Goal: Task Accomplishment & Management: Manage account settings

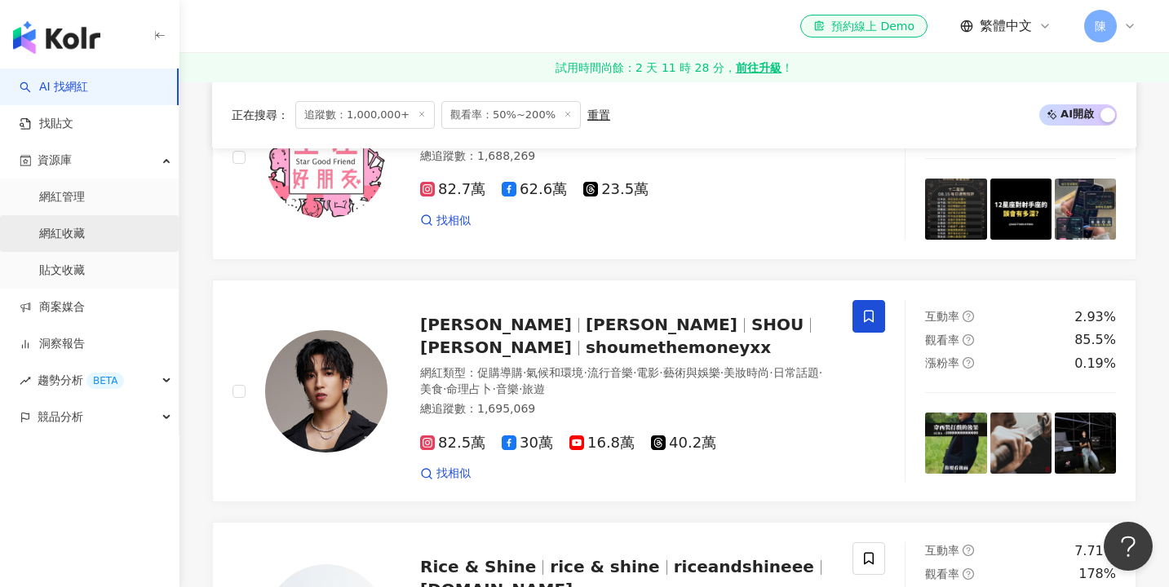
click at [85, 227] on link "網紅收藏" at bounding box center [62, 234] width 46 height 16
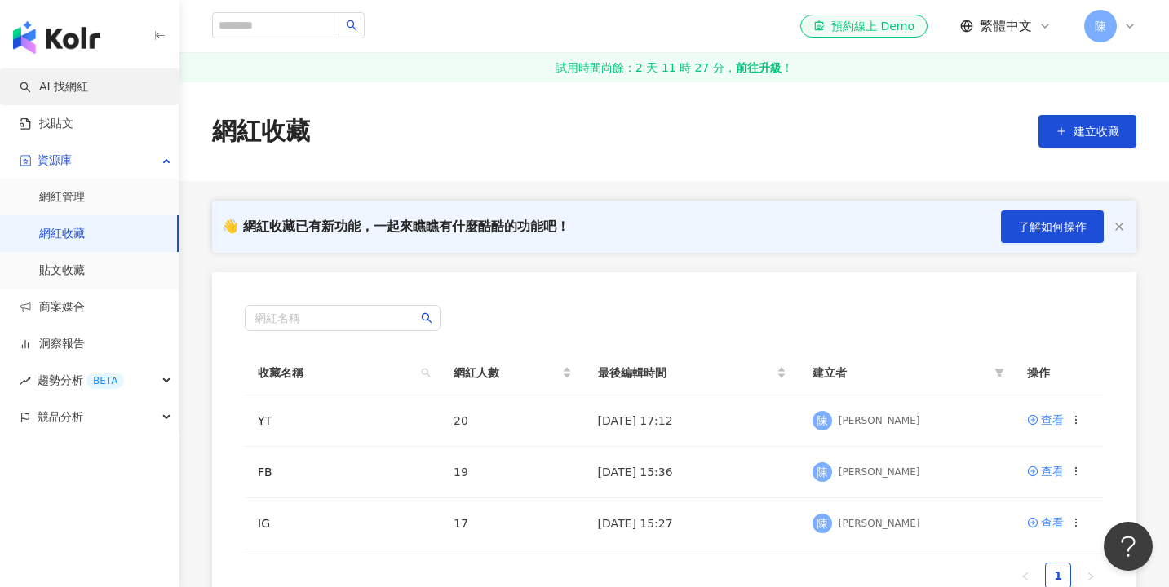
click at [88, 91] on link "AI 找網紅" at bounding box center [54, 87] width 68 height 16
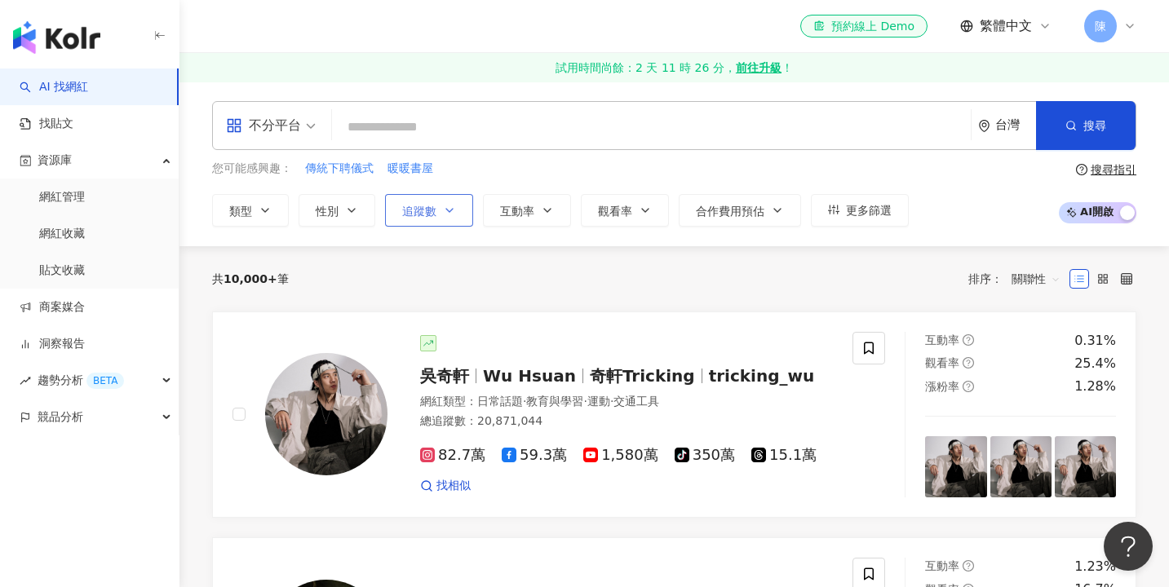
click at [404, 209] on span "追蹤數" at bounding box center [419, 211] width 34 height 13
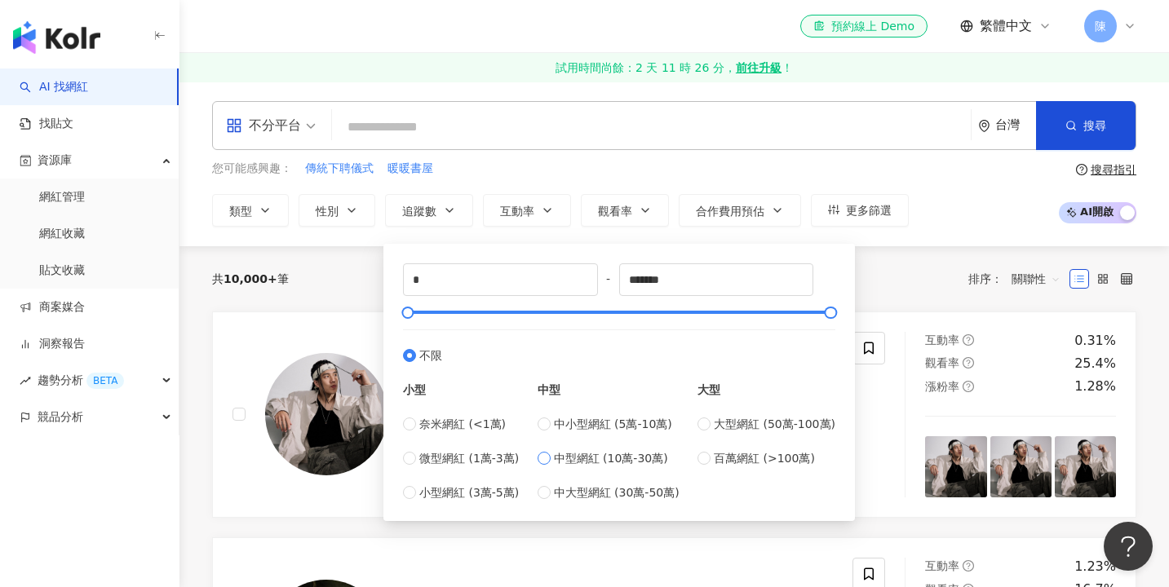
click at [605, 461] on span "中型網紅 (10萬-30萬)" at bounding box center [611, 458] width 114 height 18
type input "******"
click at [604, 219] on button "觀看率" at bounding box center [625, 210] width 88 height 33
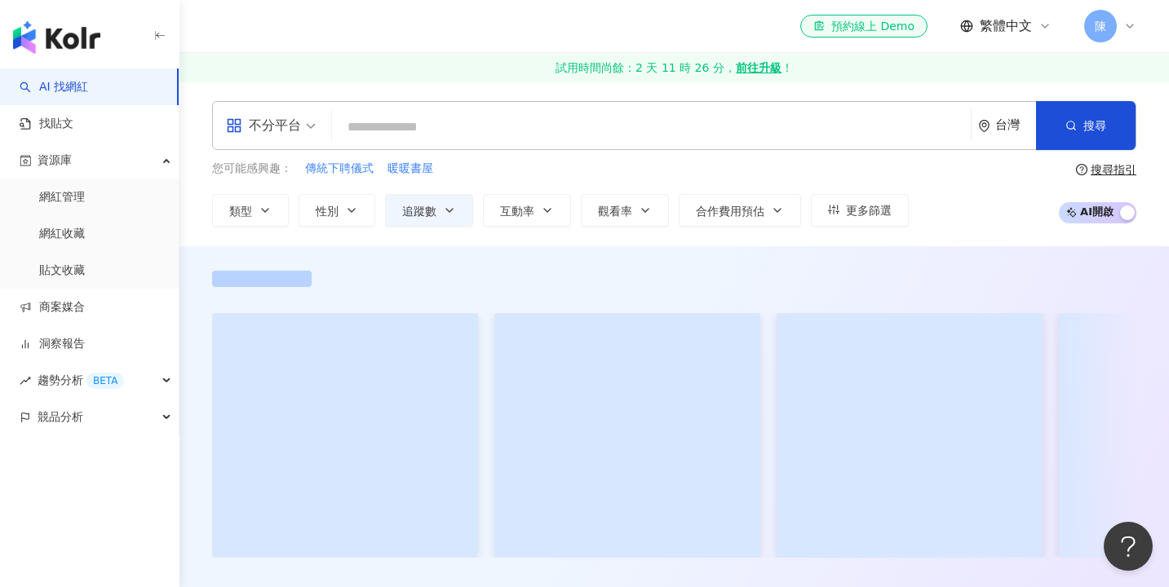
click at [606, 208] on span "觀看率" at bounding box center [615, 211] width 34 height 13
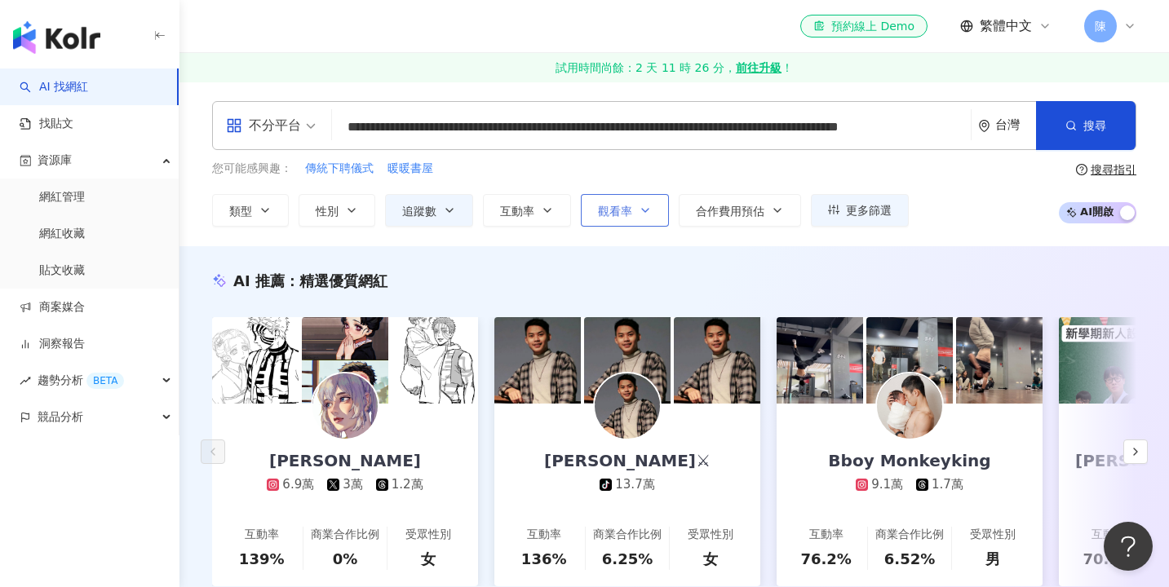
type input "**********"
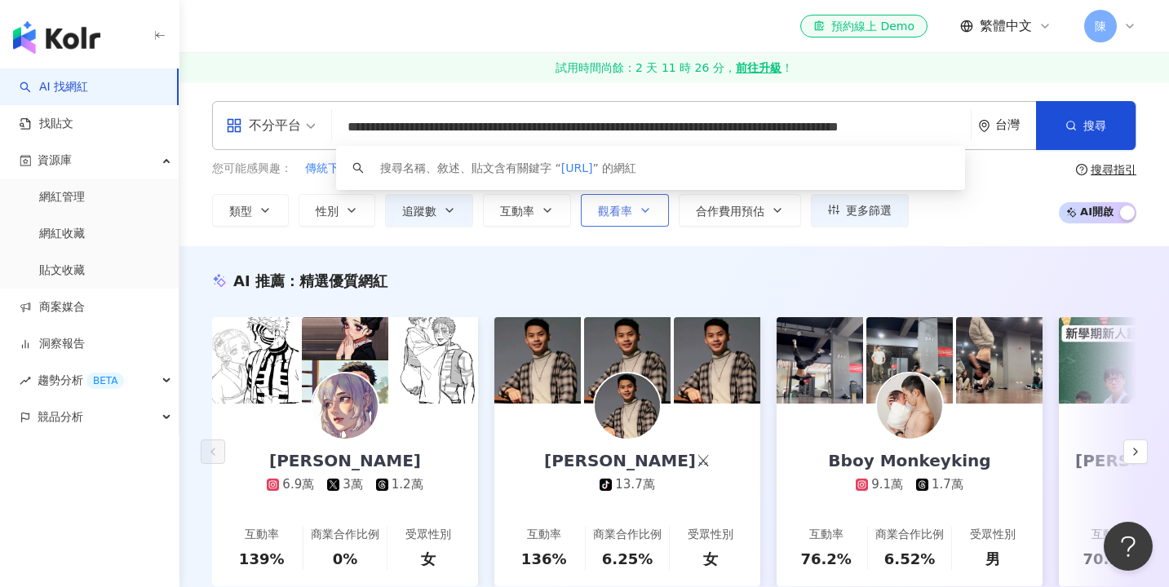
click at [608, 208] on span "觀看率" at bounding box center [615, 211] width 34 height 13
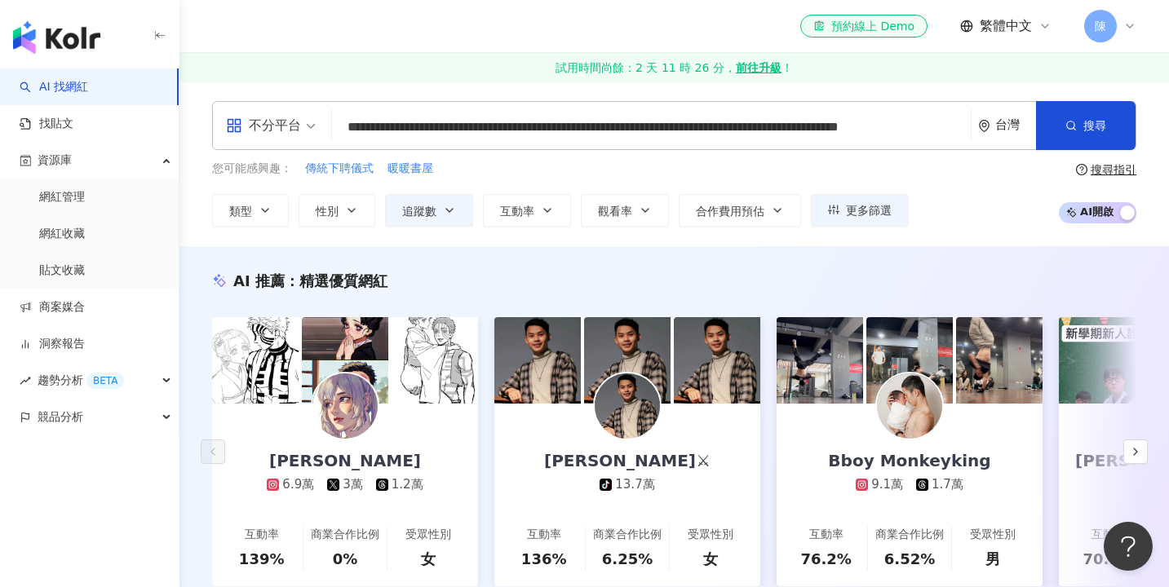
click at [934, 132] on input "**********" at bounding box center [650, 127] width 625 height 31
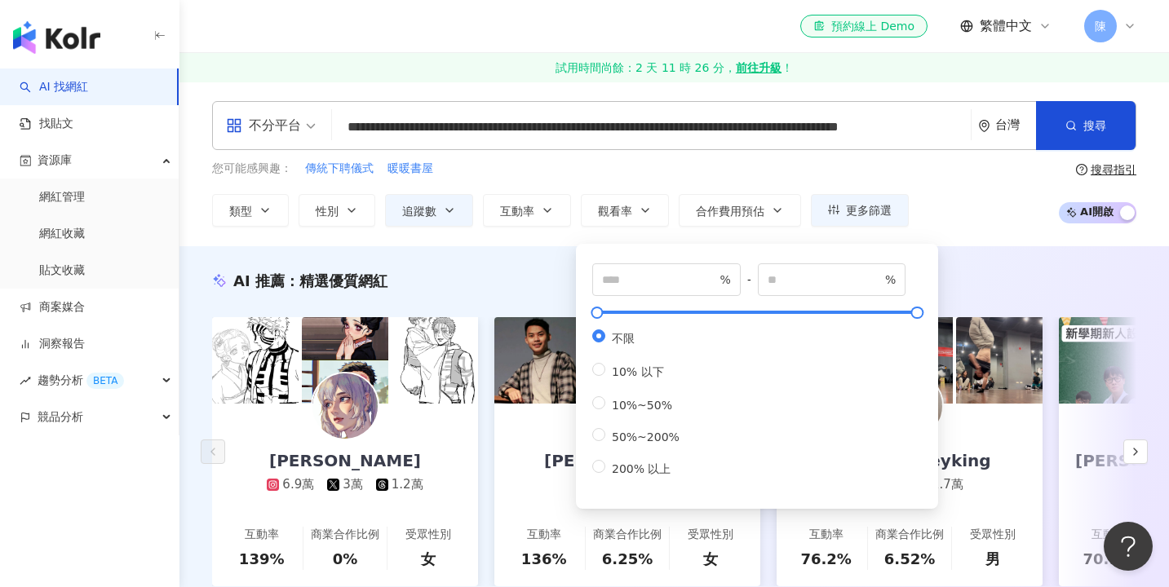
click at [934, 132] on input "**********" at bounding box center [650, 127] width 625 height 31
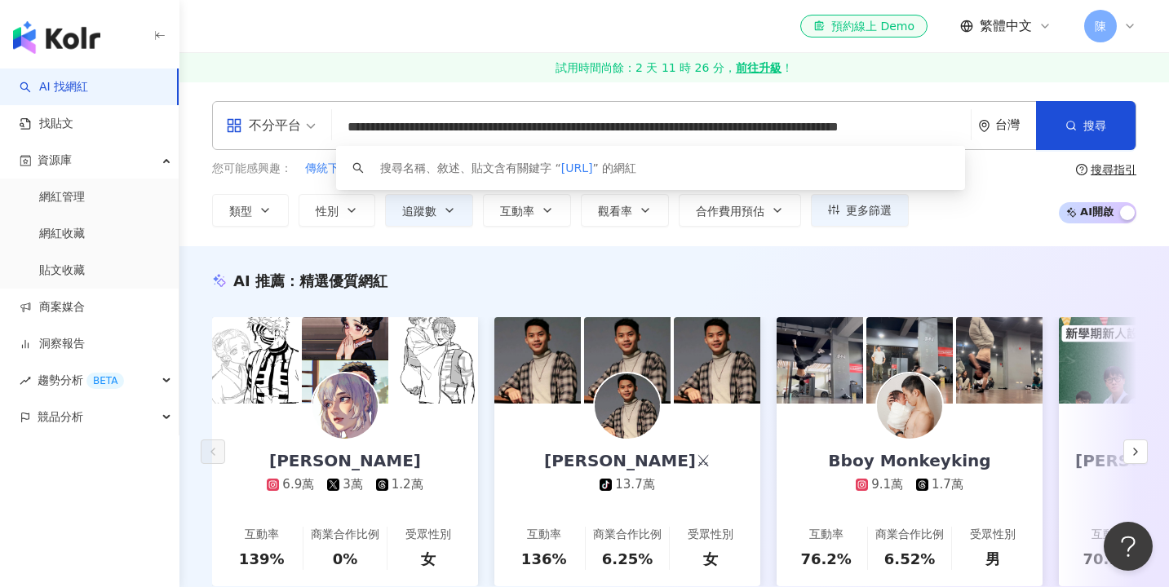
click at [934, 132] on input "**********" at bounding box center [650, 127] width 625 height 31
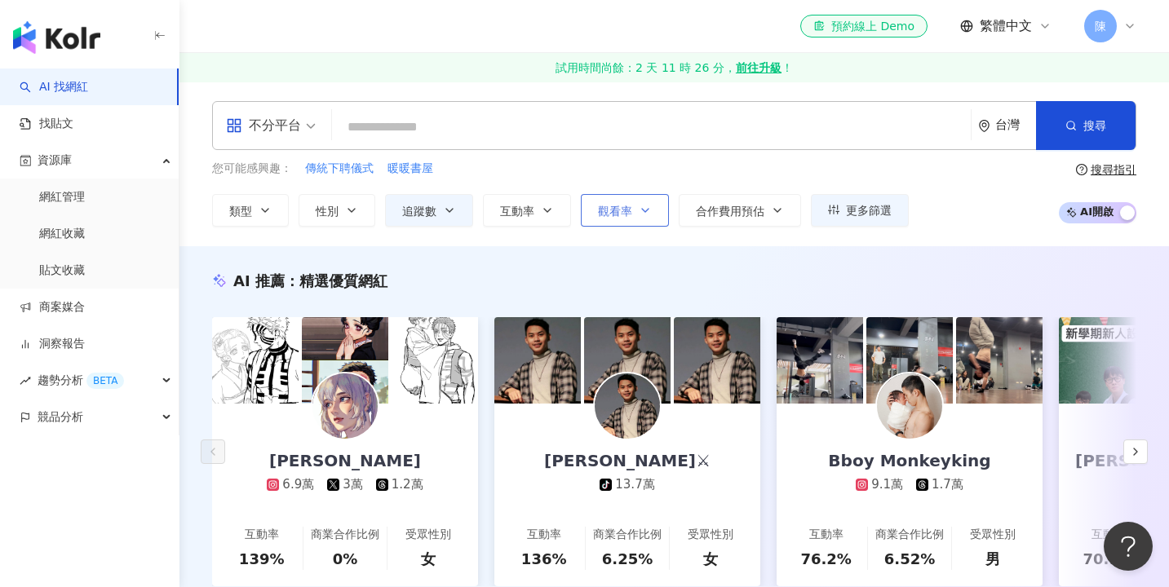
click at [616, 209] on span "觀看率" at bounding box center [615, 211] width 34 height 13
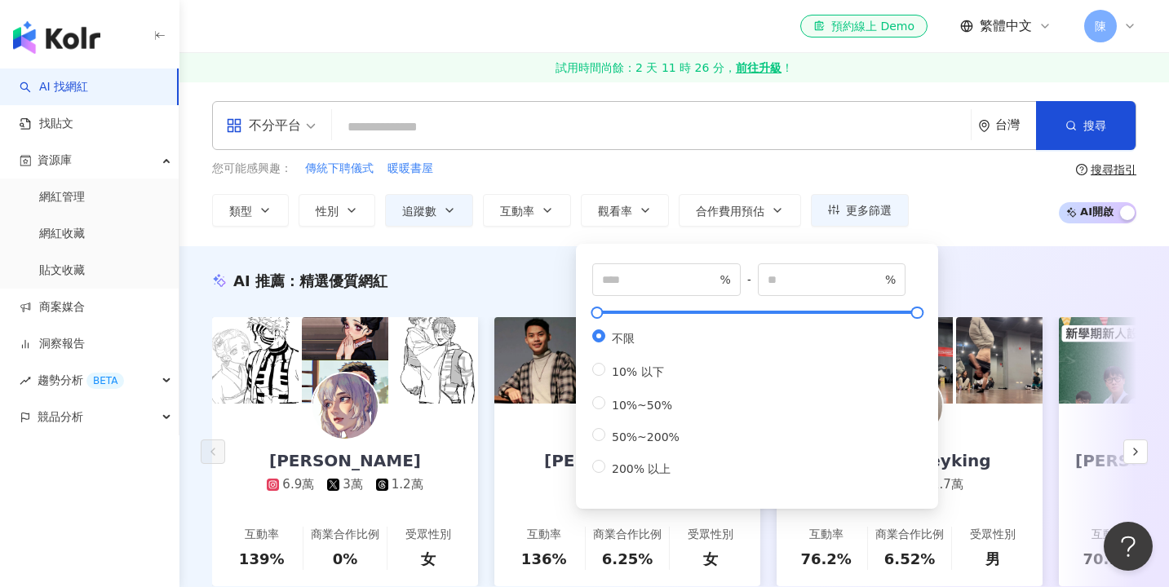
click at [652, 453] on div "不限 10% 以下 10%~50% 50%~200% 200% 以上" at bounding box center [642, 403] width 100 height 148
click at [634, 465] on span "200% 以上" at bounding box center [641, 468] width 72 height 13
type input "***"
click at [970, 223] on div "您可能感興趣： 傳統下聘儀式 暖暖書屋 類型 性別 追蹤數 互動率 觀看率 合作費用預估 更多篩選 ****** - ****** 不限 小型 奈米網紅 (<…" at bounding box center [674, 193] width 924 height 67
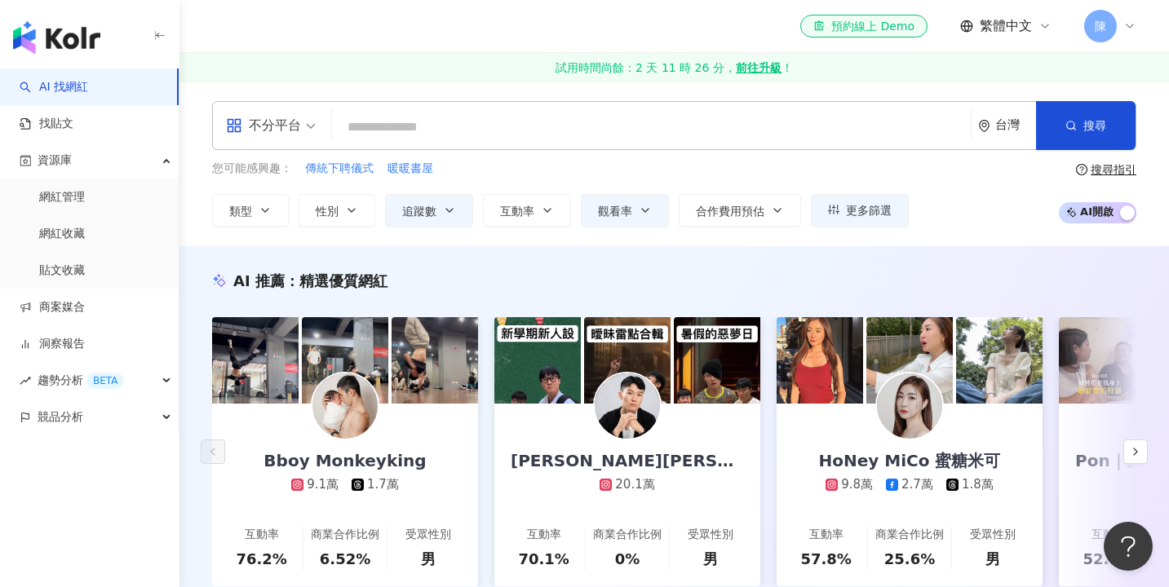
click at [265, 126] on div "不分平台" at bounding box center [263, 126] width 75 height 26
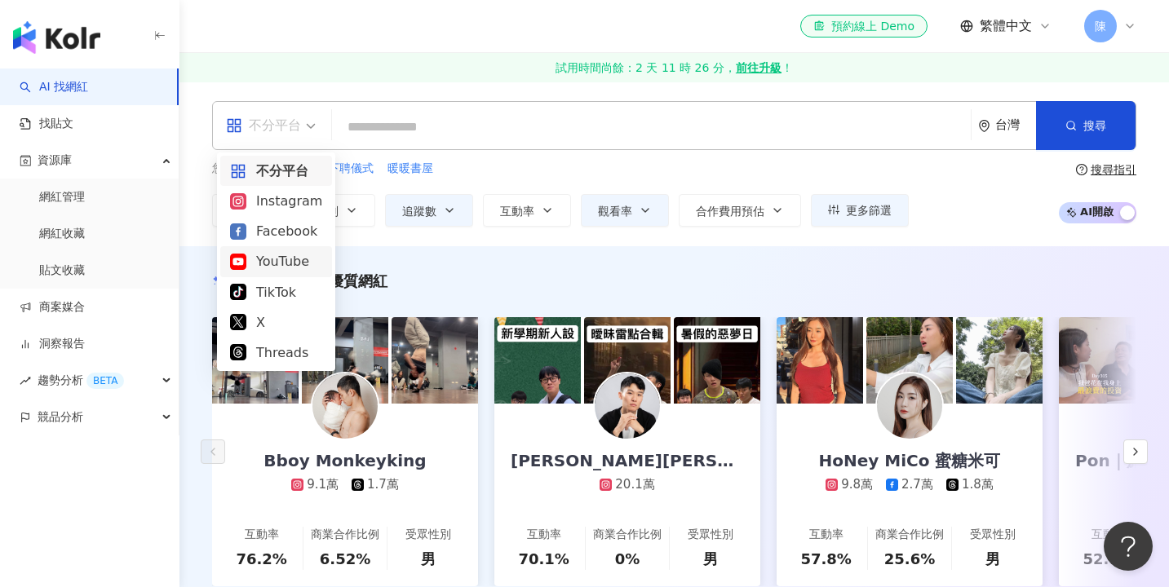
click at [297, 269] on div "YouTube" at bounding box center [276, 261] width 92 height 20
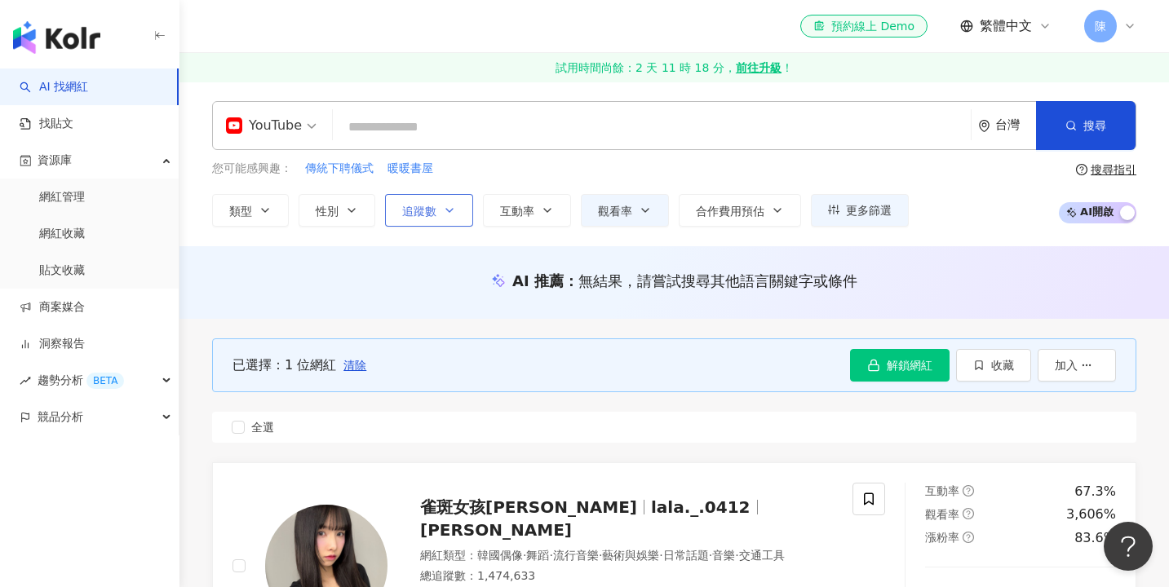
click at [430, 205] on span "追蹤數" at bounding box center [419, 211] width 34 height 13
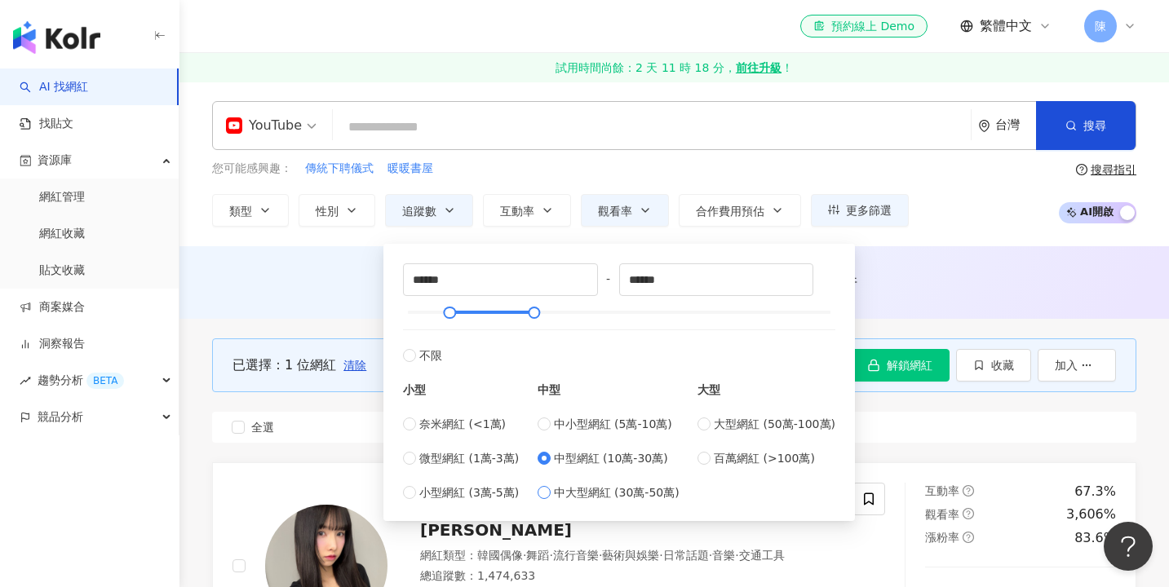
click at [612, 497] on span "中大型網紅 (30萬-50萬)" at bounding box center [617, 493] width 126 height 18
type input "******"
click at [366, 435] on label "全選" at bounding box center [674, 427] width 924 height 31
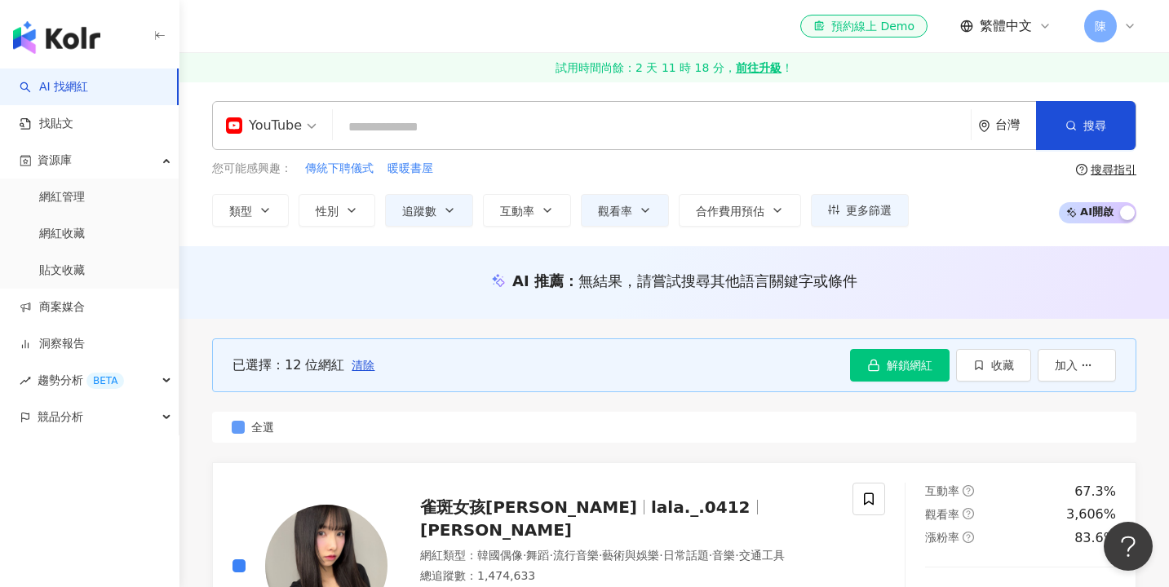
click at [363, 431] on label "全選" at bounding box center [674, 427] width 924 height 31
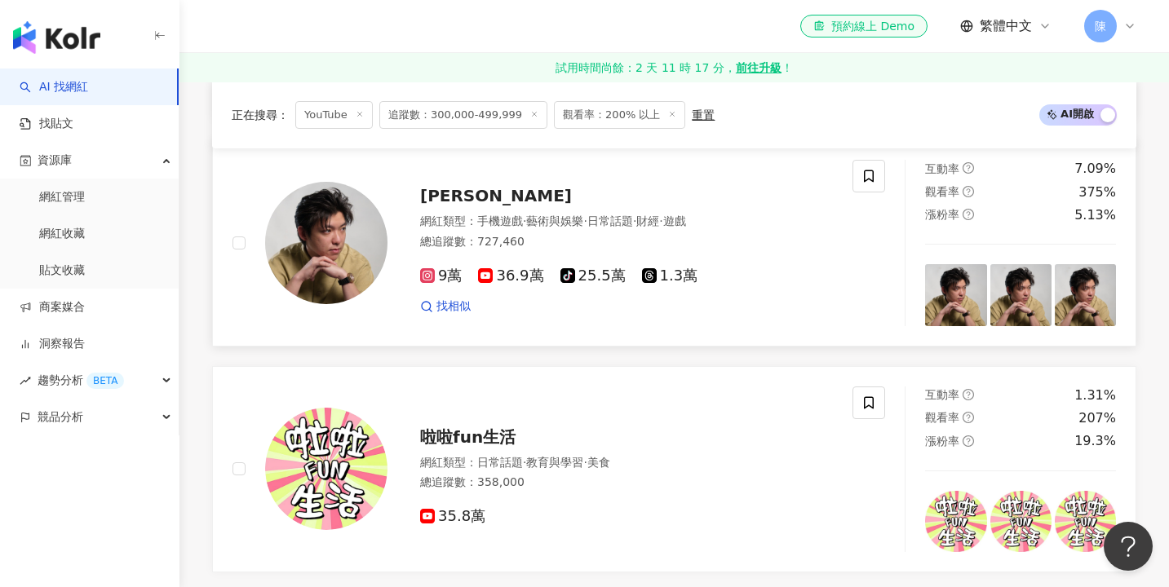
scroll to position [930, 0]
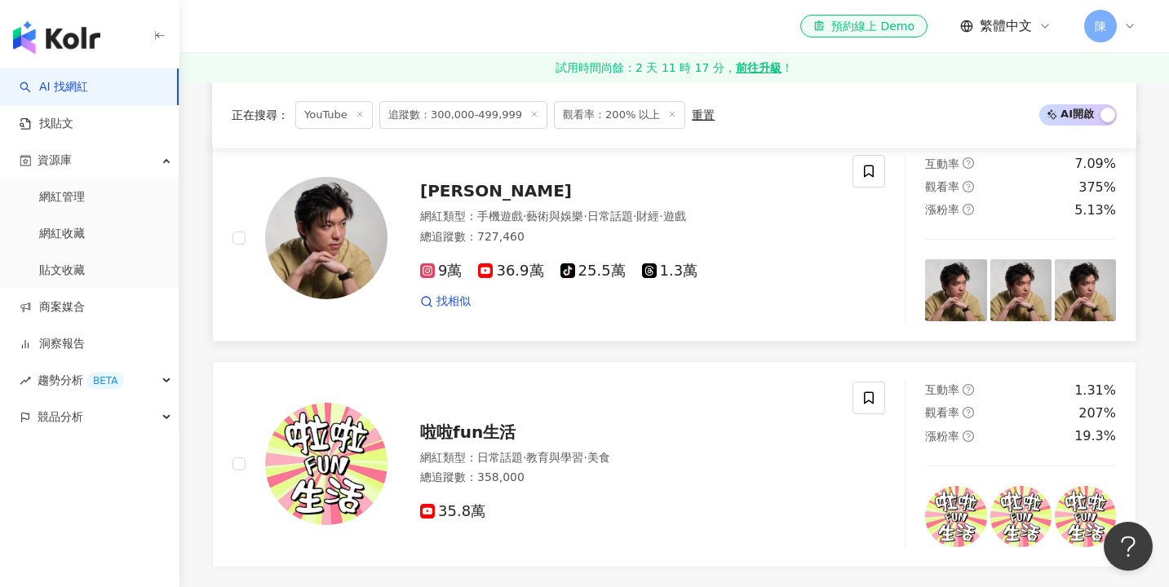
click at [245, 231] on div at bounding box center [309, 238] width 155 height 166
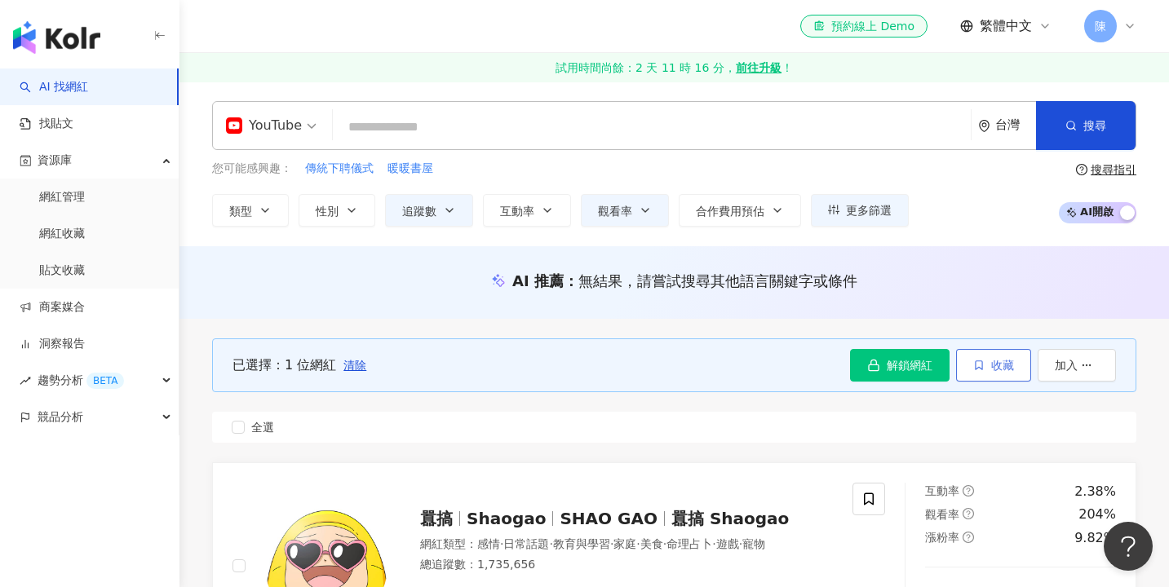
scroll to position [0, 0]
click at [996, 367] on span "收藏" at bounding box center [1002, 365] width 23 height 13
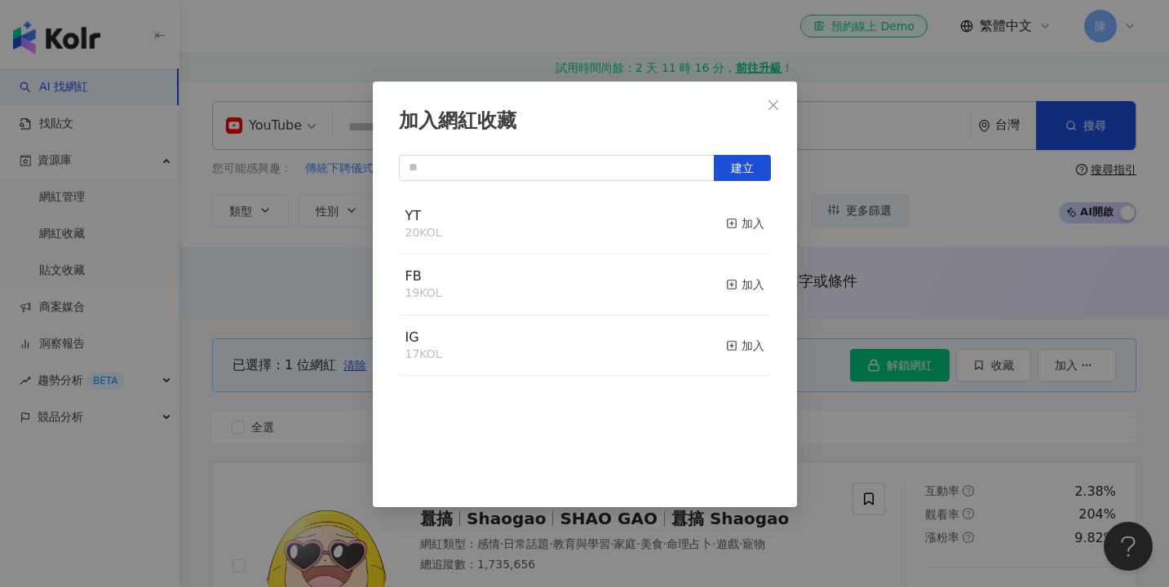
click at [722, 217] on div "YT 20 KOL 加入" at bounding box center [585, 224] width 372 height 61
click at [759, 224] on div "加入" at bounding box center [745, 223] width 38 height 18
click at [871, 171] on div "加入網紅收藏 建立" at bounding box center [584, 293] width 1169 height 587
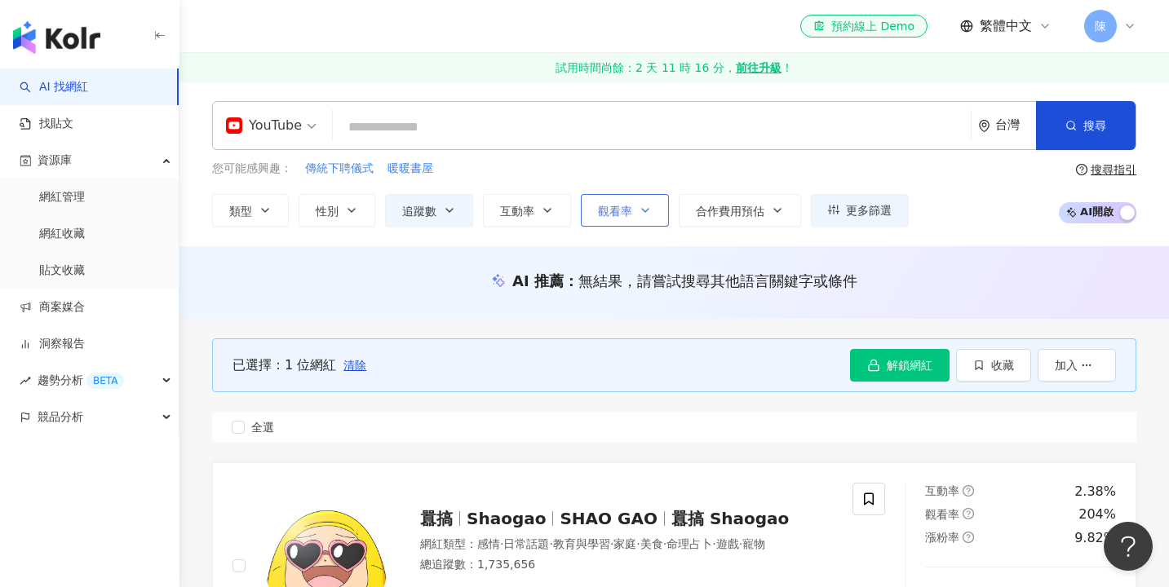
click at [608, 205] on span "觀看率" at bounding box center [615, 211] width 34 height 13
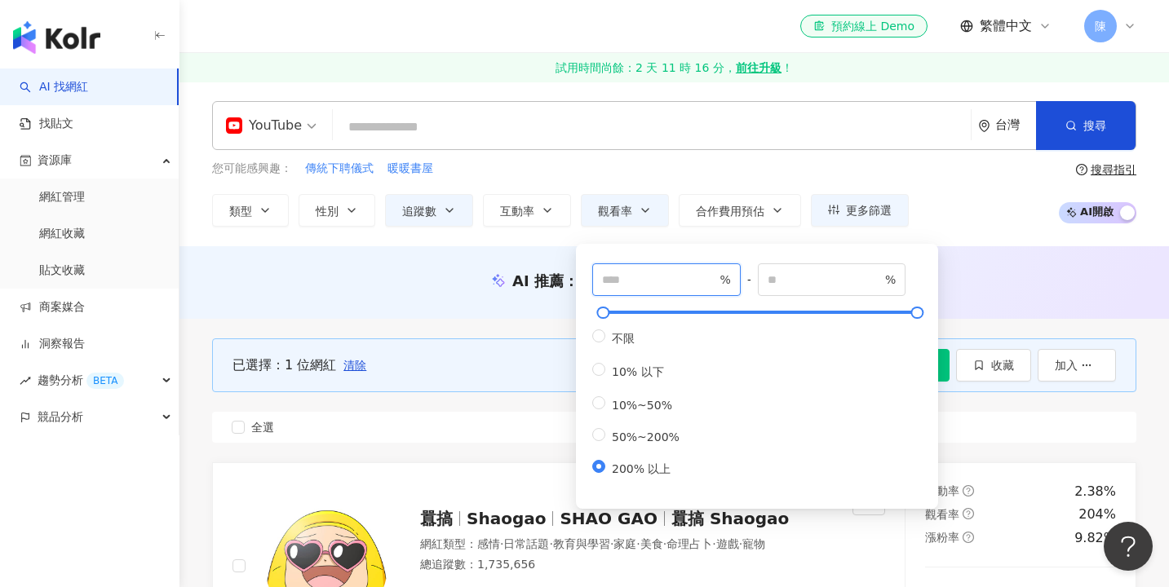
click at [649, 272] on input "***" at bounding box center [659, 280] width 114 height 18
click at [966, 245] on div "YouTube 台灣 搜尋 keyword 搜尋名稱、敘述、貼文含有關鍵字 “ https://app.kolr.ai/kol/3af81873-eb13-4…" at bounding box center [673, 164] width 989 height 165
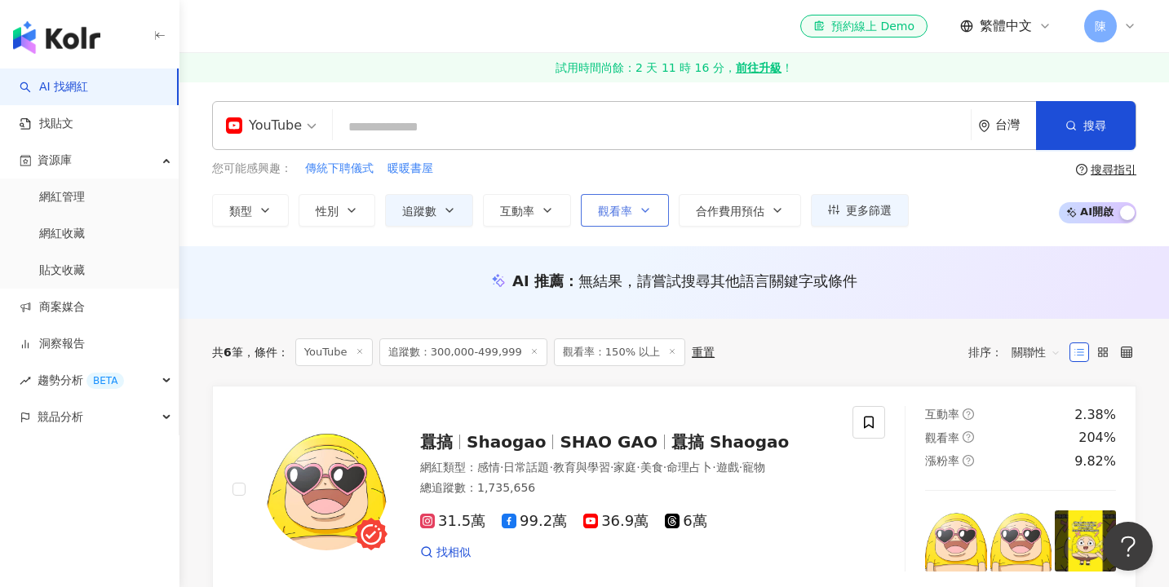
click at [630, 209] on button "觀看率" at bounding box center [625, 210] width 88 height 33
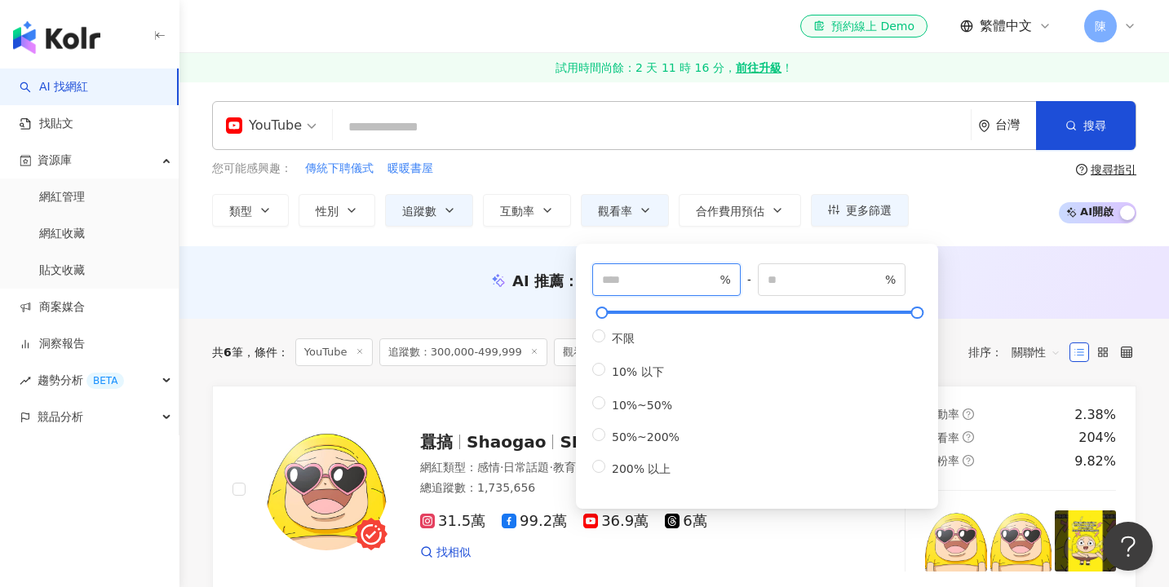
click at [626, 280] on input "***" at bounding box center [659, 280] width 114 height 18
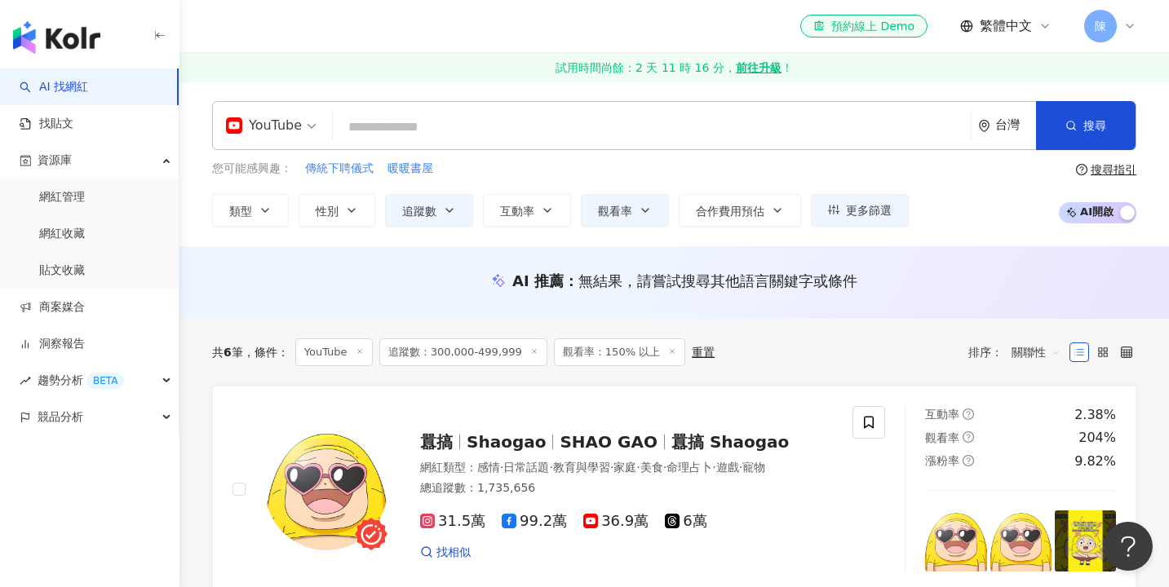
click at [979, 268] on div "AI 推薦 ： 無結果，請嘗試搜尋其他語言關鍵字或條件" at bounding box center [673, 282] width 989 height 73
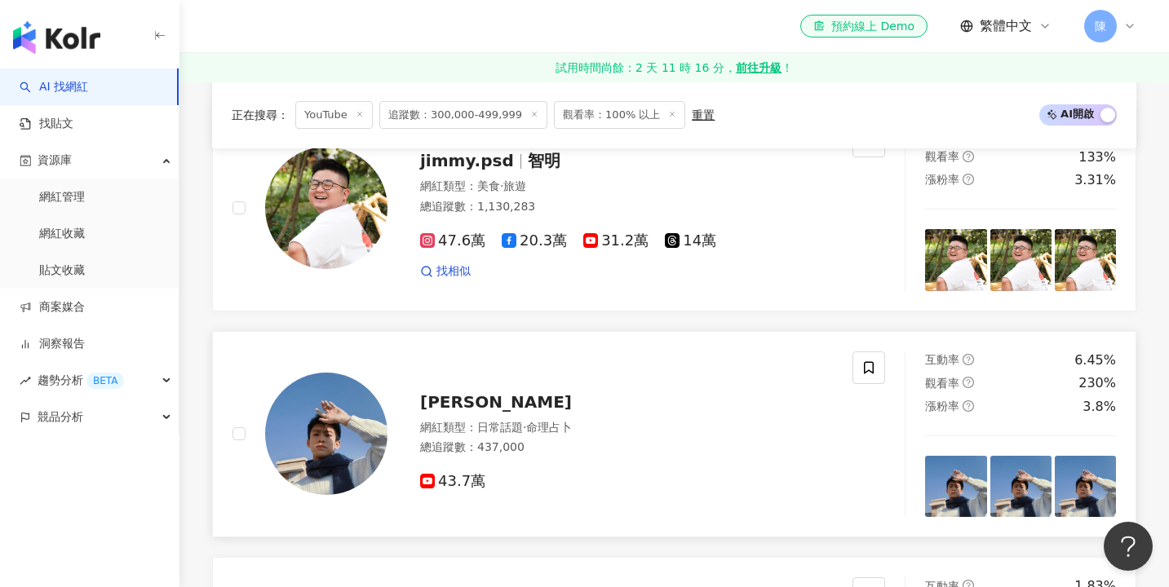
scroll to position [502, 0]
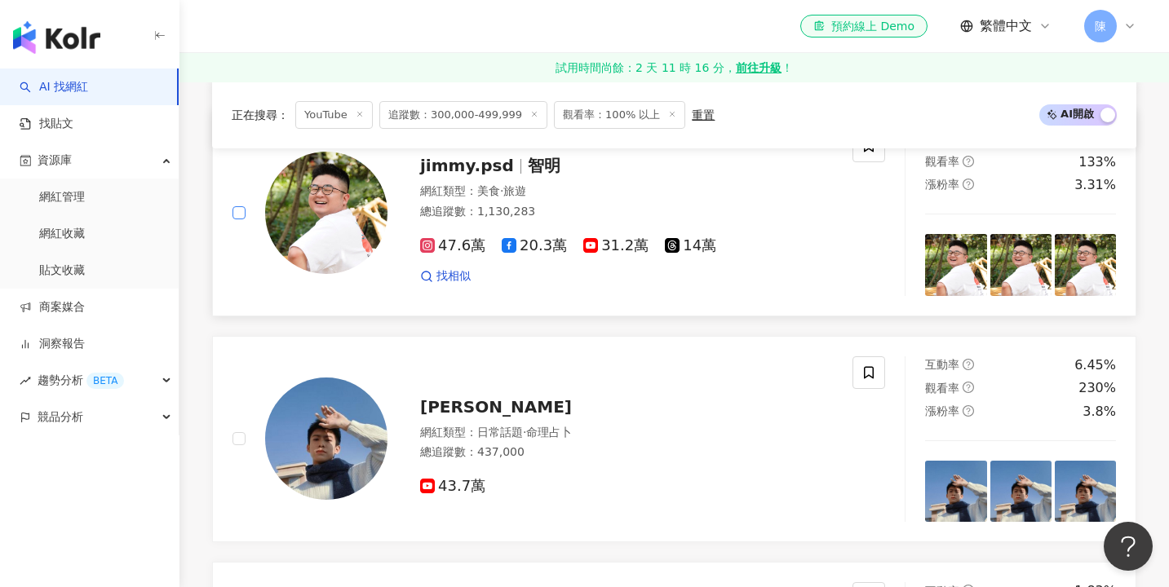
click at [243, 217] on span at bounding box center [238, 212] width 13 height 13
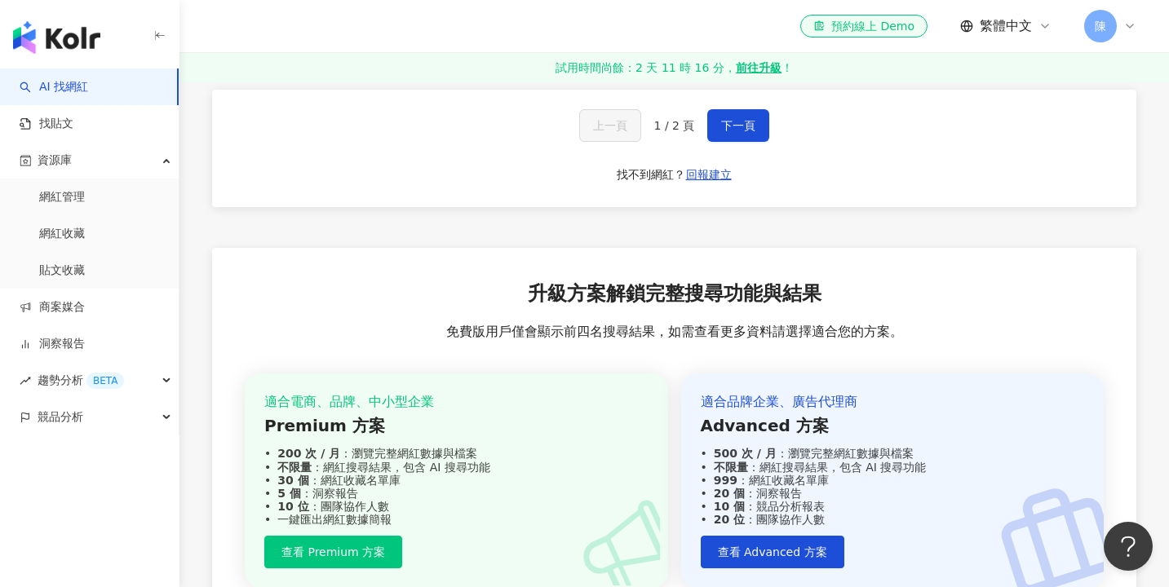
scroll to position [3078, 0]
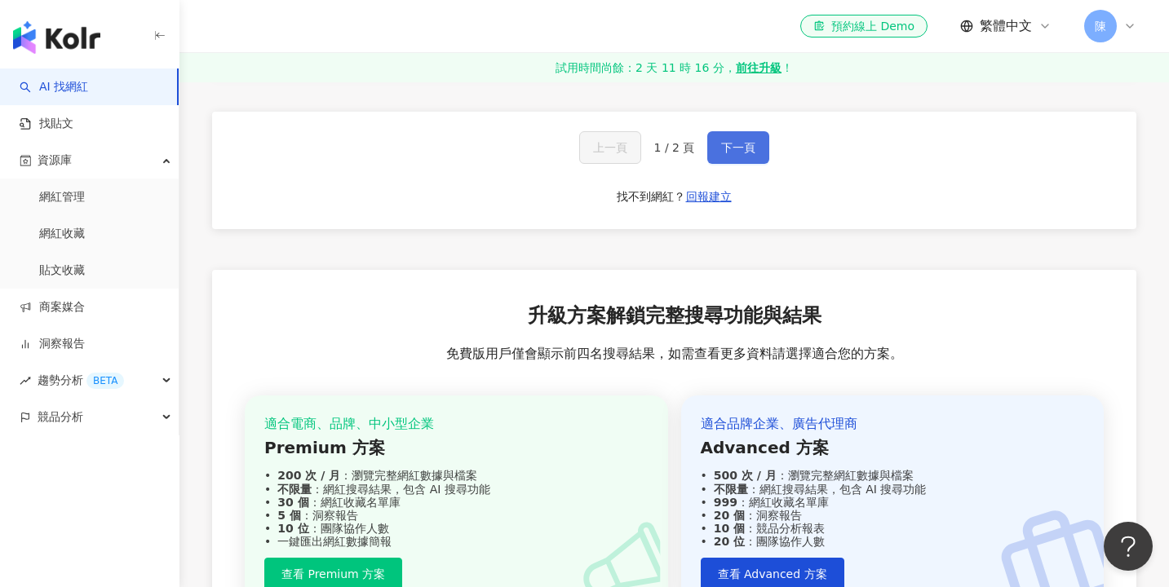
click at [721, 141] on span "下一頁" at bounding box center [738, 147] width 34 height 13
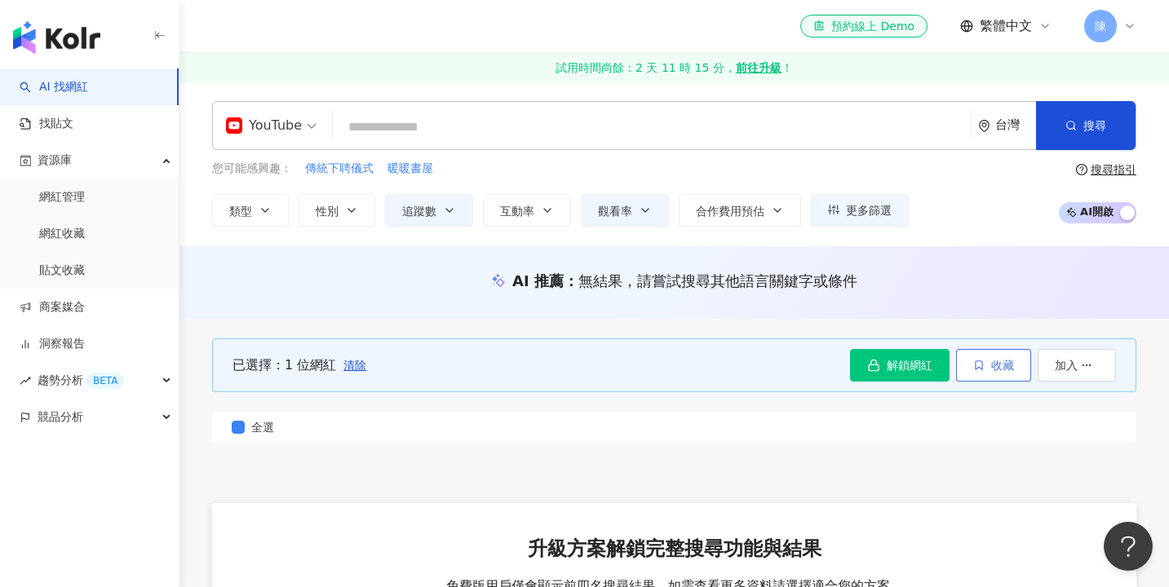
scroll to position [0, 0]
click at [988, 360] on button "收藏" at bounding box center [993, 365] width 75 height 33
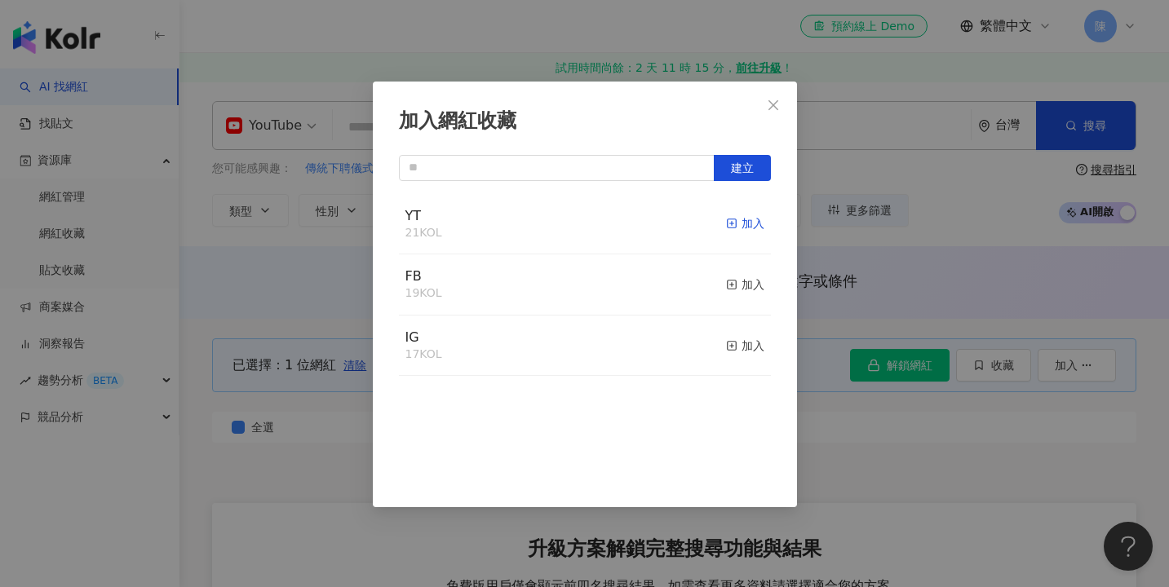
click at [748, 219] on div "加入" at bounding box center [745, 223] width 38 height 18
click at [917, 175] on div "加入網紅收藏 建立" at bounding box center [584, 293] width 1169 height 587
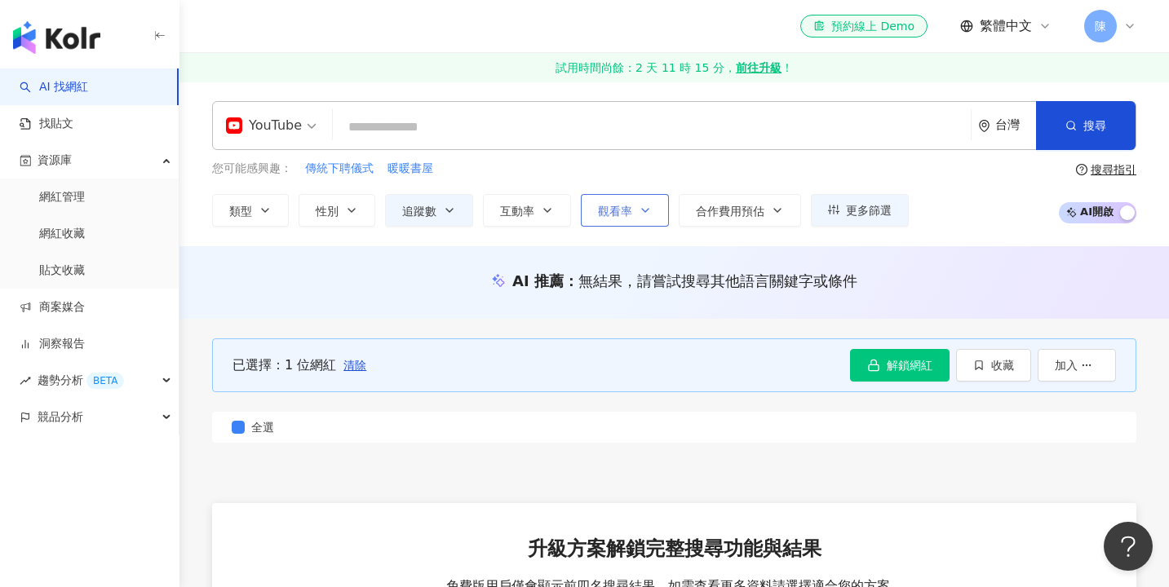
click at [638, 215] on icon "button" at bounding box center [644, 210] width 13 height 13
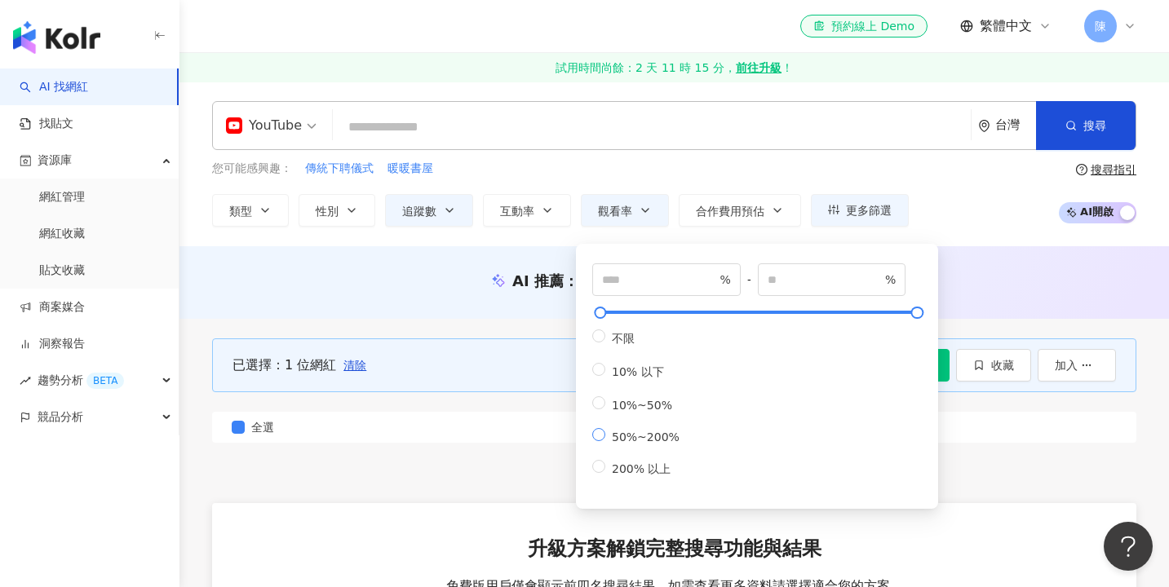
click at [608, 438] on span "50%~200%" at bounding box center [645, 437] width 81 height 13
type input "**"
type input "***"
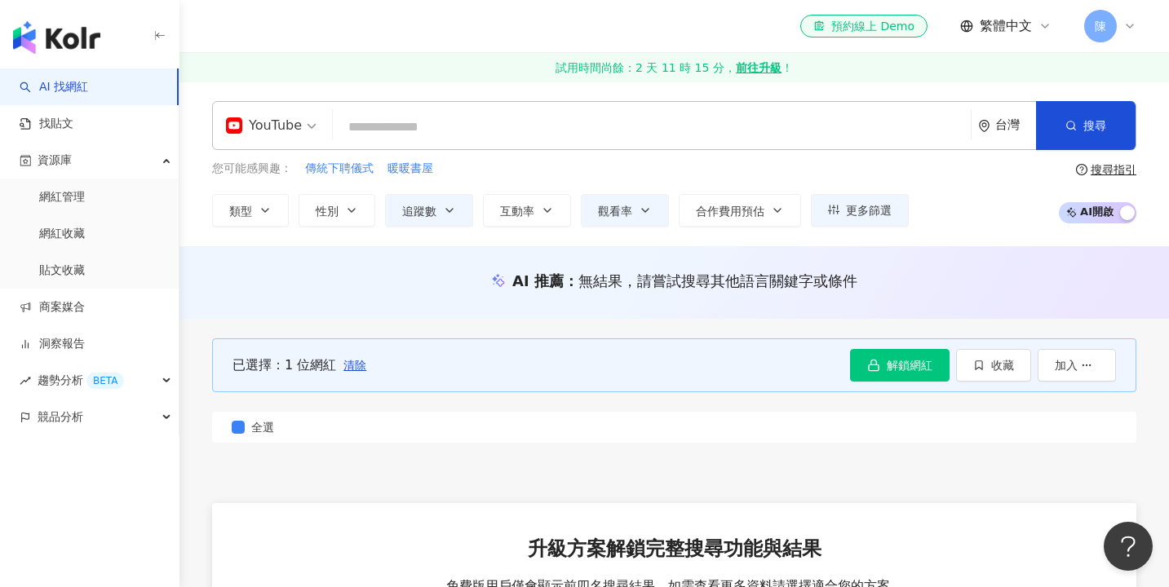
click at [963, 222] on div "您可能感興趣： 傳統下聘儀式 暖暖書屋 類型 性別 追蹤數 互動率 觀看率 合作費用預估 更多篩選 ****** - ****** 不限 小型 奈米網紅 (<…" at bounding box center [674, 193] width 924 height 67
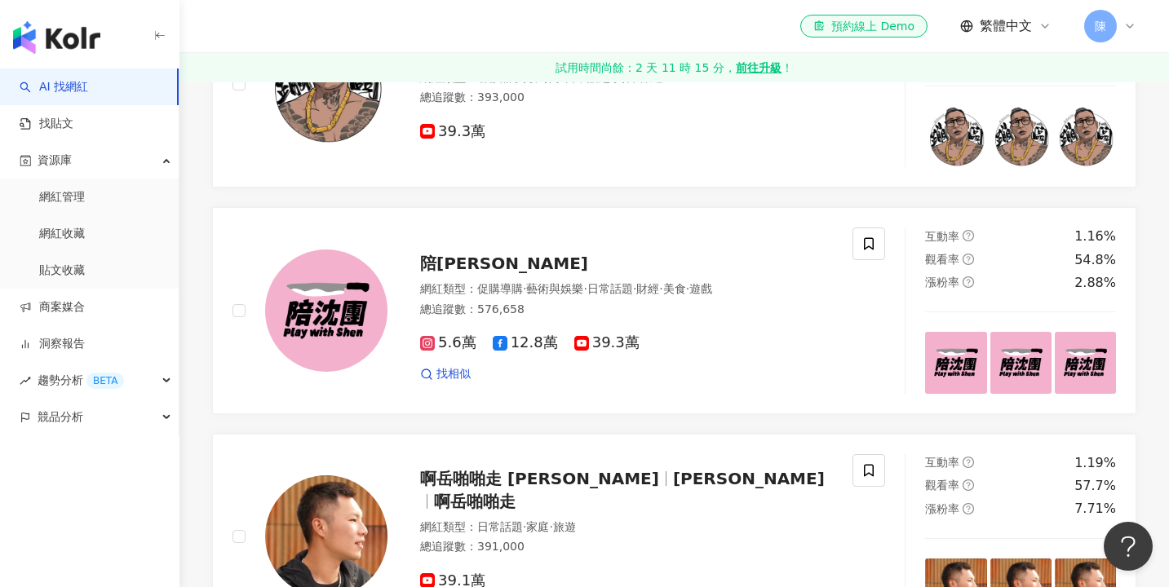
scroll to position [2415, 0]
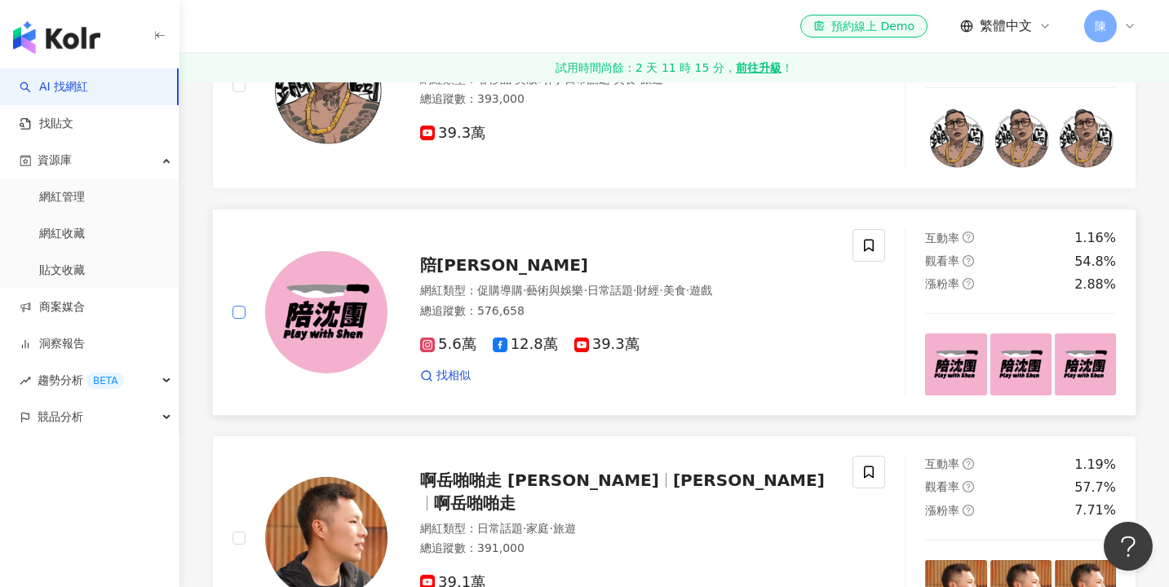
click at [242, 306] on span at bounding box center [238, 312] width 13 height 13
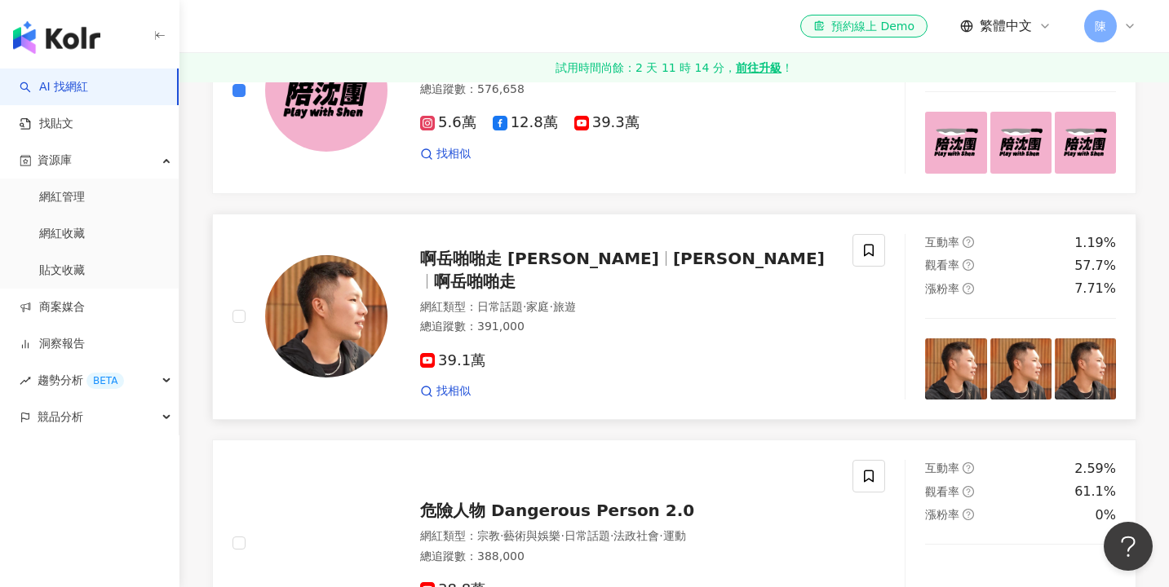
scroll to position [2649, 0]
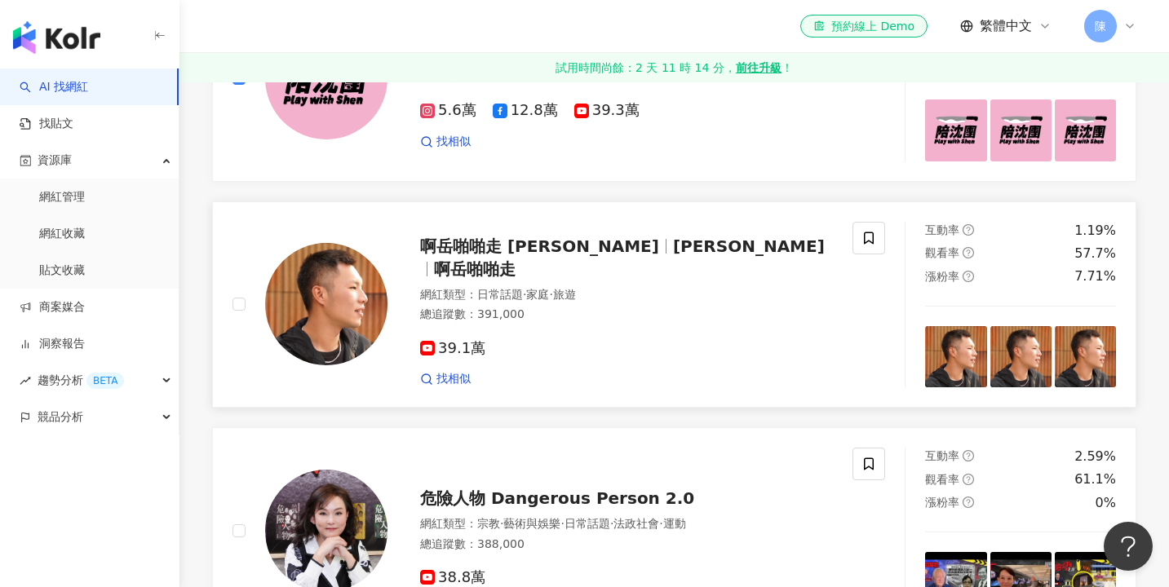
click at [247, 245] on div at bounding box center [309, 305] width 155 height 166
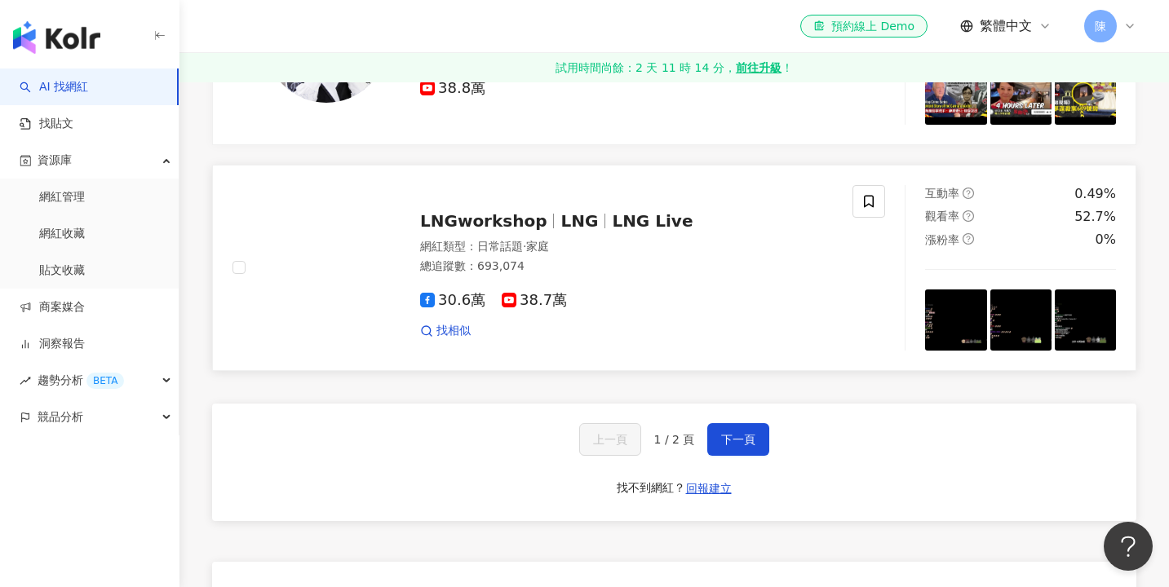
scroll to position [3142, 0]
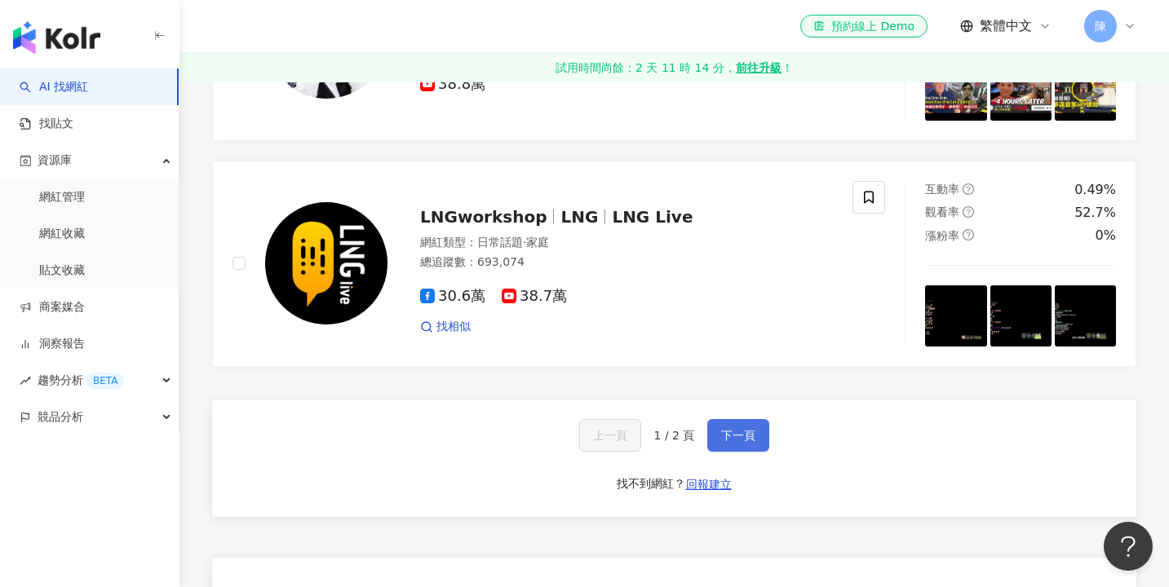
click at [731, 429] on span "下一頁" at bounding box center [738, 435] width 34 height 13
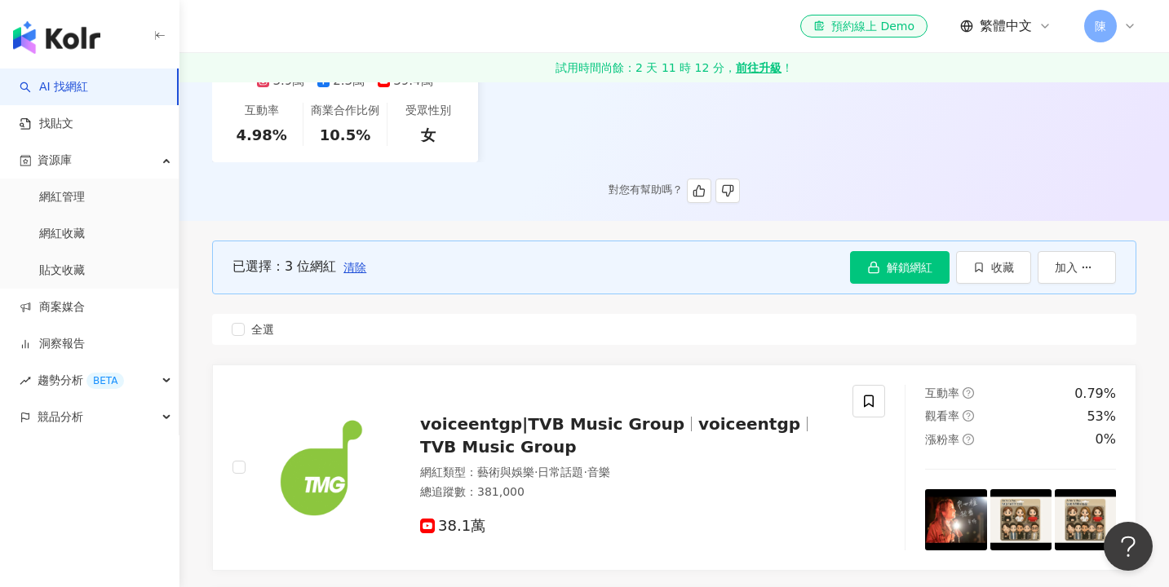
scroll to position [404, 0]
click at [1006, 267] on span "收藏" at bounding box center [1002, 266] width 23 height 13
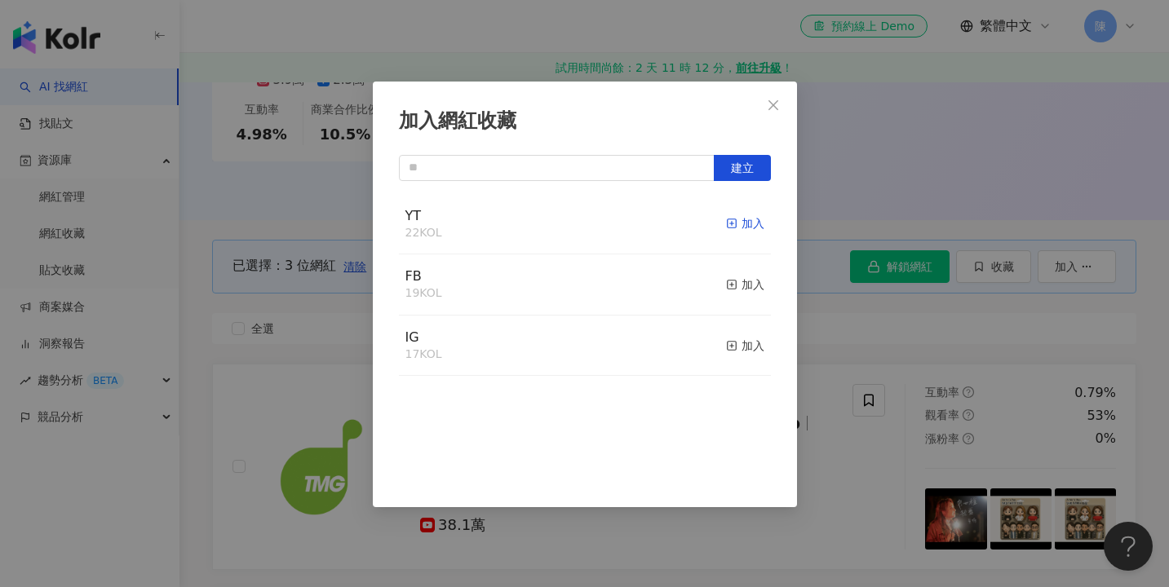
click at [736, 219] on rect "button" at bounding box center [731, 223] width 9 height 9
click at [913, 144] on div "加入網紅收藏 建立" at bounding box center [584, 293] width 1169 height 587
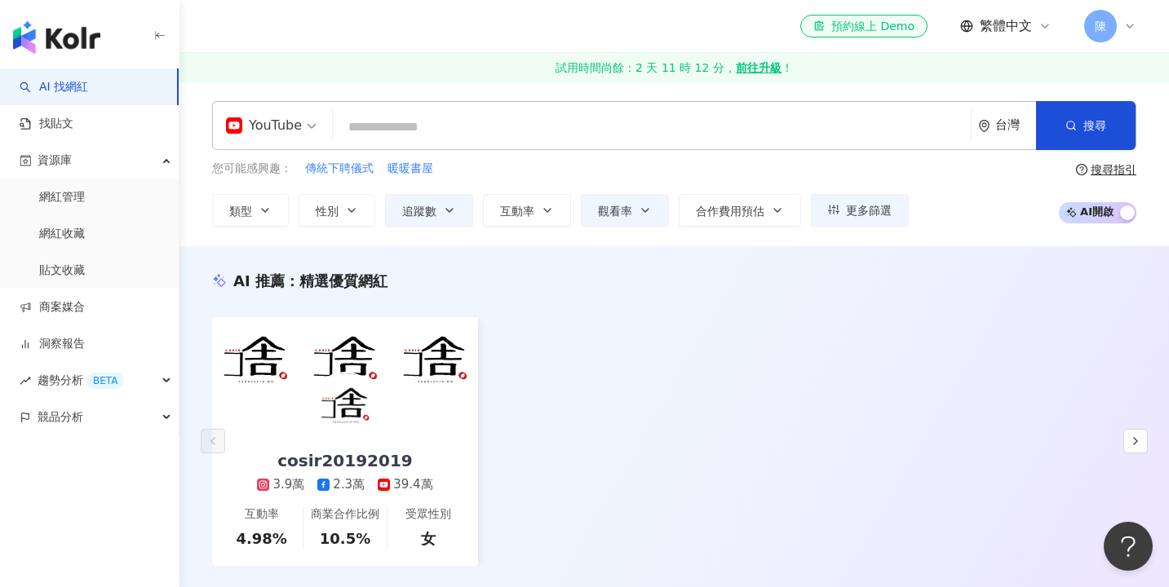
scroll to position [0, 0]
click at [590, 204] on button "觀看率" at bounding box center [625, 210] width 88 height 33
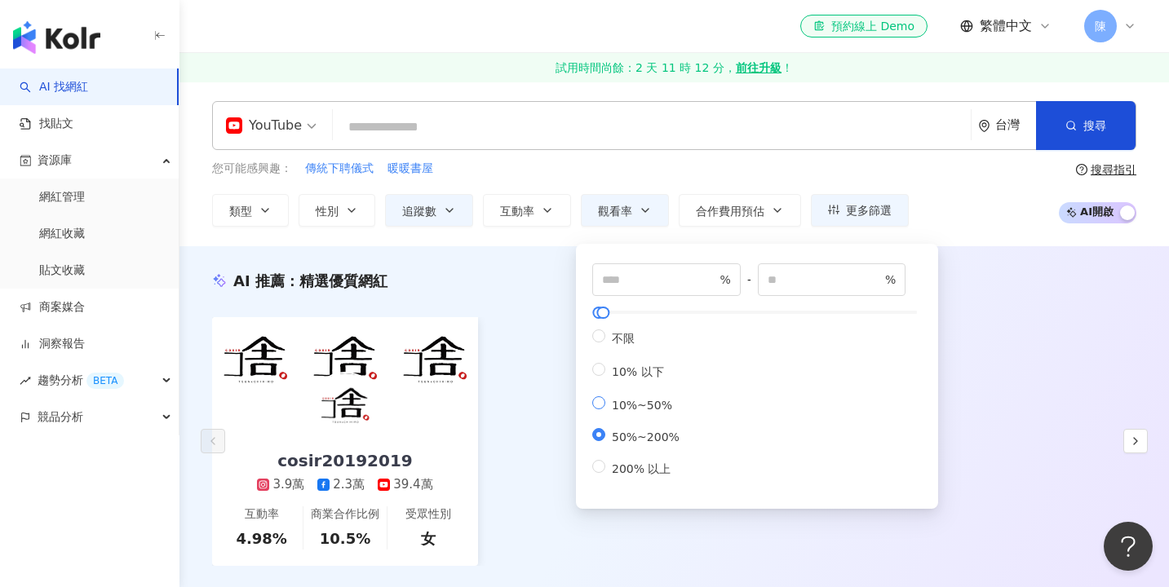
click at [674, 404] on label "10%~50%" at bounding box center [639, 403] width 94 height 15
type input "**"
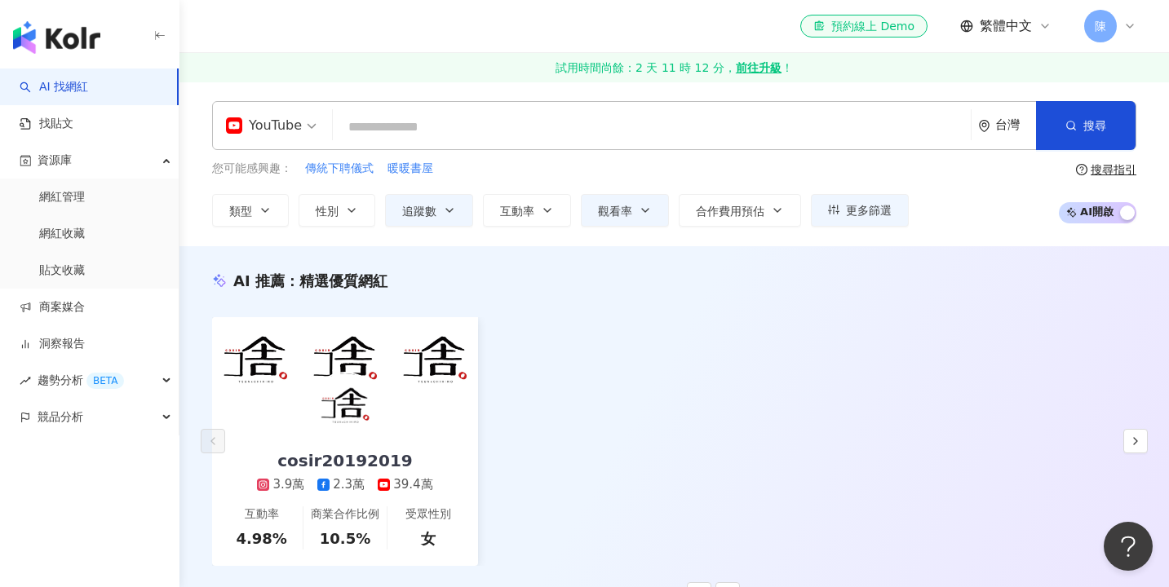
click at [1026, 364] on div "cosir20192019 3.9萬 2.3萬 39.4萬 互動率 4.98% 商業合作比例 10.5% 受眾性別 女" at bounding box center [674, 441] width 924 height 249
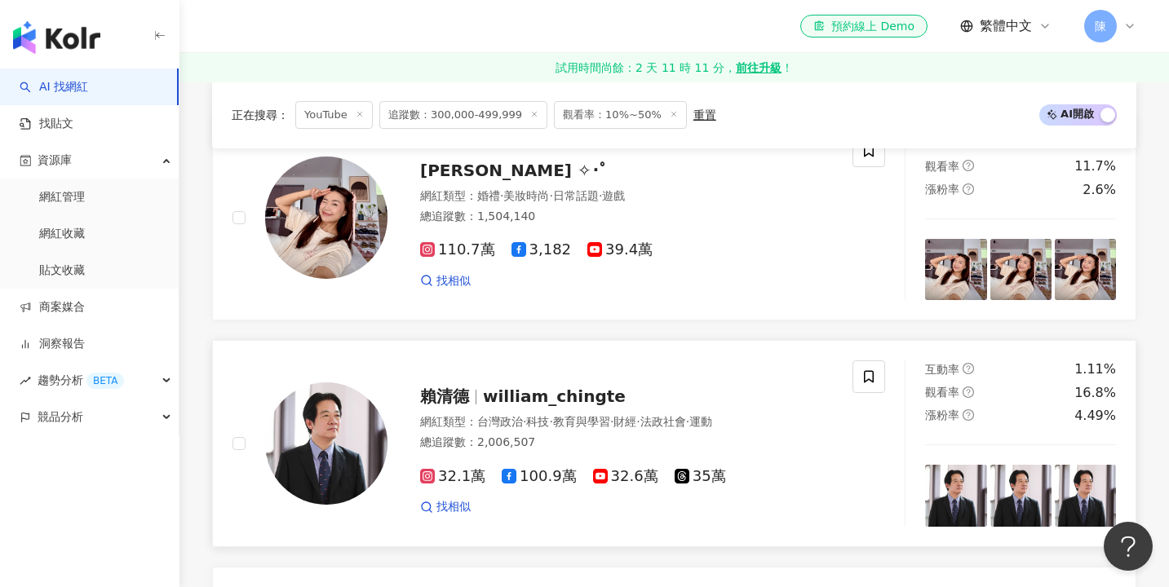
scroll to position [273, 0]
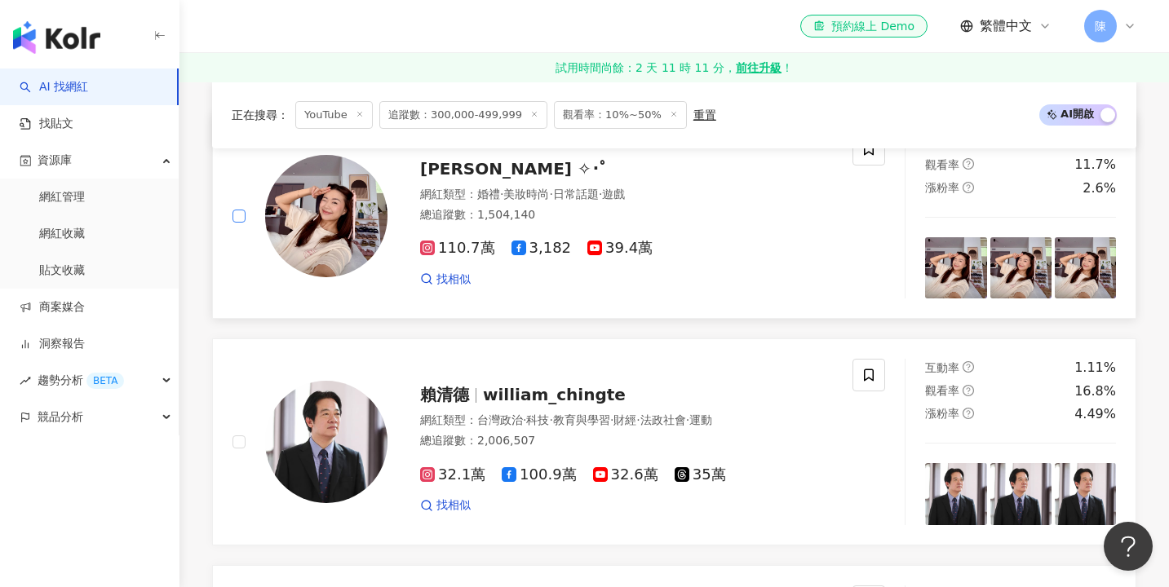
click at [236, 221] on span at bounding box center [238, 216] width 13 height 13
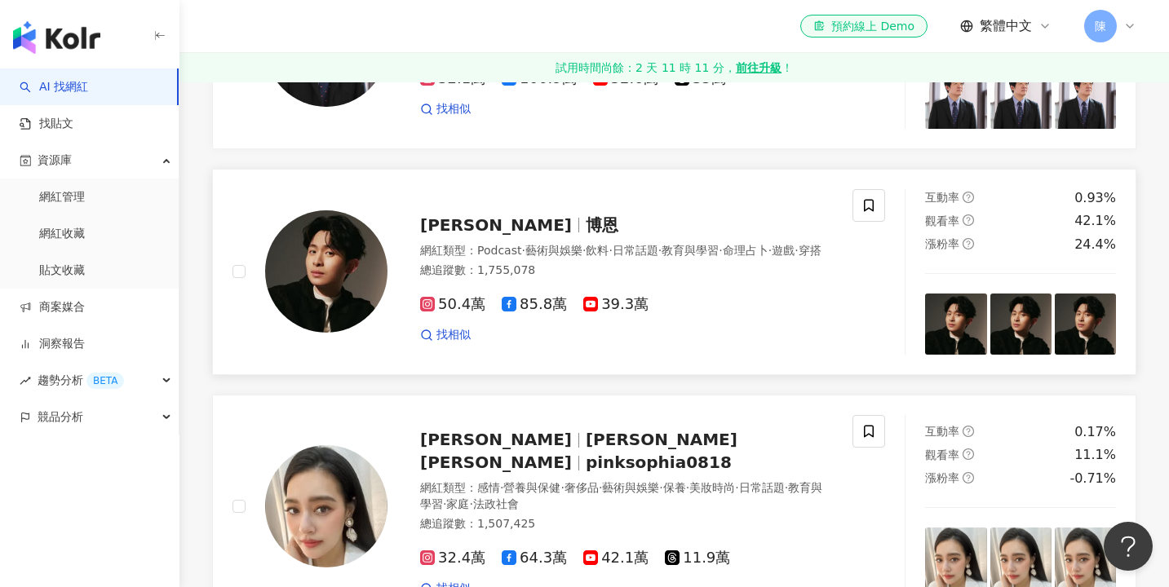
scroll to position [755, 0]
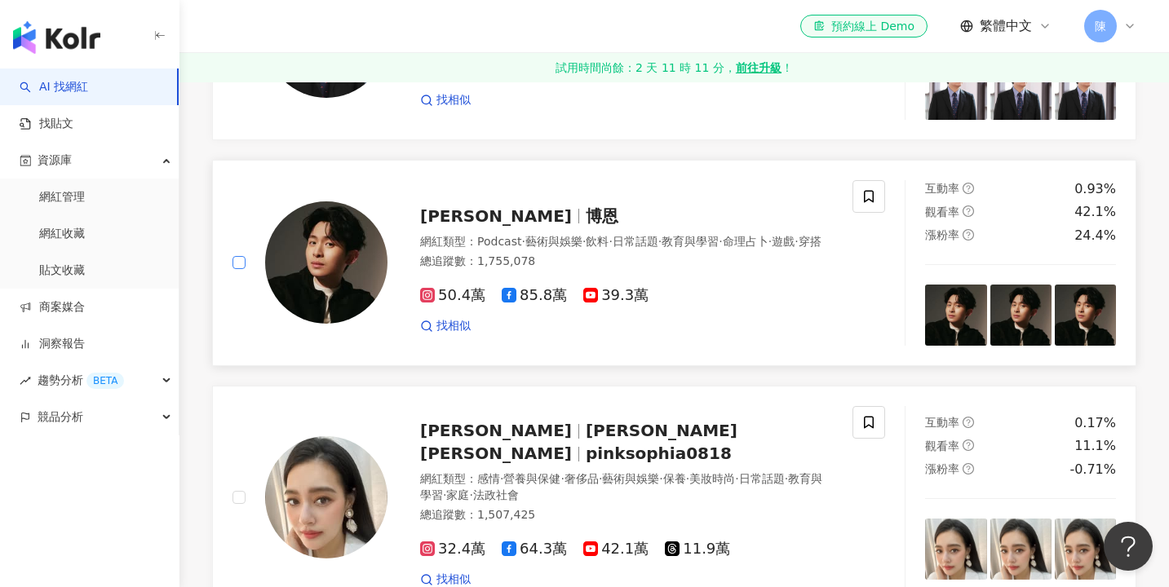
click at [244, 262] on span at bounding box center [238, 262] width 13 height 13
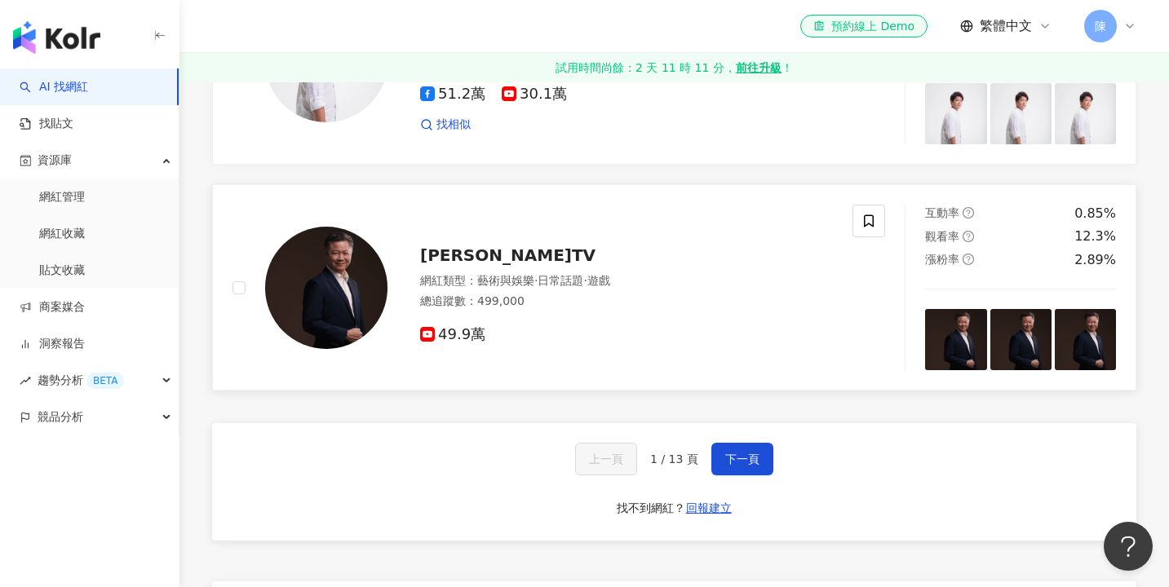
scroll to position [2817, 0]
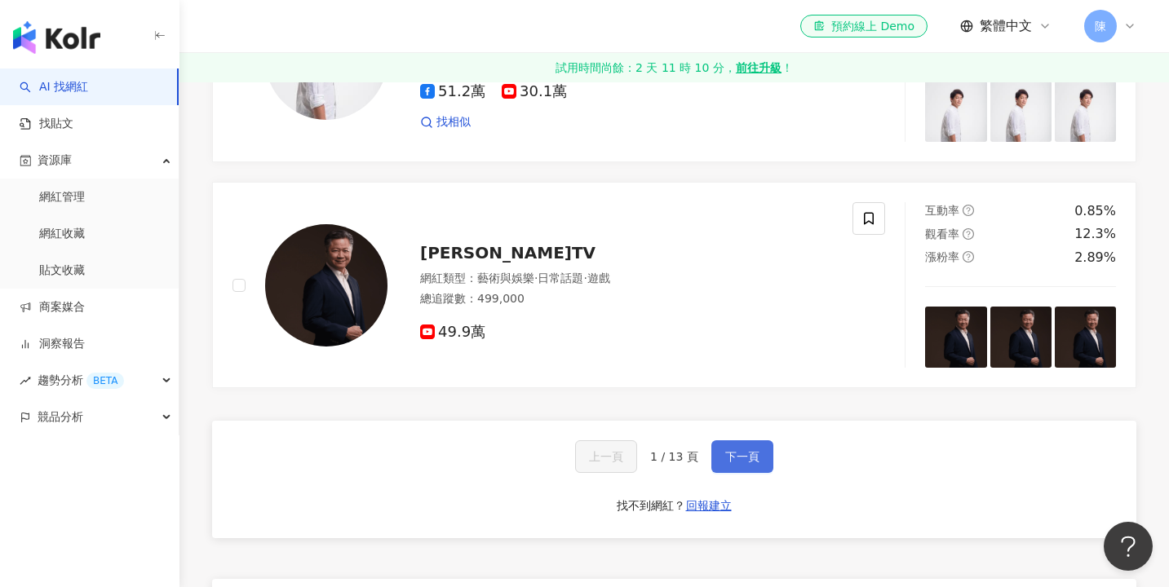
click at [717, 440] on button "下一頁" at bounding box center [742, 456] width 62 height 33
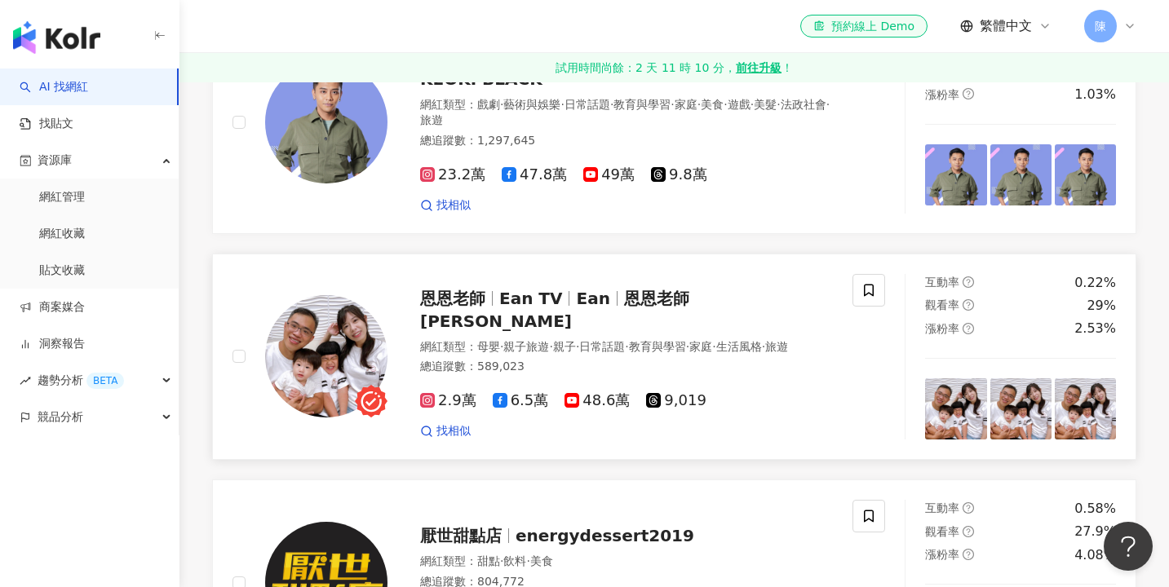
scroll to position [926, 0]
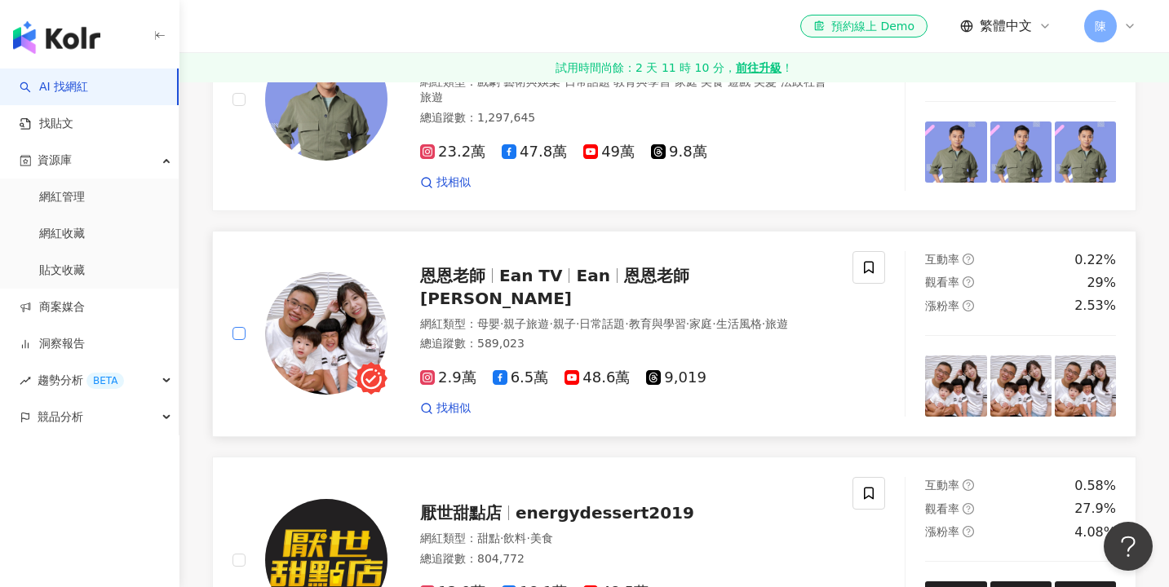
click at [242, 327] on span at bounding box center [238, 333] width 13 height 13
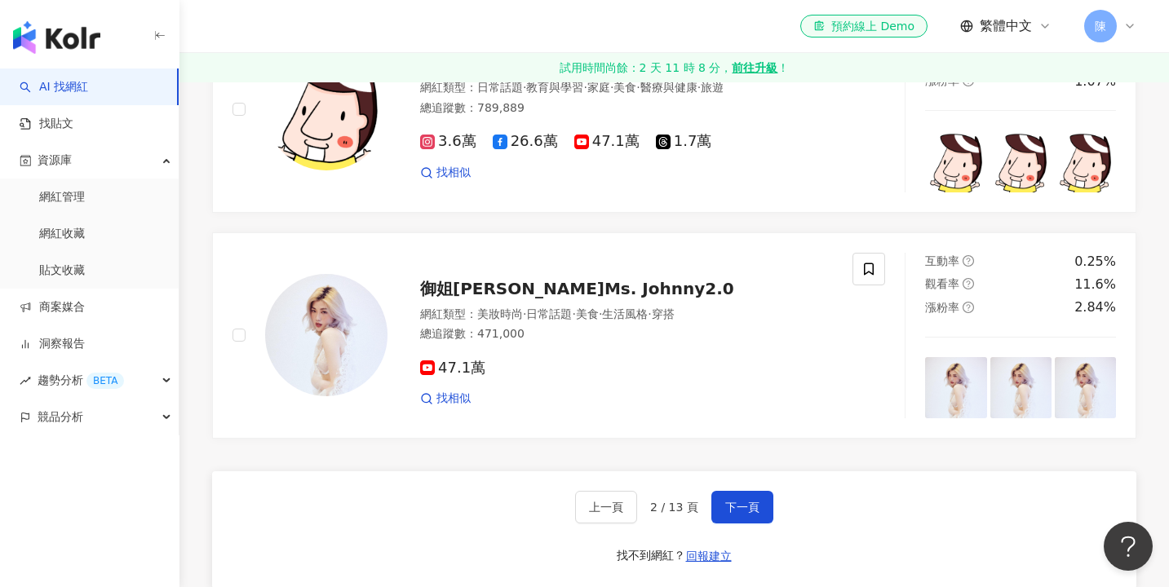
scroll to position [2751, 0]
click at [734, 490] on button "下一頁" at bounding box center [742, 506] width 62 height 33
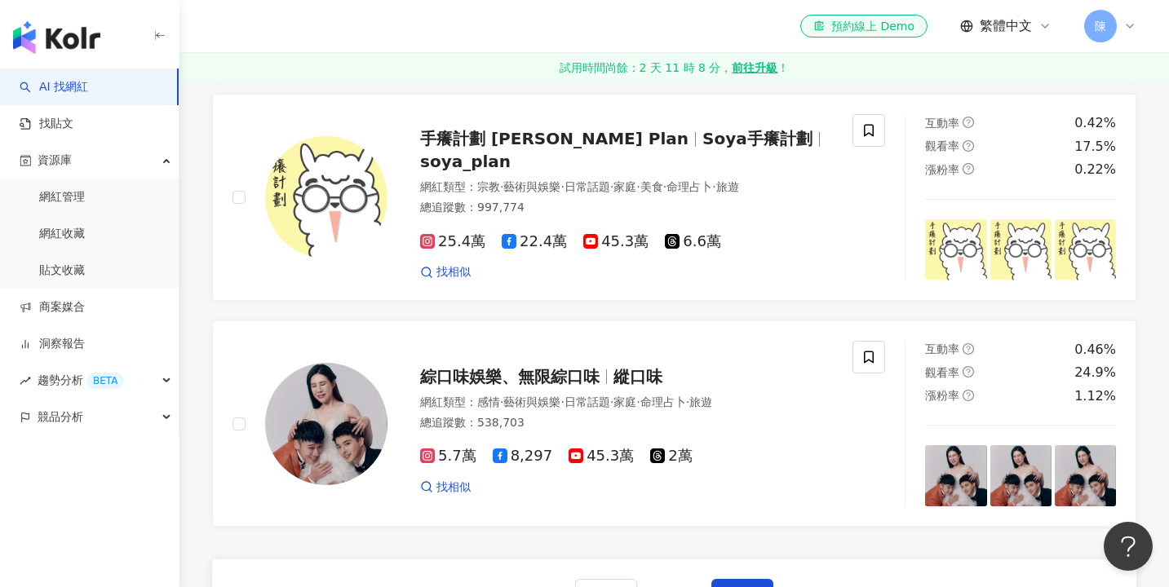
scroll to position [2713, 0]
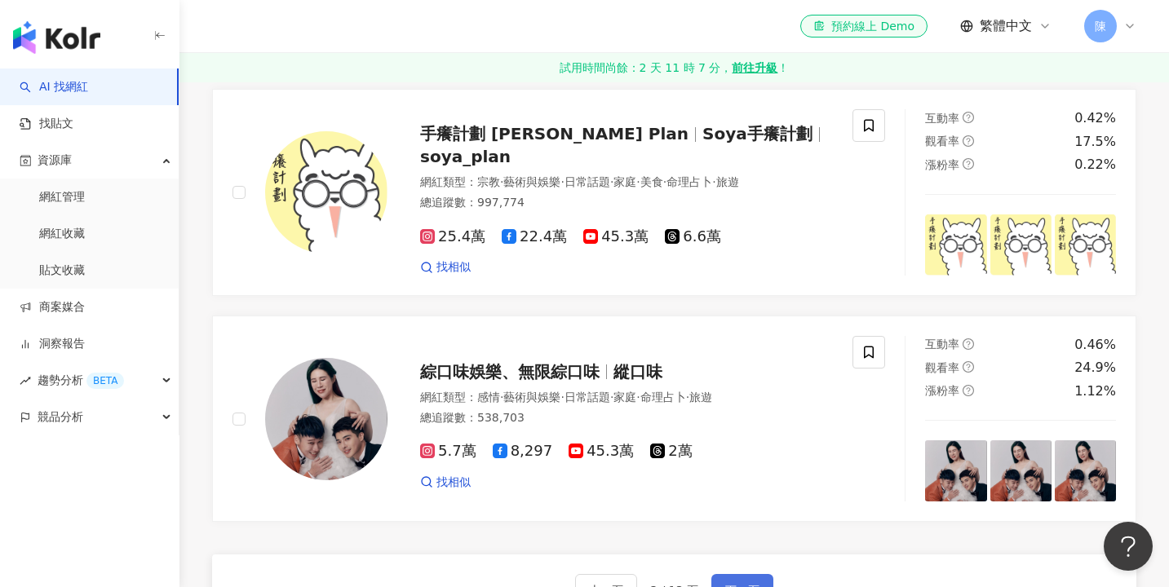
click at [741, 584] on span "下一頁" at bounding box center [742, 590] width 34 height 13
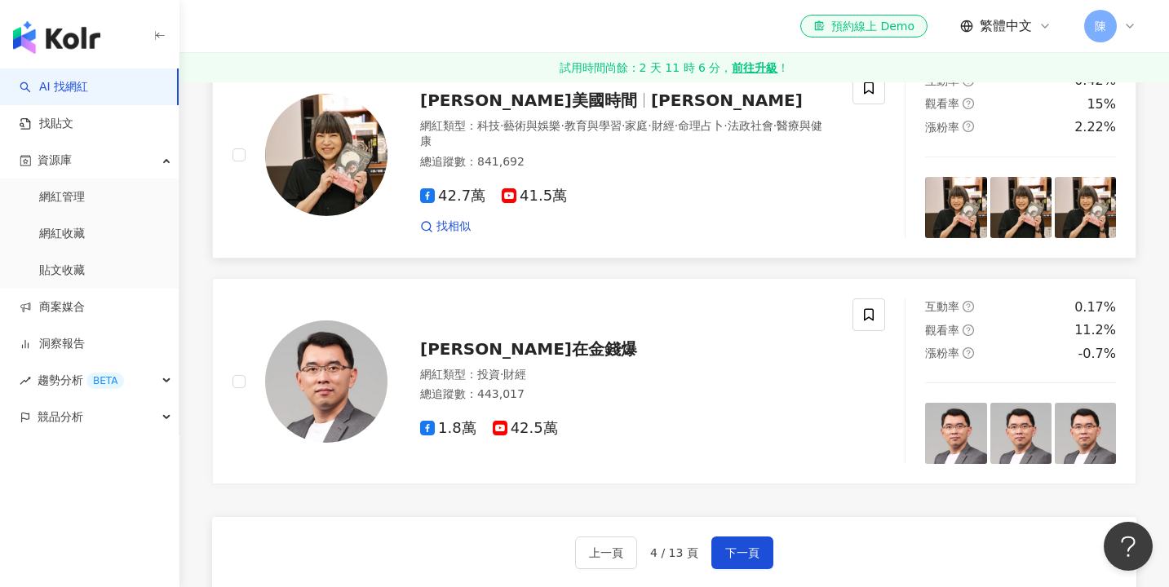
scroll to position [2675, 0]
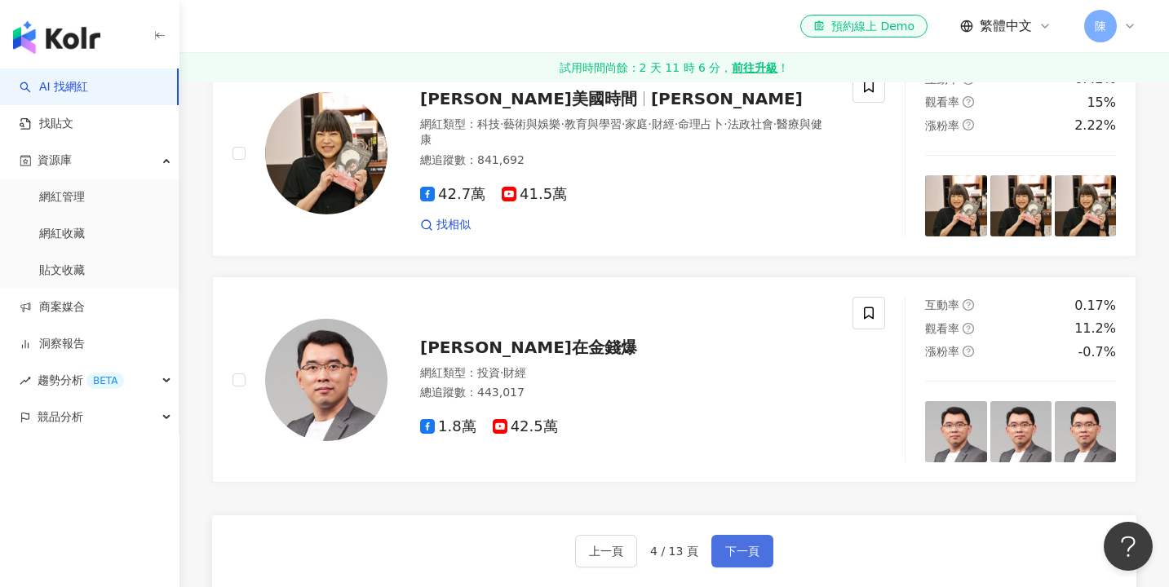
click at [747, 535] on button "下一頁" at bounding box center [742, 551] width 62 height 33
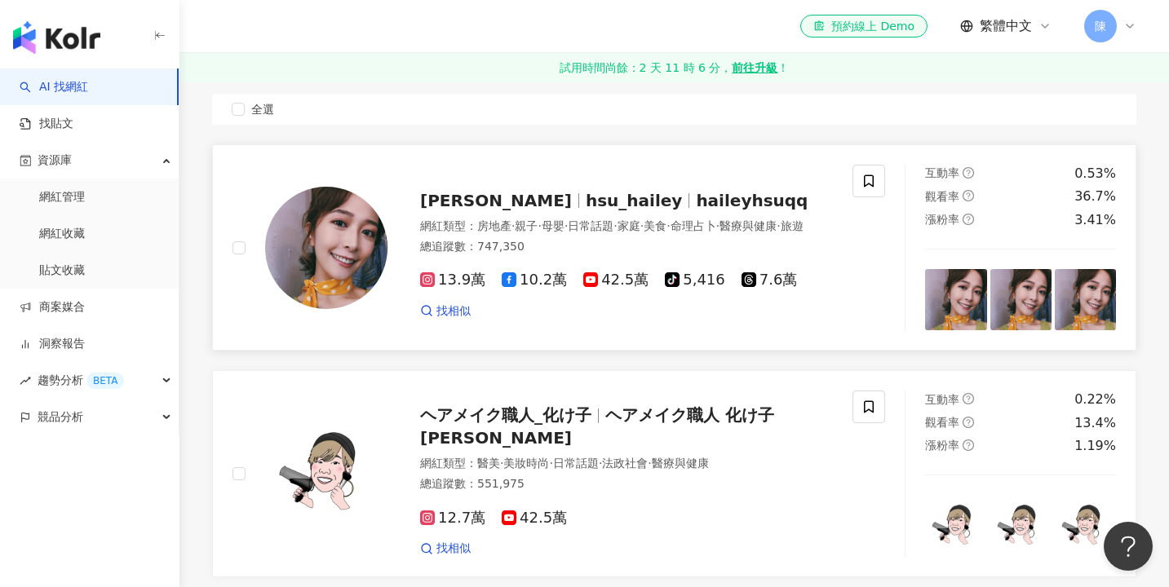
scroll to position [324, 0]
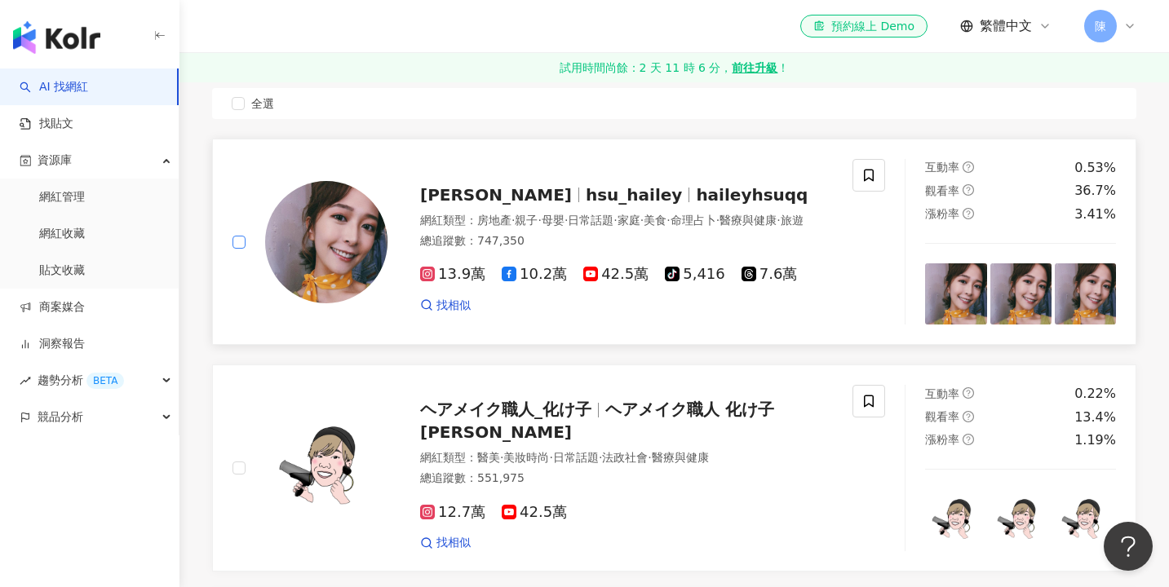
click at [242, 246] on label at bounding box center [238, 242] width 13 height 18
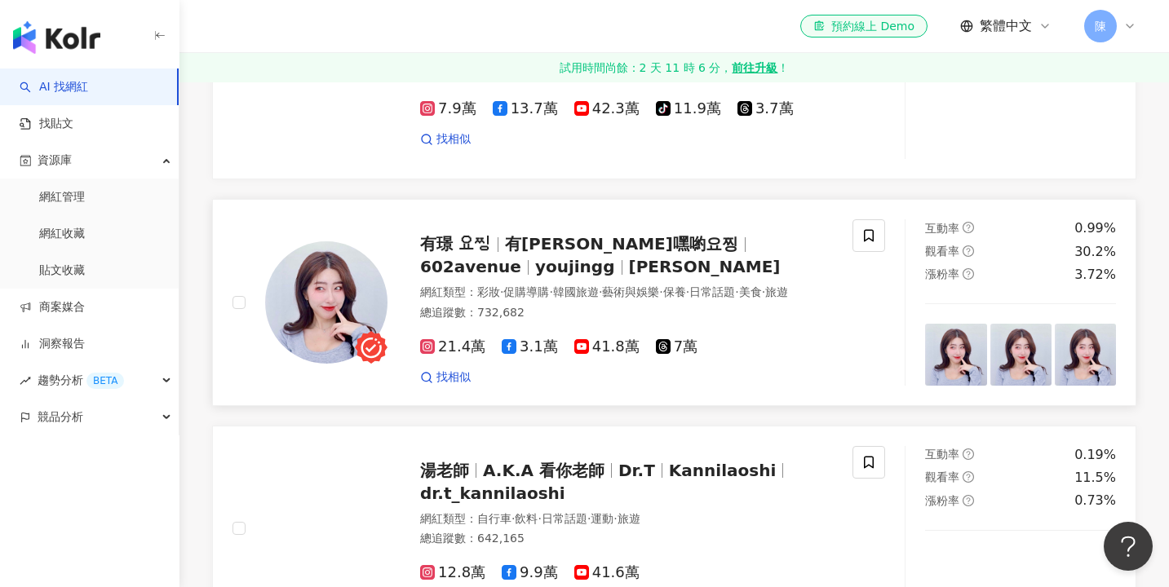
scroll to position [956, 0]
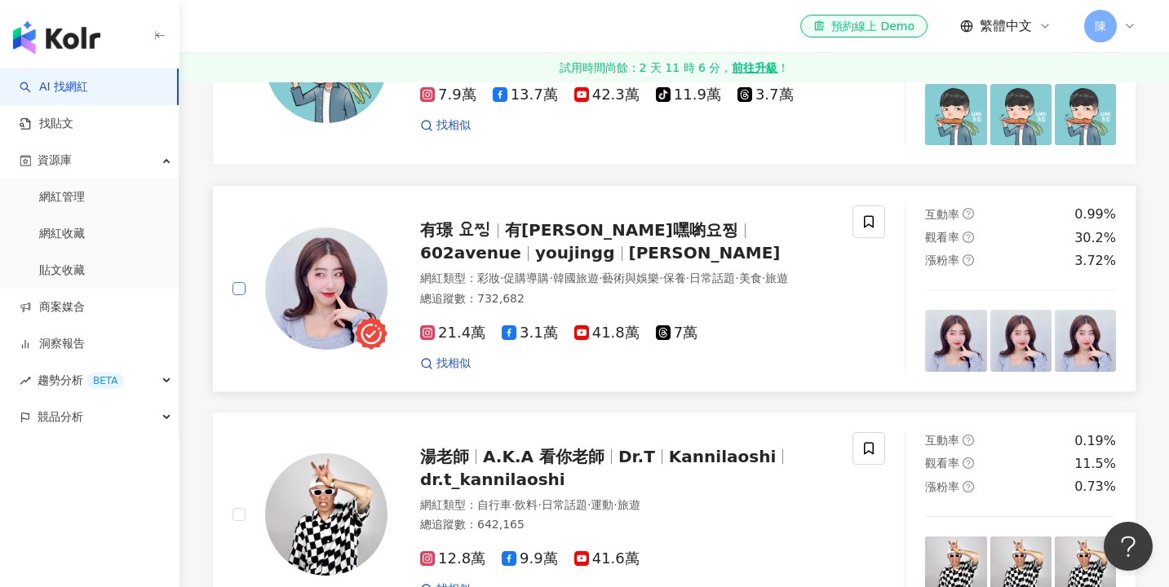
click at [243, 282] on span at bounding box center [238, 288] width 13 height 13
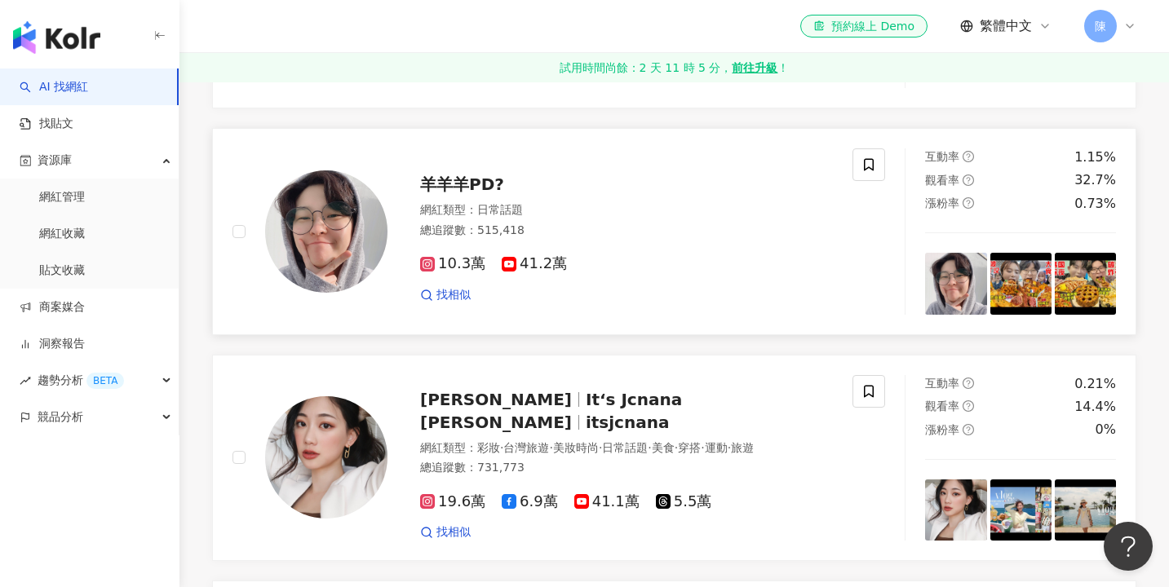
scroll to position [1920, 0]
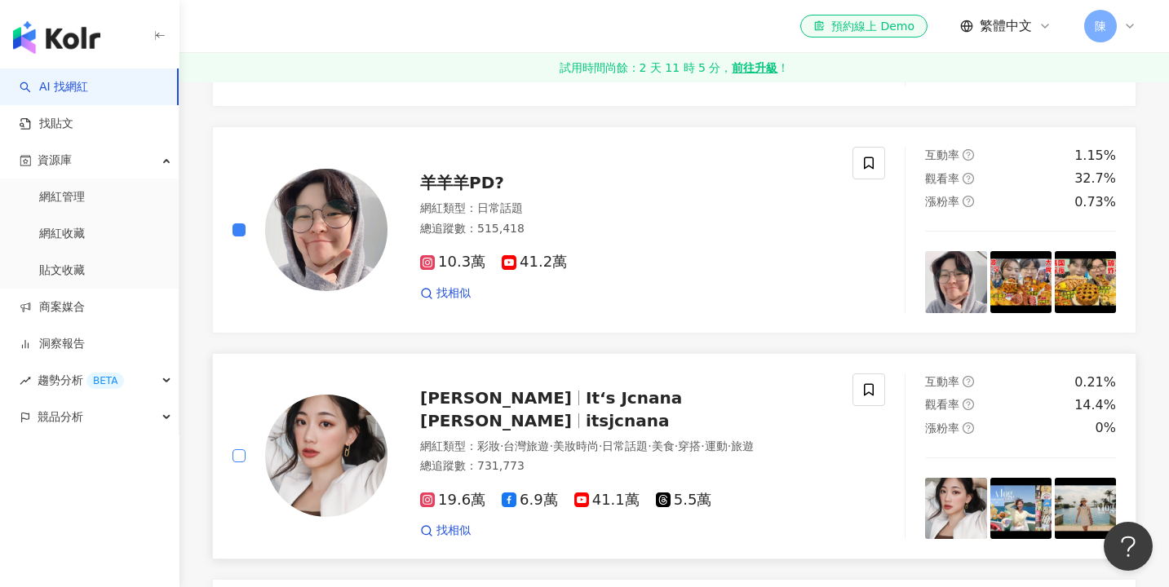
click at [236, 453] on span at bounding box center [238, 455] width 13 height 13
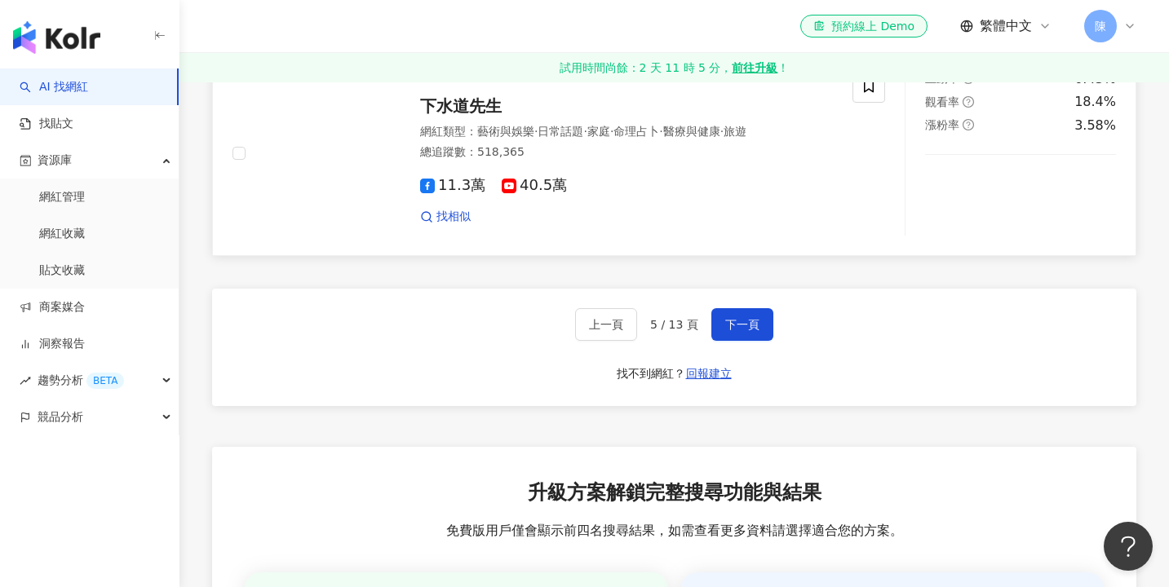
scroll to position [2900, 0]
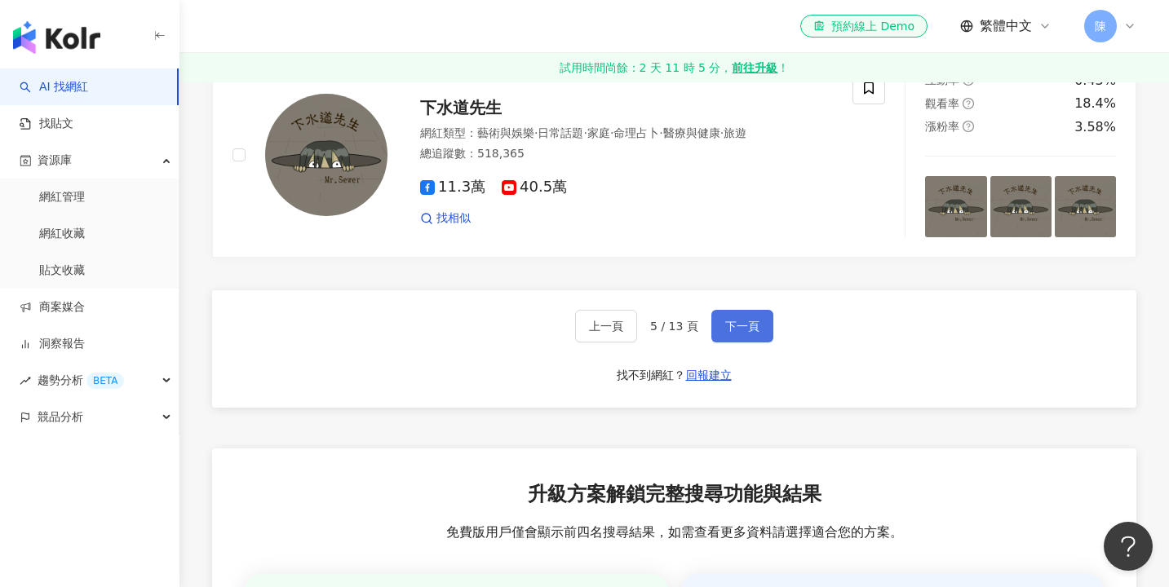
click at [756, 316] on button "下一頁" at bounding box center [742, 326] width 62 height 33
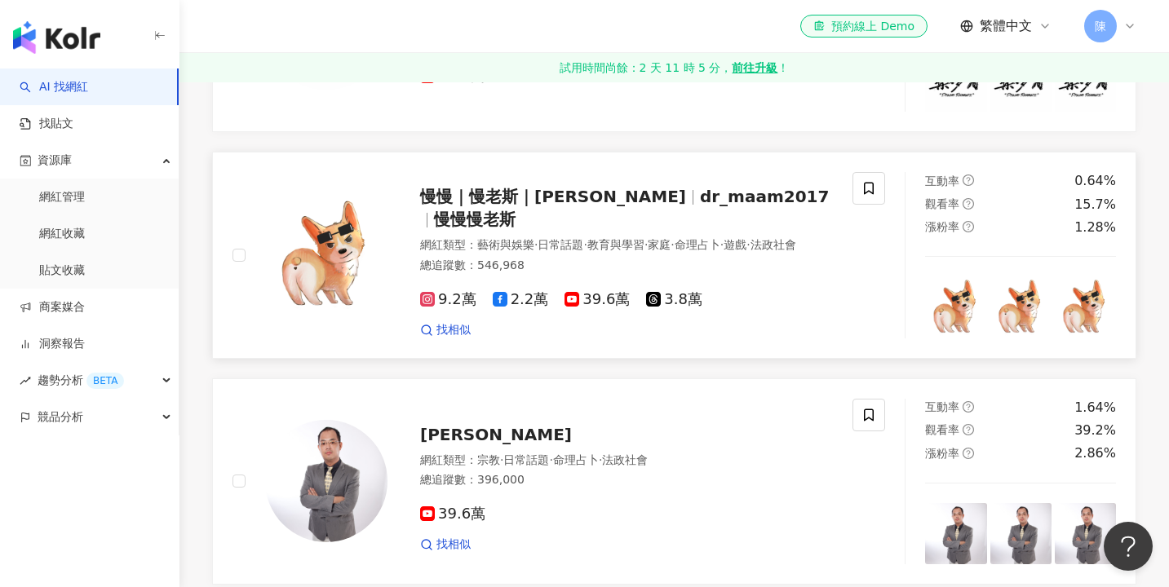
scroll to position [990, 0]
click at [243, 249] on span at bounding box center [238, 254] width 13 height 13
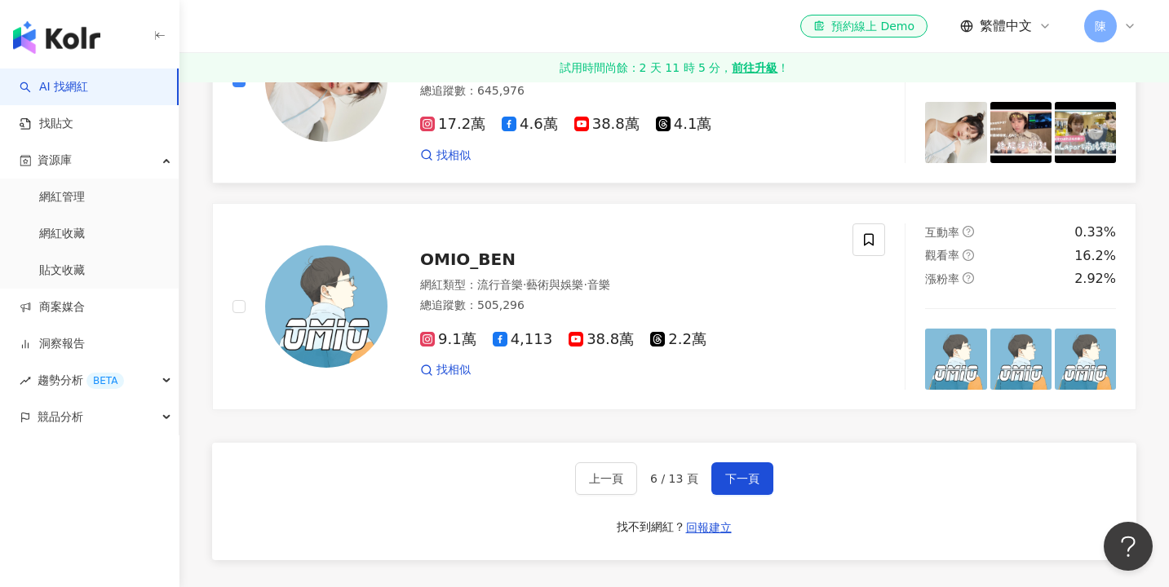
scroll to position [2768, 0]
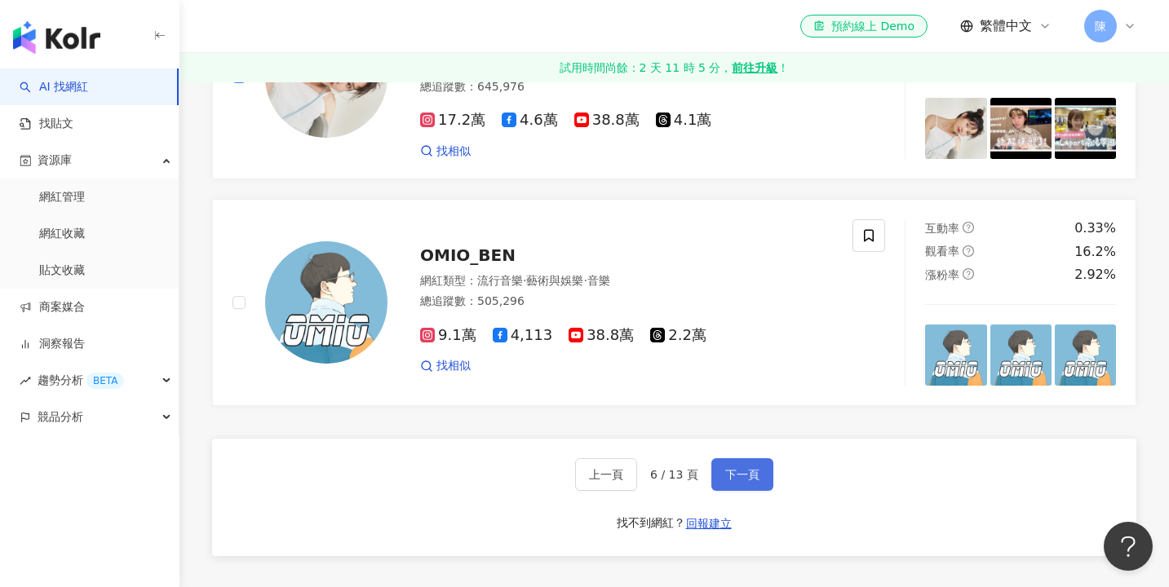
click at [725, 468] on span "下一頁" at bounding box center [742, 474] width 34 height 13
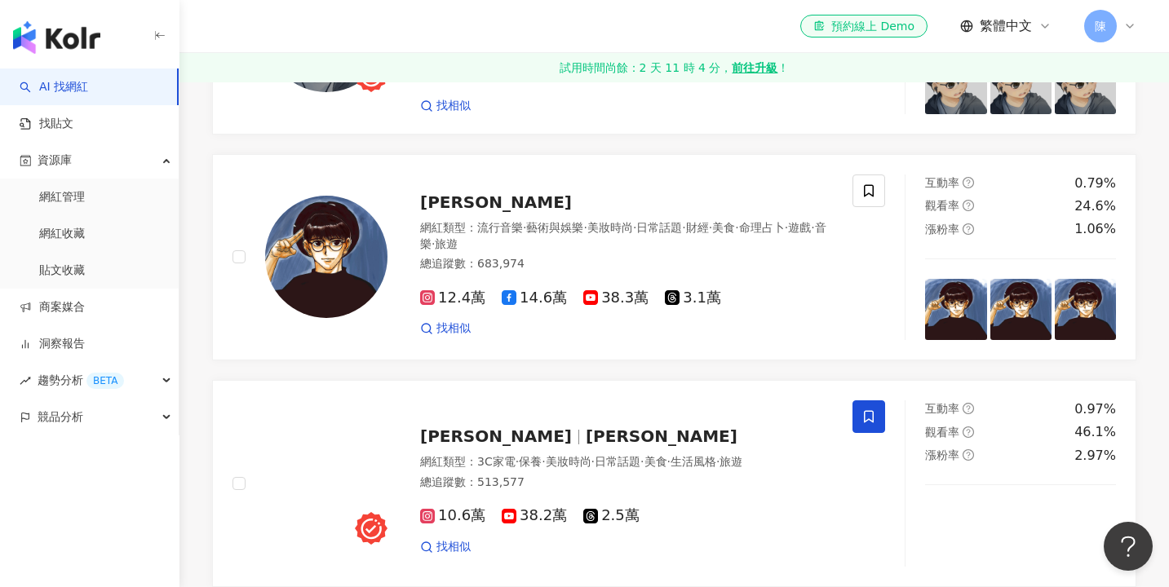
scroll to position [1667, 0]
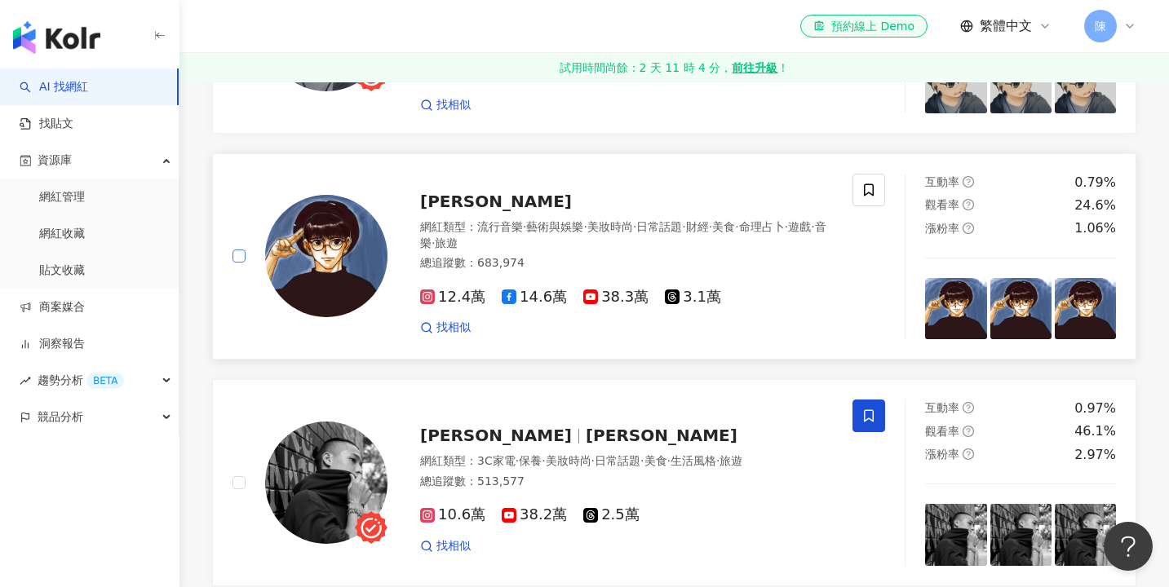
click at [242, 254] on span at bounding box center [238, 256] width 13 height 13
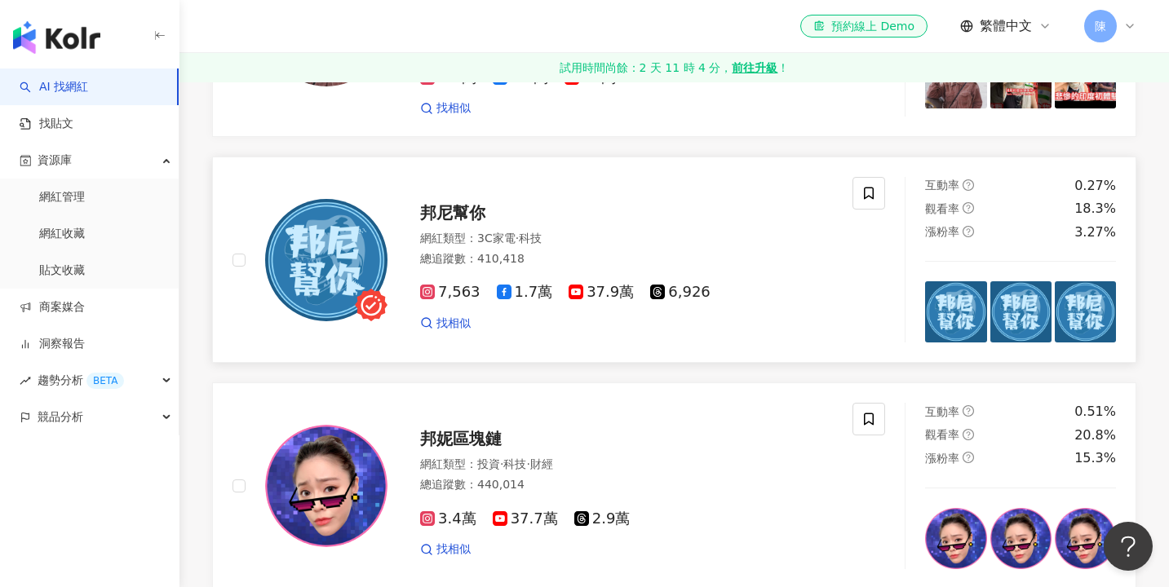
scroll to position [2587, 0]
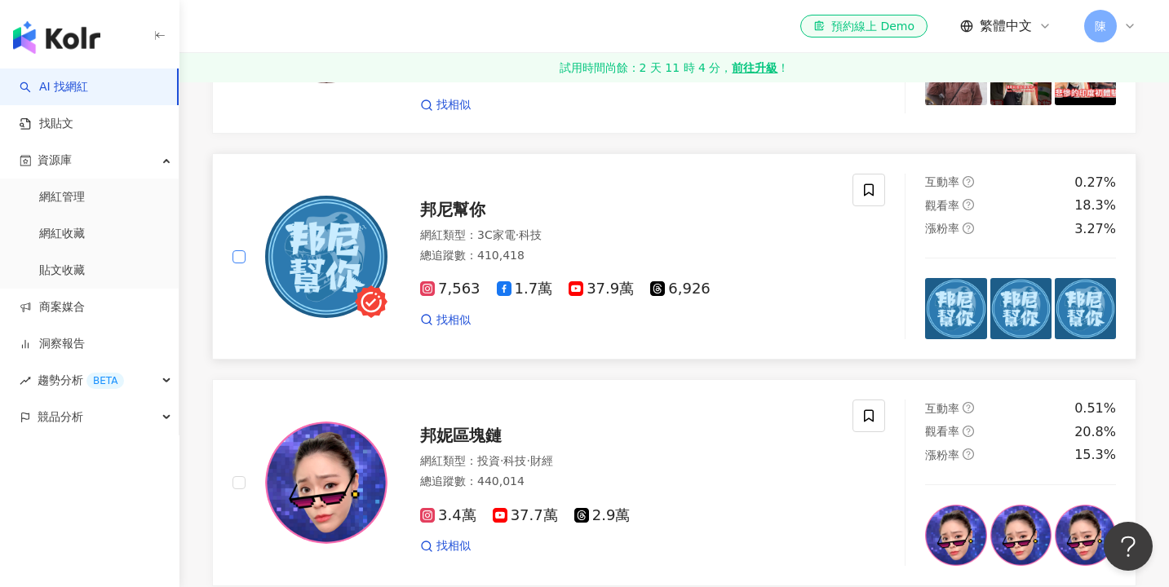
click at [243, 251] on label at bounding box center [238, 257] width 13 height 18
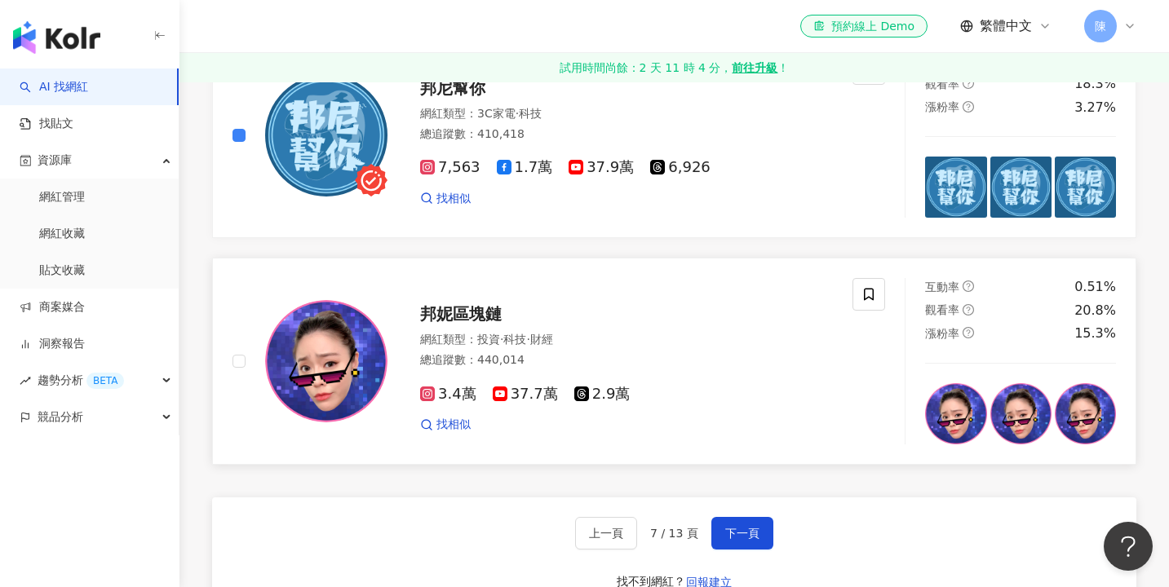
scroll to position [2750, 0]
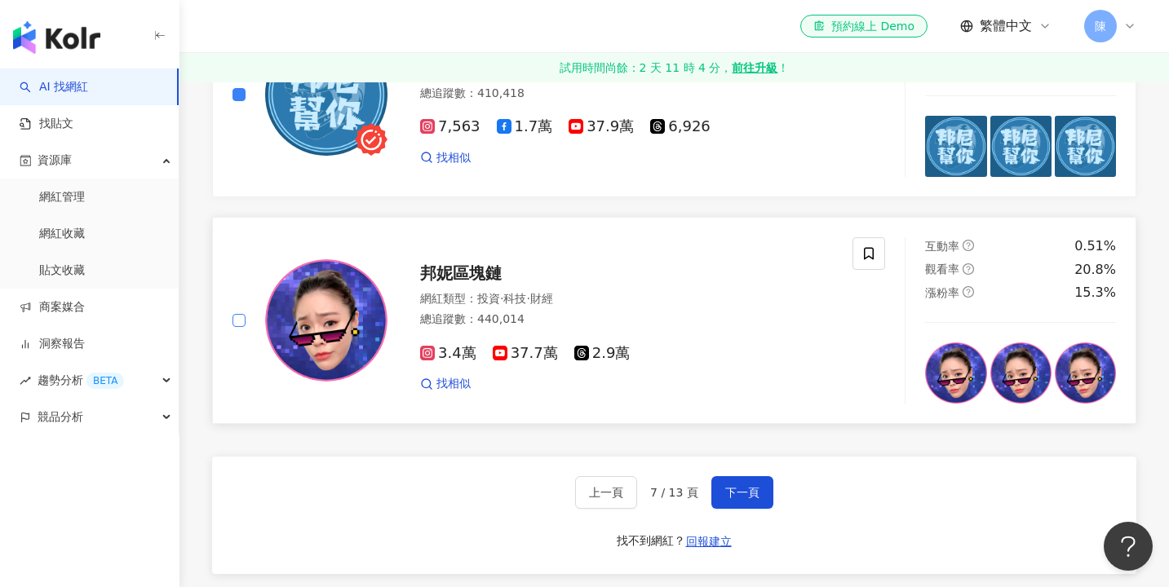
click at [239, 314] on span at bounding box center [238, 320] width 13 height 13
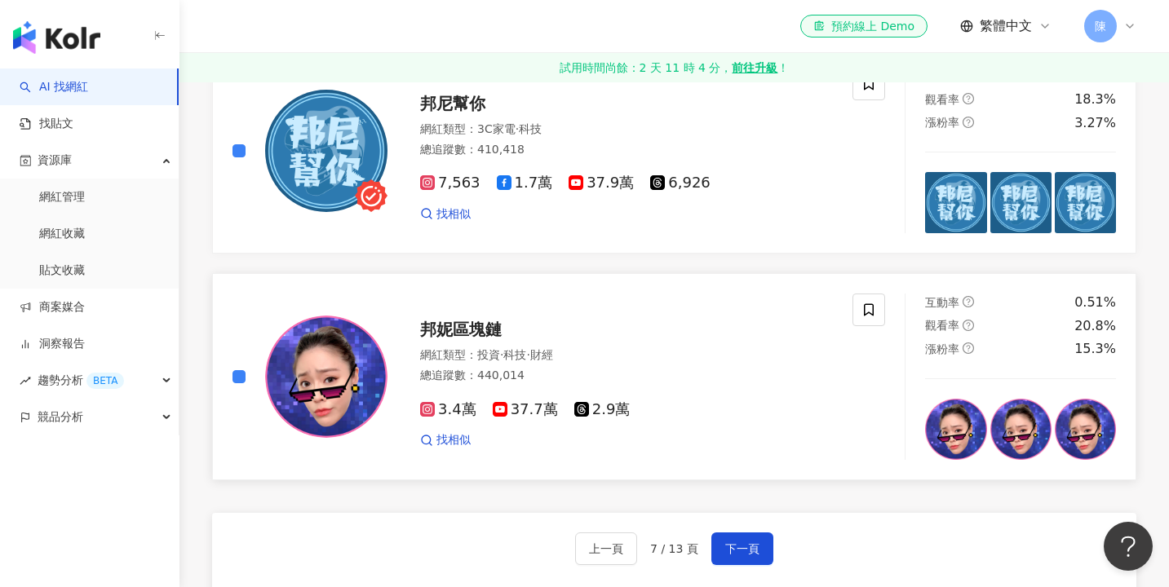
scroll to position [2668, 0]
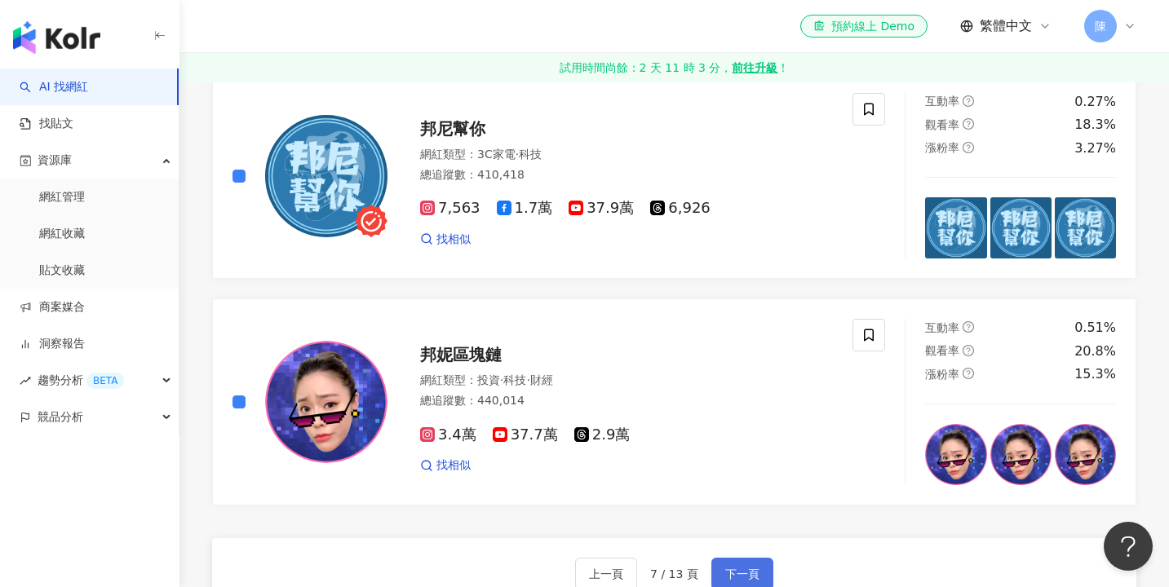
click at [727, 568] on span "下一頁" at bounding box center [742, 574] width 34 height 13
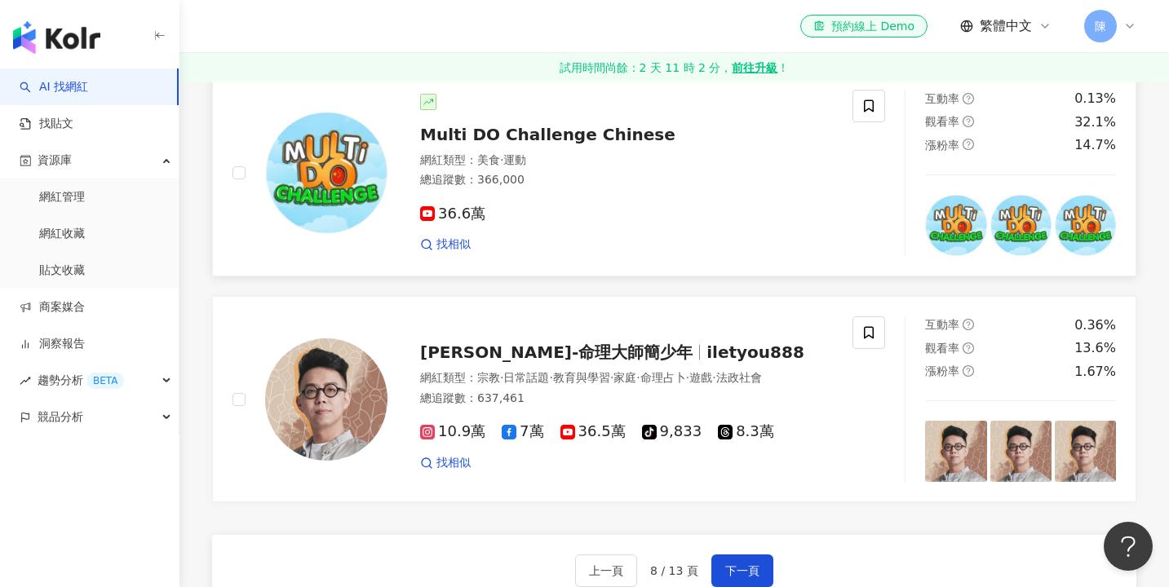
scroll to position [2657, 0]
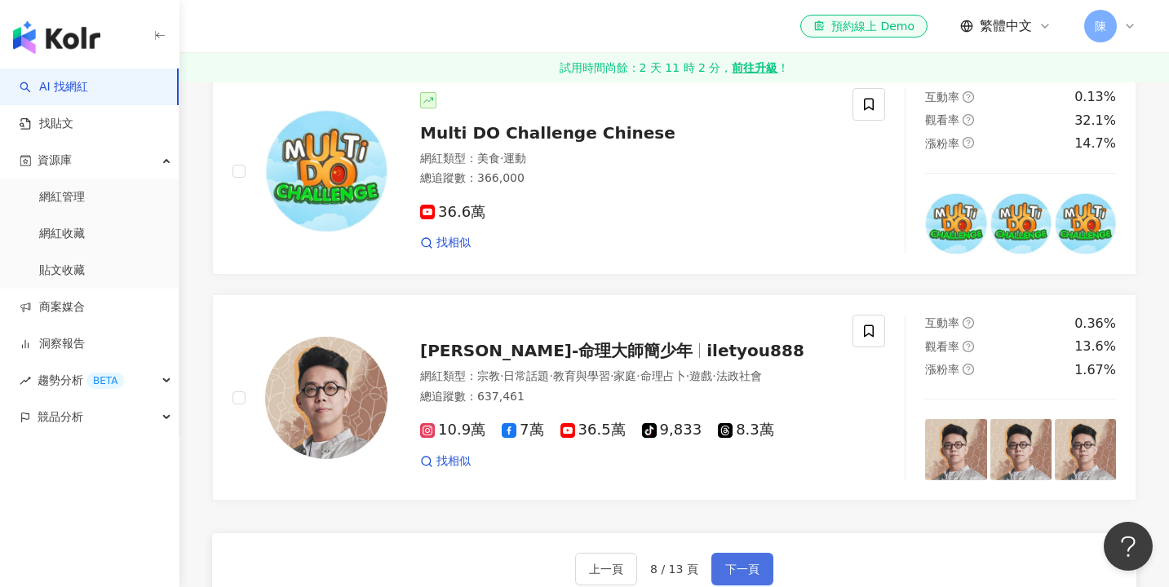
click at [760, 559] on button "下一頁" at bounding box center [742, 569] width 62 height 33
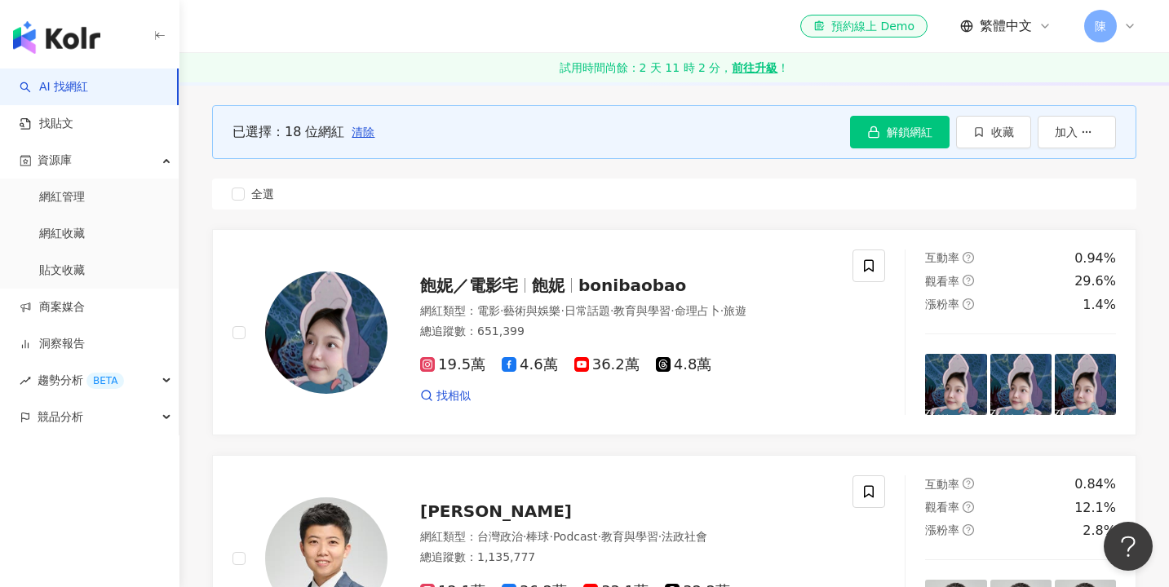
scroll to position [241, 0]
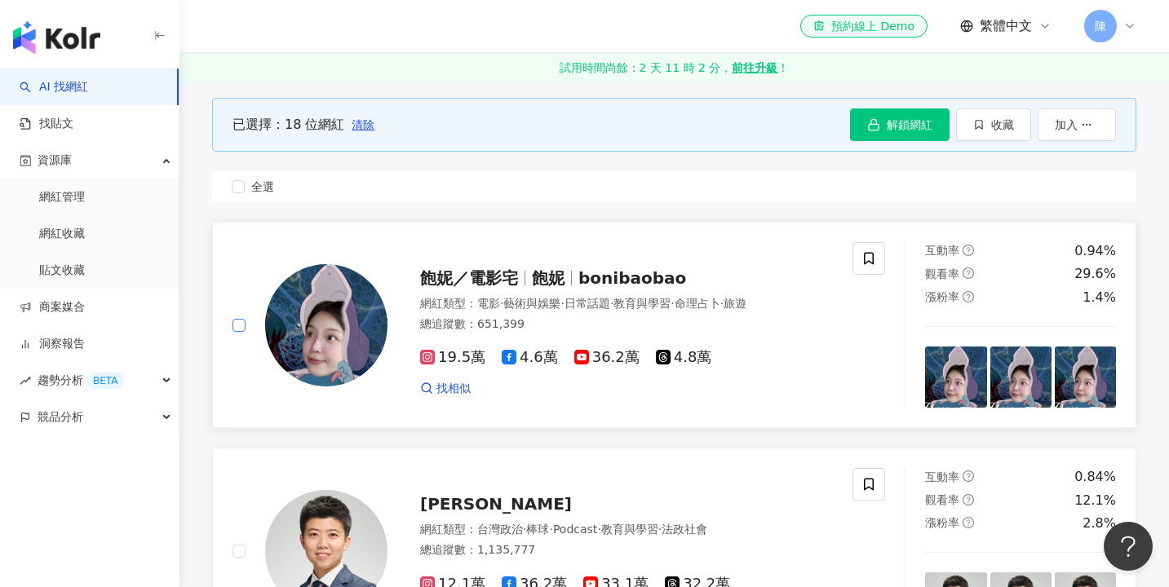
click at [245, 325] on span at bounding box center [238, 325] width 13 height 13
click at [239, 328] on span at bounding box center [238, 325] width 13 height 13
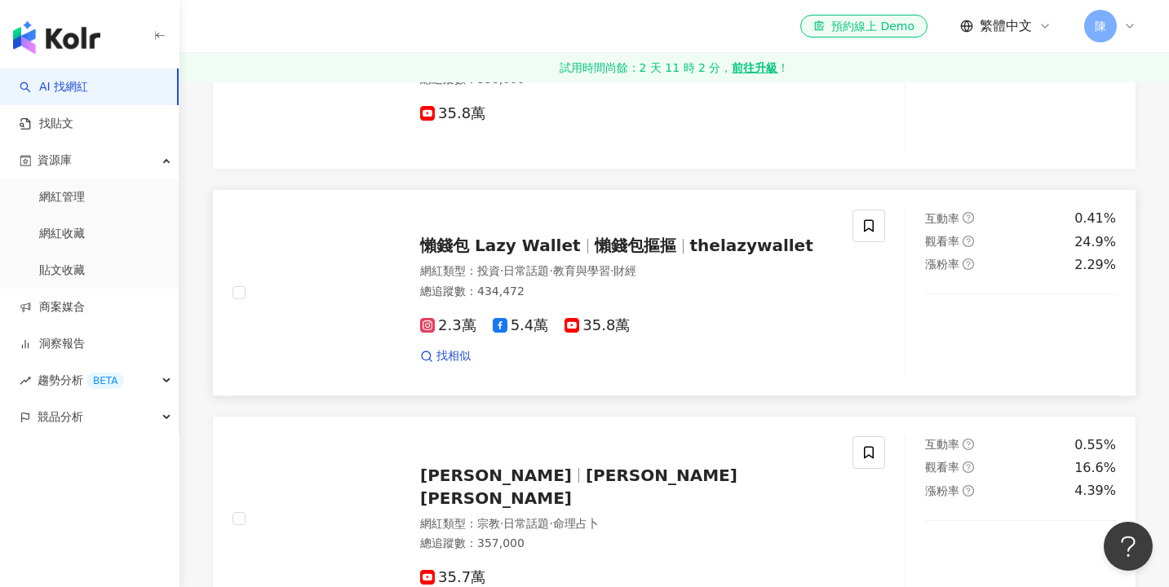
scroll to position [952, 0]
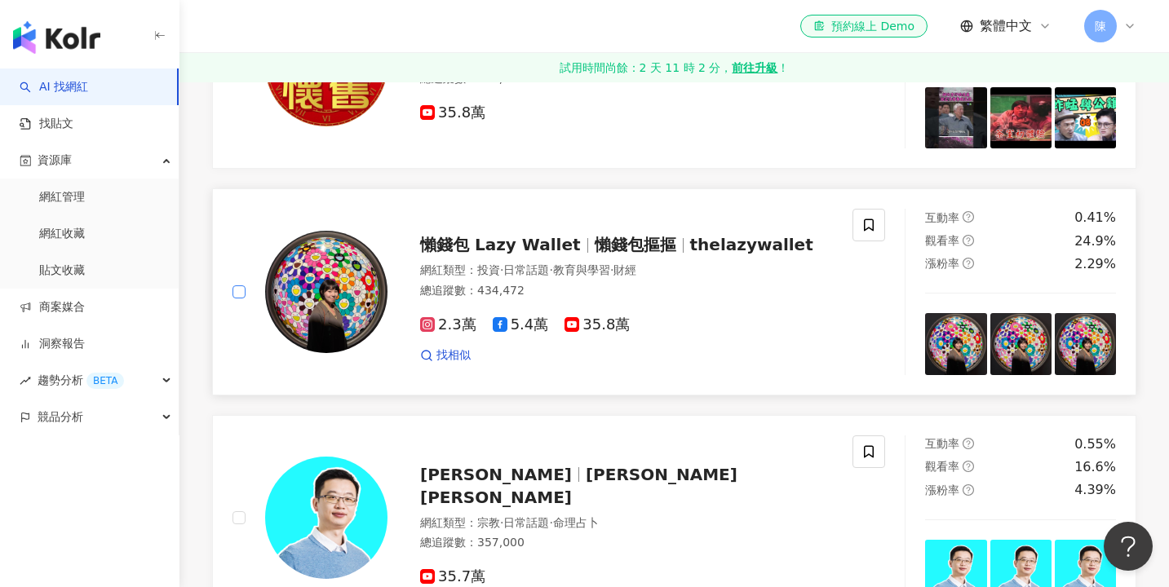
click at [236, 292] on span at bounding box center [238, 291] width 13 height 13
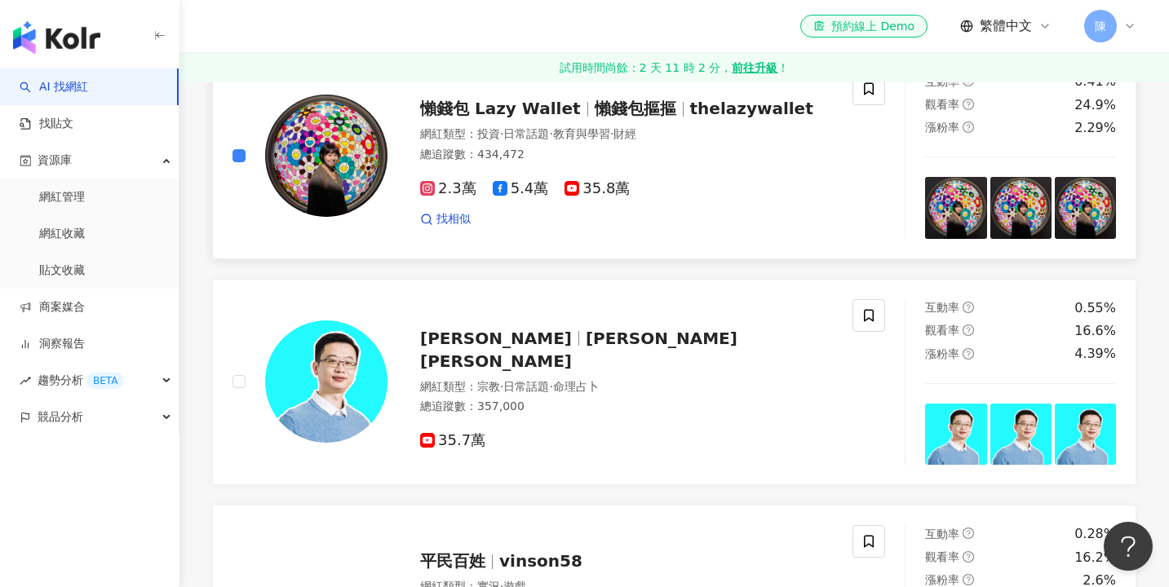
scroll to position [1089, 0]
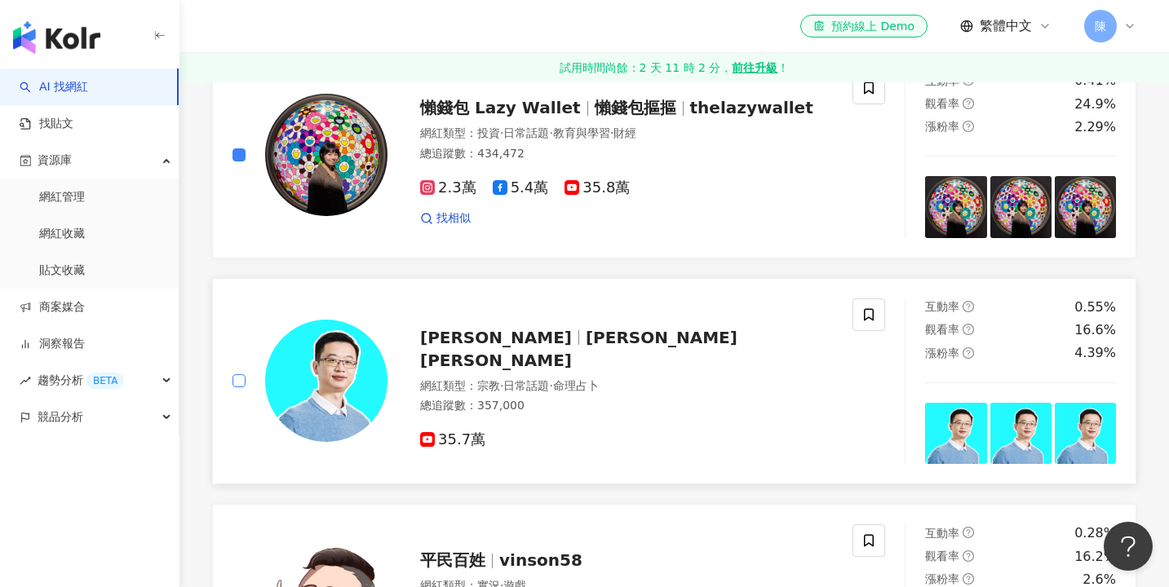
click at [241, 380] on span at bounding box center [238, 380] width 13 height 13
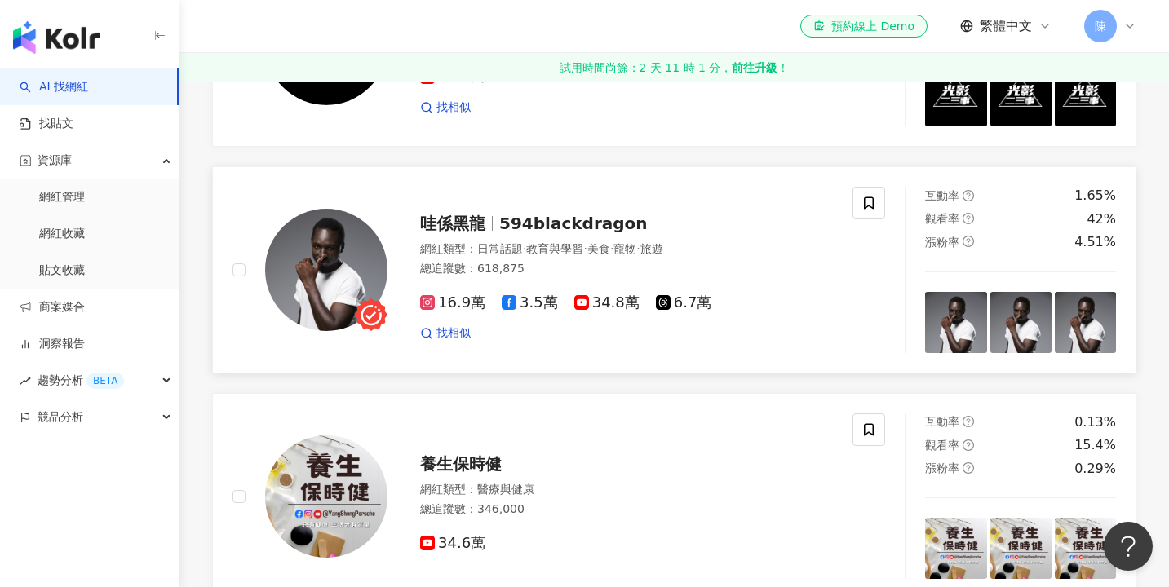
scroll to position [2562, 0]
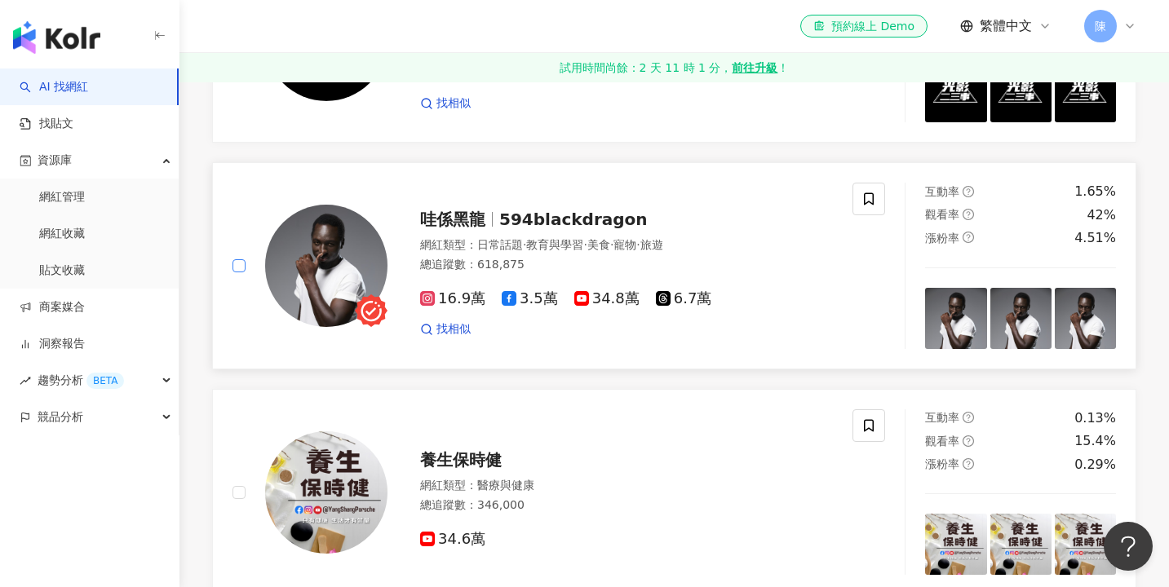
click at [244, 259] on span at bounding box center [238, 265] width 13 height 13
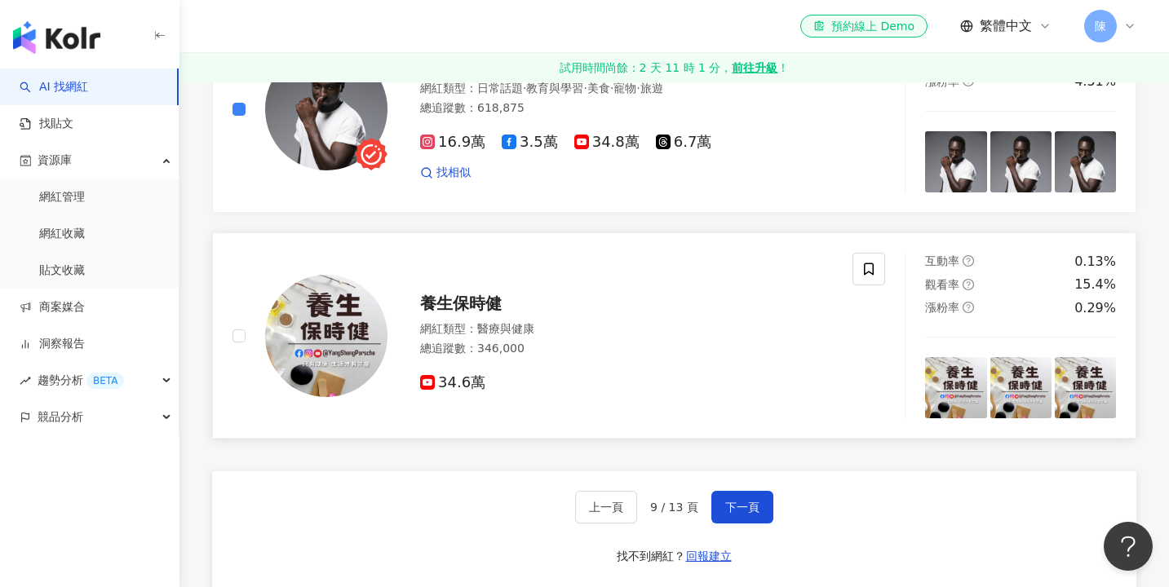
scroll to position [2720, 0]
click at [736, 500] on span "下一頁" at bounding box center [742, 506] width 34 height 13
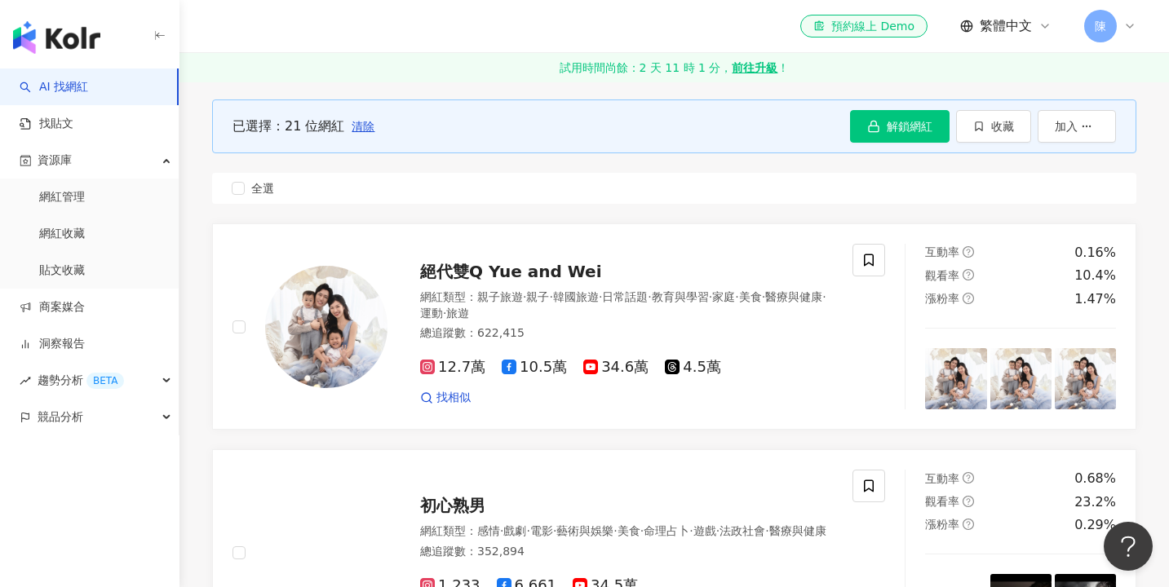
scroll to position [241, 0]
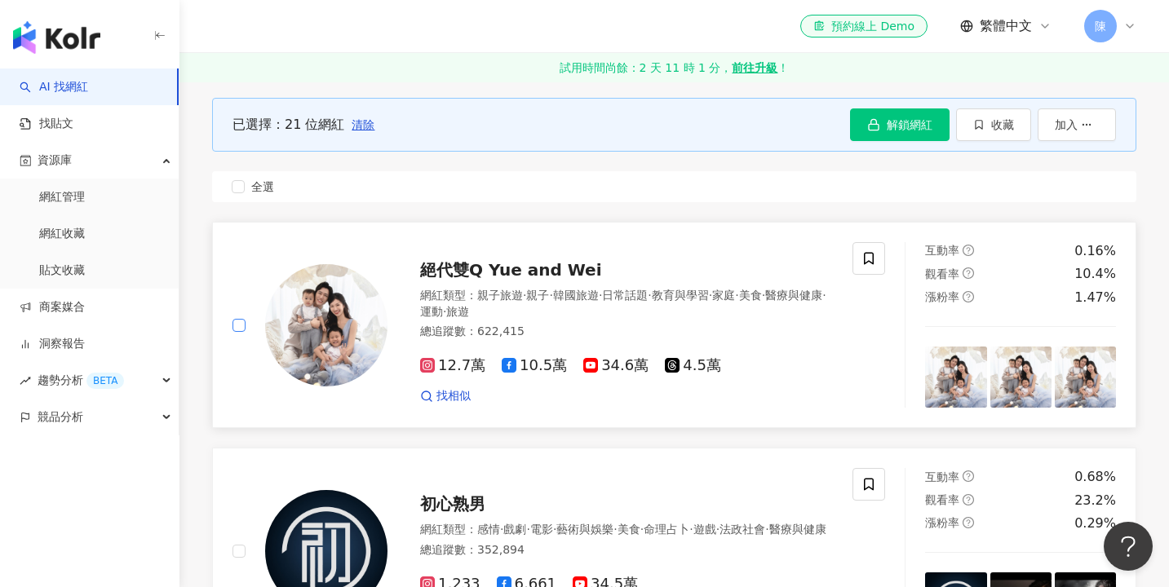
click at [243, 324] on span at bounding box center [238, 325] width 13 height 13
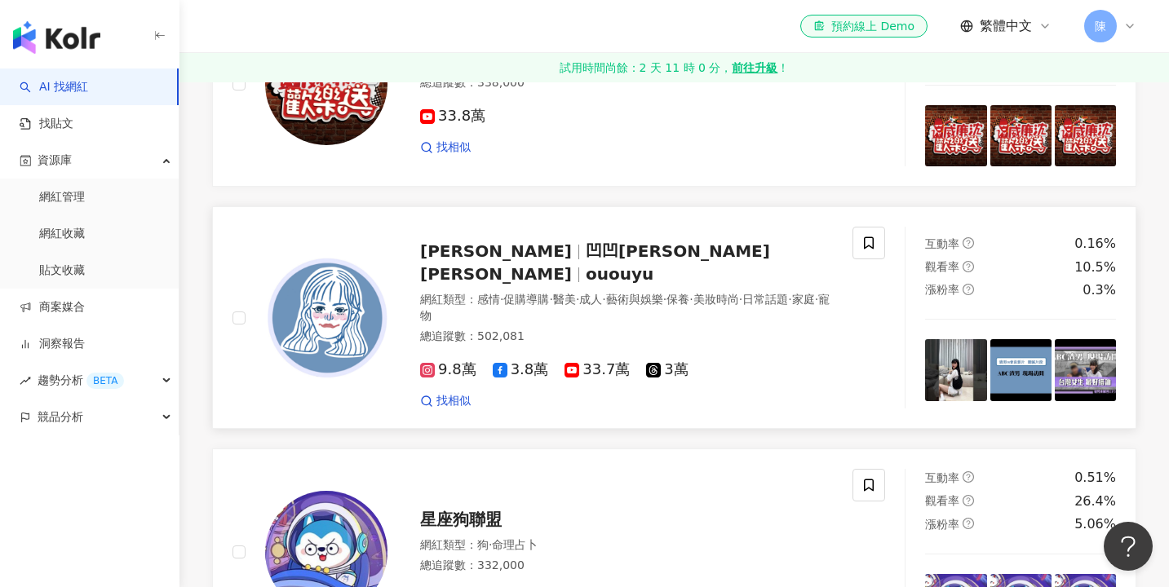
scroll to position [2519, 0]
click at [242, 311] on span at bounding box center [238, 317] width 13 height 13
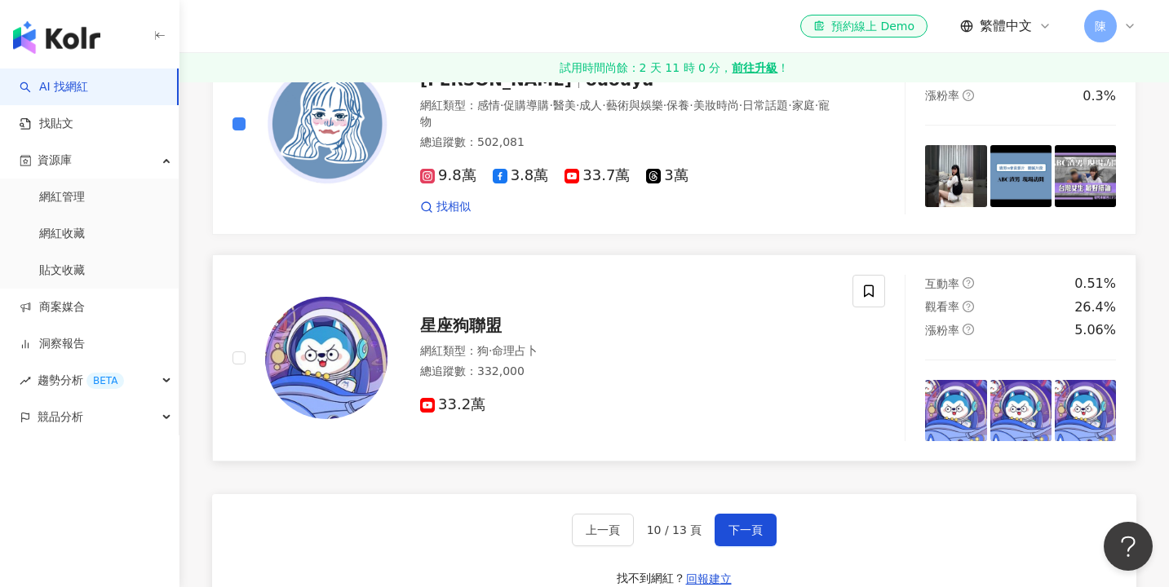
scroll to position [2717, 0]
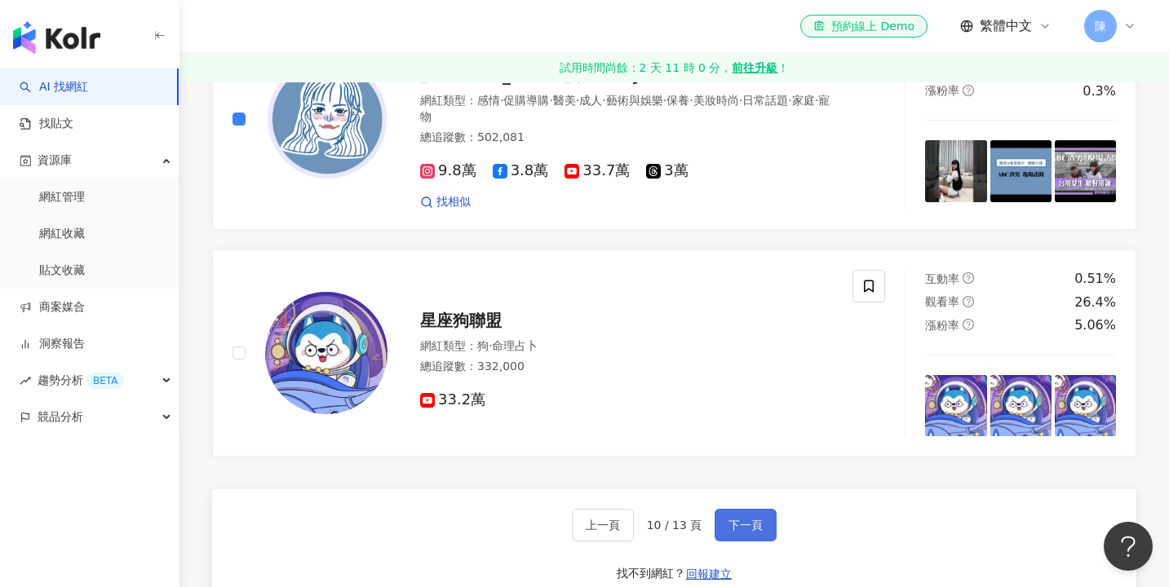
click at [741, 519] on span "下一頁" at bounding box center [745, 525] width 34 height 13
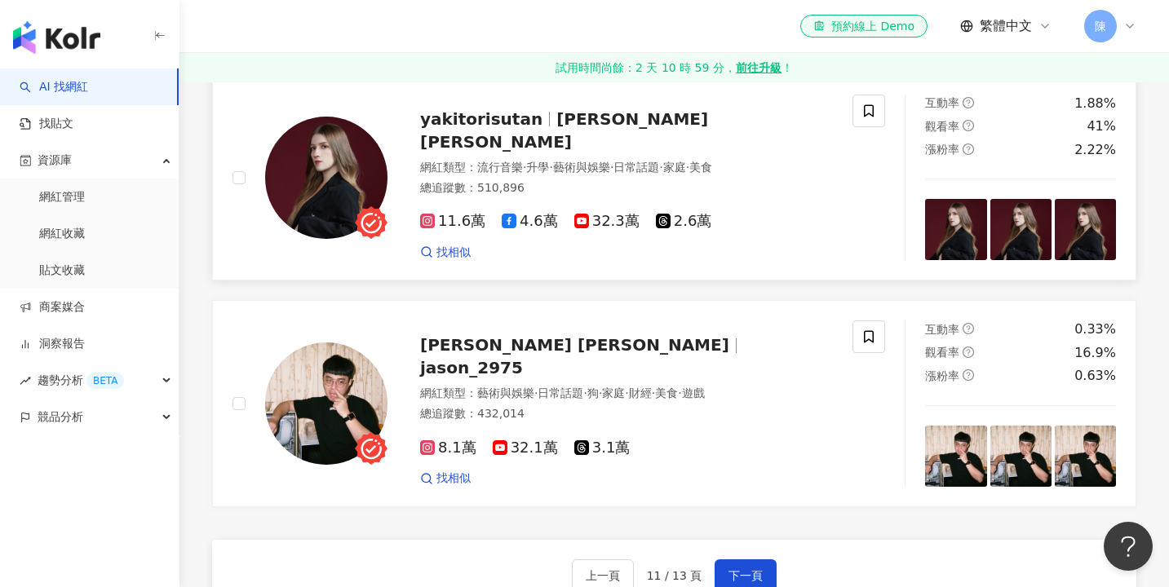
scroll to position [2668, 0]
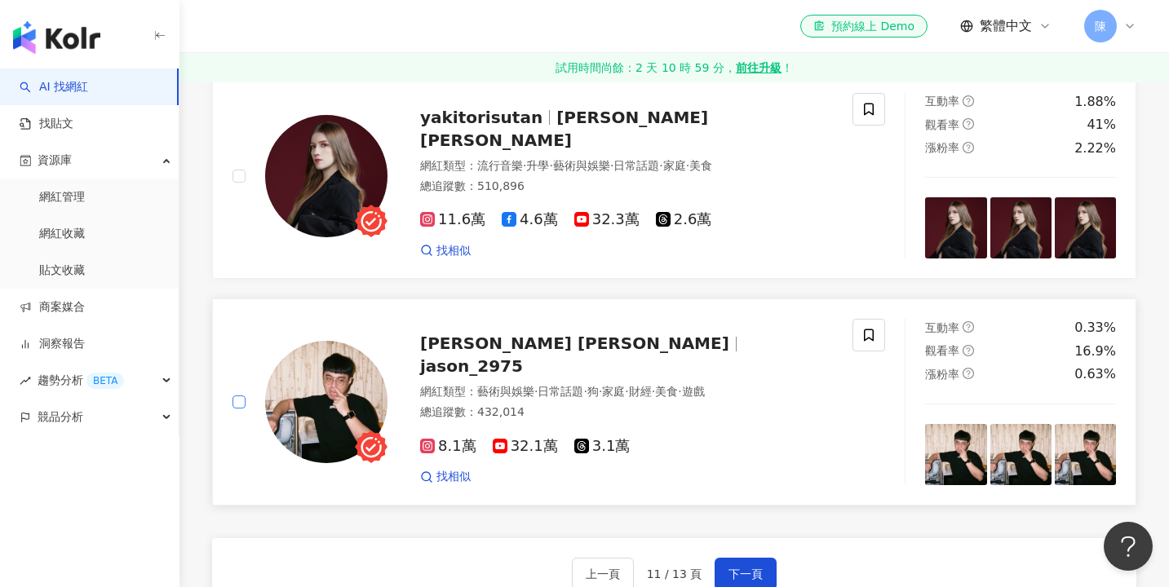
click at [244, 395] on span at bounding box center [238, 401] width 13 height 13
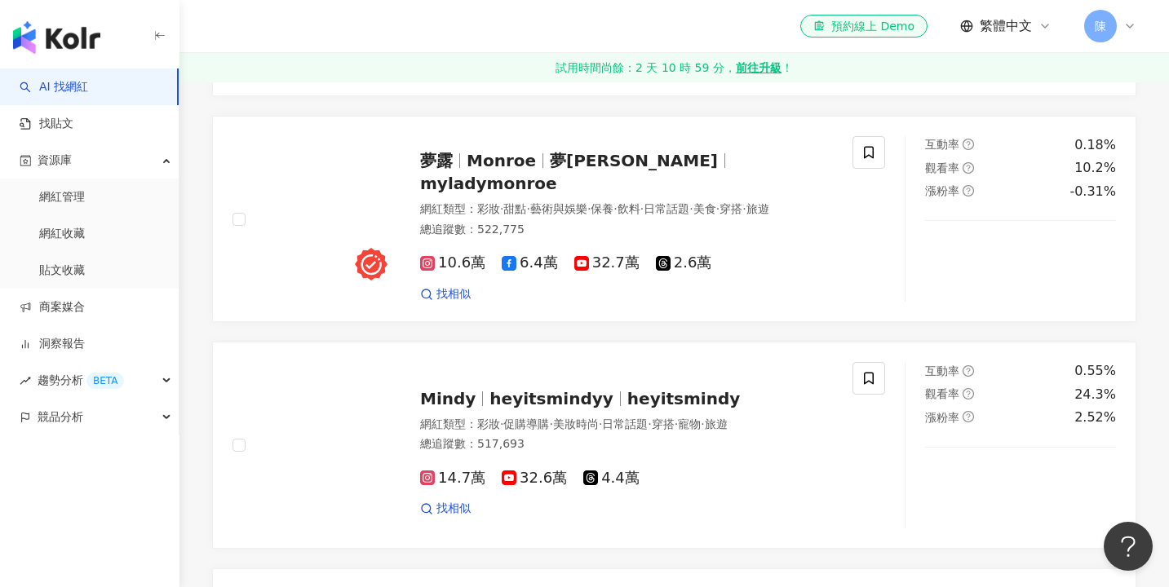
scroll to position [1719, 0]
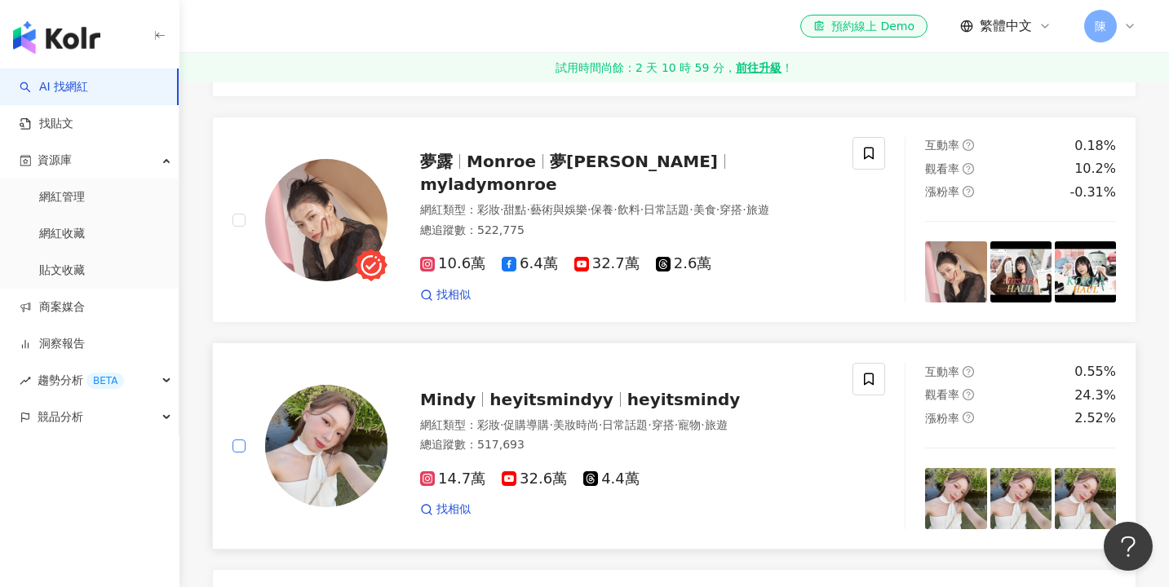
click at [244, 440] on span at bounding box center [238, 446] width 13 height 13
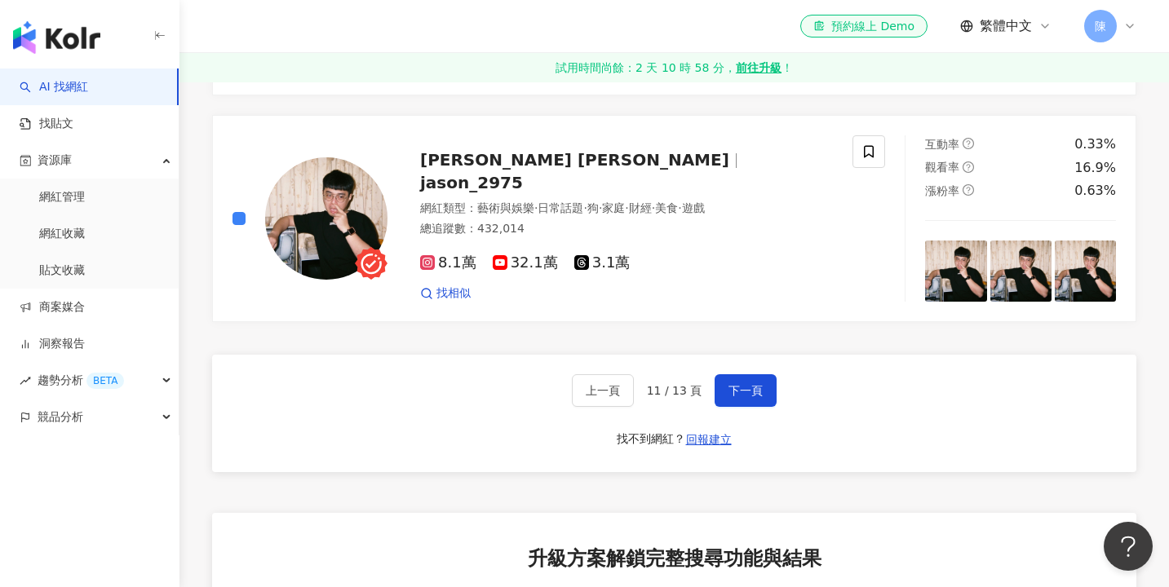
scroll to position [2690, 0]
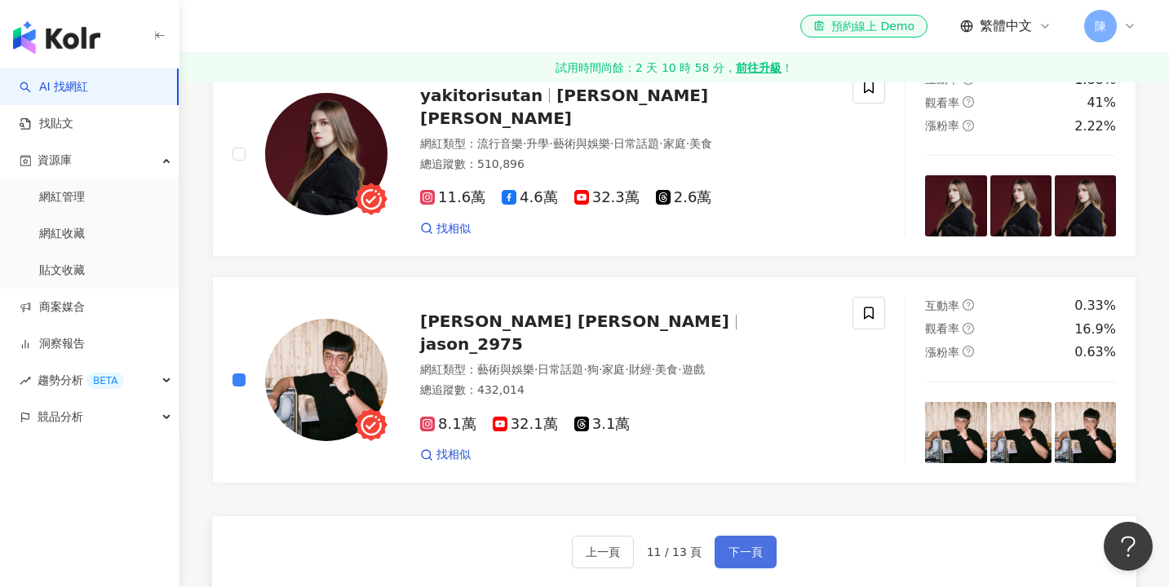
click at [728, 546] on span "下一頁" at bounding box center [745, 552] width 34 height 13
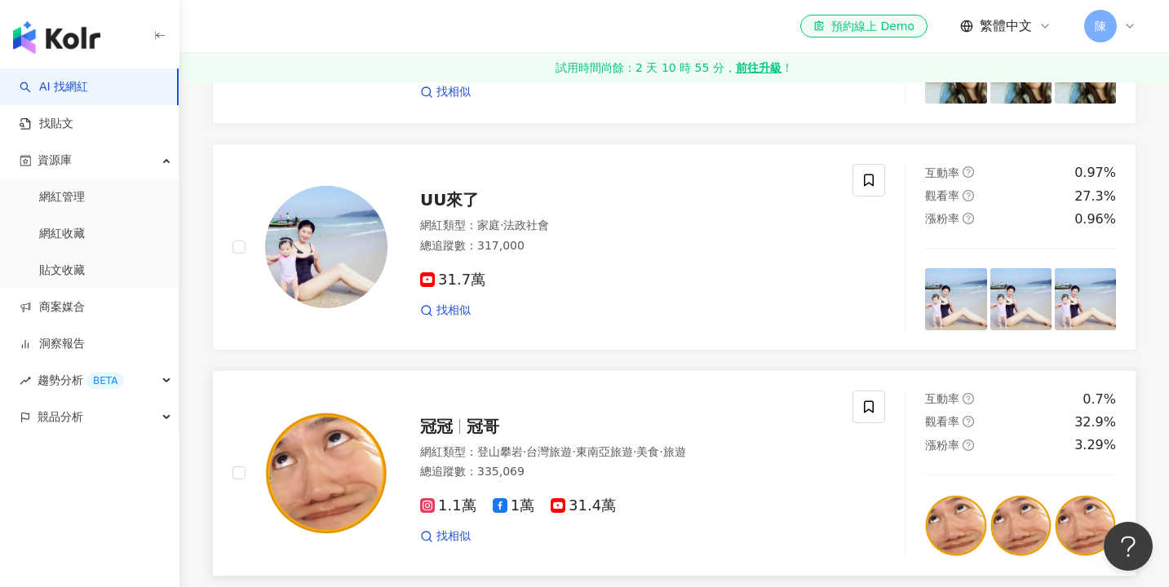
scroll to position [993, 0]
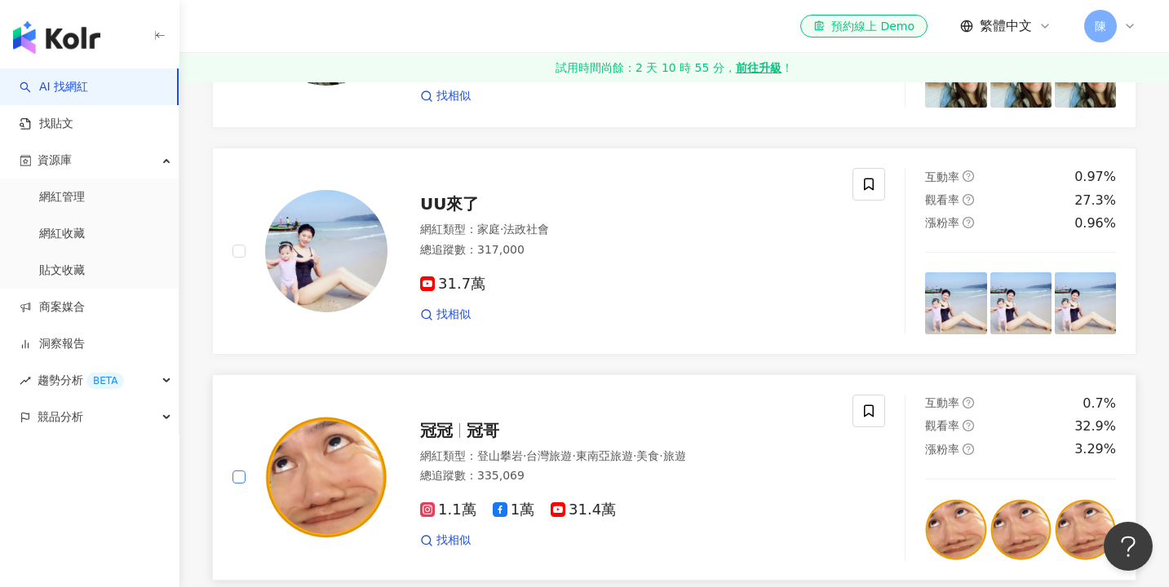
click at [236, 476] on span at bounding box center [238, 477] width 13 height 13
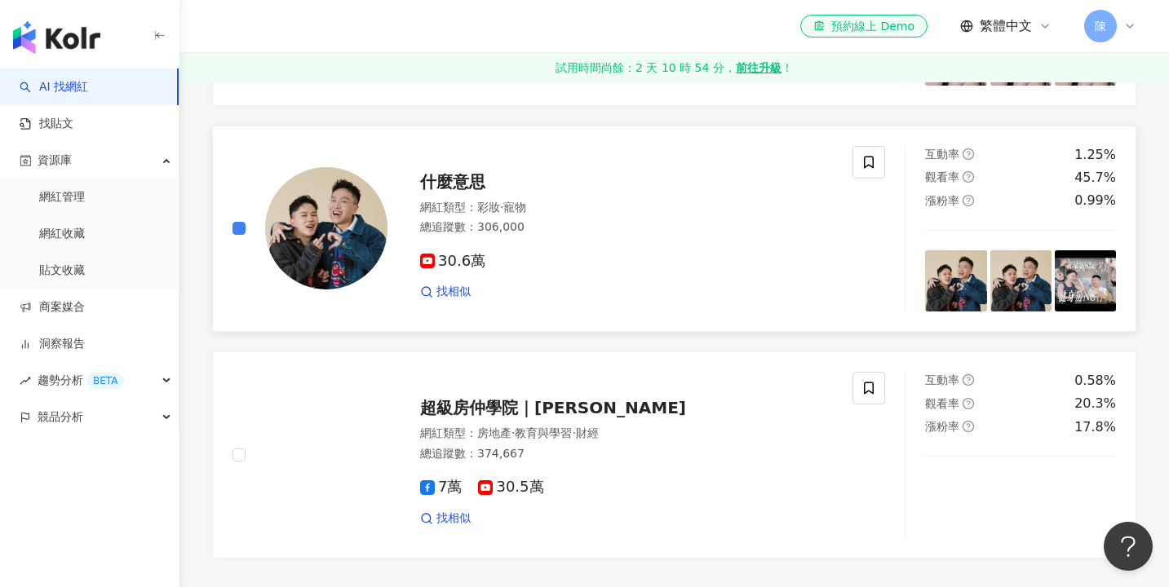
scroll to position [2667, 0]
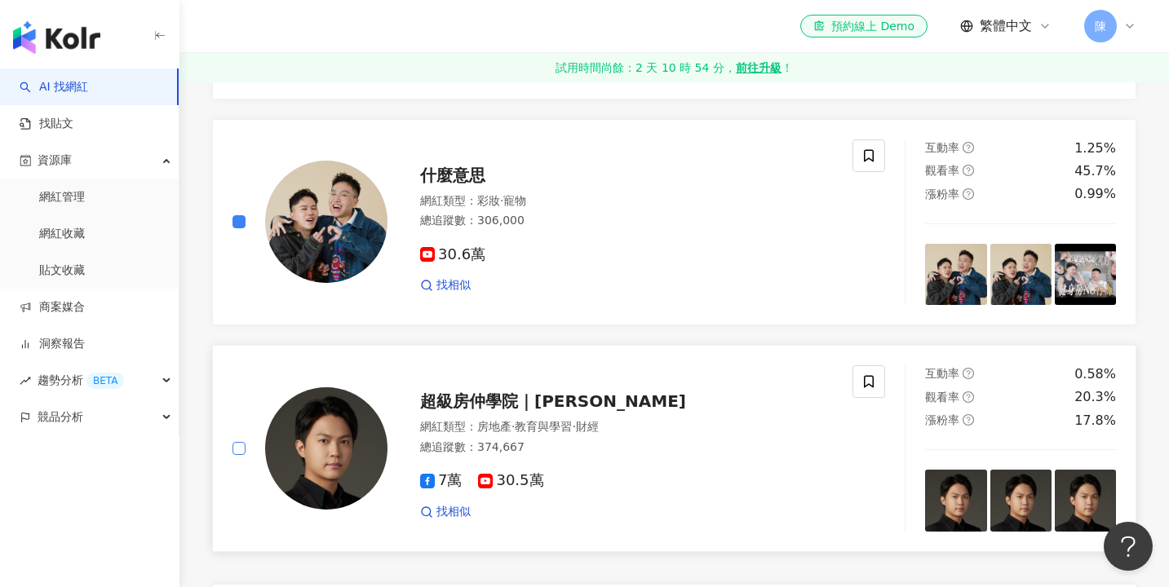
click at [245, 440] on label at bounding box center [238, 449] width 13 height 18
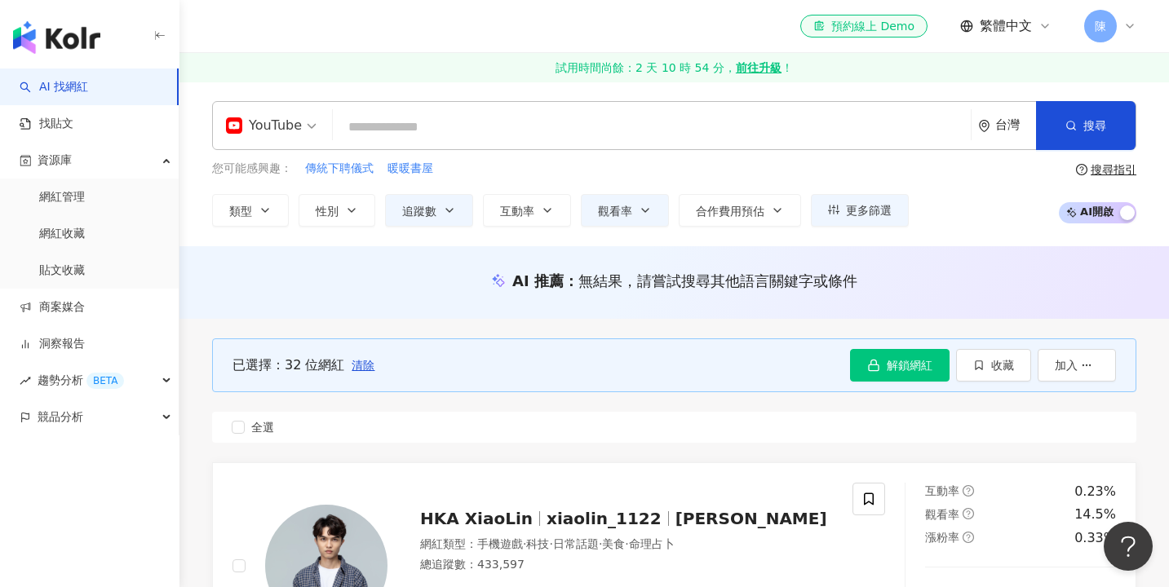
scroll to position [0, 0]
click at [993, 359] on span "收藏" at bounding box center [1002, 365] width 23 height 13
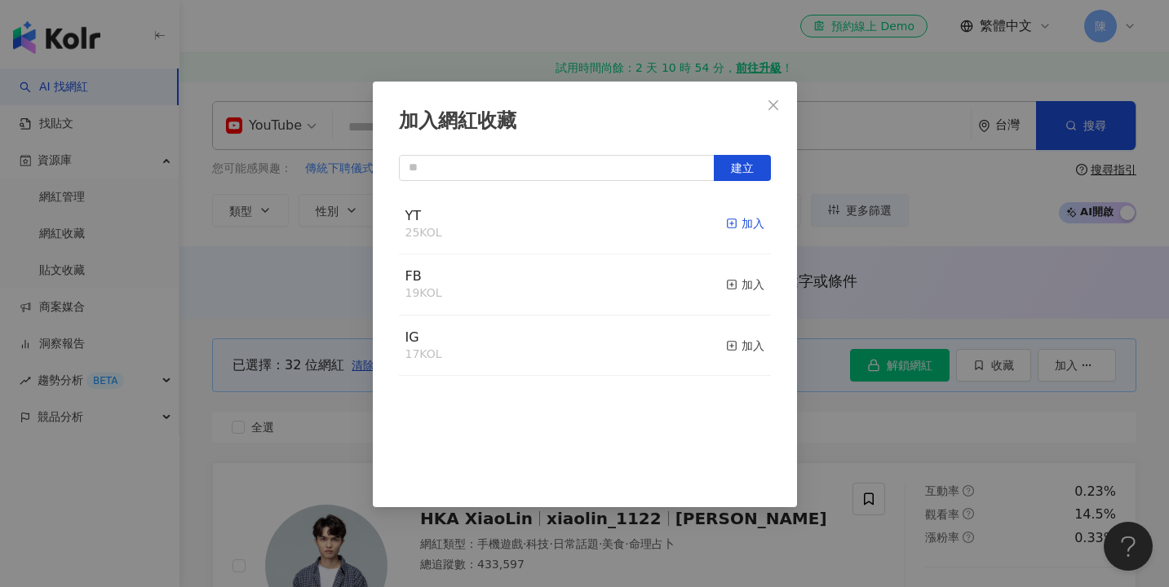
click at [743, 223] on div "加入" at bounding box center [745, 223] width 38 height 18
click at [879, 177] on div "加入網紅收藏 建立 YT 56 KOL 已加入 FB 19 KOL 加入 IG 17 KOL 加入" at bounding box center [584, 293] width 1169 height 587
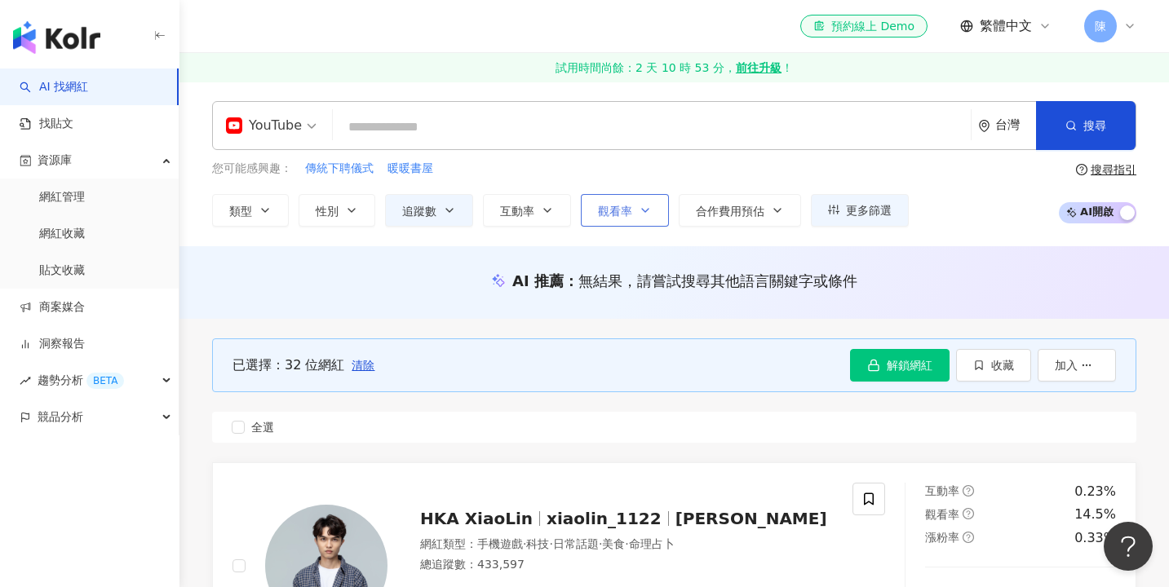
click at [610, 225] on button "觀看率" at bounding box center [625, 210] width 88 height 33
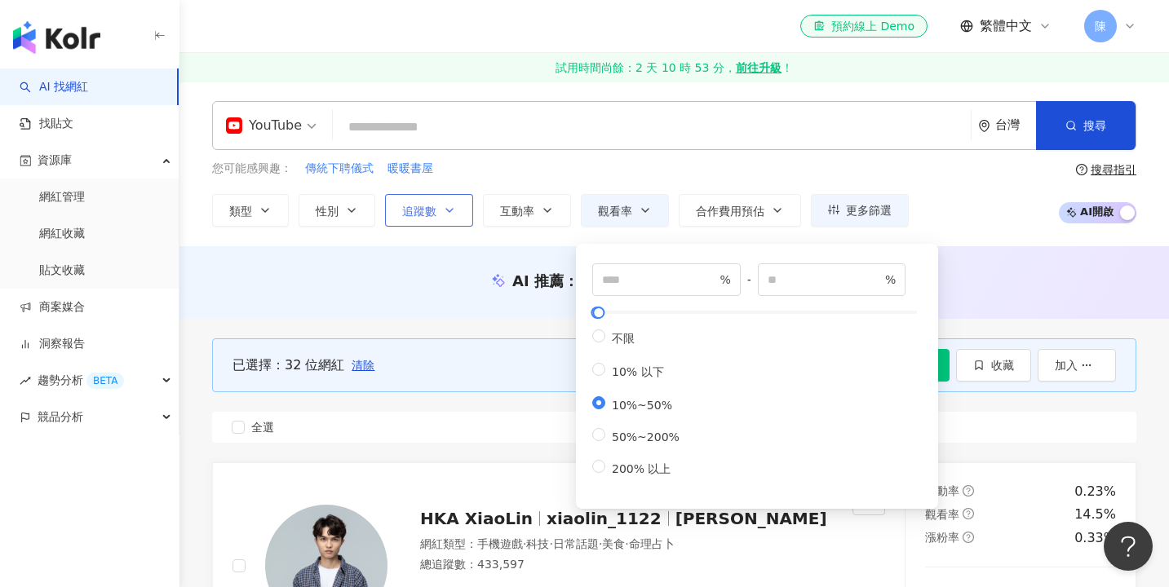
click at [425, 196] on button "追蹤數" at bounding box center [429, 210] width 88 height 33
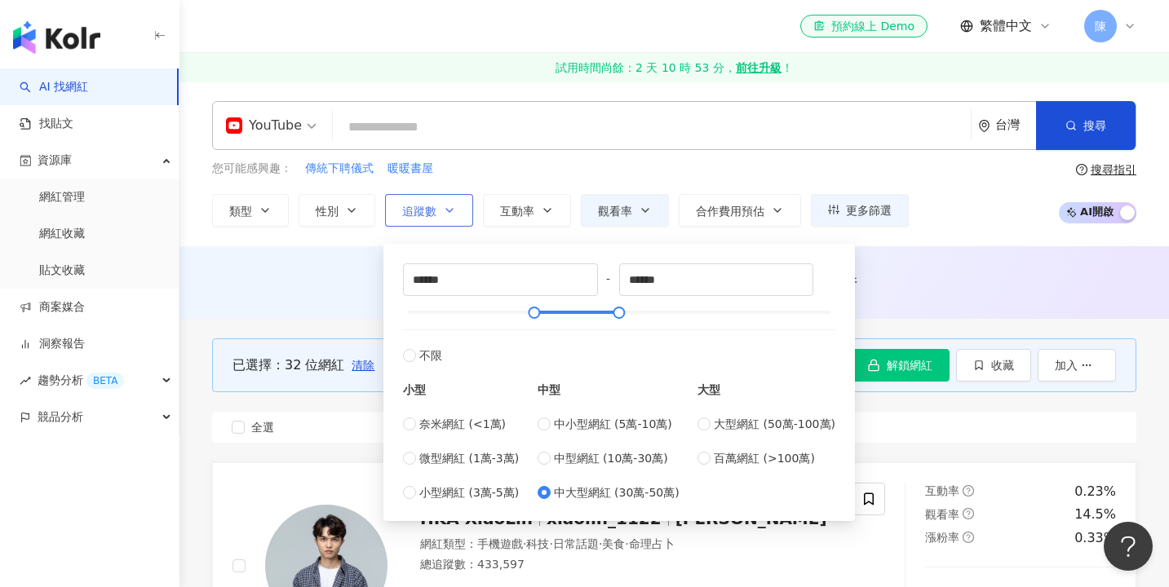
click at [425, 196] on button "追蹤數" at bounding box center [429, 210] width 88 height 33
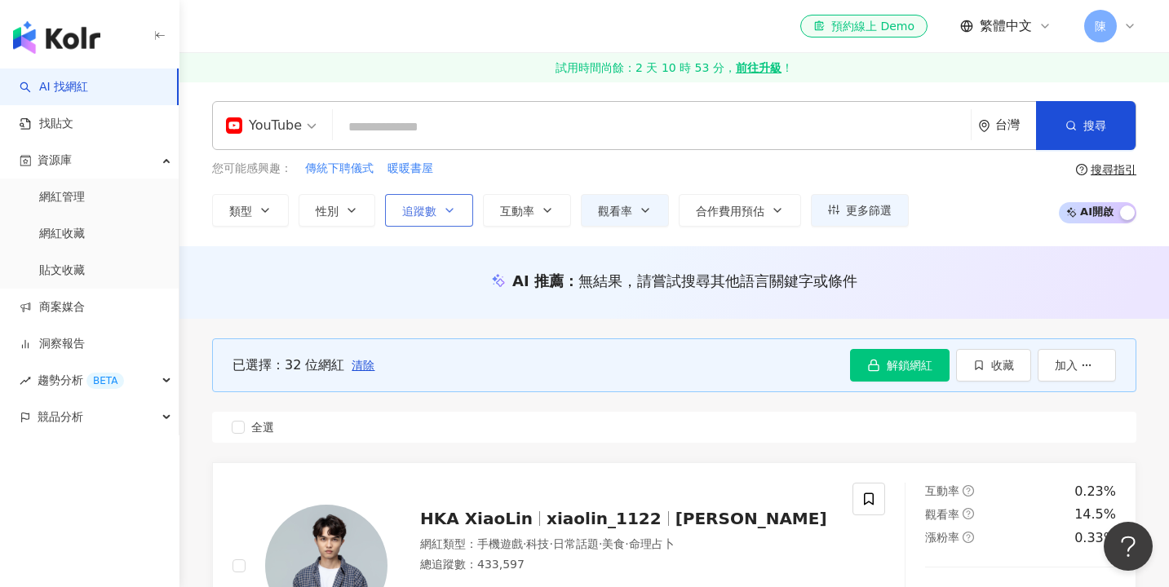
click at [425, 196] on button "追蹤數" at bounding box center [429, 210] width 88 height 33
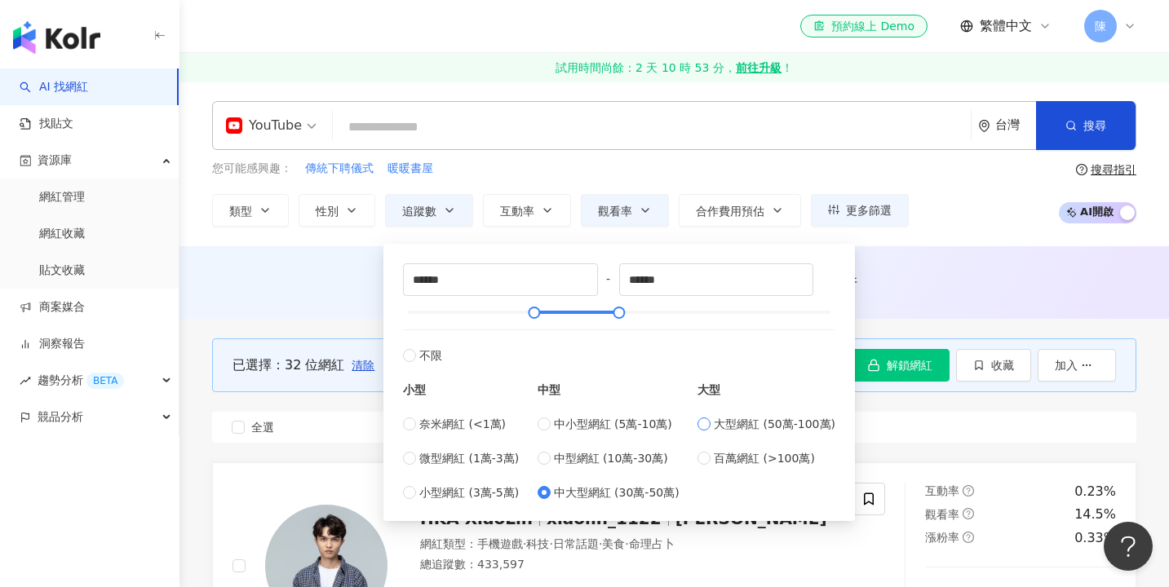
click at [762, 428] on span "大型網紅 (50萬-100萬)" at bounding box center [775, 424] width 122 height 18
type input "******"
click at [811, 173] on div "您可能感興趣： 傳統下聘儀式 暖暖書屋" at bounding box center [560, 169] width 696 height 18
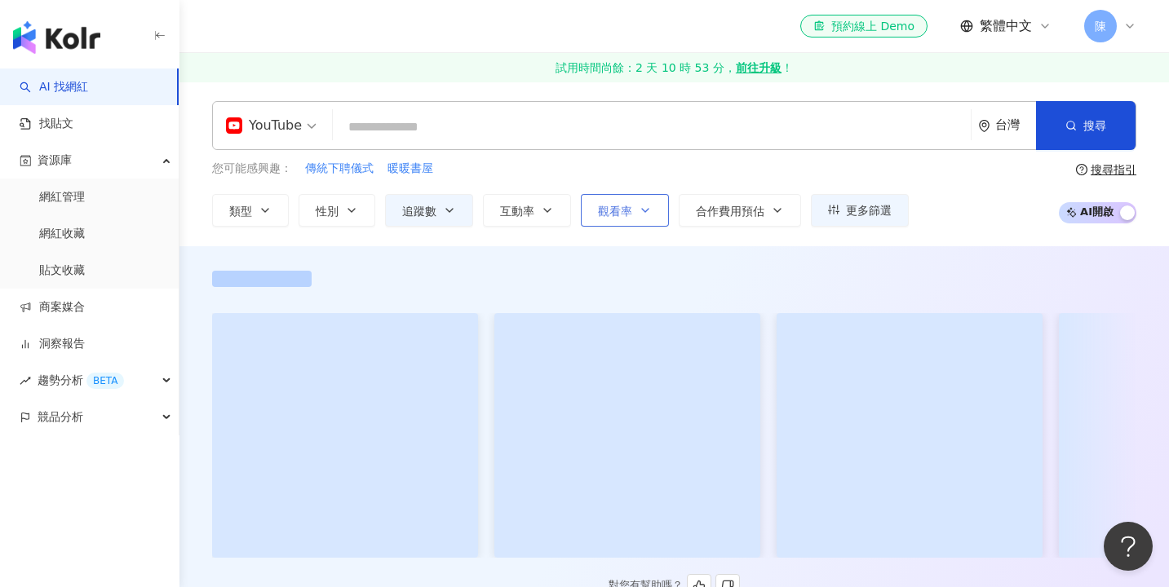
click at [639, 204] on icon "button" at bounding box center [644, 210] width 13 height 13
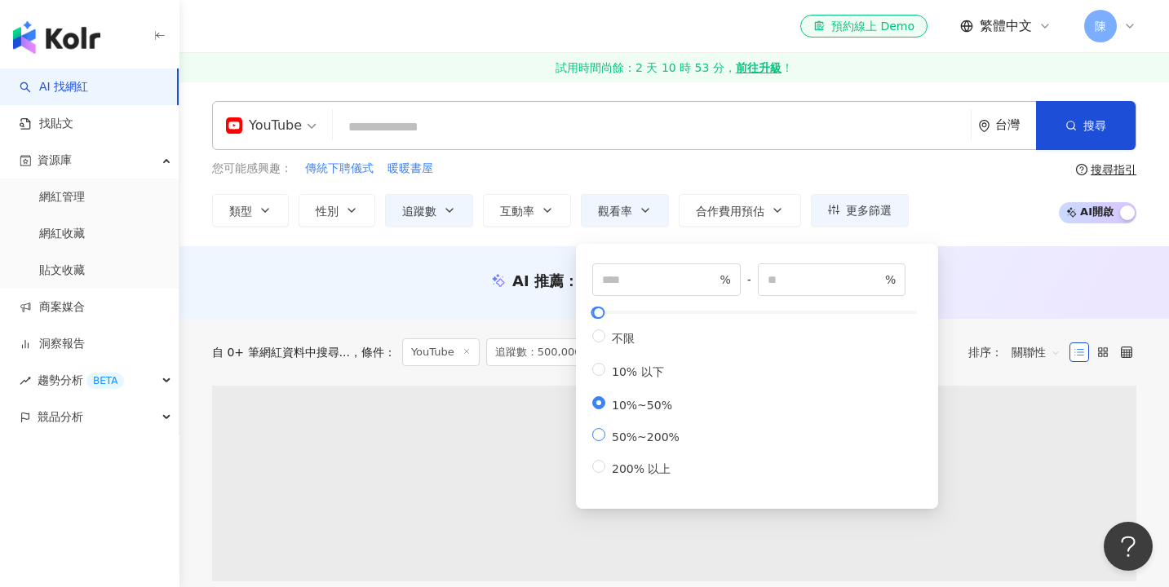
click at [647, 431] on span "50%~200%" at bounding box center [645, 437] width 81 height 13
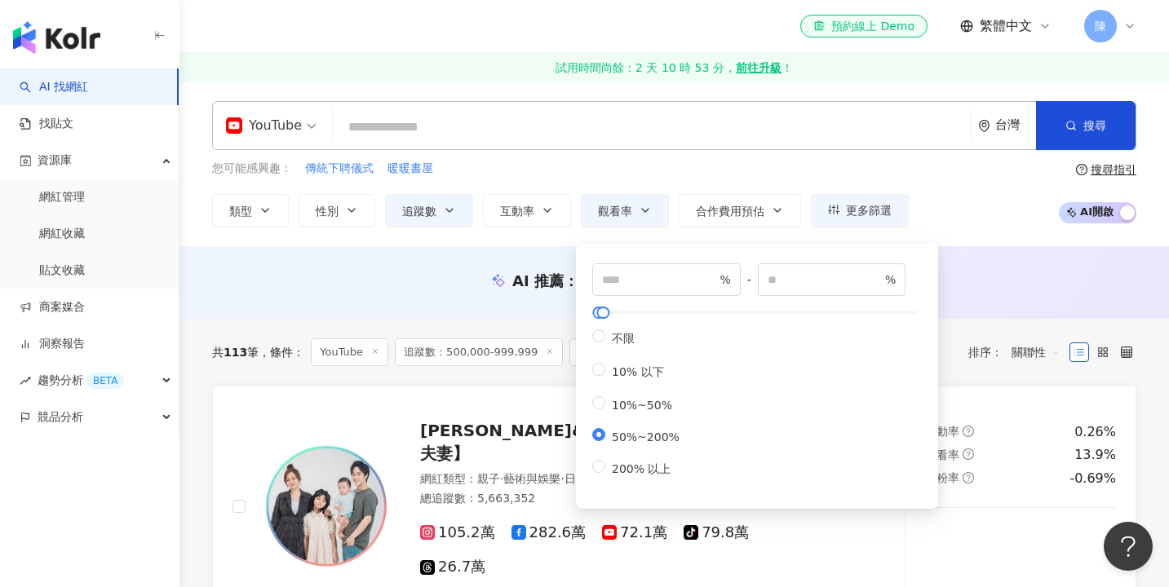
type input "**"
type input "***"
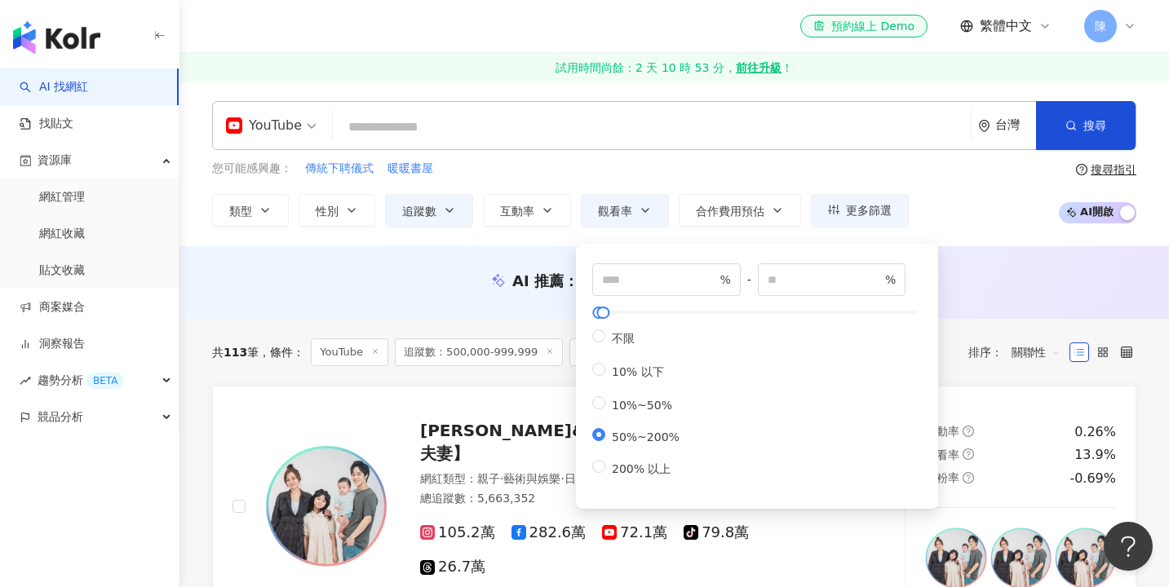
click at [431, 290] on div "AI 推薦 ： 無結果，請嘗試搜尋其他語言關鍵字或條件" at bounding box center [673, 286] width 989 height 30
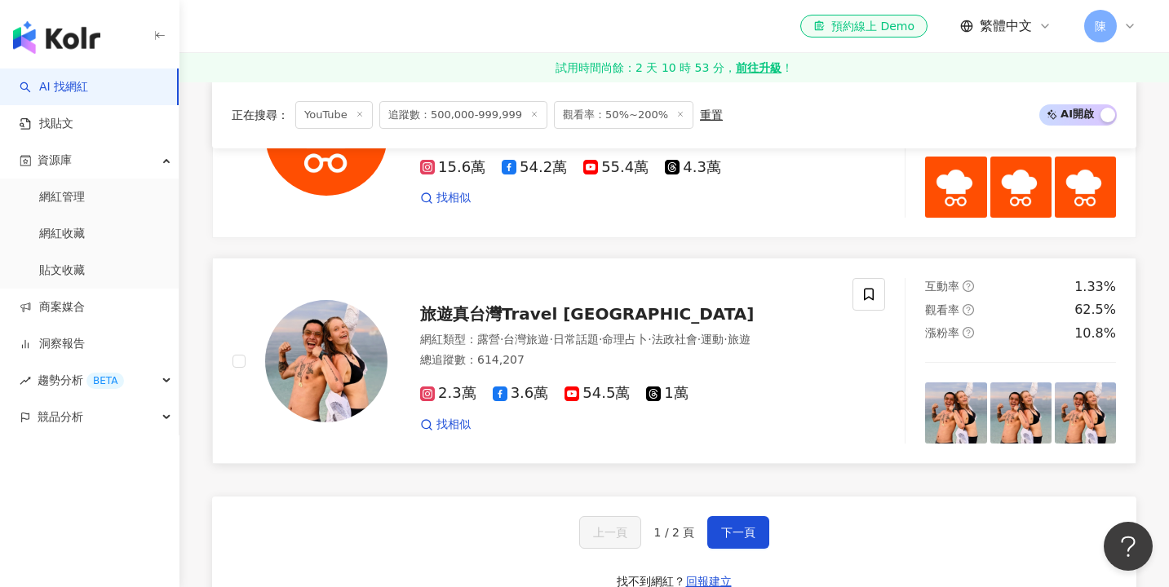
scroll to position [2622, 0]
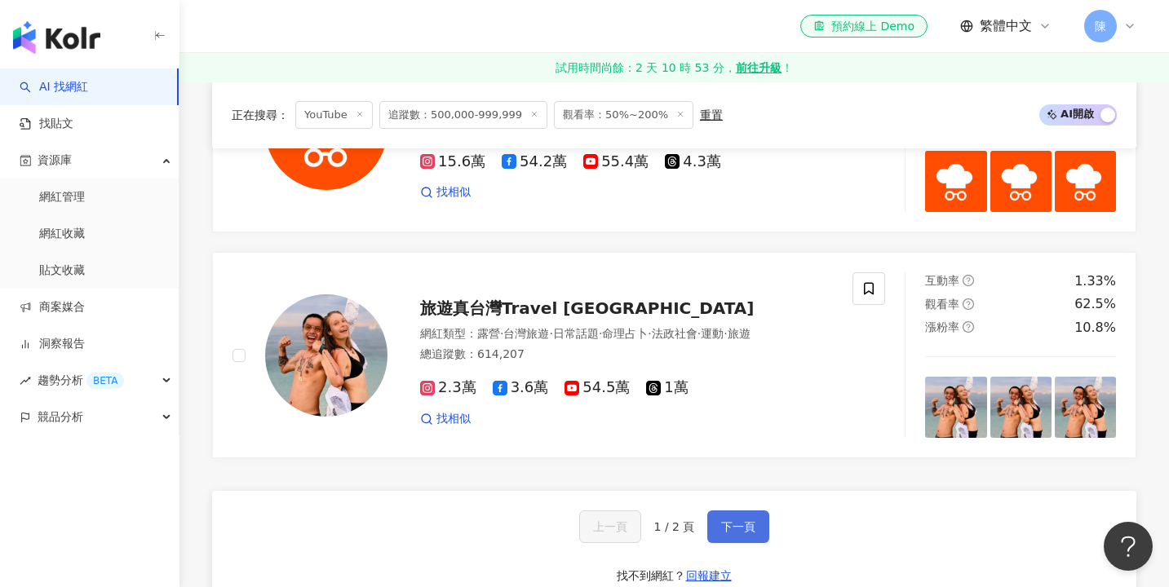
click at [728, 520] on span "下一頁" at bounding box center [738, 526] width 34 height 13
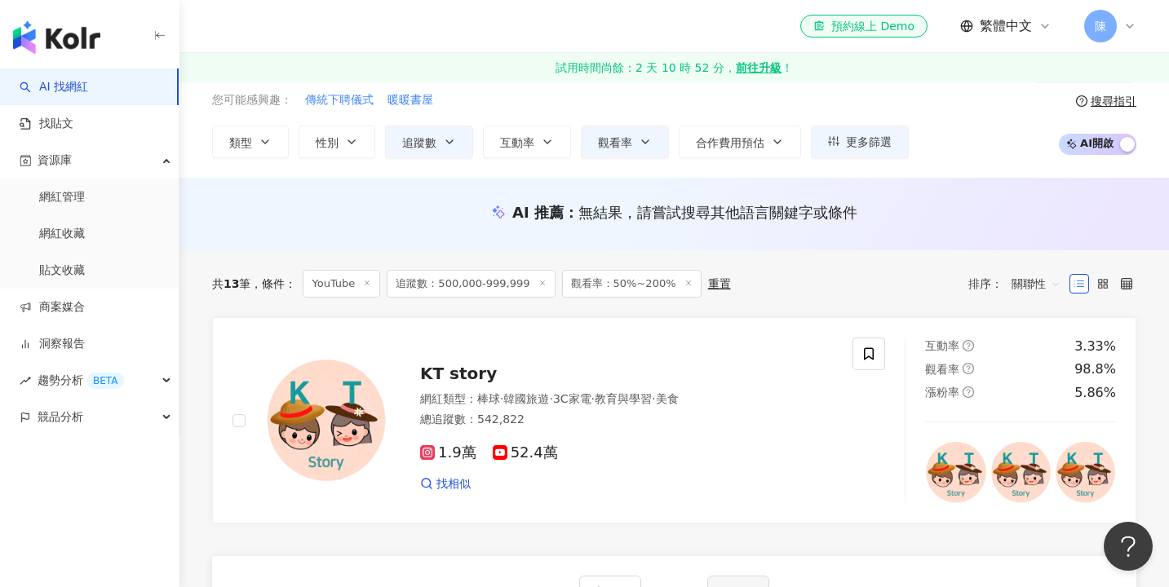
scroll to position [67, 0]
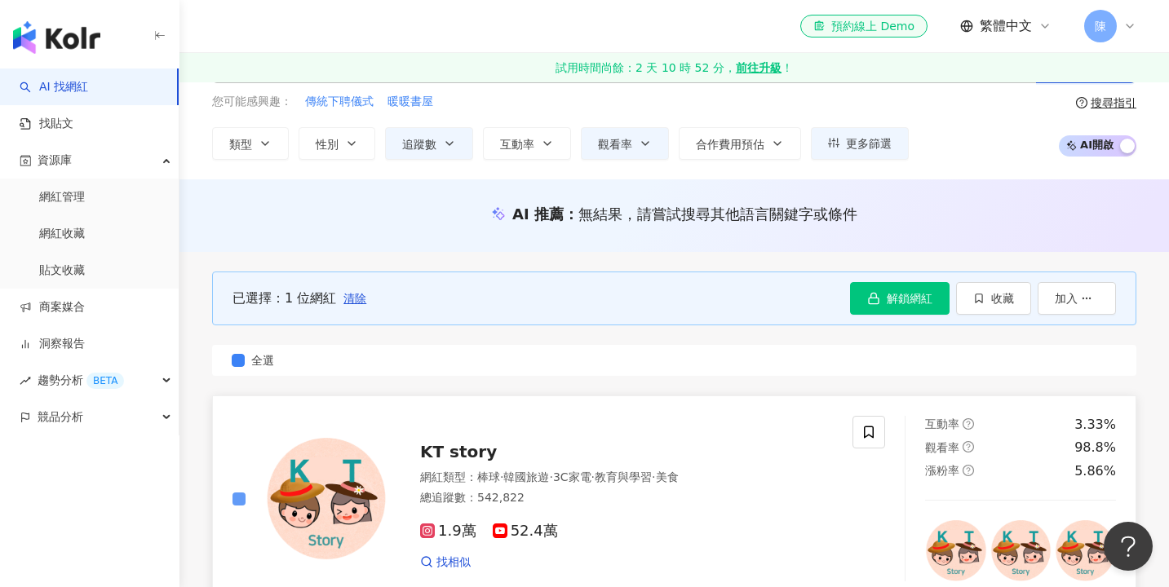
click at [244, 495] on span at bounding box center [238, 499] width 13 height 13
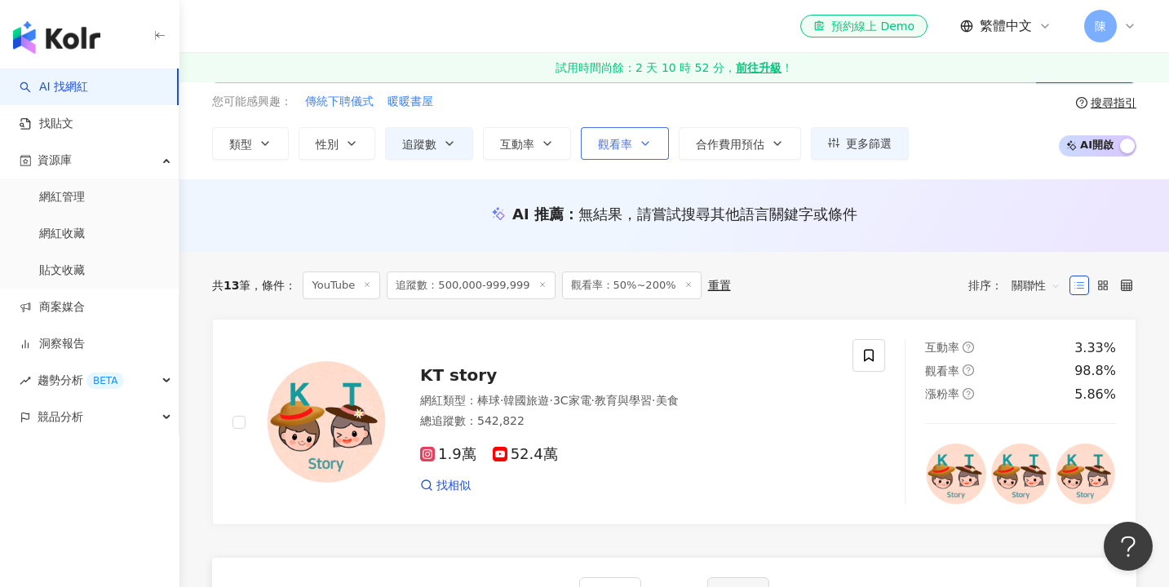
click at [656, 148] on button "觀看率" at bounding box center [625, 143] width 88 height 33
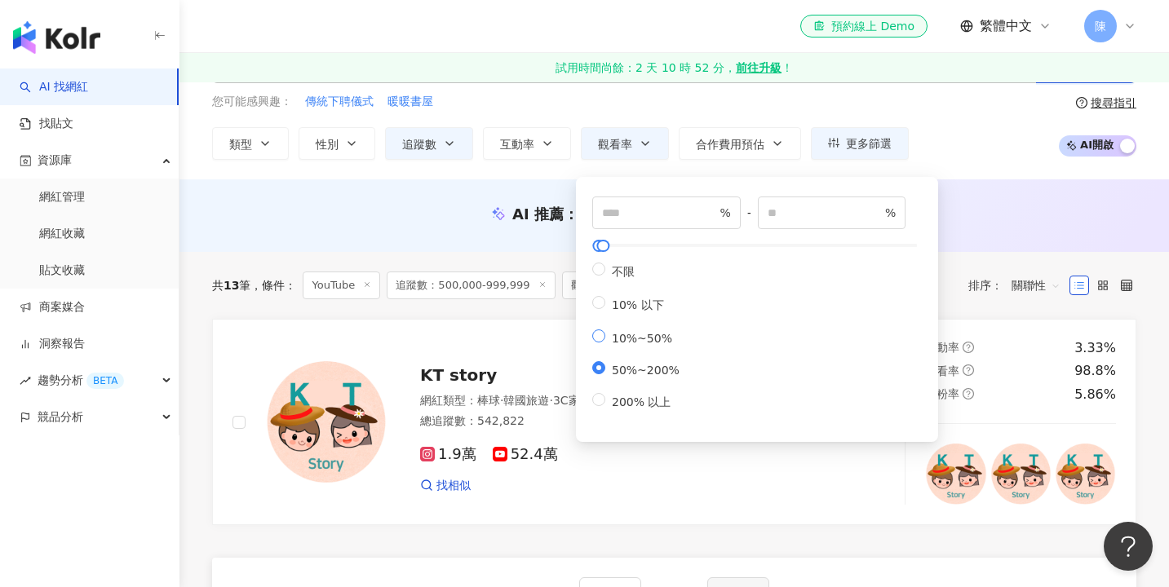
click at [641, 341] on span "10%~50%" at bounding box center [641, 338] width 73 height 13
type input "**"
click at [479, 231] on div "AI 推薦 ： 無結果，請嘗試搜尋其他語言關鍵字或條件" at bounding box center [673, 219] width 989 height 30
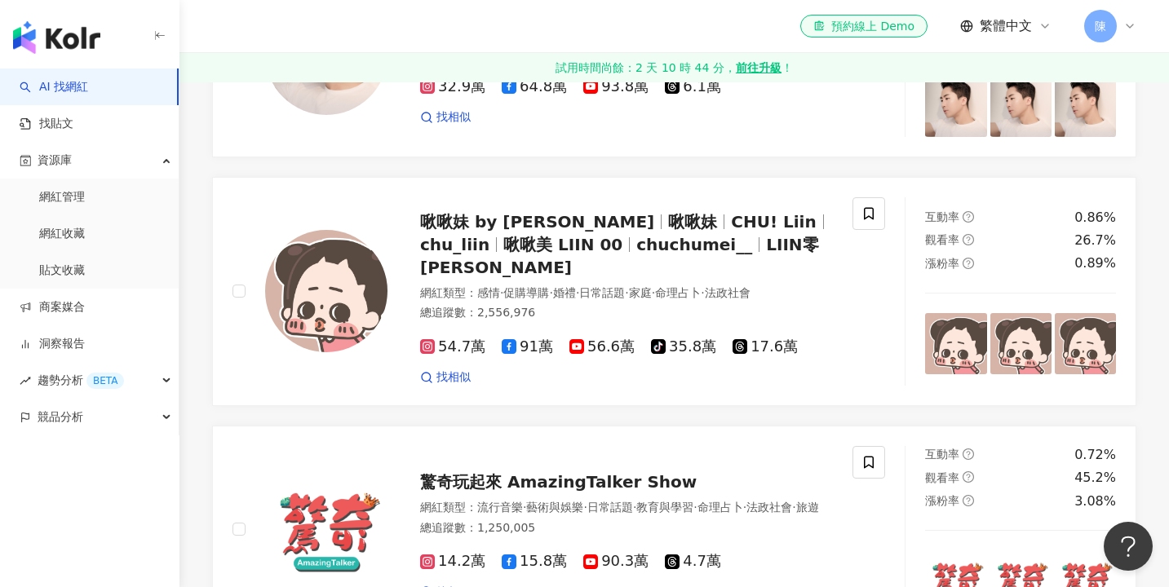
scroll to position [2587, 0]
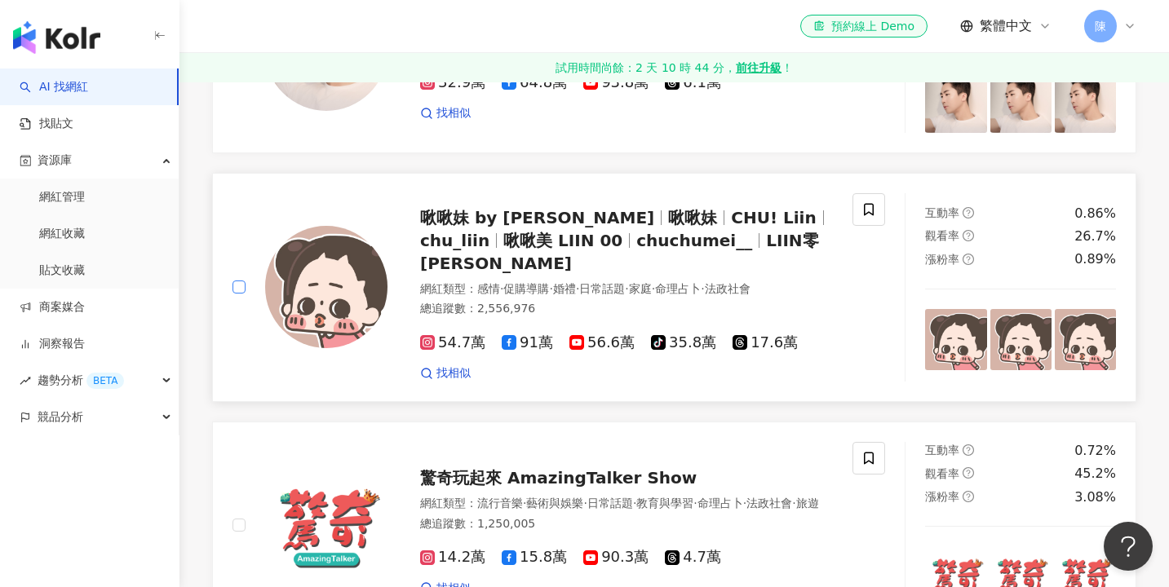
click at [241, 281] on span at bounding box center [238, 287] width 13 height 13
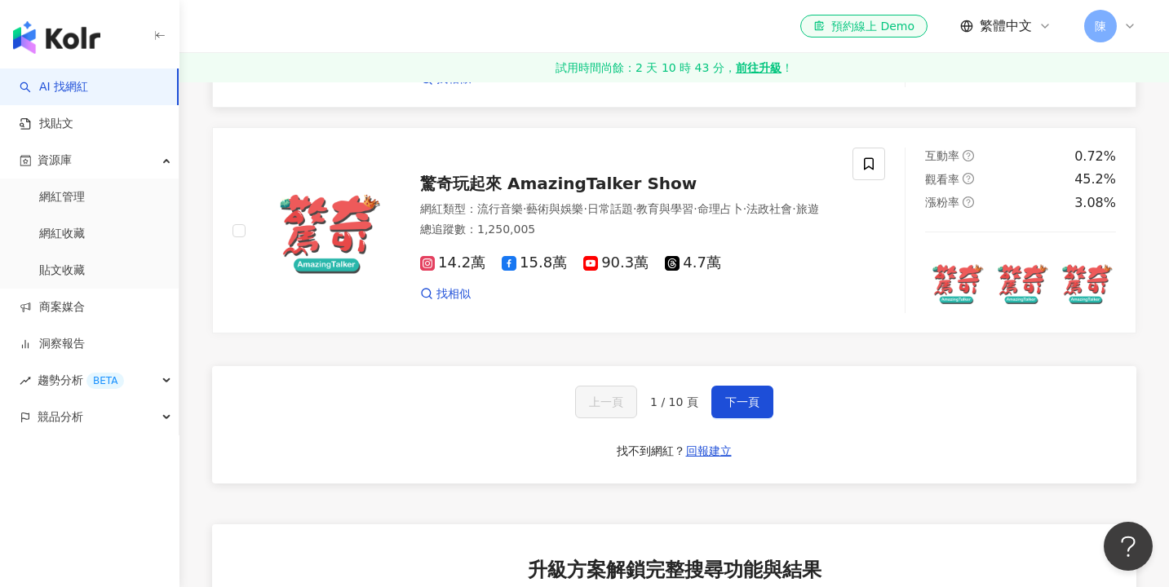
scroll to position [2887, 0]
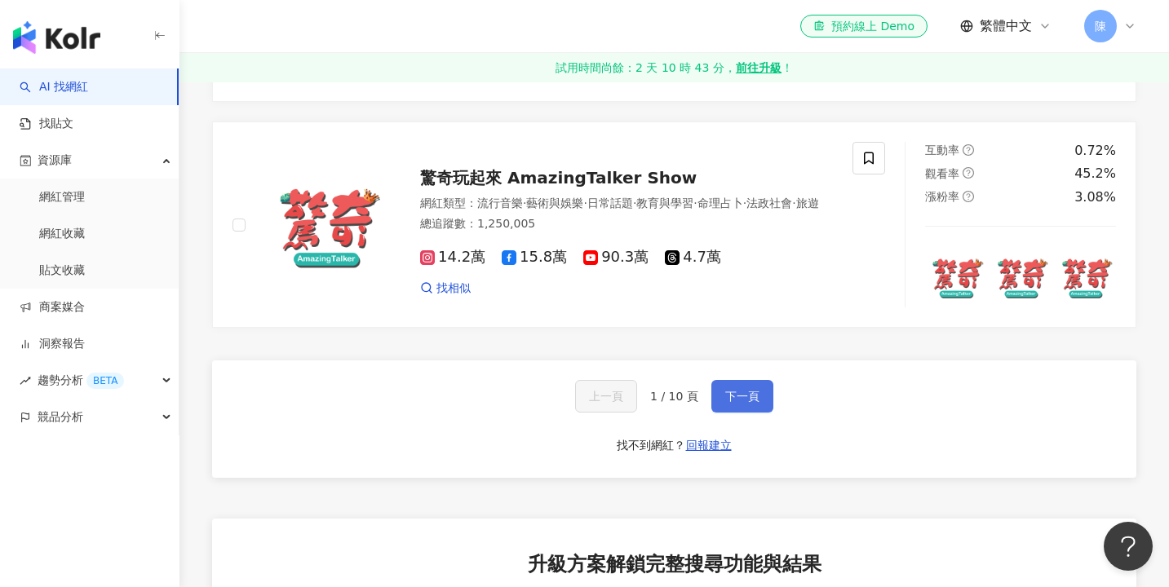
click at [736, 380] on button "下一頁" at bounding box center [742, 396] width 62 height 33
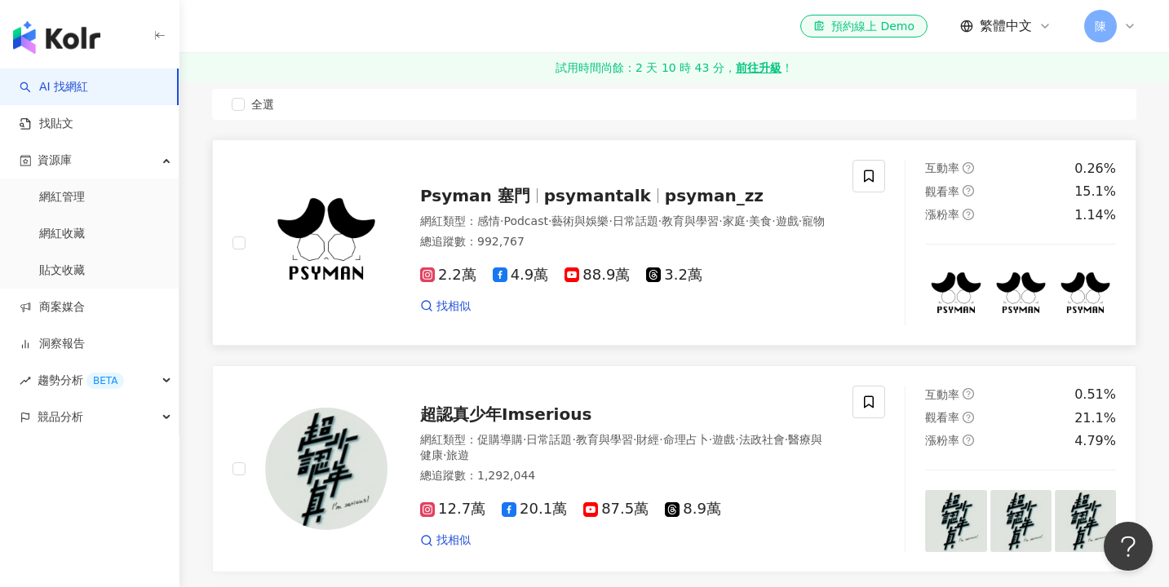
scroll to position [327, 0]
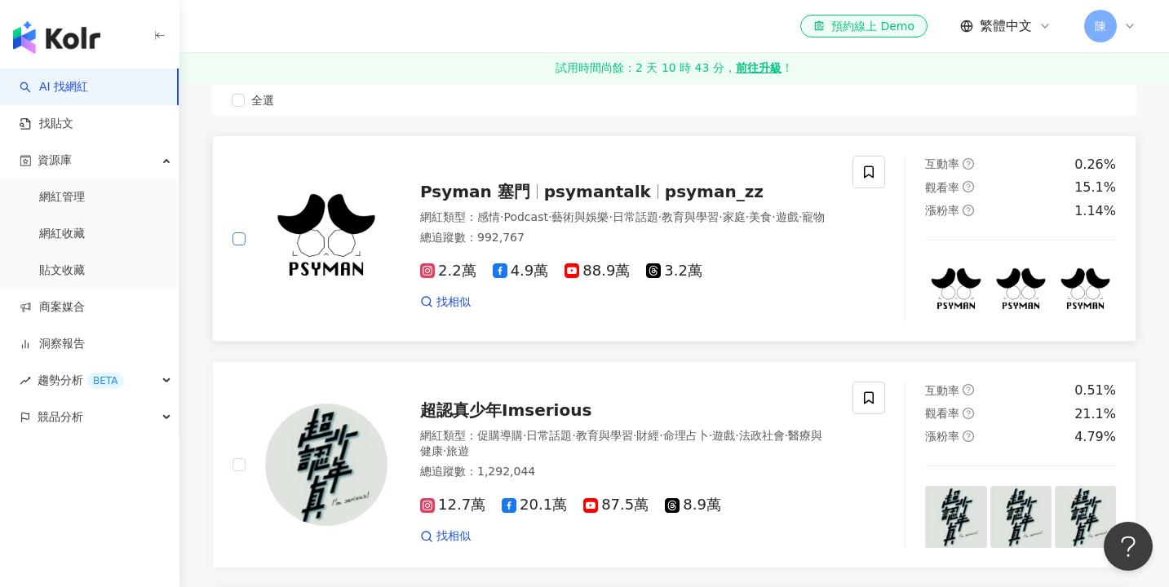
click at [242, 239] on span at bounding box center [238, 238] width 13 height 13
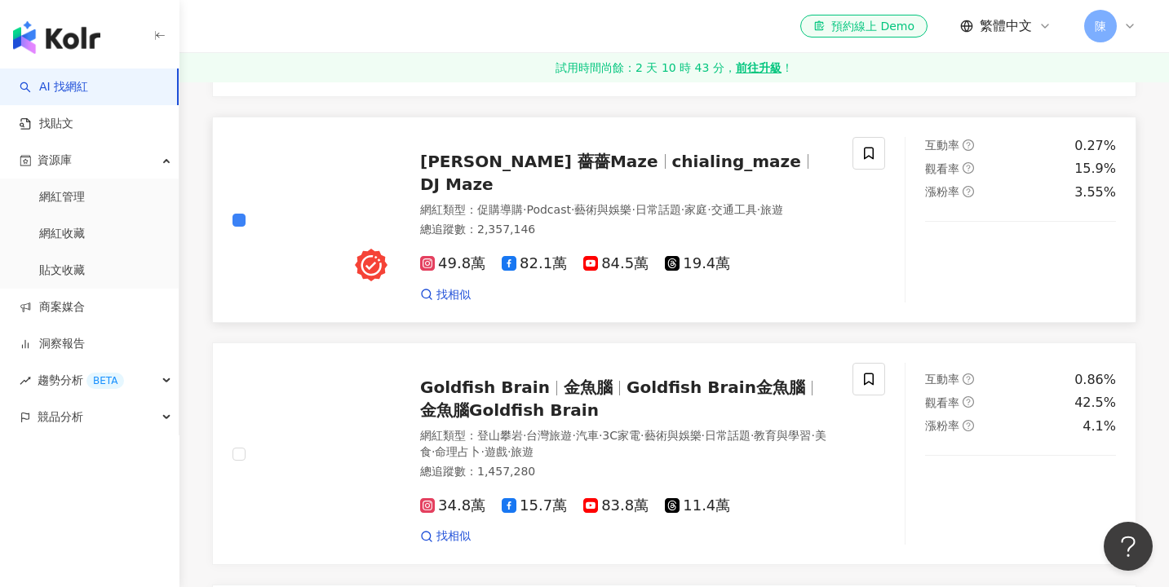
scroll to position [1592, 0]
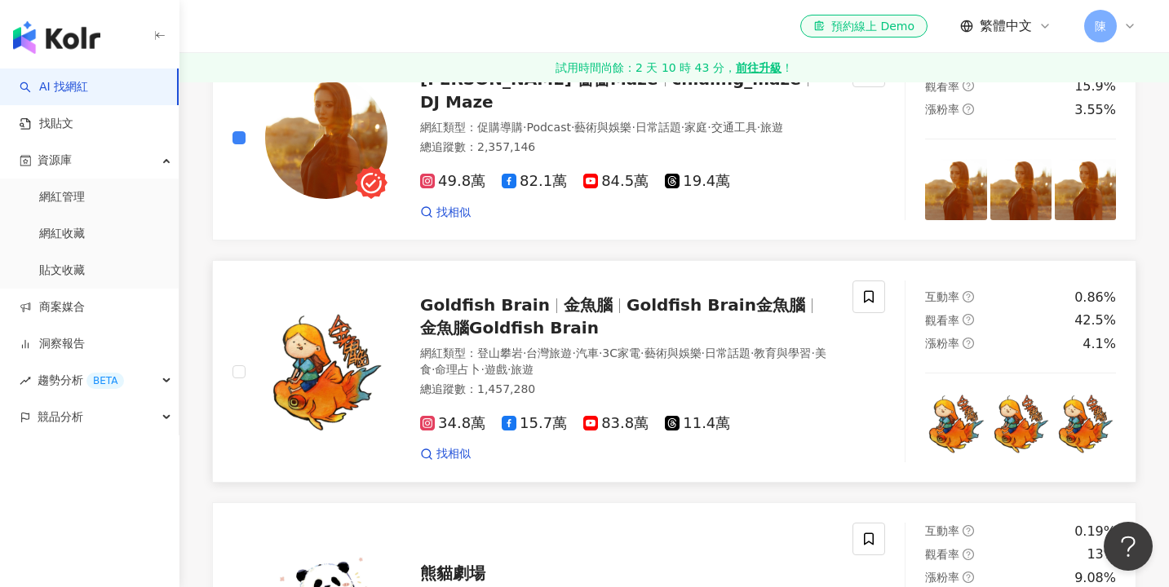
click at [229, 371] on div "Goldfish Brain 金魚腦 Goldfish Brain金魚腦 金魚腦Goldfish Brain 網紅類型 ： 登山攀岩 · 台灣旅遊 · 汽車 …" at bounding box center [558, 372] width 691 height 182
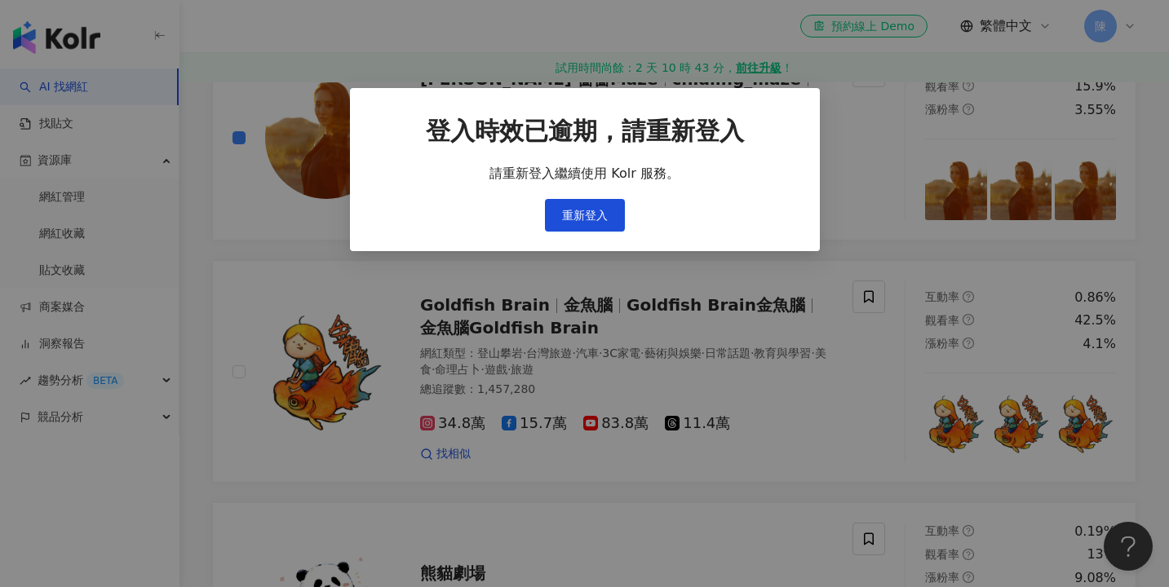
click at [509, 241] on div "登入時效已逾期，請重新登入 請重新登入繼續使用 Kolr 服務。 重新登入" at bounding box center [585, 169] width 470 height 163
drag, startPoint x: 578, startPoint y: 217, endPoint x: 562, endPoint y: 360, distance: 143.6
click at [563, 361] on div "登入時效已逾期，請重新登入 請重新登入繼續使用 Kolr 服務。 重新登入" at bounding box center [584, 293] width 1169 height 587
click at [562, 360] on div "登入時效已逾期，請重新登入 請重新登入繼續使用 Kolr 服務。 重新登入" at bounding box center [584, 293] width 1169 height 587
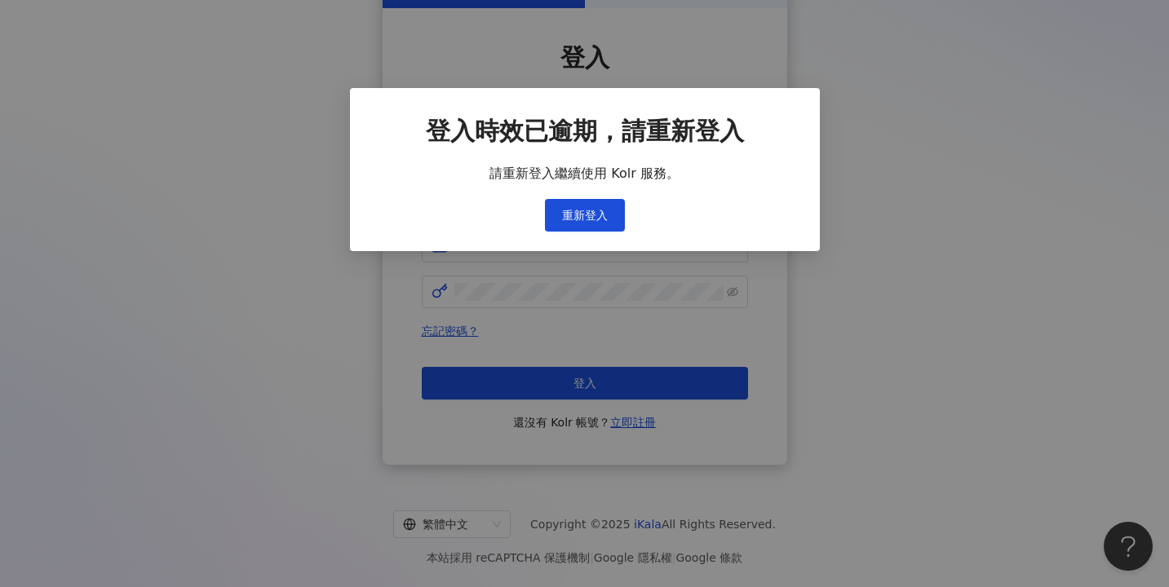
click at [593, 208] on div "登入時效已逾期，請重新登入 請重新登入繼續使用 Kolr 服務。 重新登入" at bounding box center [584, 293] width 1169 height 587
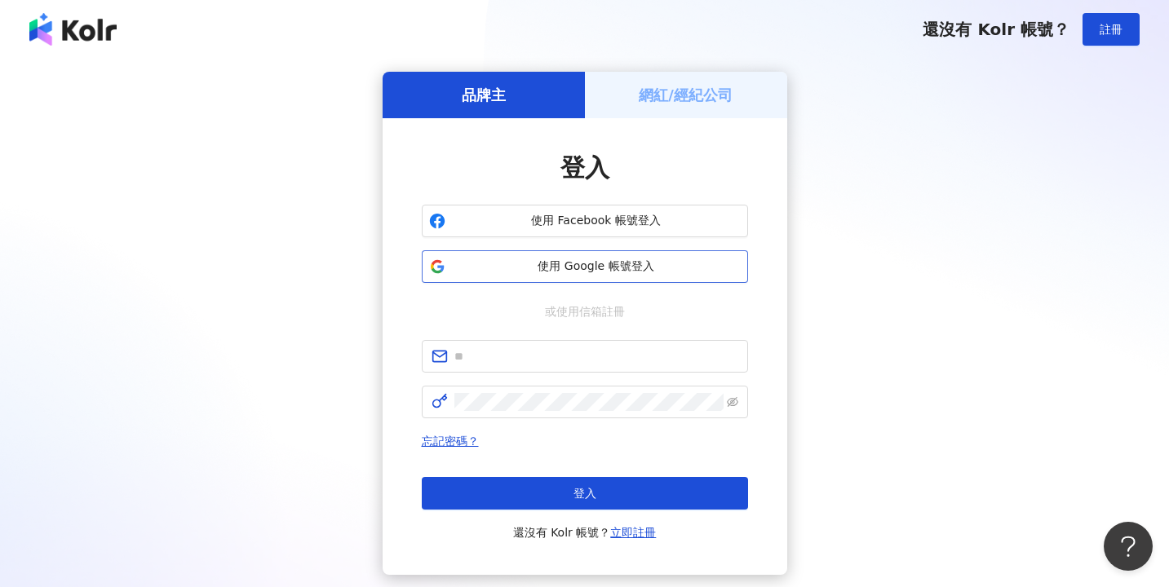
click at [581, 264] on span "使用 Google 帳號登入" at bounding box center [596, 266] width 289 height 16
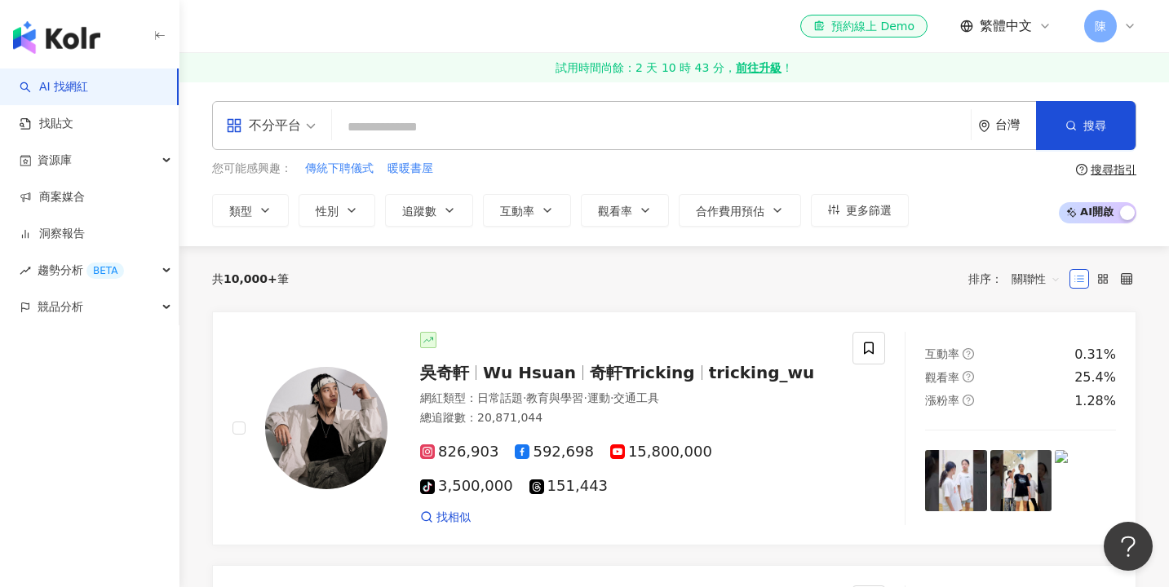
click at [290, 132] on div "不分平台" at bounding box center [263, 126] width 75 height 26
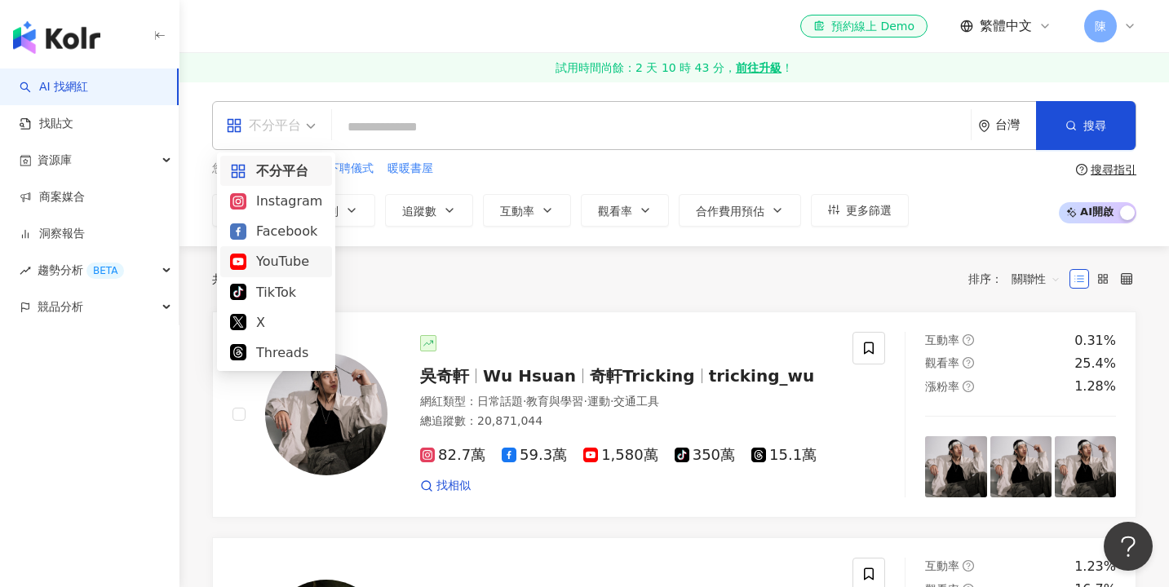
click at [276, 265] on div "YouTube" at bounding box center [276, 261] width 92 height 20
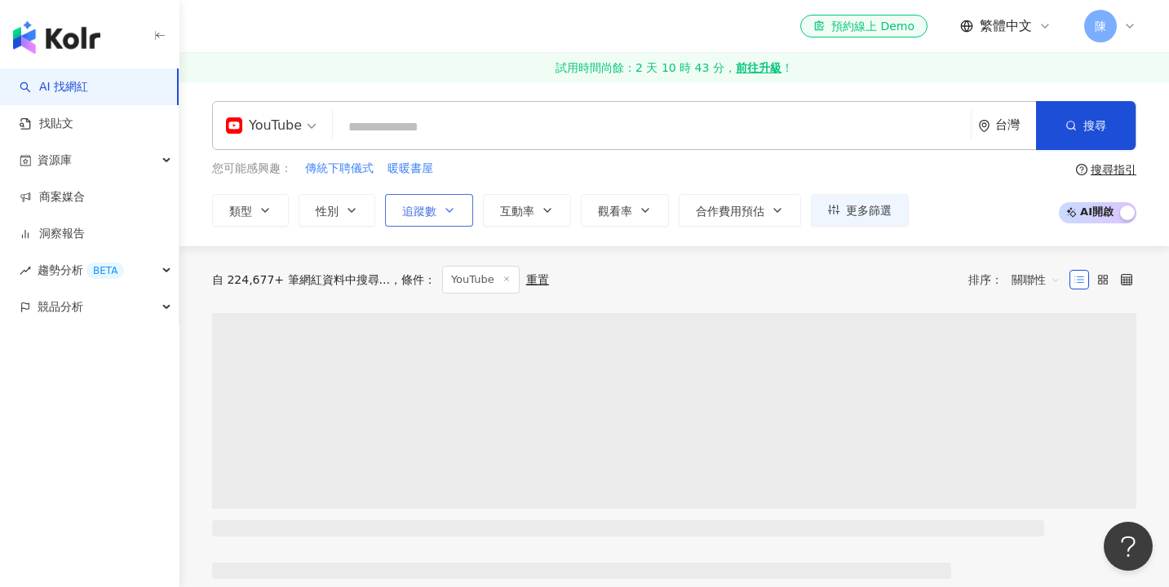
click at [409, 205] on span "追蹤數" at bounding box center [419, 211] width 34 height 13
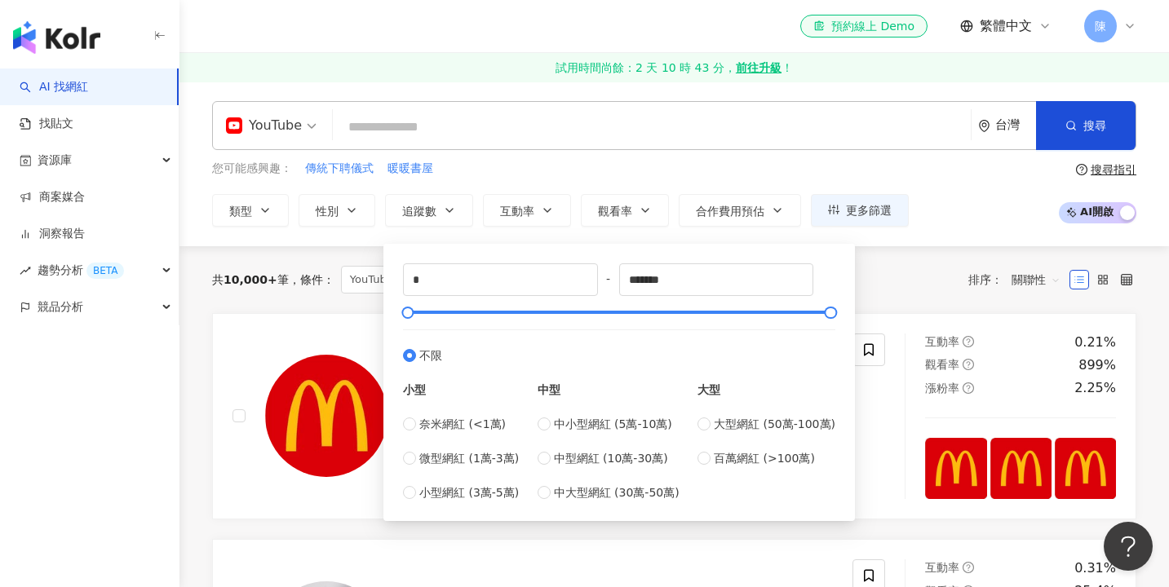
click at [603, 502] on div "* - ******* 不限 小型 奈米網紅 (<1萬) 微型網紅 (1萬-3萬) 小型網紅 (3萬-5萬) 中型 中小型網紅 (5萬-10萬) 中型網紅 (…" at bounding box center [619, 383] width 452 height 258
click at [571, 496] on span "中大型網紅 (30萬-50萬)" at bounding box center [617, 493] width 126 height 18
type input "******"
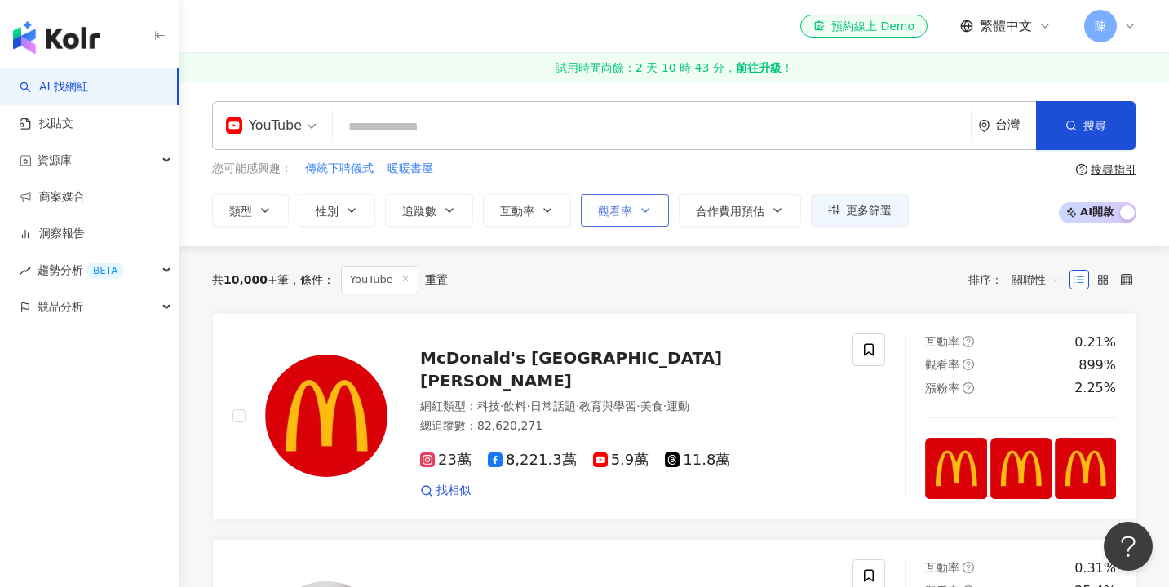
click at [612, 213] on span "觀看率" at bounding box center [615, 211] width 34 height 13
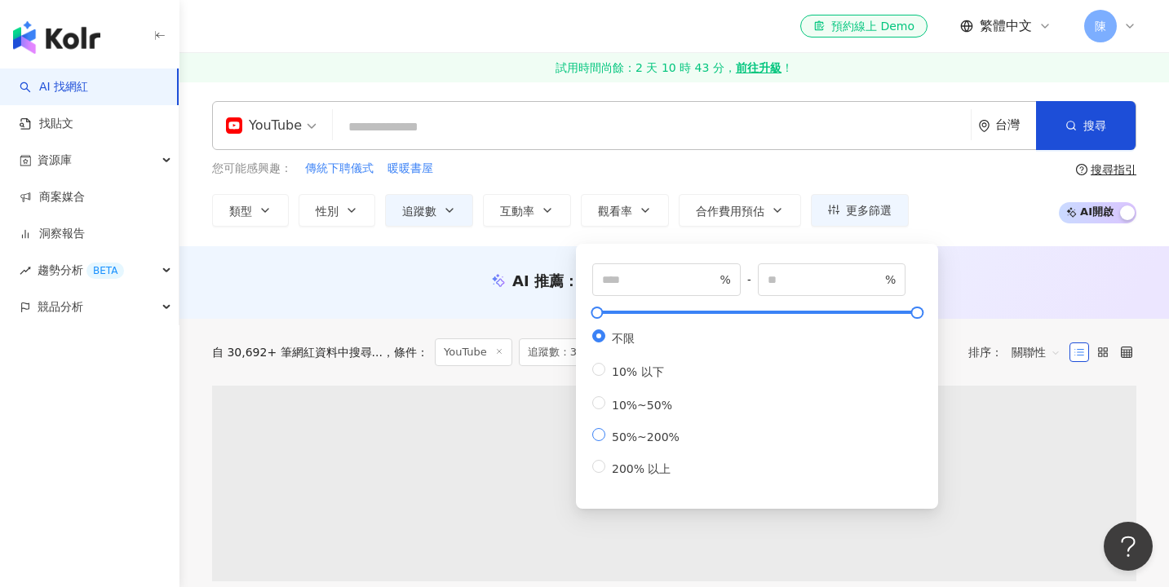
click at [645, 441] on span "50%~200%" at bounding box center [645, 437] width 81 height 13
type input "**"
type input "***"
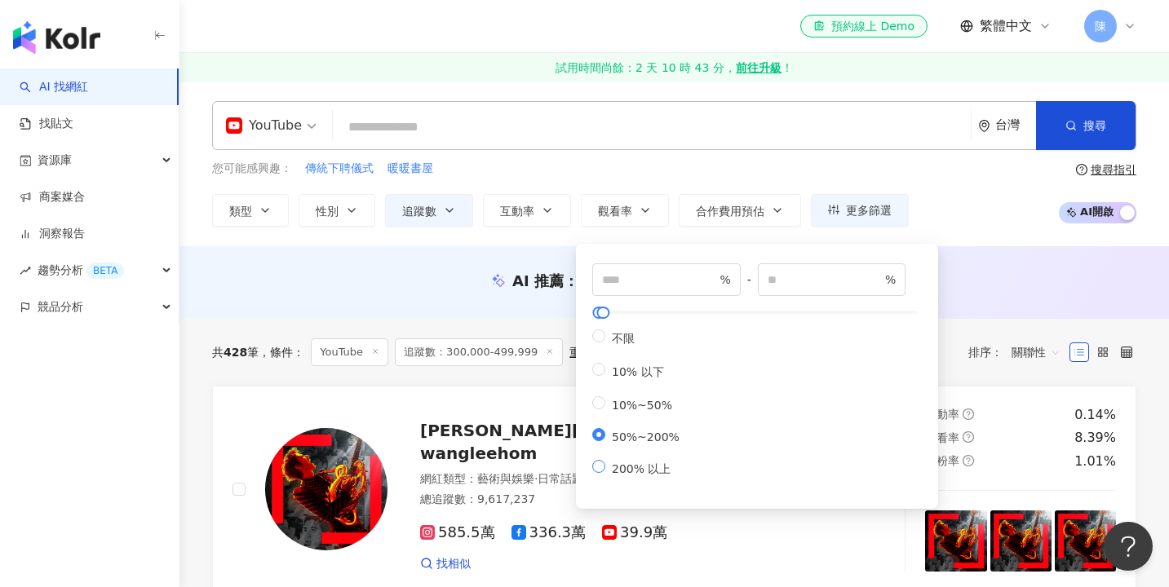
click at [632, 462] on span "200% 以上" at bounding box center [641, 468] width 72 height 13
type input "***"
click at [467, 291] on div "AI 推薦 ： 無結果，請嘗試搜尋其他語言關鍵字或條件" at bounding box center [673, 286] width 989 height 30
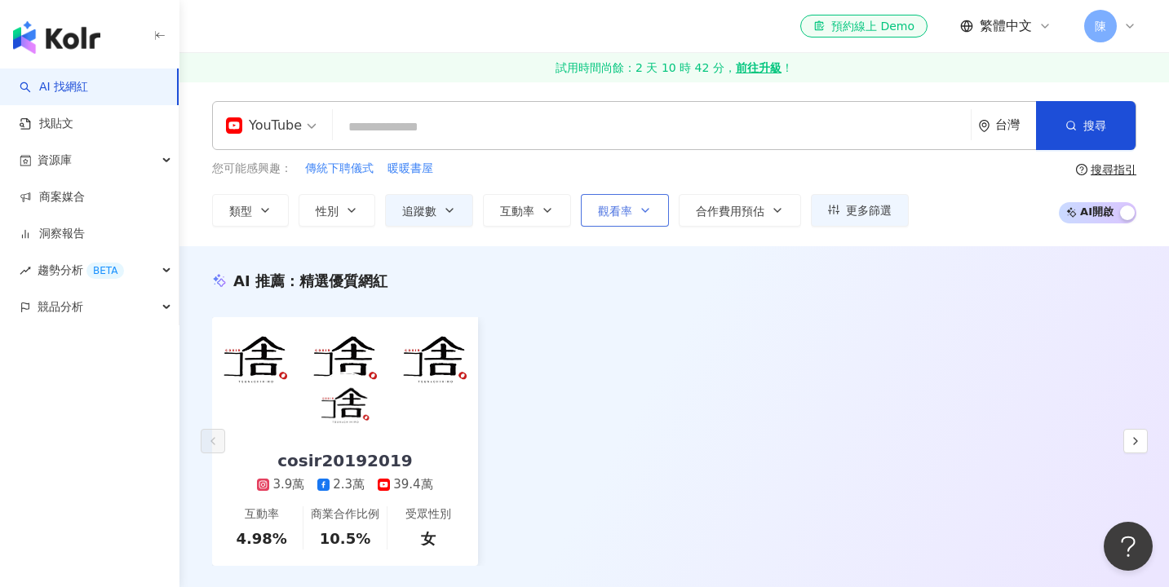
click at [599, 217] on button "觀看率" at bounding box center [625, 210] width 88 height 33
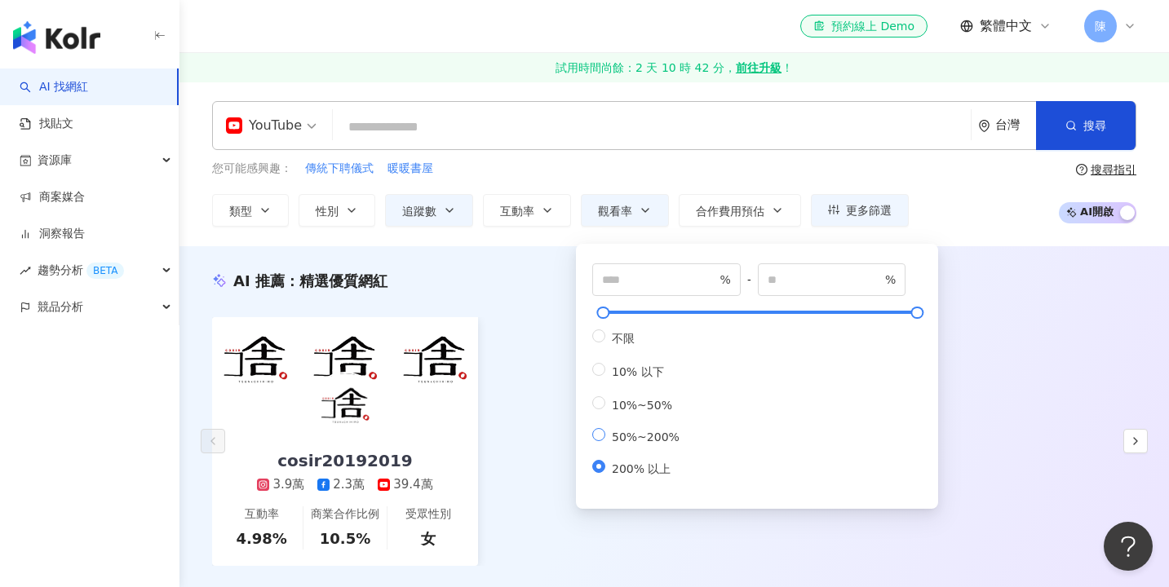
click at [651, 441] on span "50%~200%" at bounding box center [645, 437] width 81 height 13
type input "**"
type input "***"
click at [515, 305] on div "AI 推薦 ： 精選優質網紅 cosir20192019 3.9萬 2.3萬 39.4萬 互動率 4.98% 商業合作比例 10.5% 受眾性別 女 對您有幫…" at bounding box center [673, 439] width 989 height 336
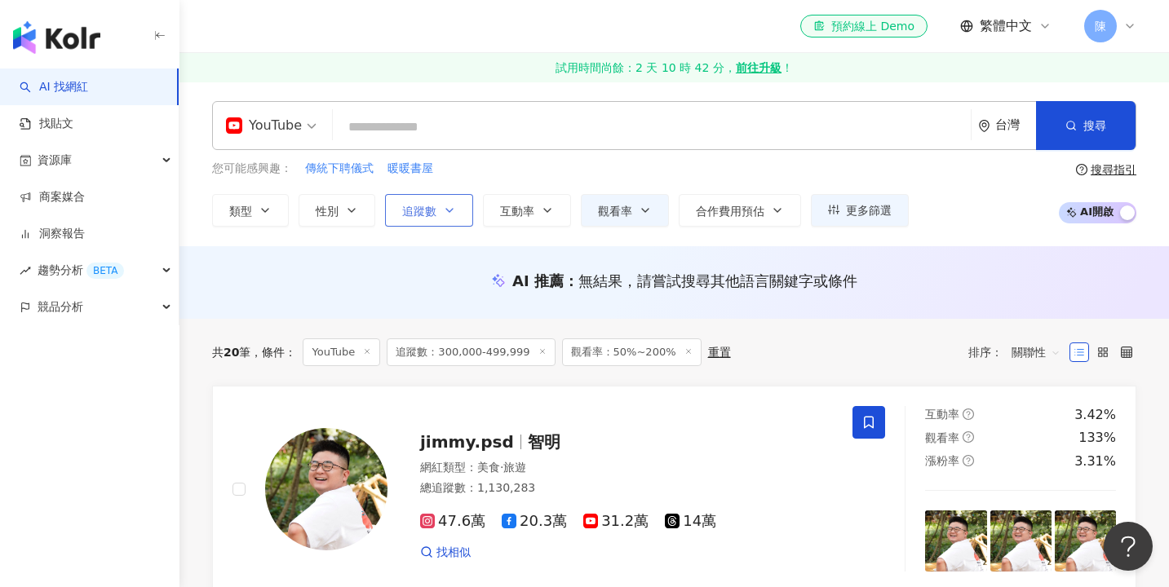
click at [443, 200] on button "追蹤數" at bounding box center [429, 210] width 88 height 33
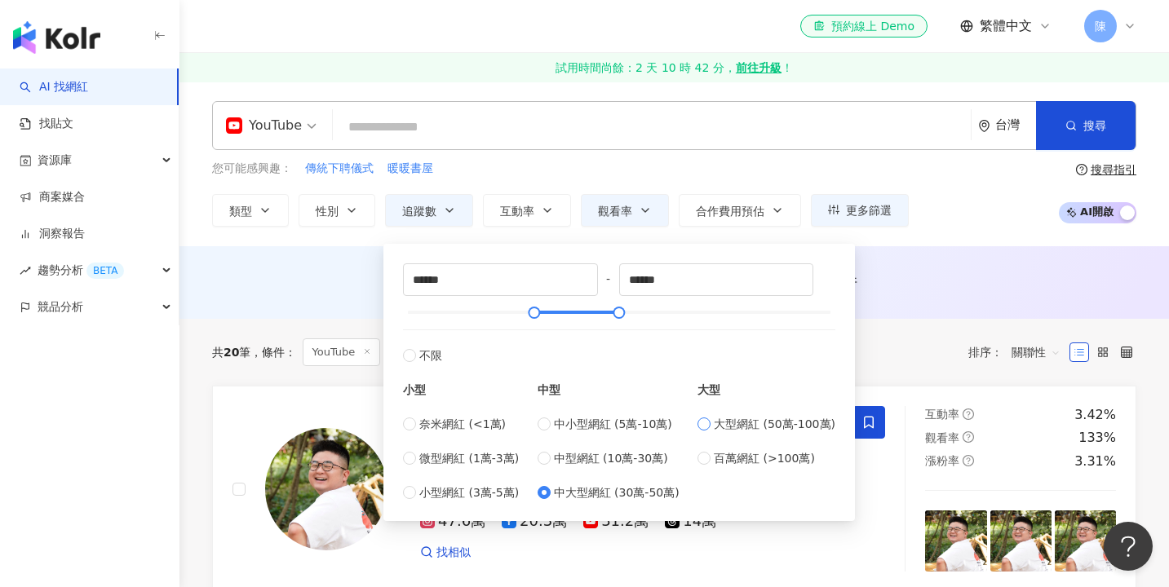
click at [718, 426] on label "大型網紅 (50萬-100萬)" at bounding box center [766, 424] width 138 height 18
type input "******"
click at [630, 204] on button "觀看率" at bounding box center [625, 210] width 88 height 33
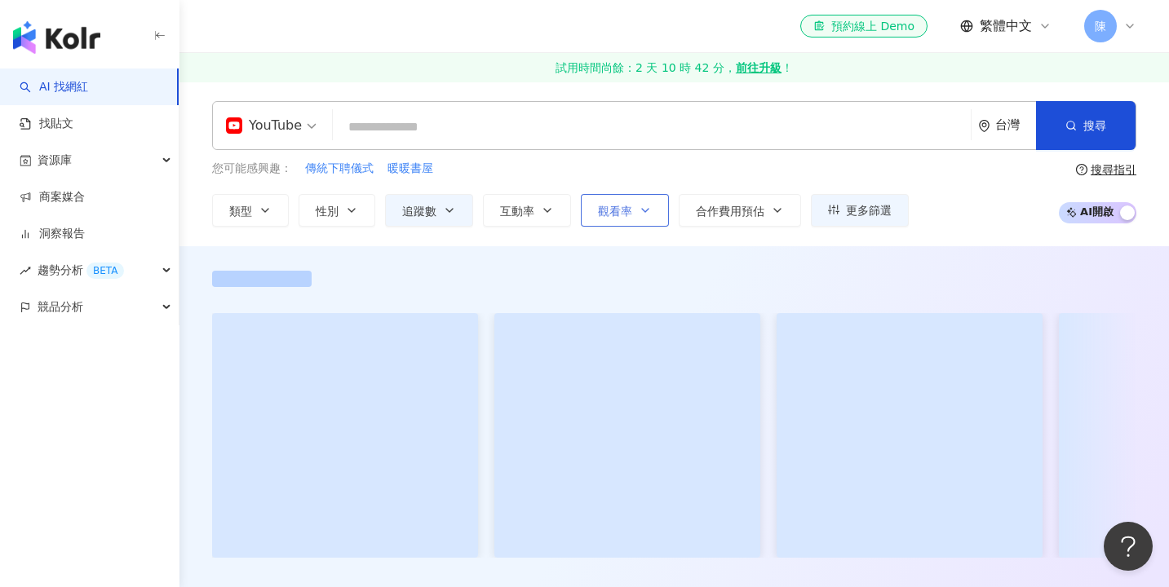
click at [630, 204] on button "觀看率" at bounding box center [625, 210] width 88 height 33
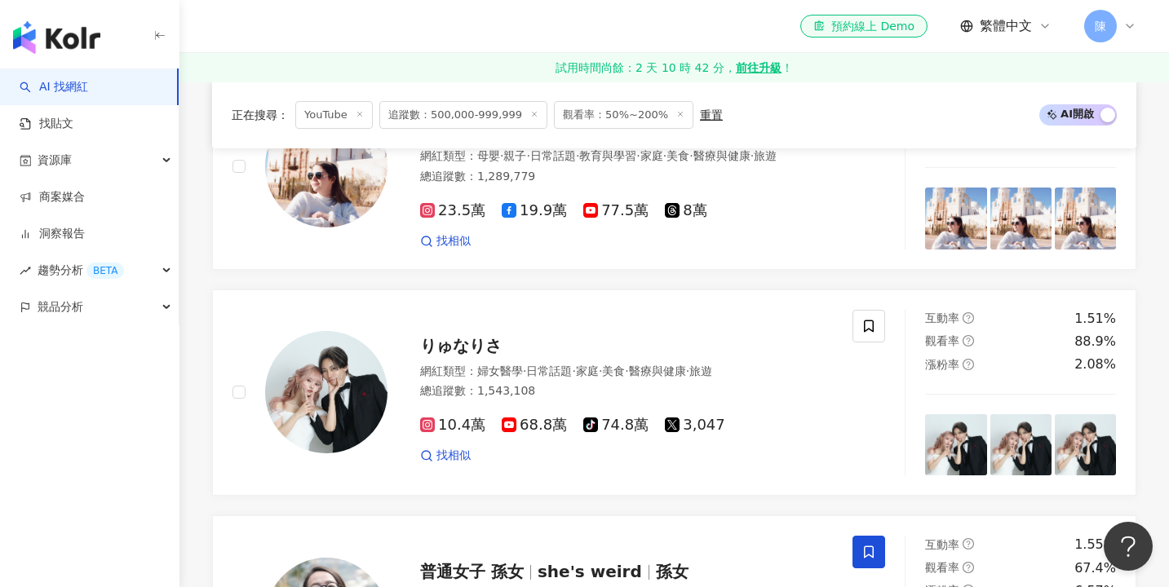
scroll to position [1005, 0]
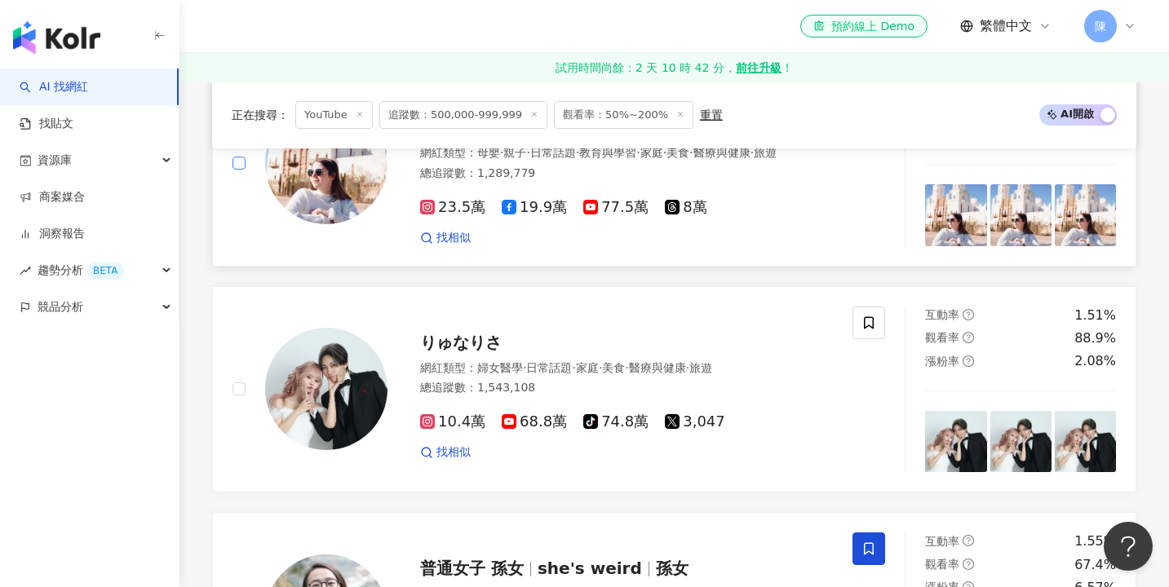
click at [242, 161] on span at bounding box center [238, 163] width 13 height 13
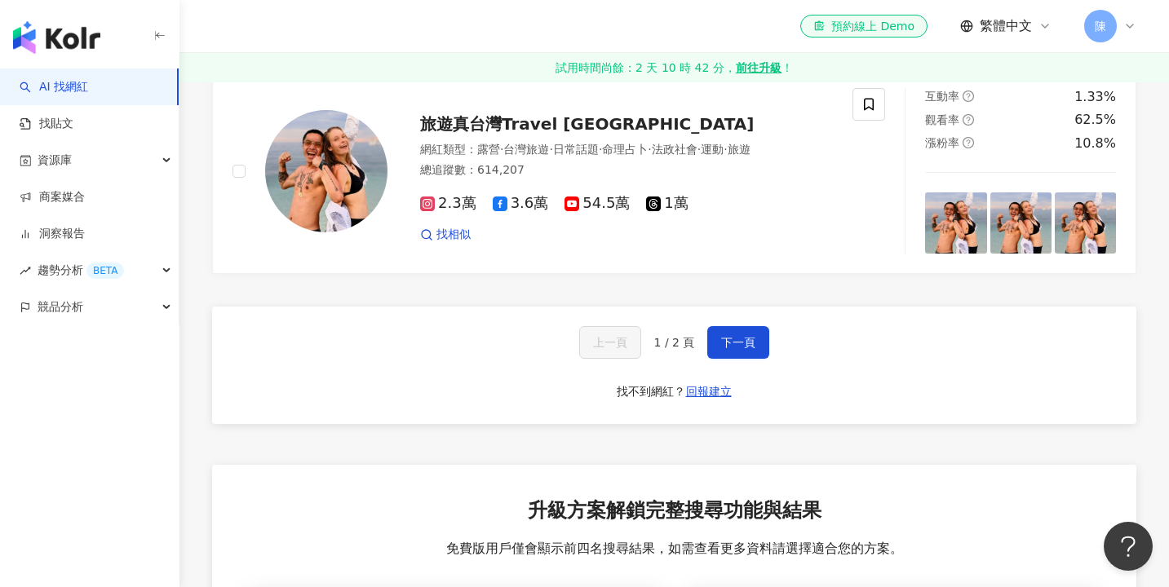
scroll to position [2820, 0]
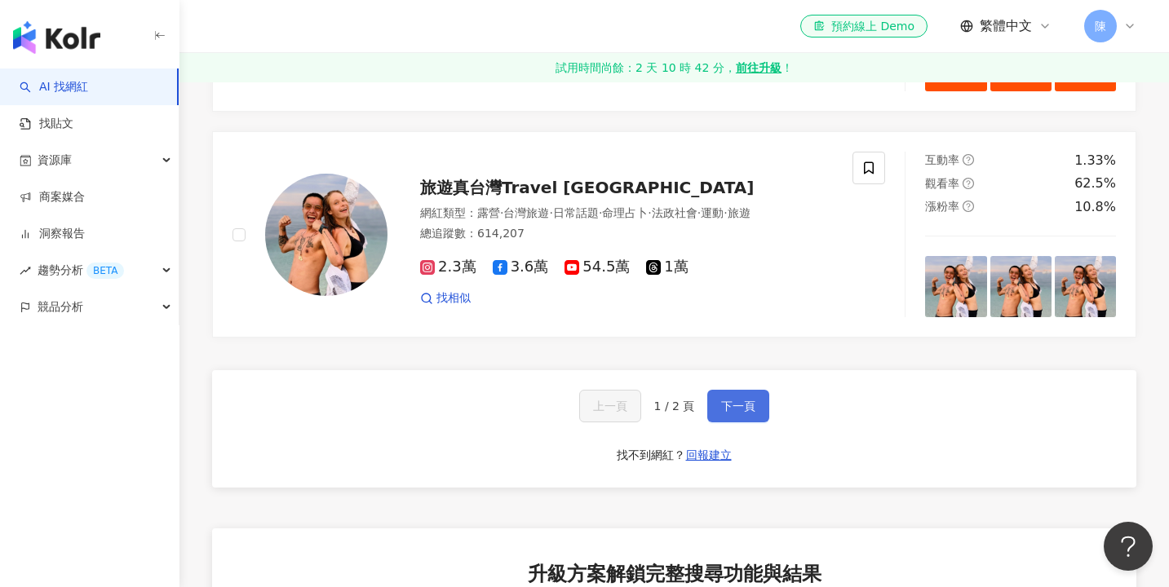
click at [749, 400] on span "下一頁" at bounding box center [738, 406] width 34 height 13
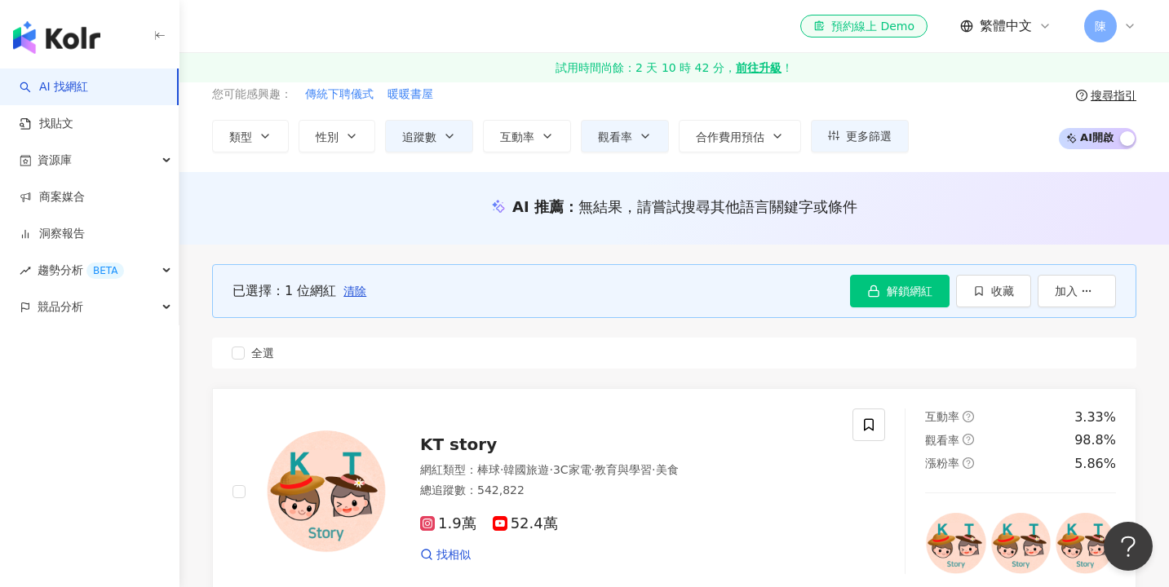
scroll to position [76, 0]
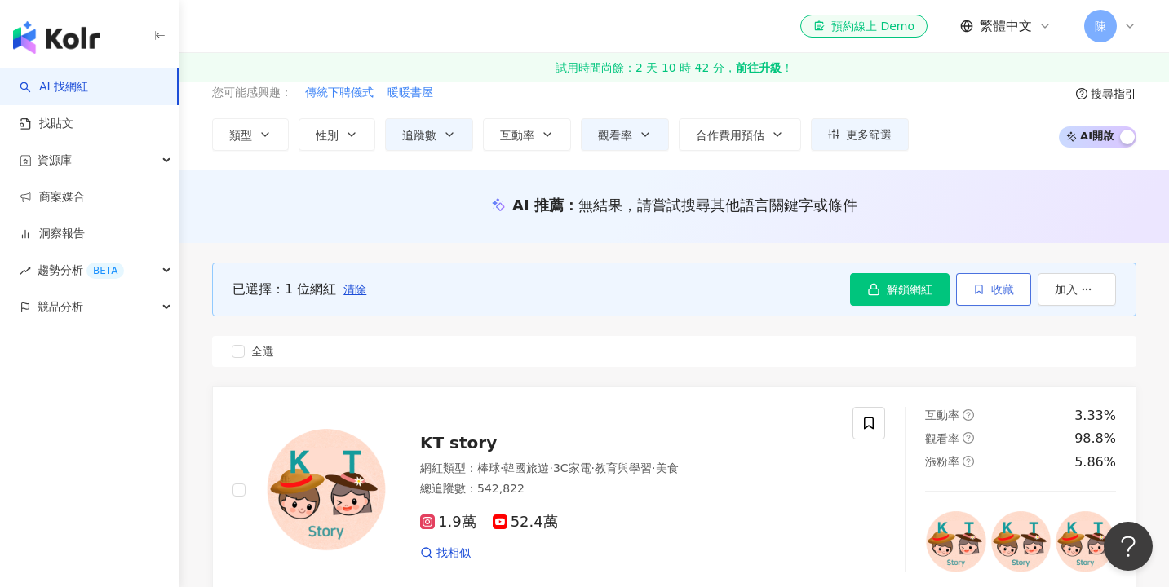
click at [983, 298] on button "收藏" at bounding box center [993, 289] width 75 height 33
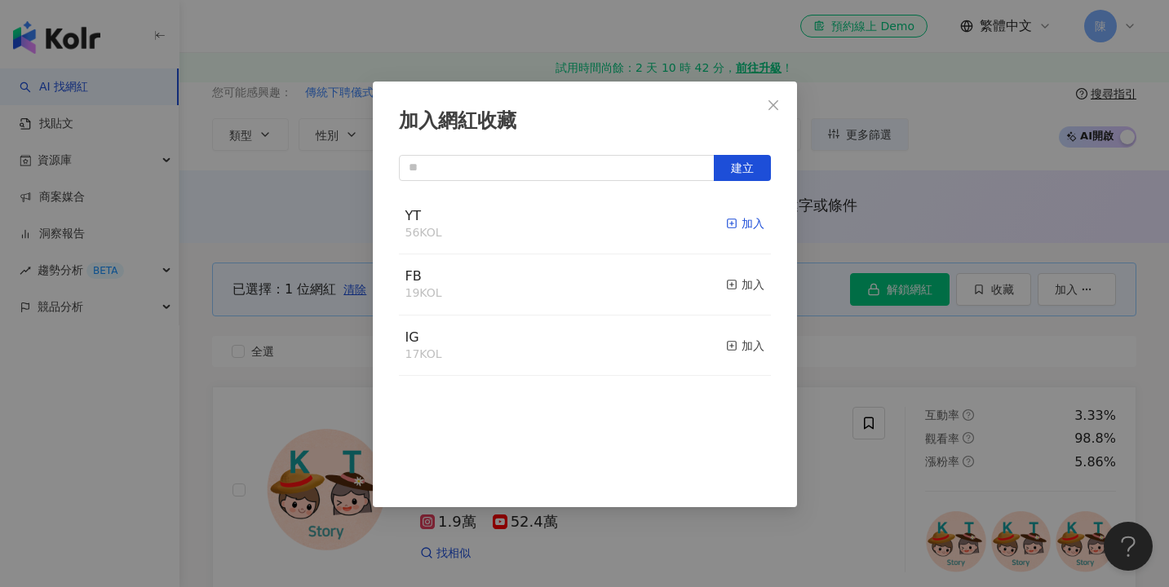
click at [738, 224] on div "加入" at bounding box center [745, 223] width 38 height 18
click at [883, 273] on div "加入網紅收藏 建立" at bounding box center [584, 293] width 1169 height 587
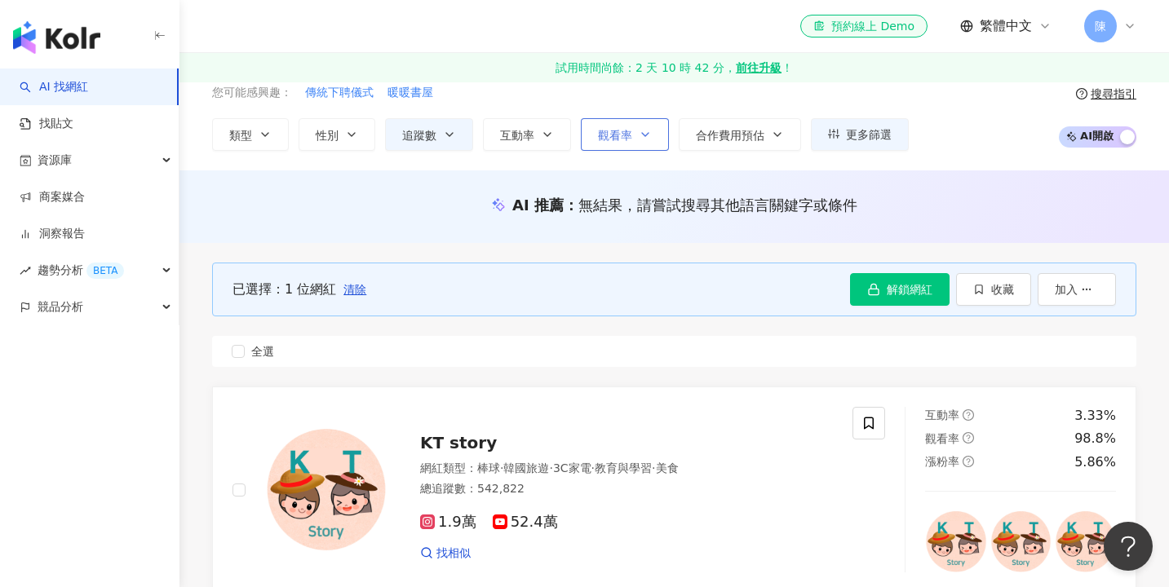
click at [608, 139] on span "觀看率" at bounding box center [615, 135] width 34 height 13
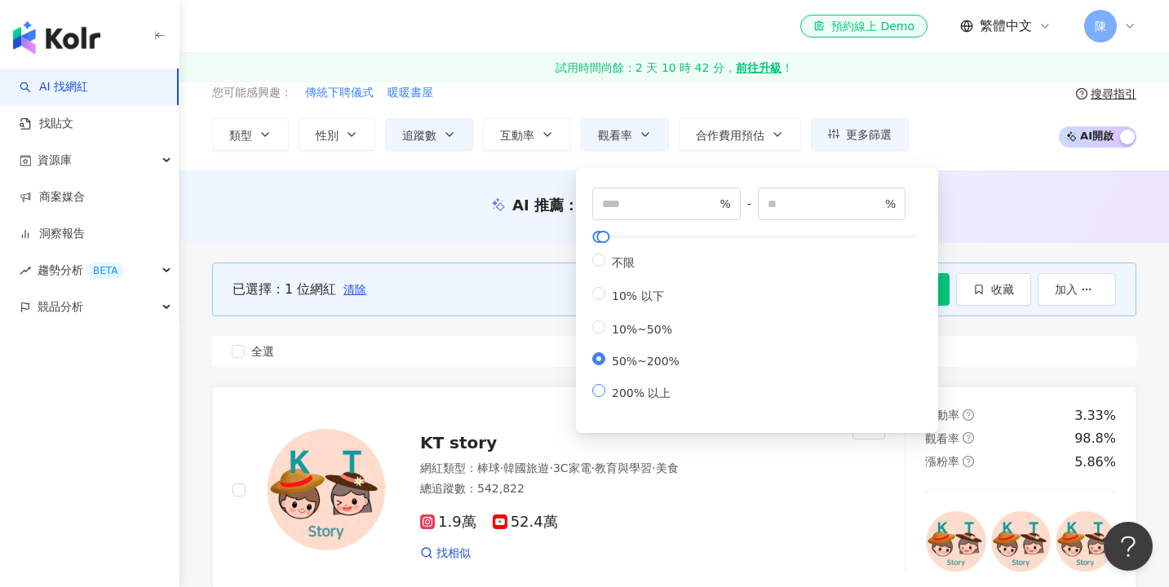
click at [619, 391] on span "200% 以上" at bounding box center [641, 393] width 72 height 13
type input "***"
click at [541, 329] on div "已選擇：1 位網紅 清除 解鎖網紅 收藏 加入 全選" at bounding box center [674, 315] width 924 height 144
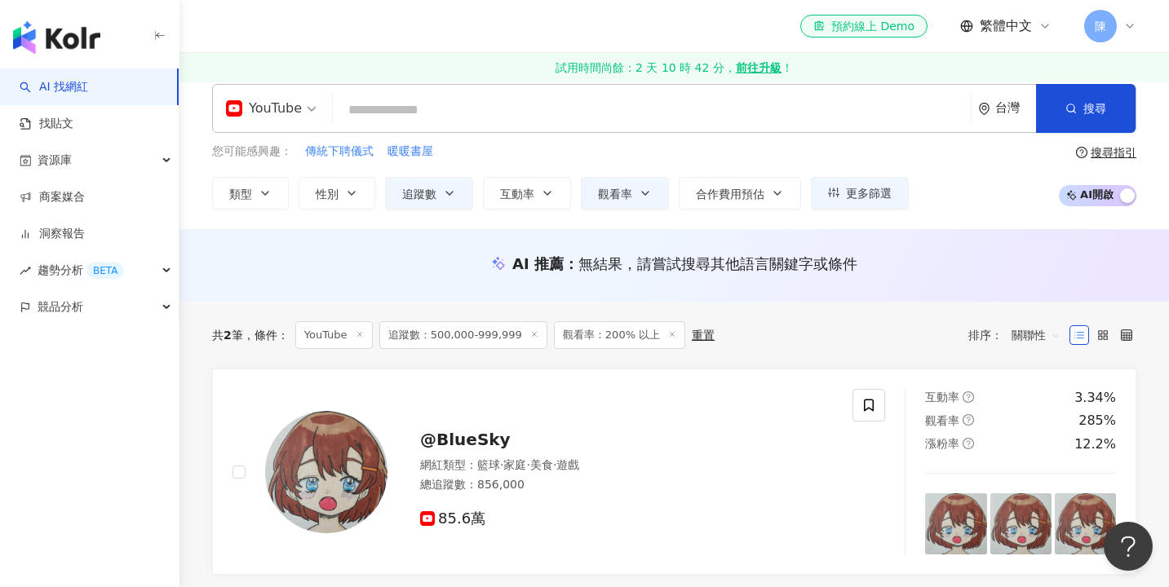
scroll to position [19, 0]
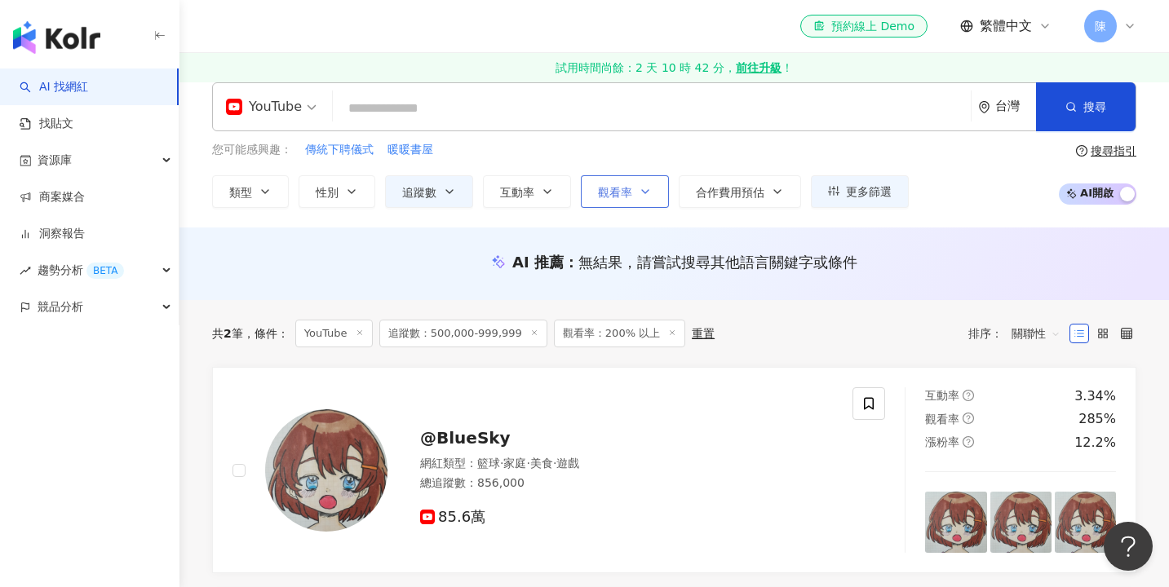
click at [607, 196] on span "觀看率" at bounding box center [615, 192] width 34 height 13
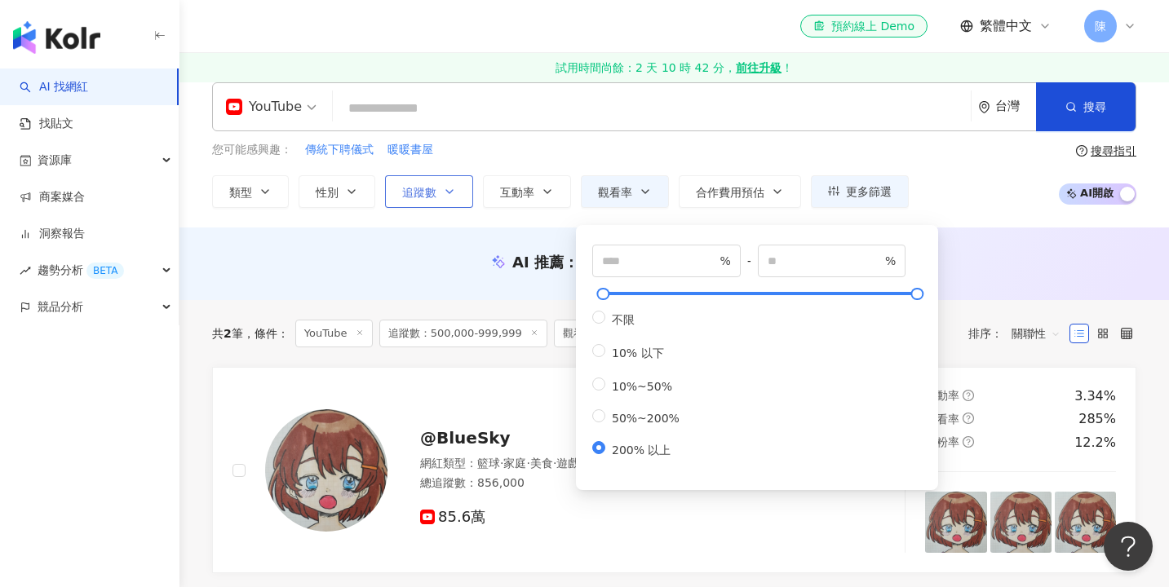
click at [444, 194] on icon "button" at bounding box center [449, 191] width 13 height 13
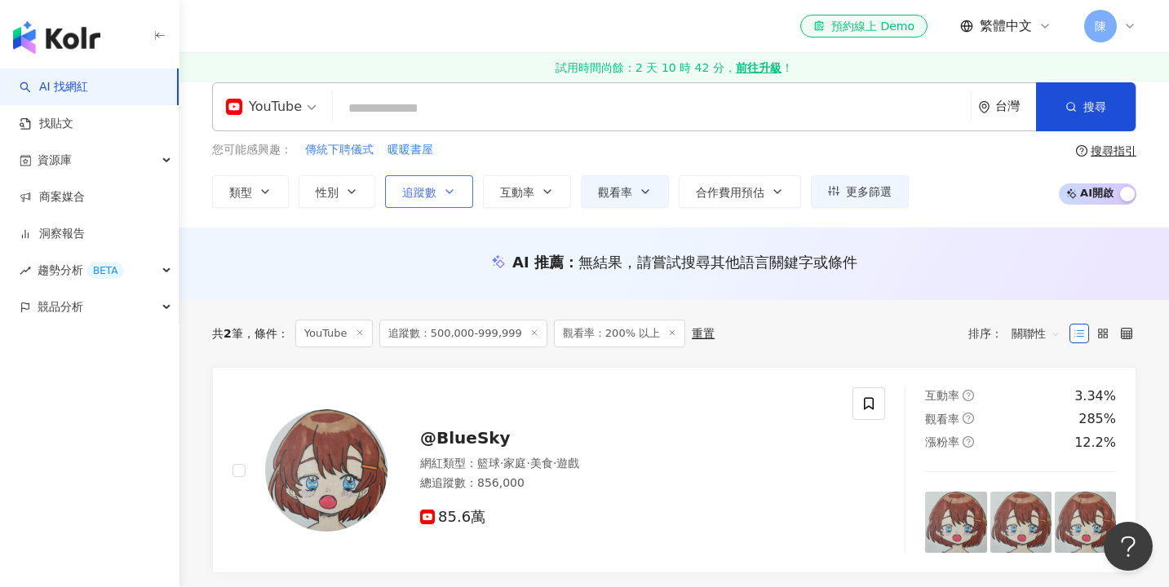
scroll to position [0, 0]
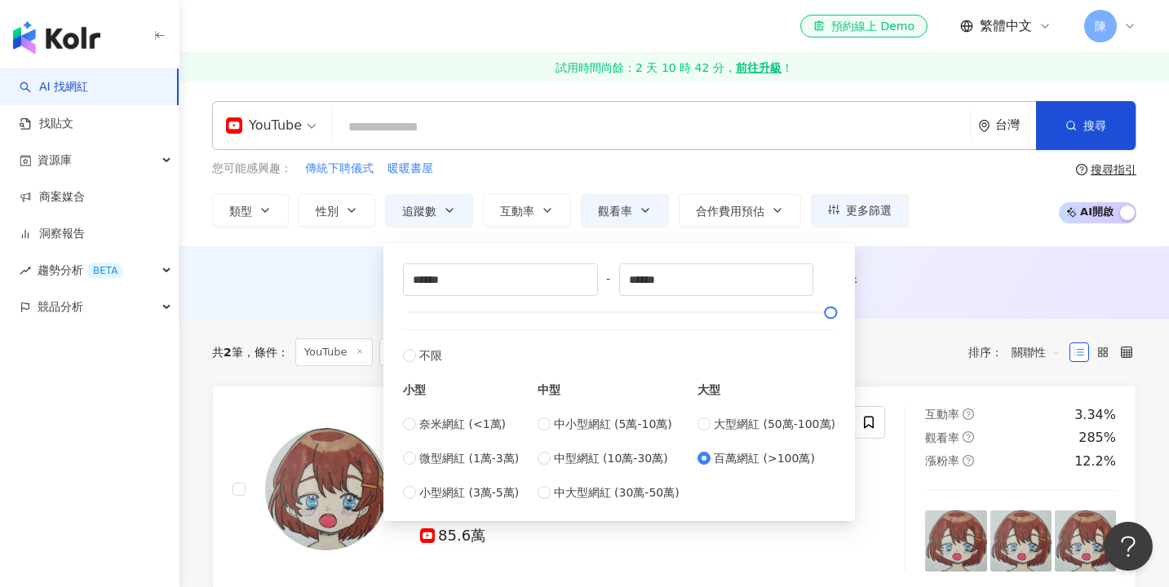
type input "*******"
type input "*********"
click at [647, 223] on button "觀看率" at bounding box center [625, 210] width 88 height 33
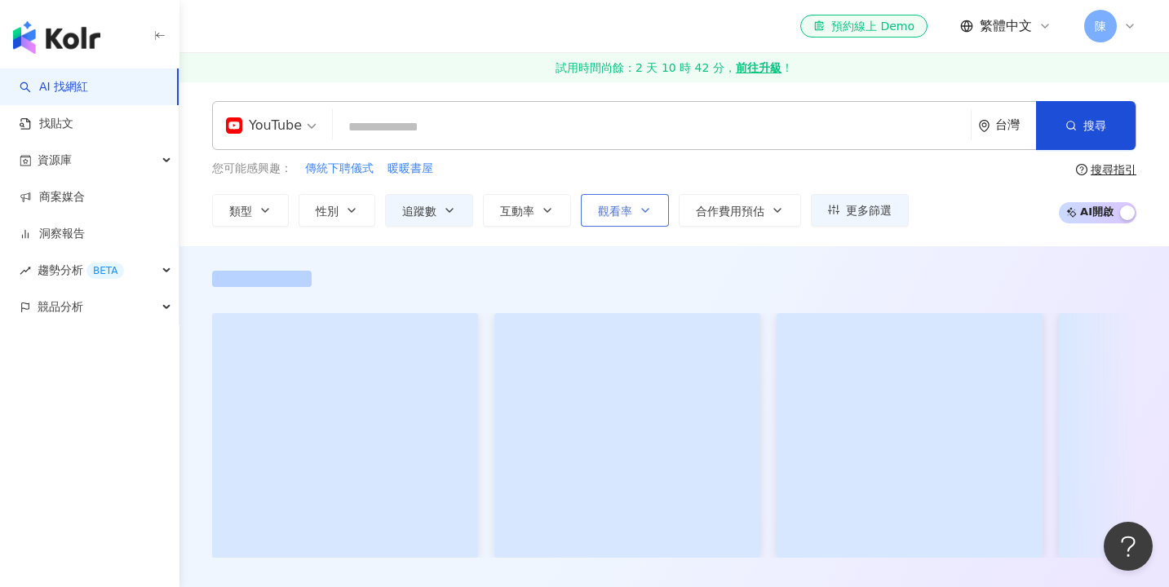
click at [647, 223] on button "觀看率" at bounding box center [625, 210] width 88 height 33
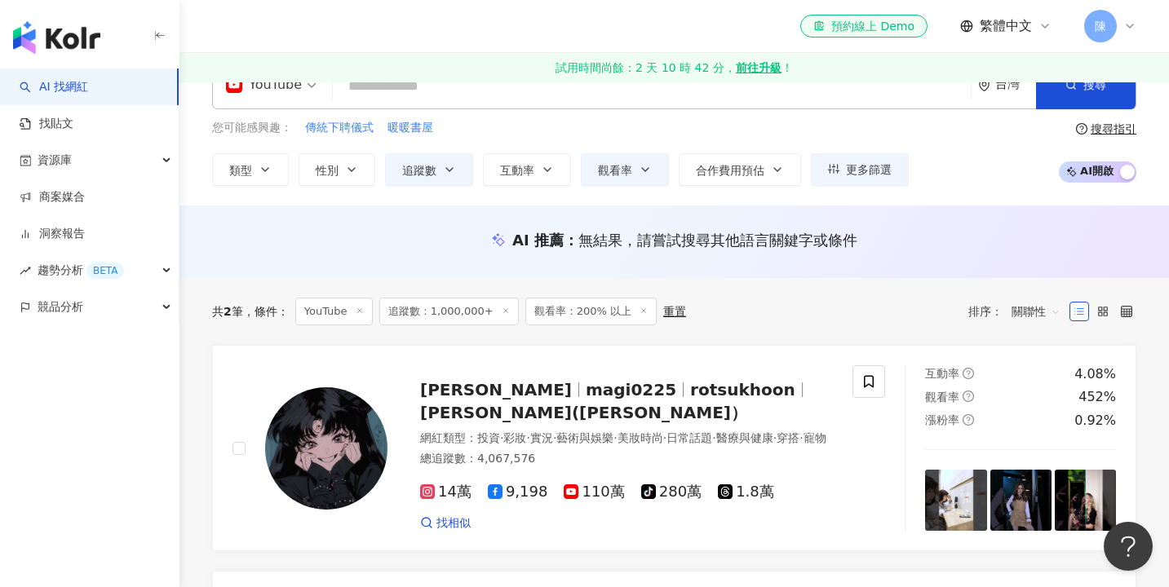
scroll to position [29, 0]
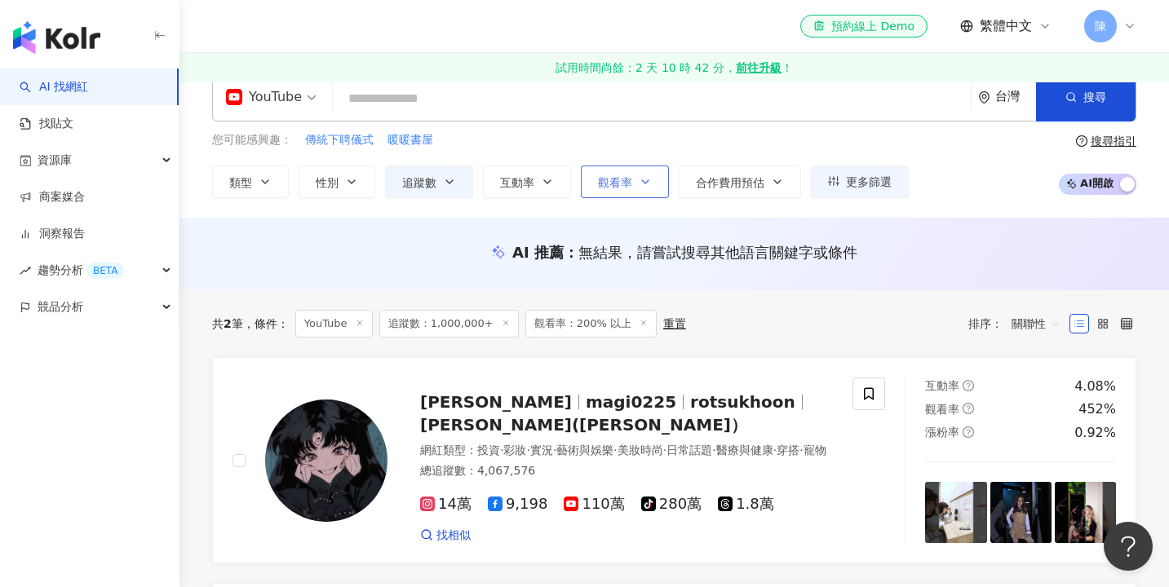
click at [622, 194] on button "觀看率" at bounding box center [625, 182] width 88 height 33
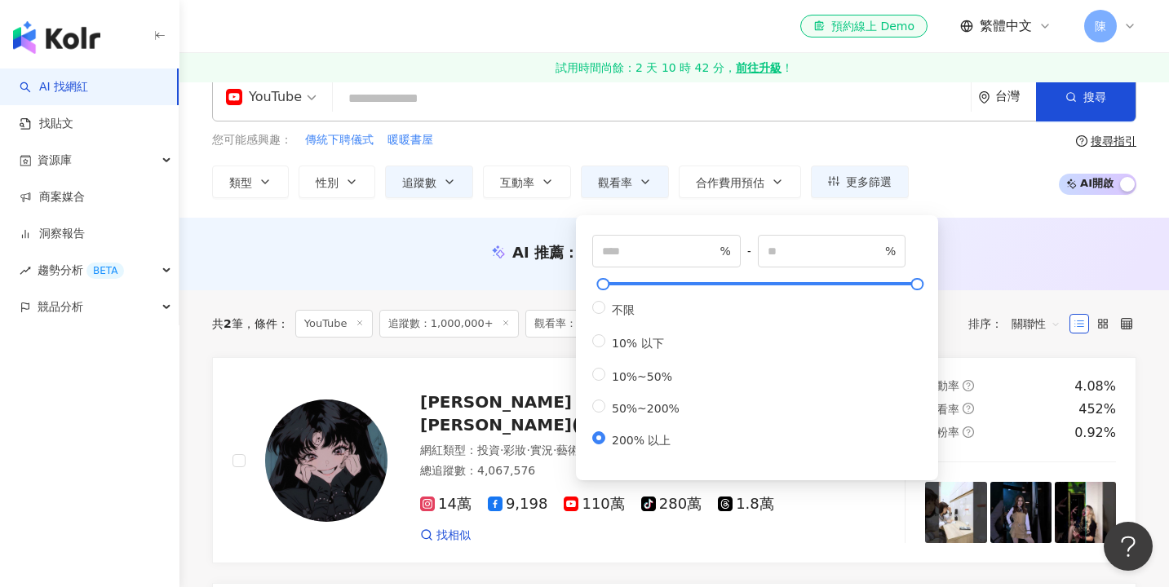
click at [647, 418] on div "不限 10% 以下 10%~50% 50%~200% 200% 以上" at bounding box center [642, 375] width 100 height 148
click at [634, 418] on div "不限 10% 以下 10%~50% 50%~200% 200% 以上" at bounding box center [642, 375] width 100 height 148
click at [622, 405] on span "50%~200%" at bounding box center [645, 408] width 81 height 13
type input "**"
type input "***"
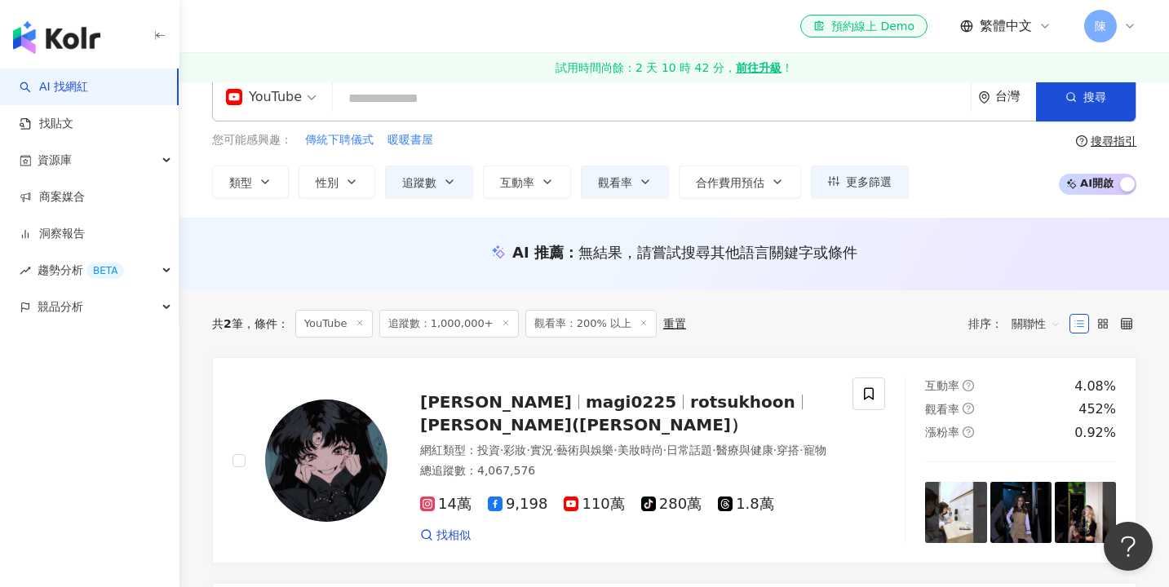
click at [503, 281] on div "AI 推薦 ： 無結果，請嘗試搜尋其他語言關鍵字或條件" at bounding box center [673, 254] width 989 height 73
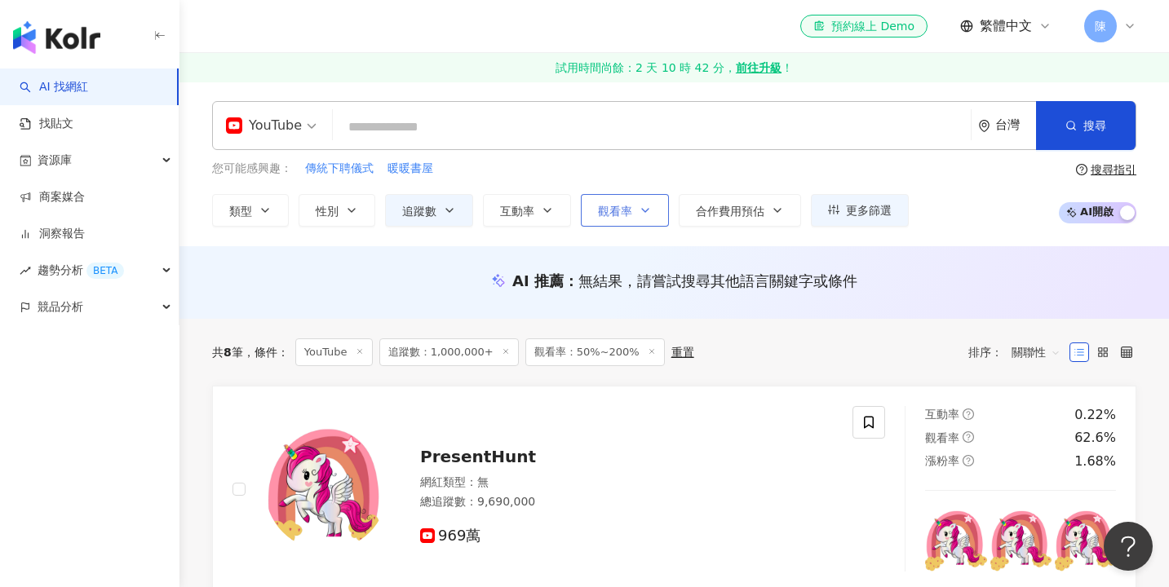
click at [604, 205] on span "觀看率" at bounding box center [615, 211] width 34 height 13
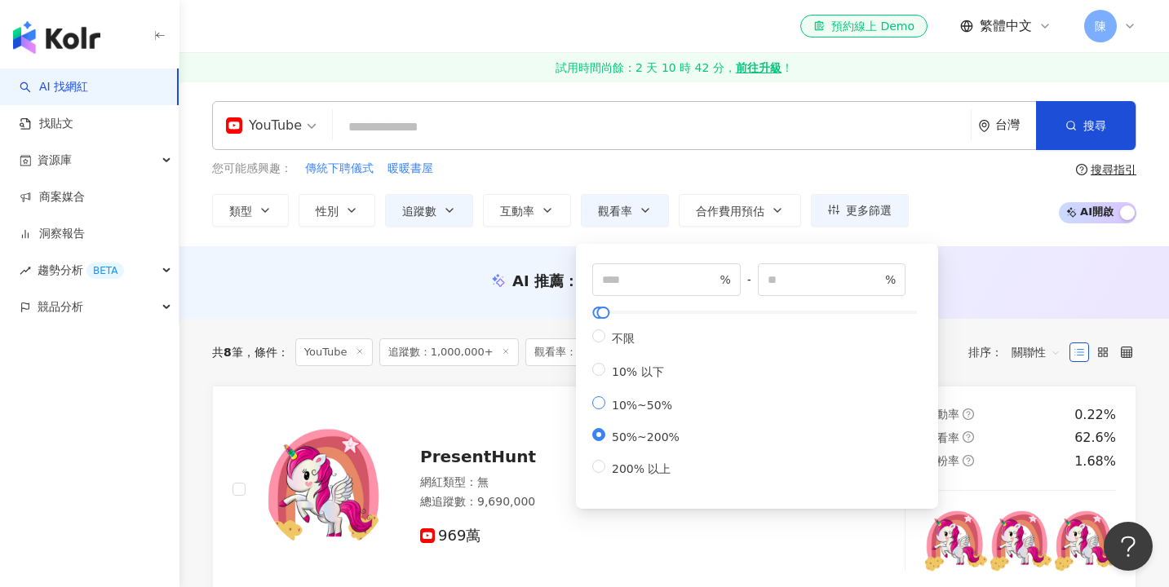
click at [637, 405] on span "10%~50%" at bounding box center [641, 405] width 73 height 13
type input "**"
click at [477, 292] on div "AI 推薦 ： 無結果，請嘗試搜尋其他語言關鍵字或條件" at bounding box center [673, 286] width 989 height 30
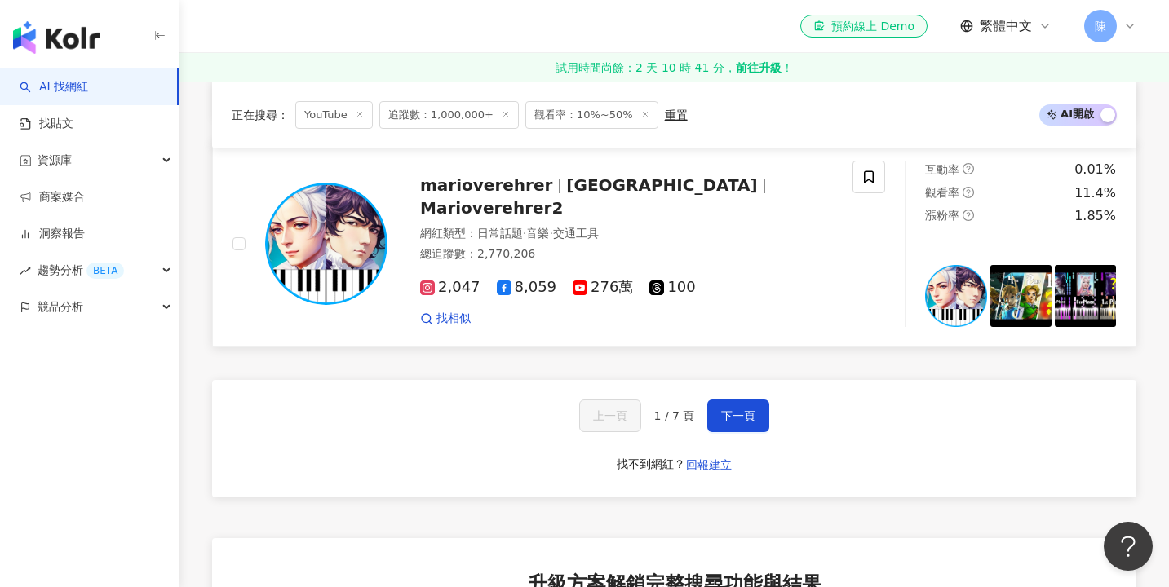
scroll to position [2747, 0]
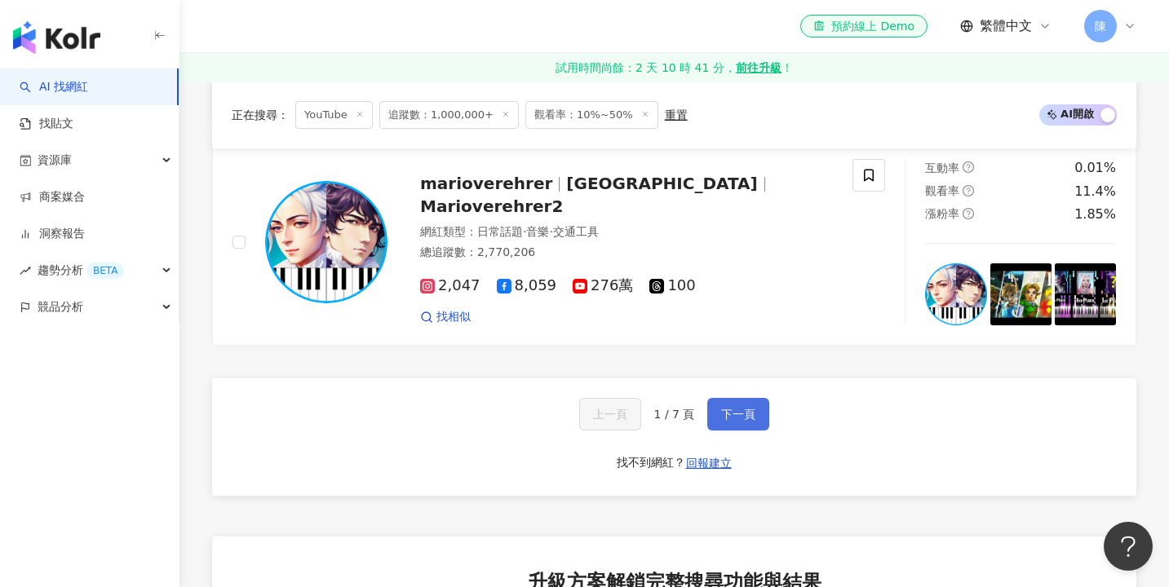
click at [732, 398] on button "下一頁" at bounding box center [738, 414] width 62 height 33
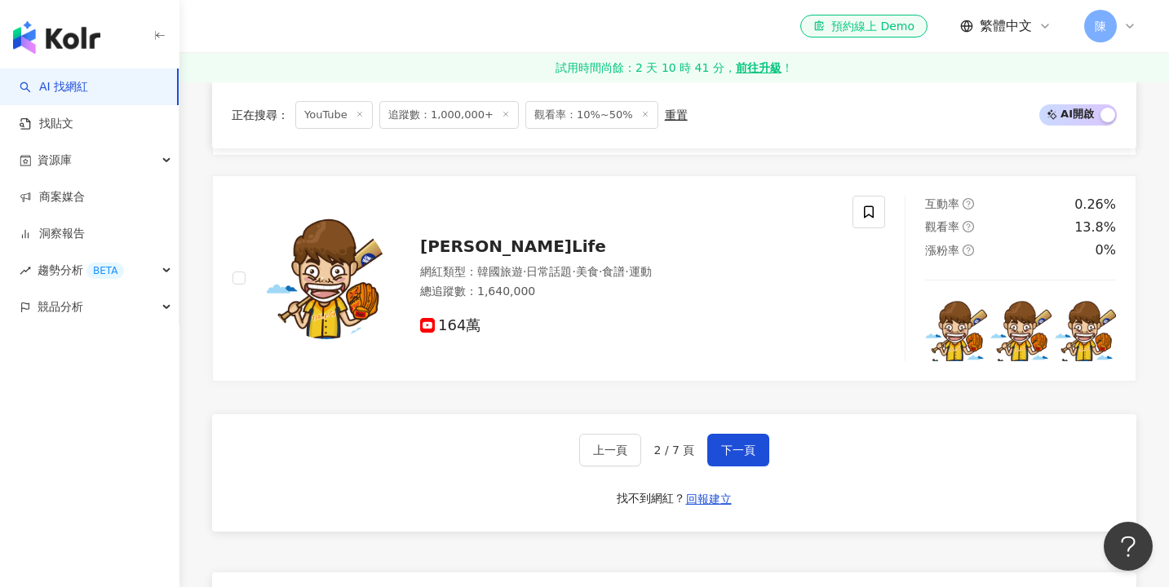
scroll to position [2732, 0]
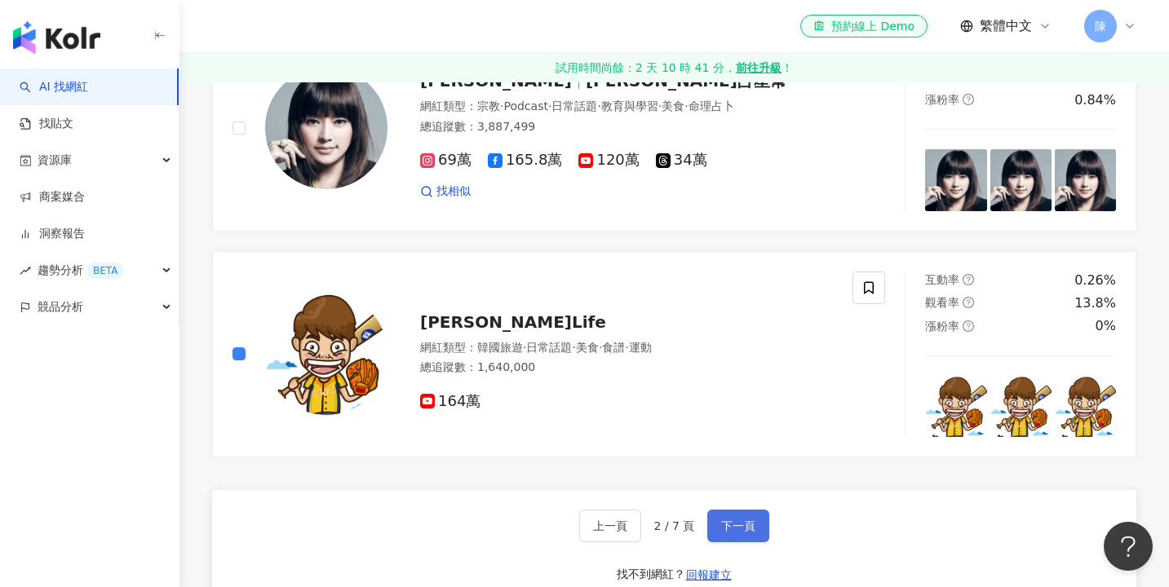
click at [722, 510] on button "下一頁" at bounding box center [738, 526] width 62 height 33
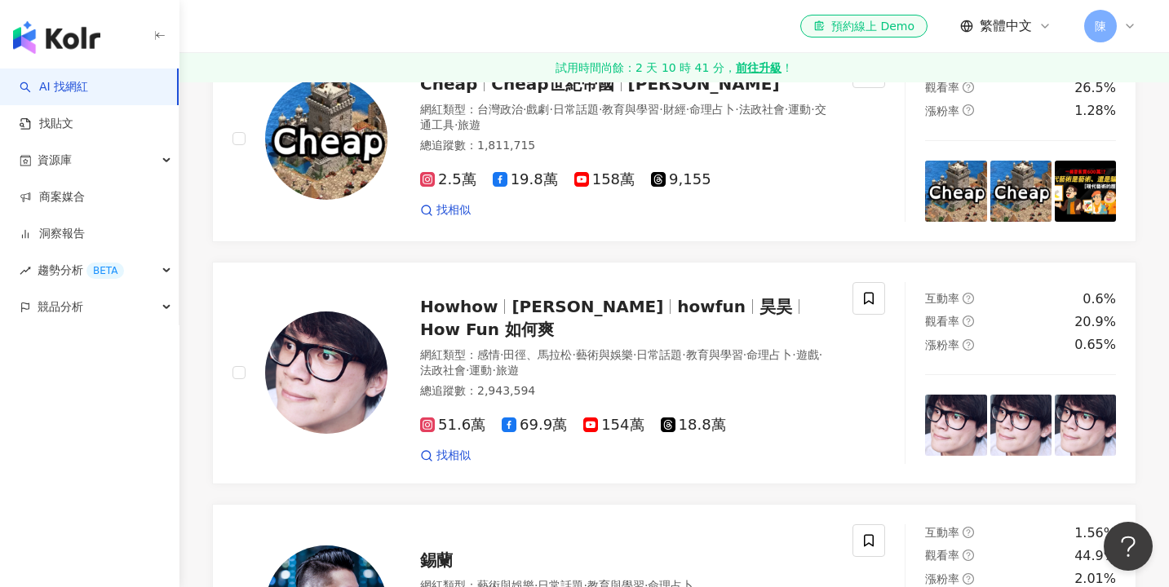
scroll to position [1170, 0]
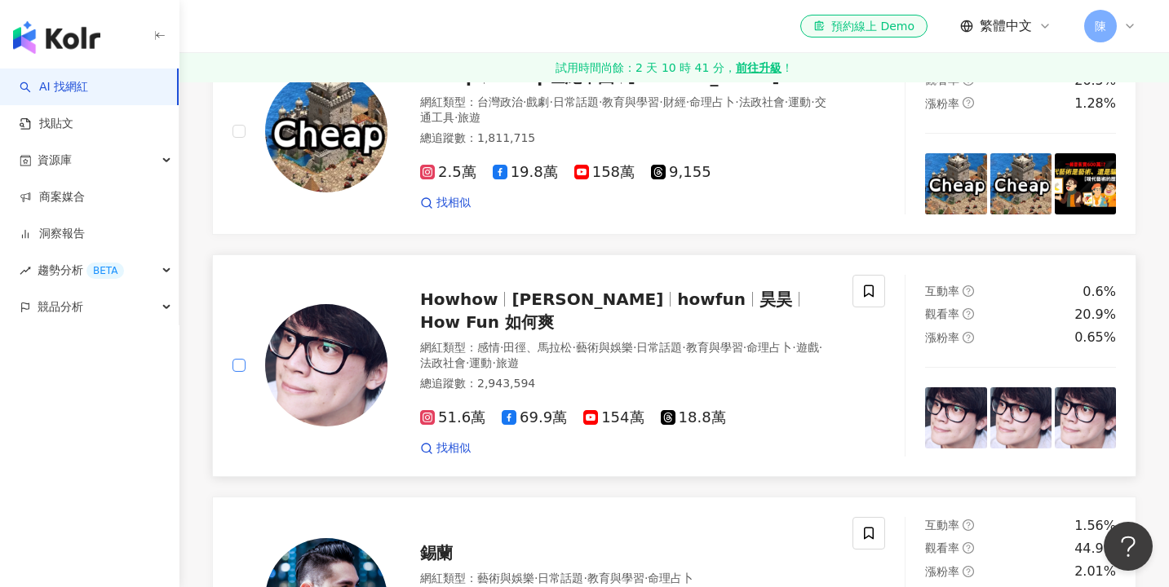
click at [239, 359] on span at bounding box center [238, 365] width 13 height 13
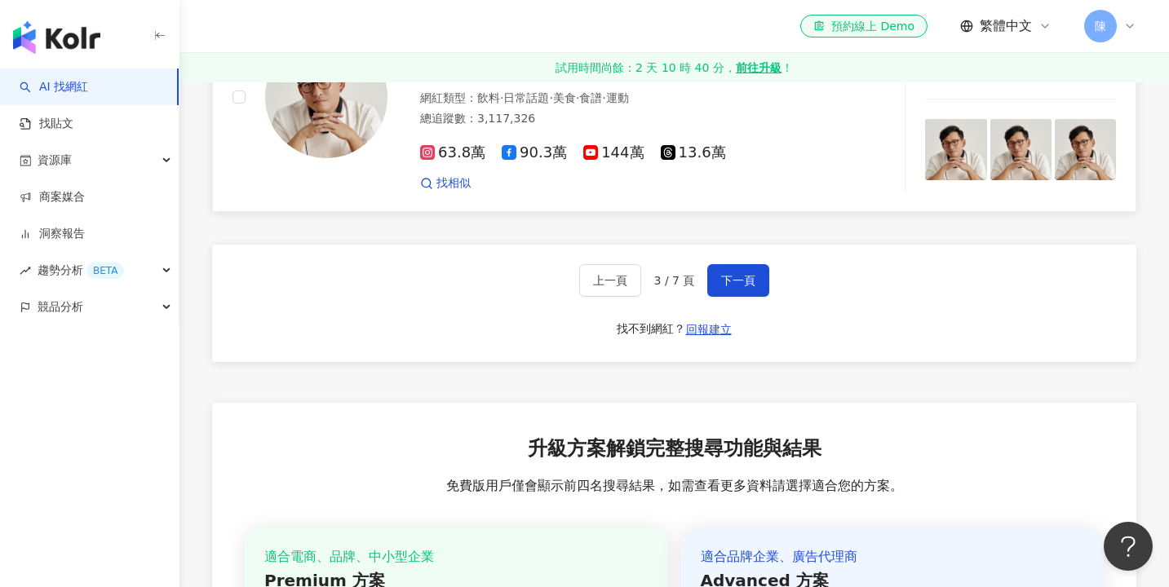
scroll to position [3047, 0]
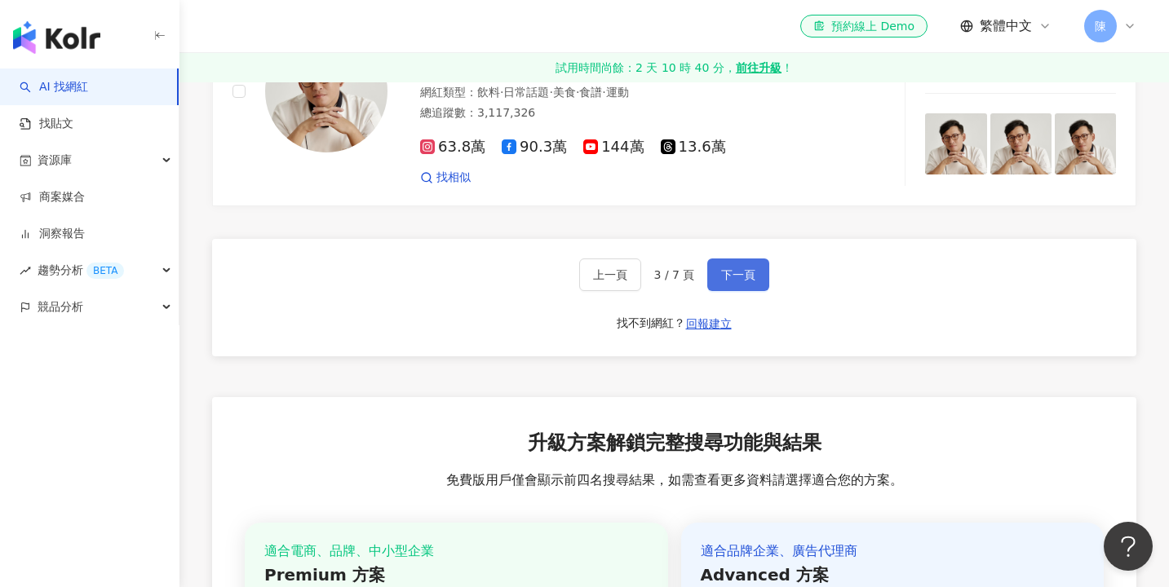
click at [718, 258] on button "下一頁" at bounding box center [738, 274] width 62 height 33
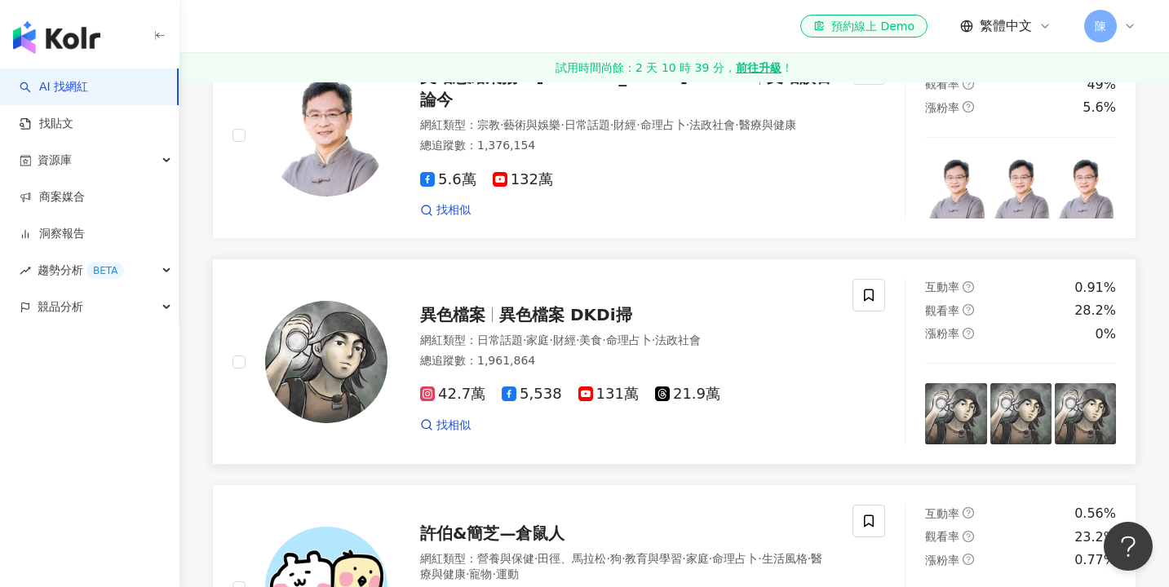
scroll to position [2786, 0]
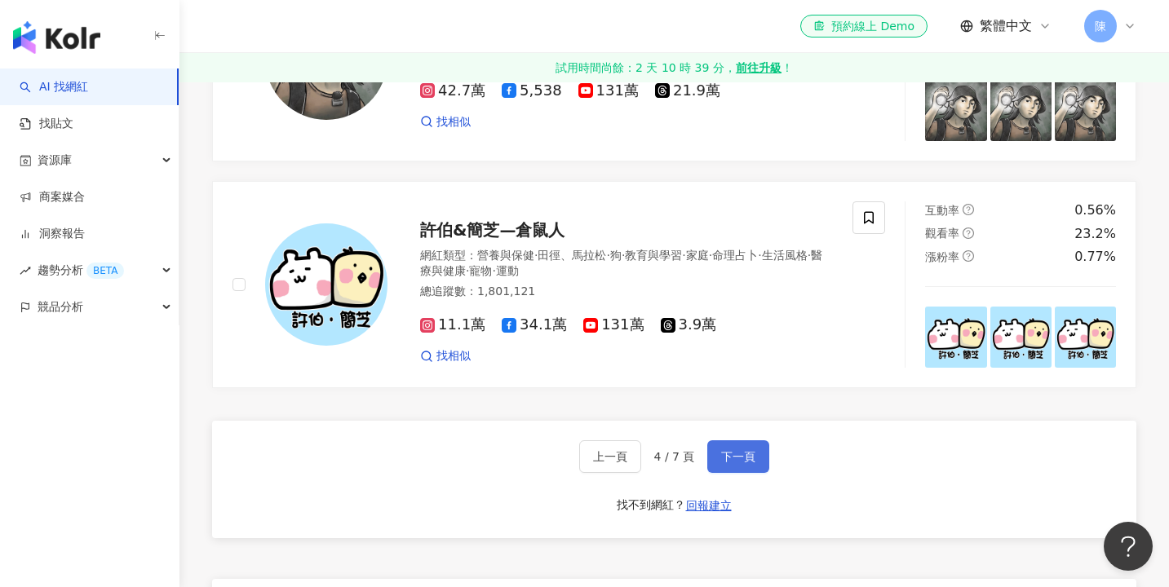
click at [753, 440] on button "下一頁" at bounding box center [738, 456] width 62 height 33
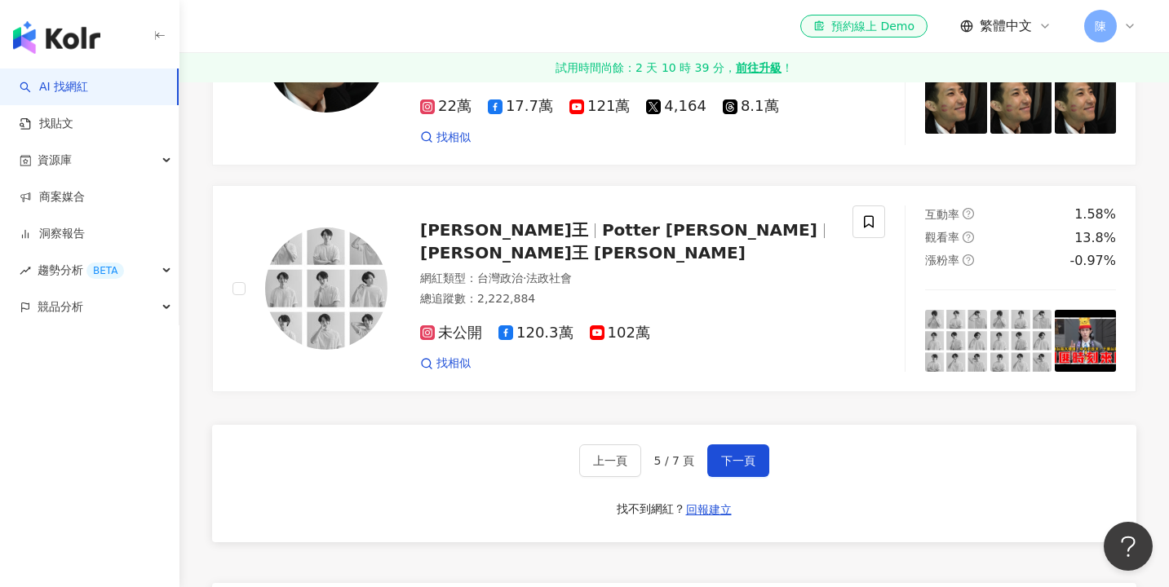
scroll to position [2571, 0]
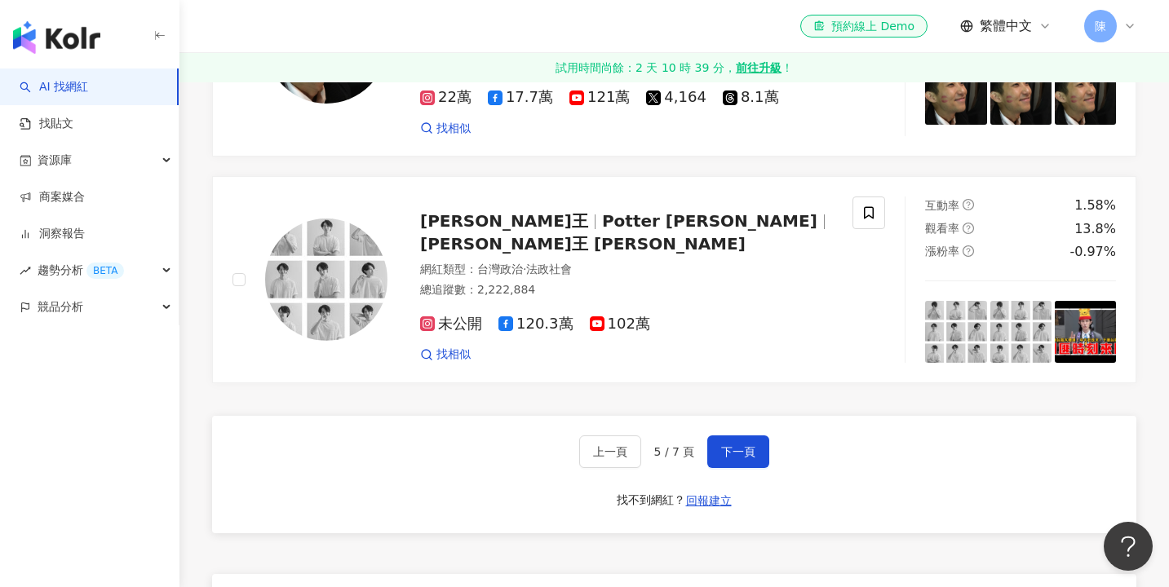
click at [703, 435] on div "上一頁 5 / 7 頁 下一頁" at bounding box center [674, 451] width 191 height 33
click at [708, 435] on button "下一頁" at bounding box center [738, 451] width 62 height 33
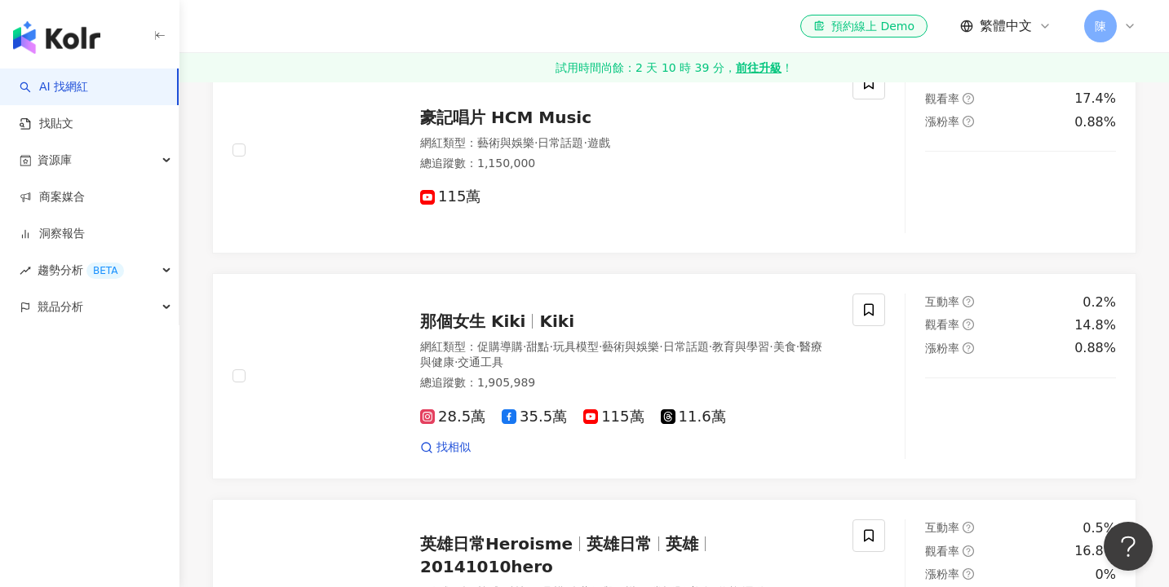
scroll to position [2000, 0]
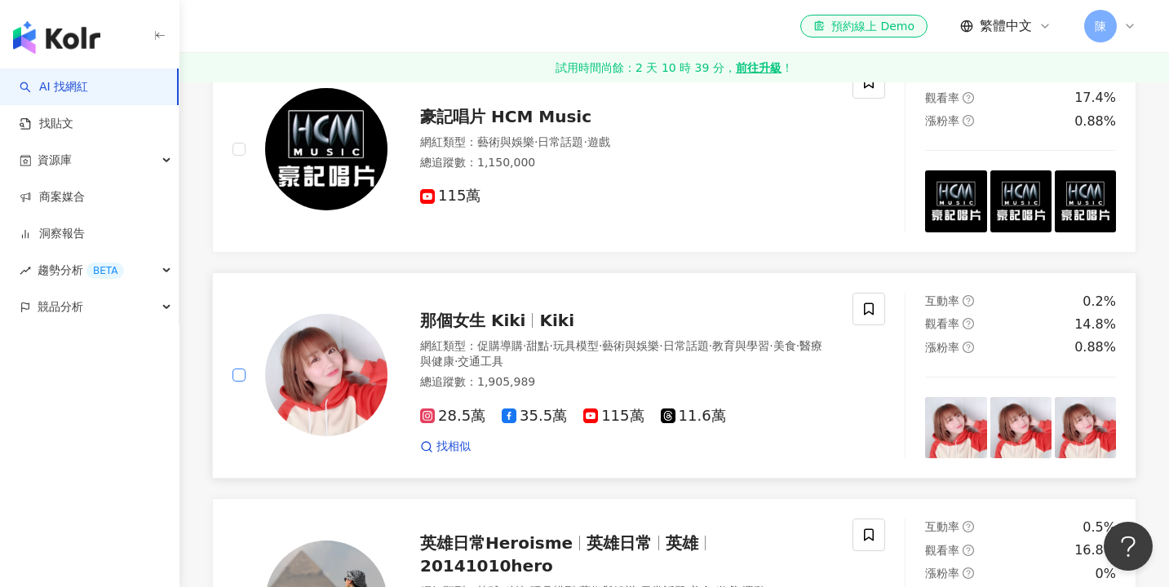
click at [241, 371] on span at bounding box center [238, 375] width 13 height 13
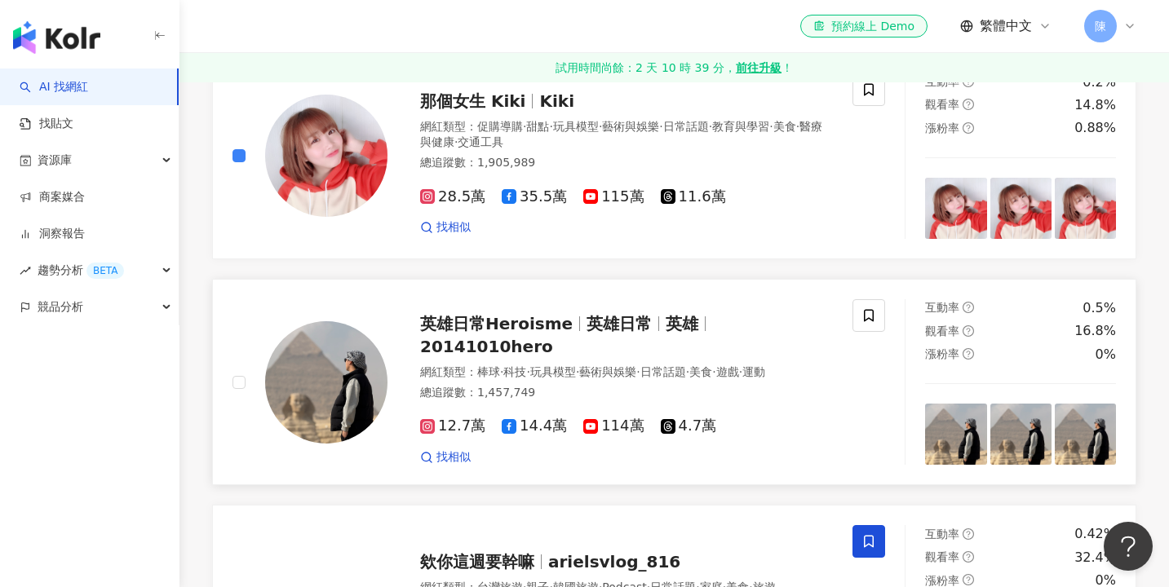
scroll to position [2221, 0]
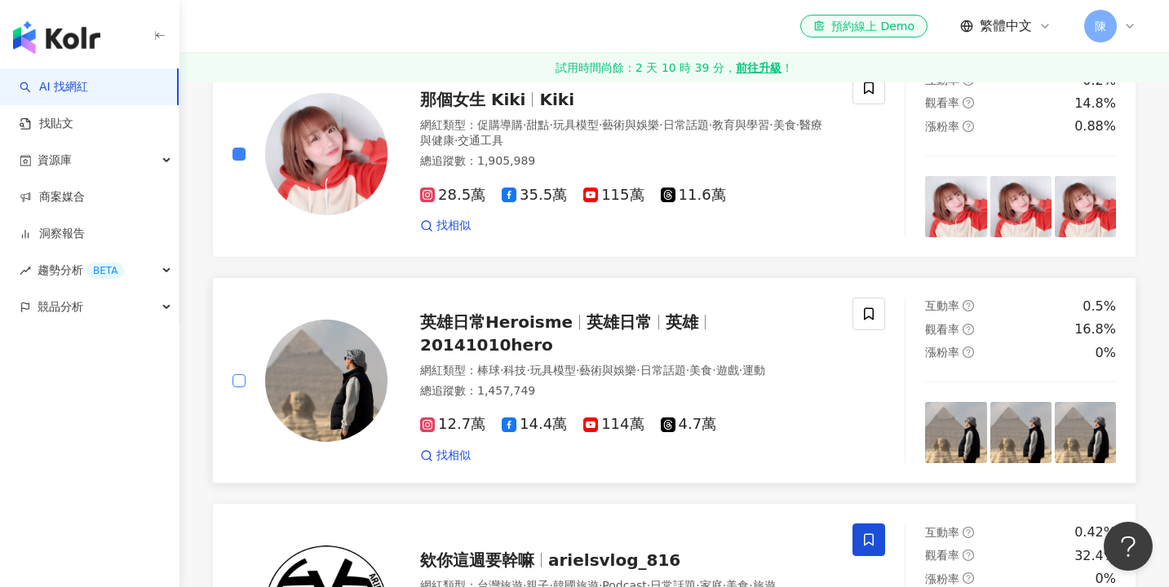
click at [242, 375] on span at bounding box center [238, 380] width 13 height 13
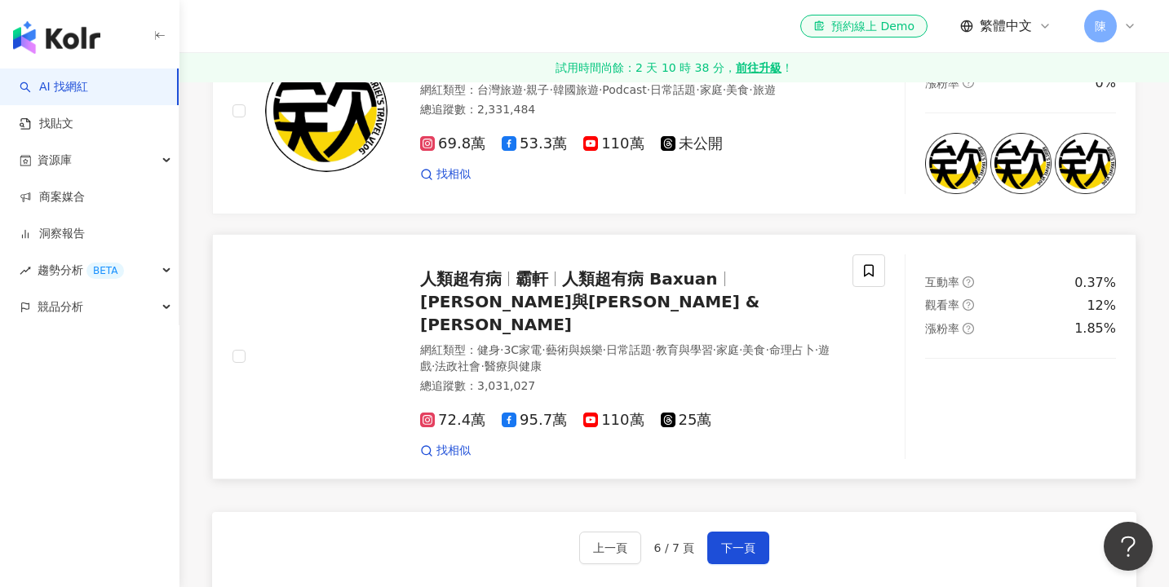
scroll to position [2717, 0]
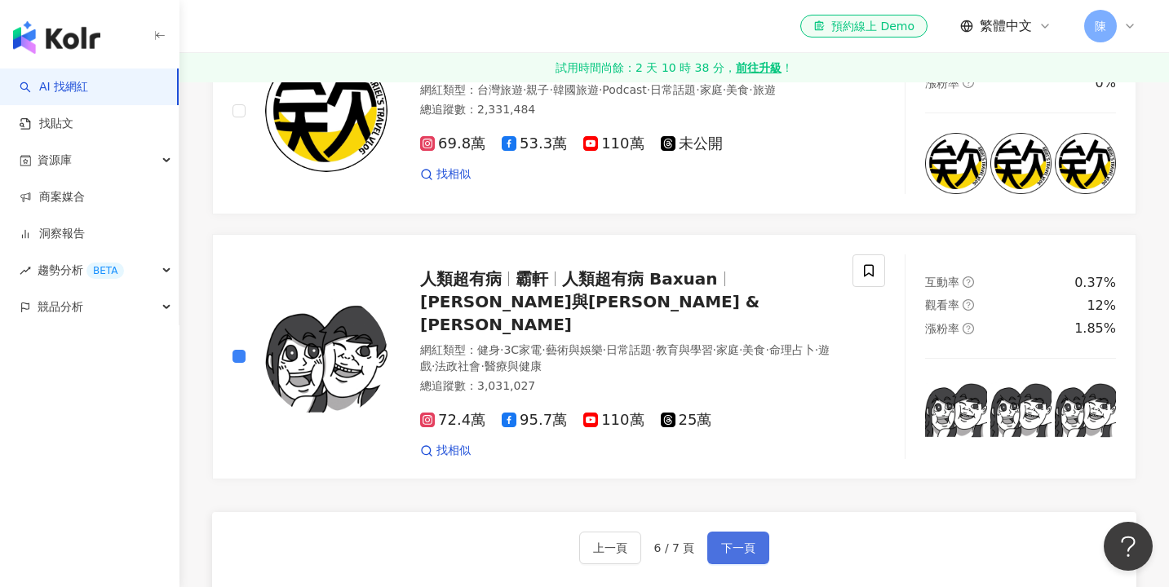
click at [747, 541] on span "下一頁" at bounding box center [738, 547] width 34 height 13
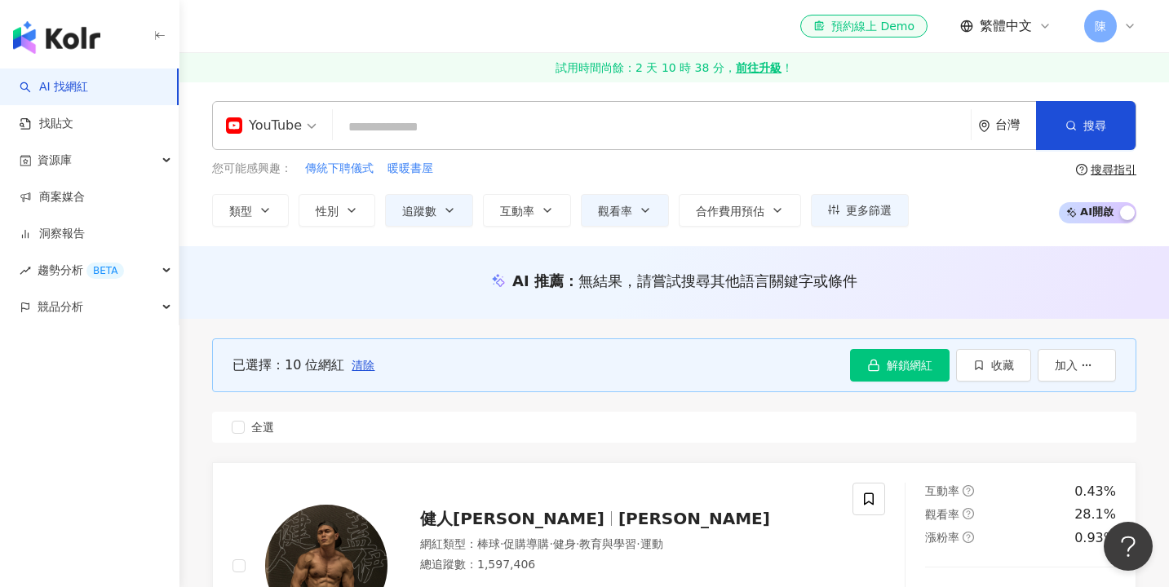
scroll to position [0, 0]
click at [983, 352] on button "收藏" at bounding box center [993, 365] width 75 height 33
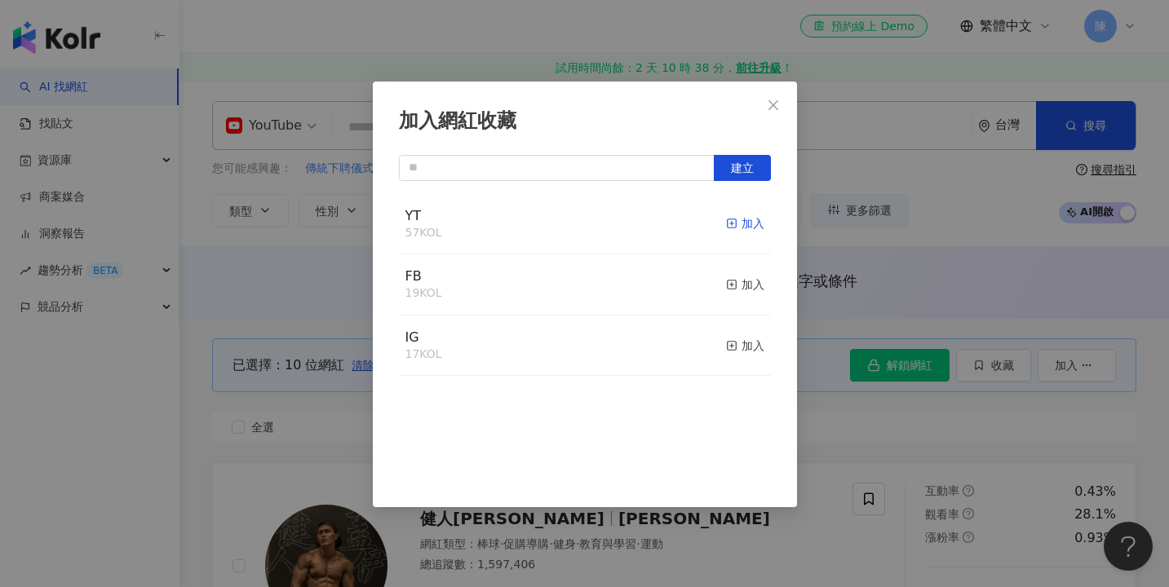
click at [731, 228] on icon "button" at bounding box center [731, 223] width 11 height 11
click at [836, 208] on div "加入網紅收藏 建立 YT 67 KOL 已加入 FB 19 KOL 加入 IG 17 KOL 加入" at bounding box center [584, 293] width 1169 height 587
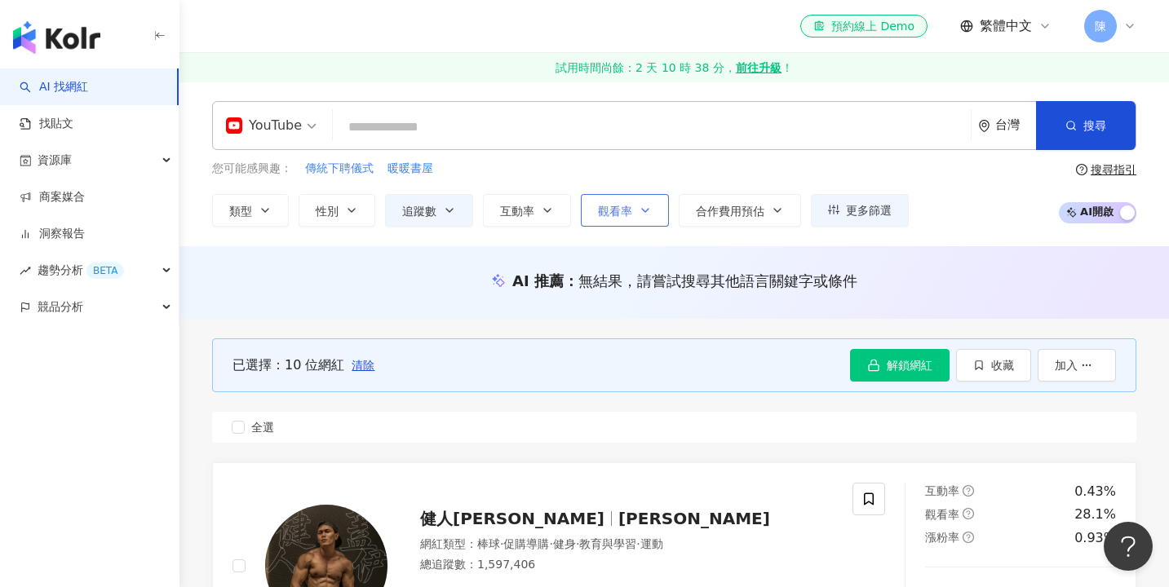
click at [625, 210] on span "觀看率" at bounding box center [615, 211] width 34 height 13
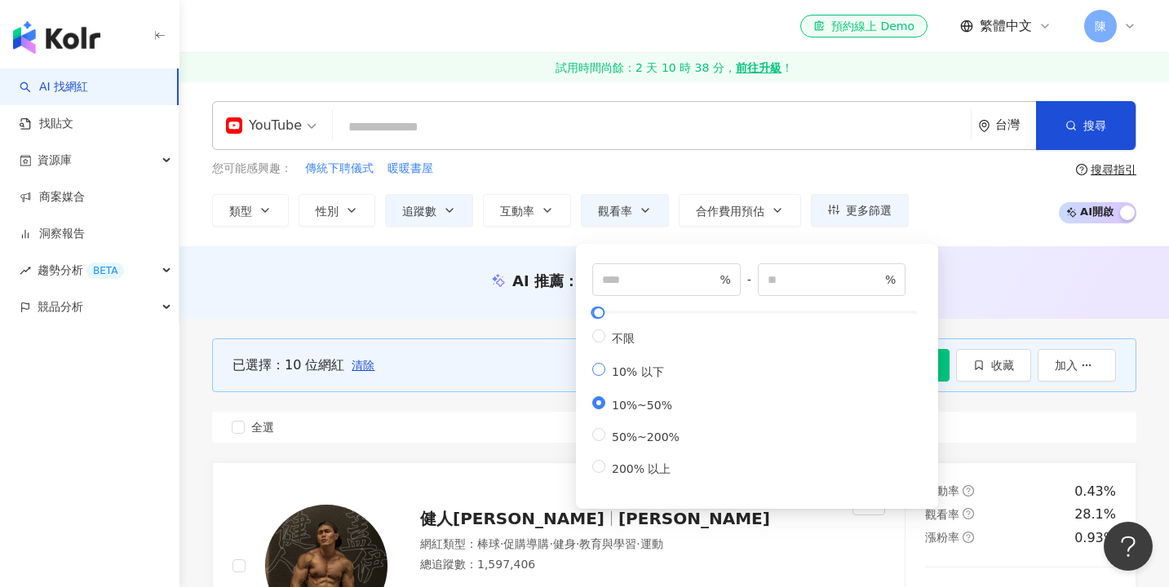
click at [641, 375] on span "10% 以下" at bounding box center [637, 371] width 65 height 13
type input "**"
click at [507, 317] on div "AI 推薦 ： 無結果，請嘗試搜尋其他語言關鍵字或條件" at bounding box center [673, 282] width 989 height 73
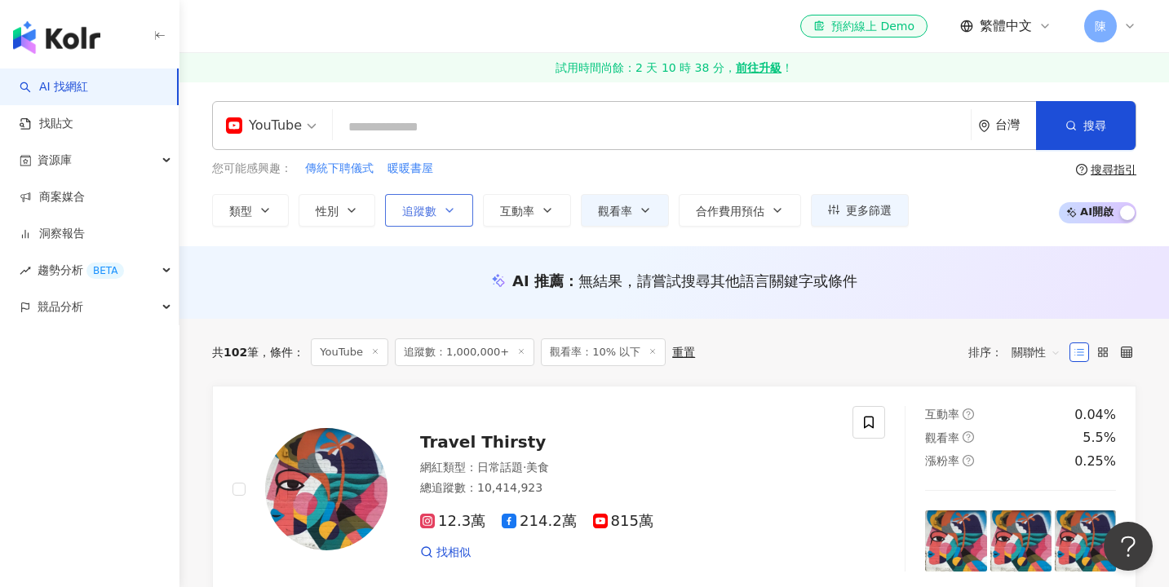
click at [451, 205] on icon "button" at bounding box center [449, 210] width 13 height 13
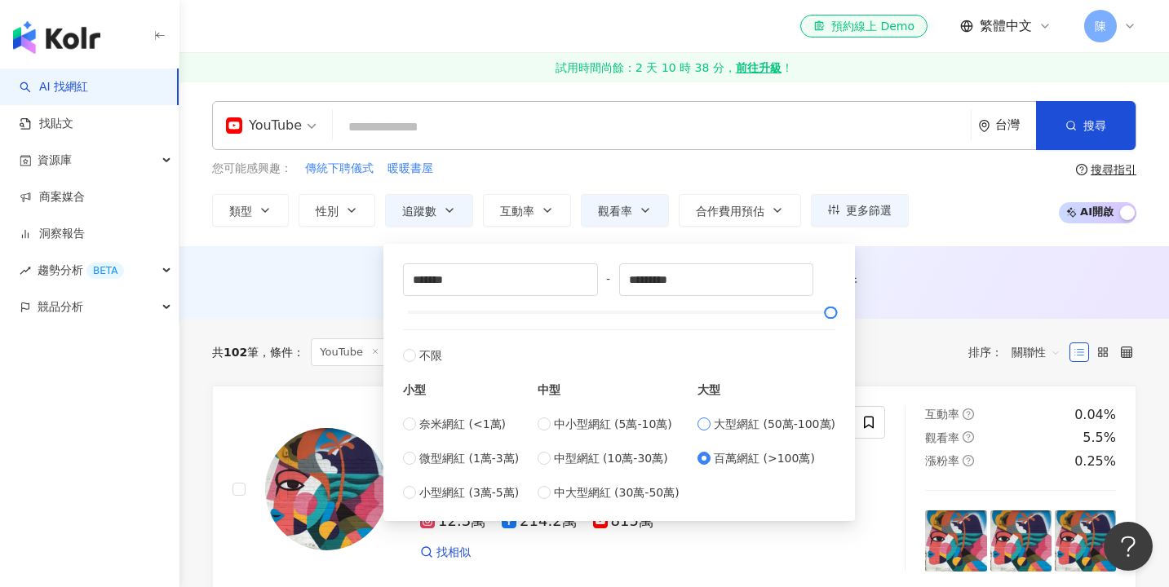
click at [788, 422] on span "大型網紅 (50萬-100萬)" at bounding box center [775, 424] width 122 height 18
type input "******"
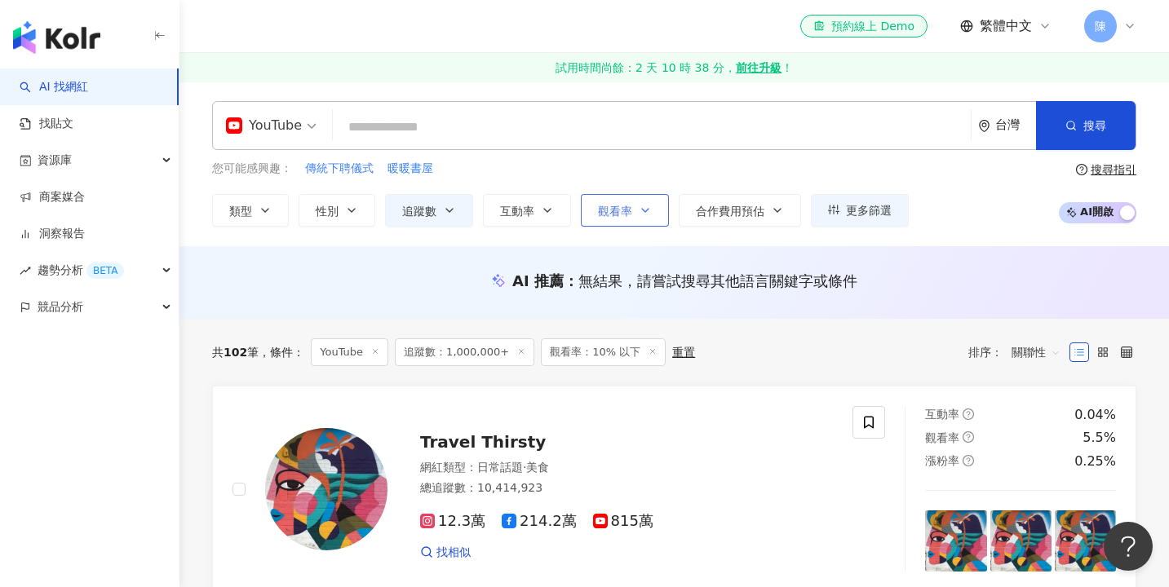
click at [624, 215] on span "觀看率" at bounding box center [615, 211] width 34 height 13
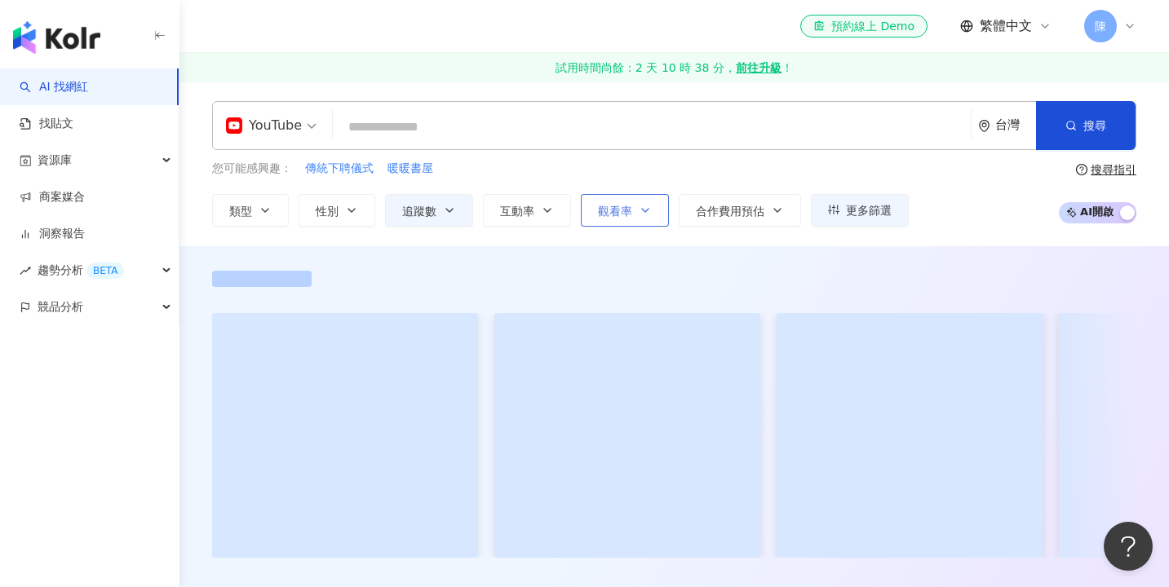
click at [619, 213] on span "觀看率" at bounding box center [615, 211] width 34 height 13
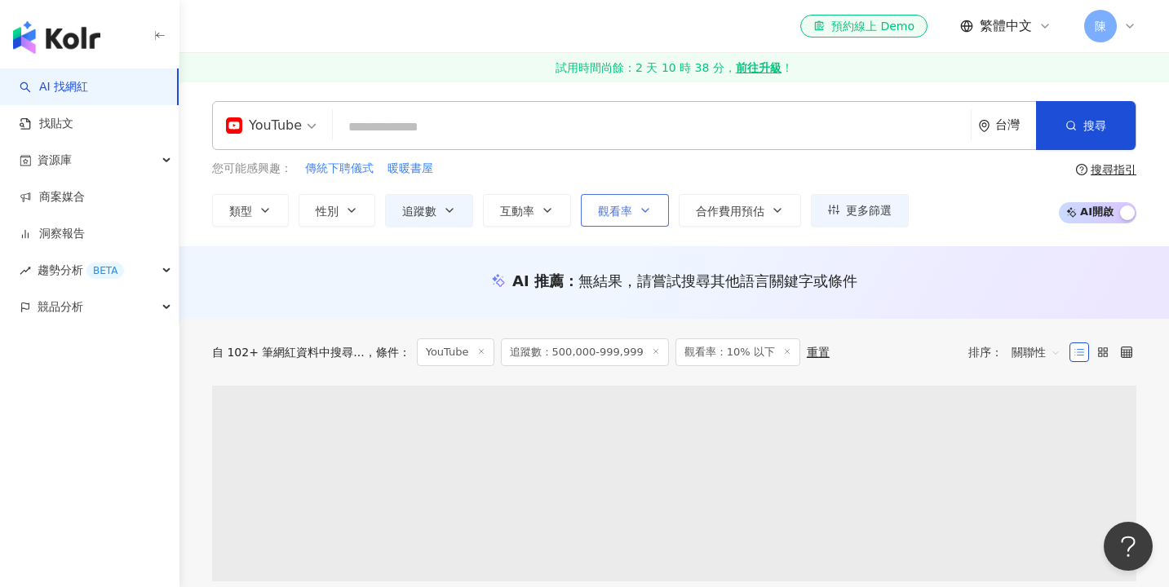
click at [606, 224] on button "觀看率" at bounding box center [625, 210] width 88 height 33
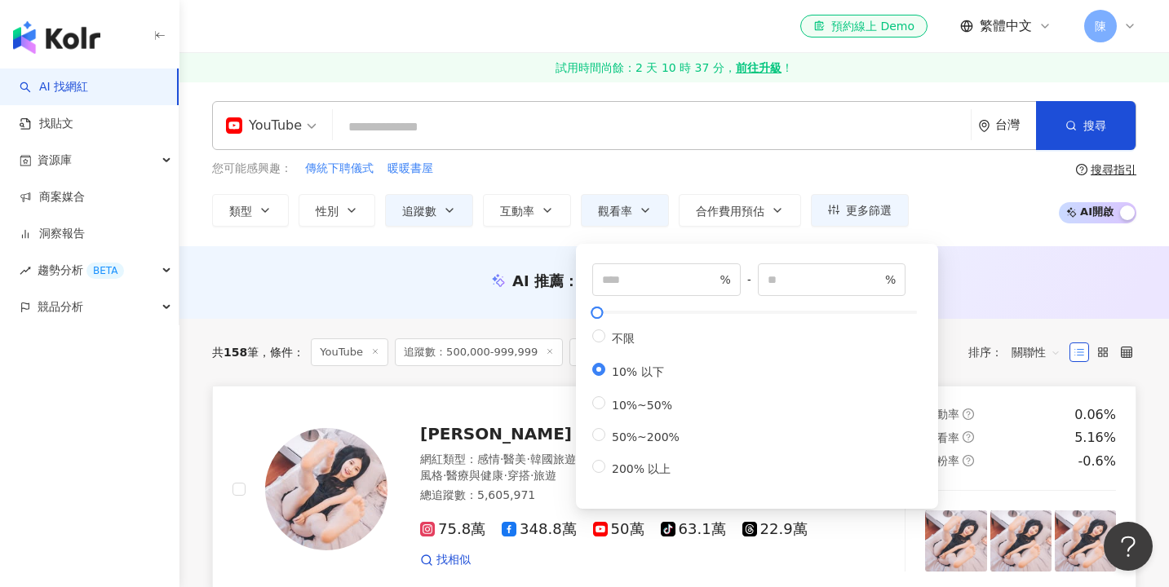
click at [551, 397] on link "艾瑞絲 Aries 網紅類型 ： 感情 · 醫美 · 韓國旅遊 · 保養 · 美妝時尚 · 日常話題 · 家庭 · 美食 · 命理占卜 · 生活風格 · 醫療…" at bounding box center [674, 489] width 924 height 206
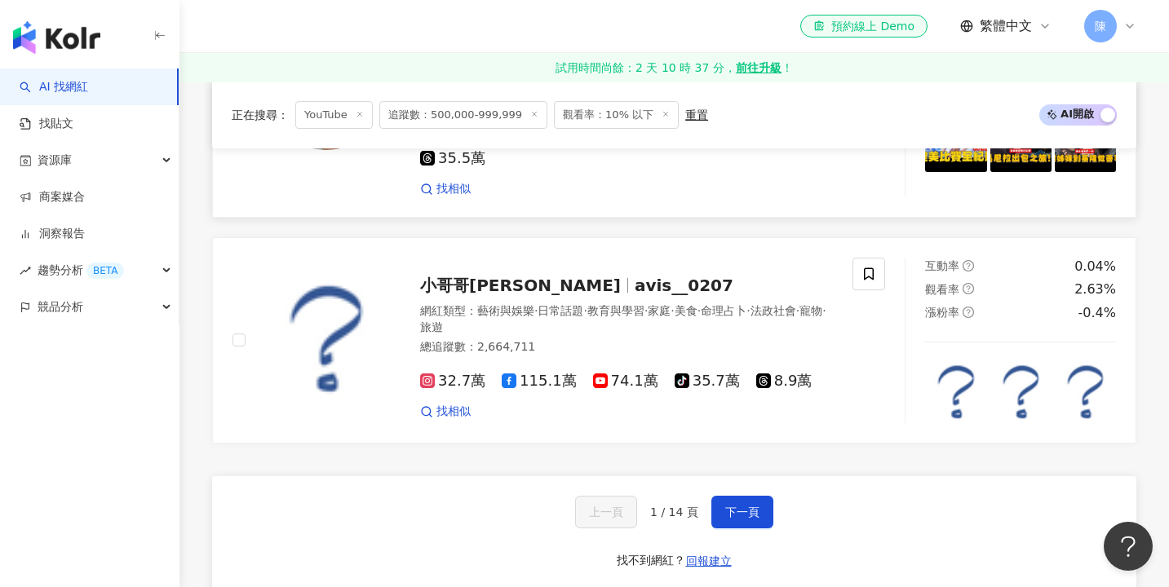
scroll to position [2690, 0]
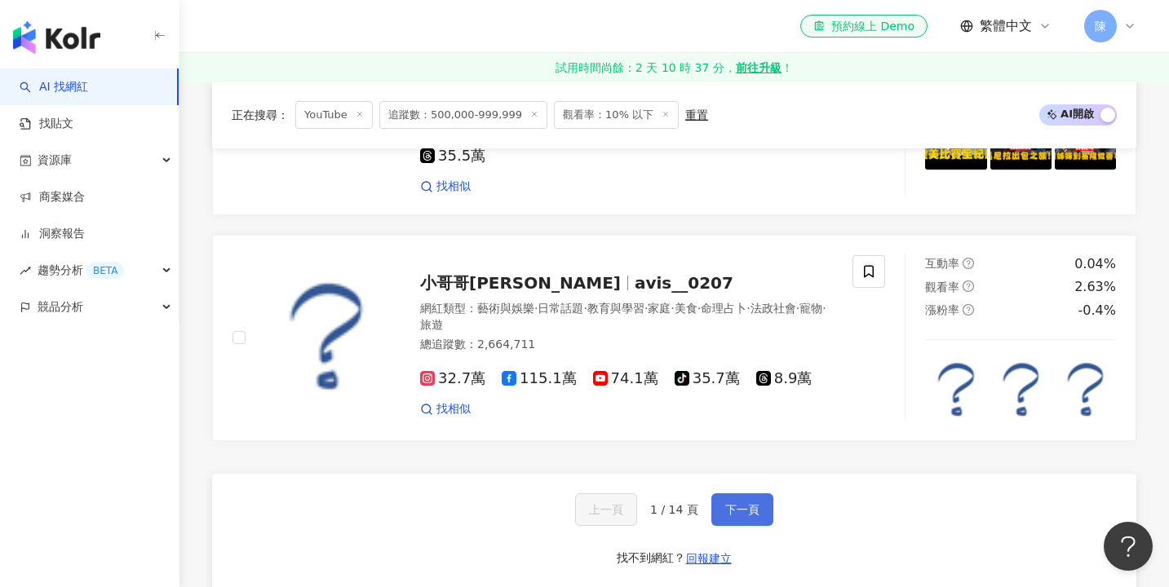
click at [734, 493] on button "下一頁" at bounding box center [742, 509] width 62 height 33
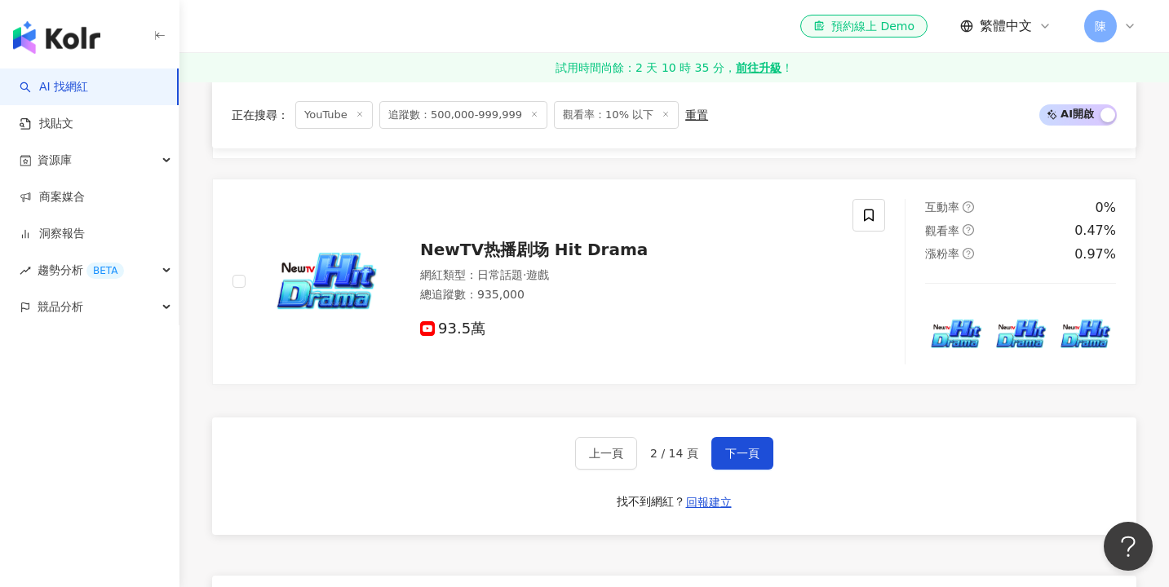
scroll to position [2739, 0]
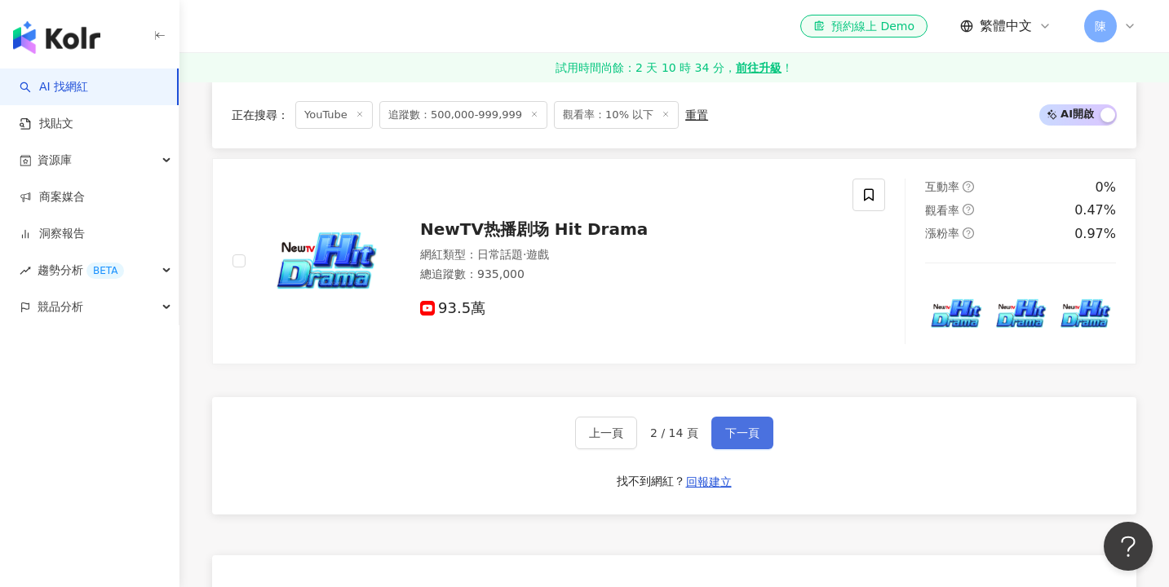
click at [731, 417] on button "下一頁" at bounding box center [742, 433] width 62 height 33
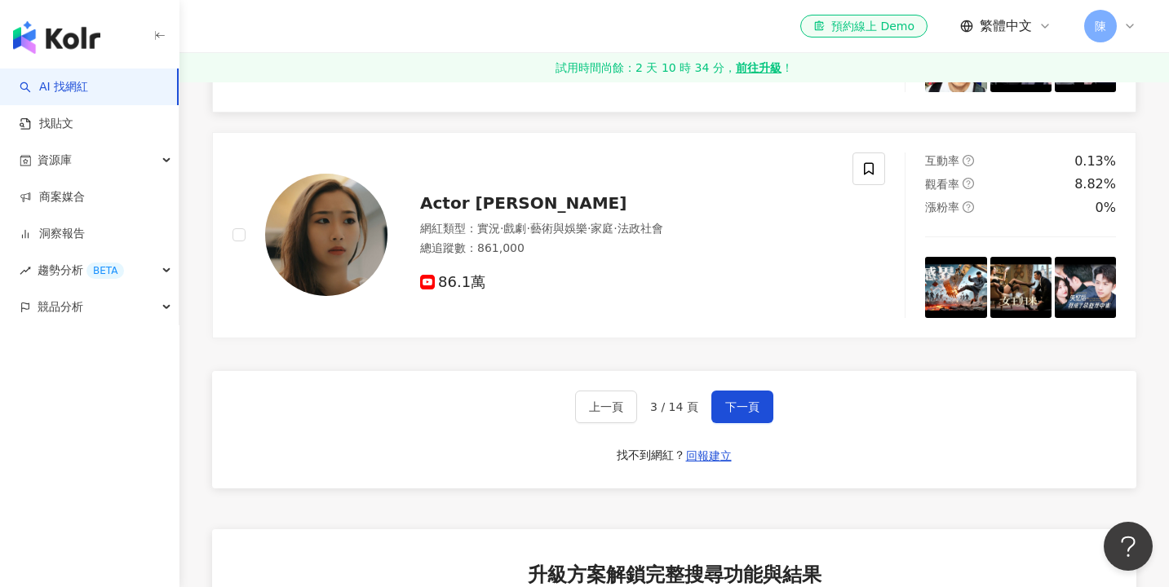
scroll to position [2848, 0]
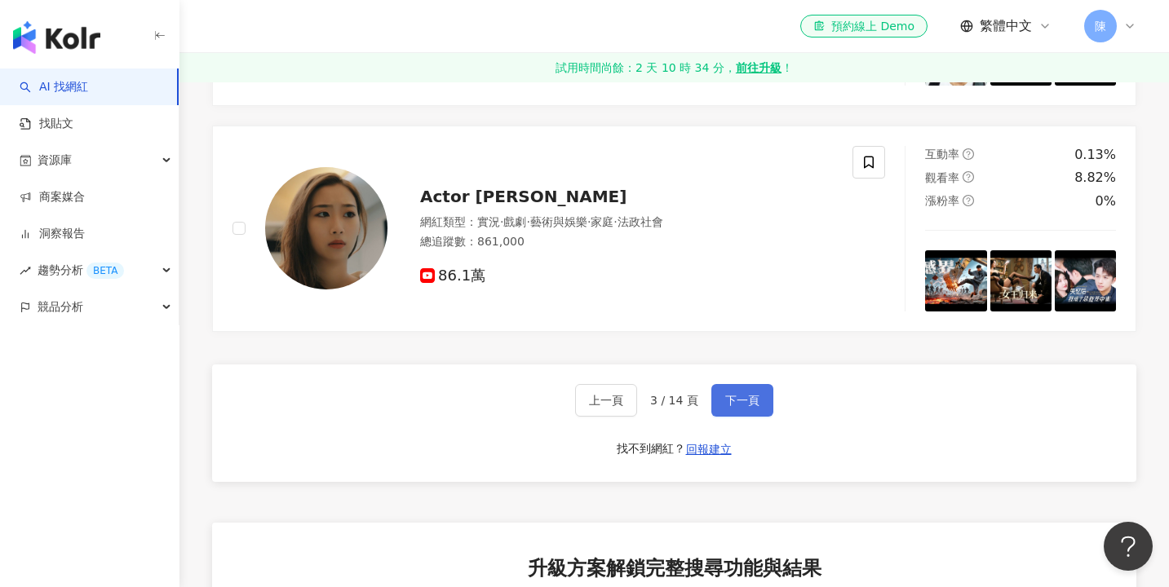
click at [740, 394] on span "下一頁" at bounding box center [742, 400] width 34 height 13
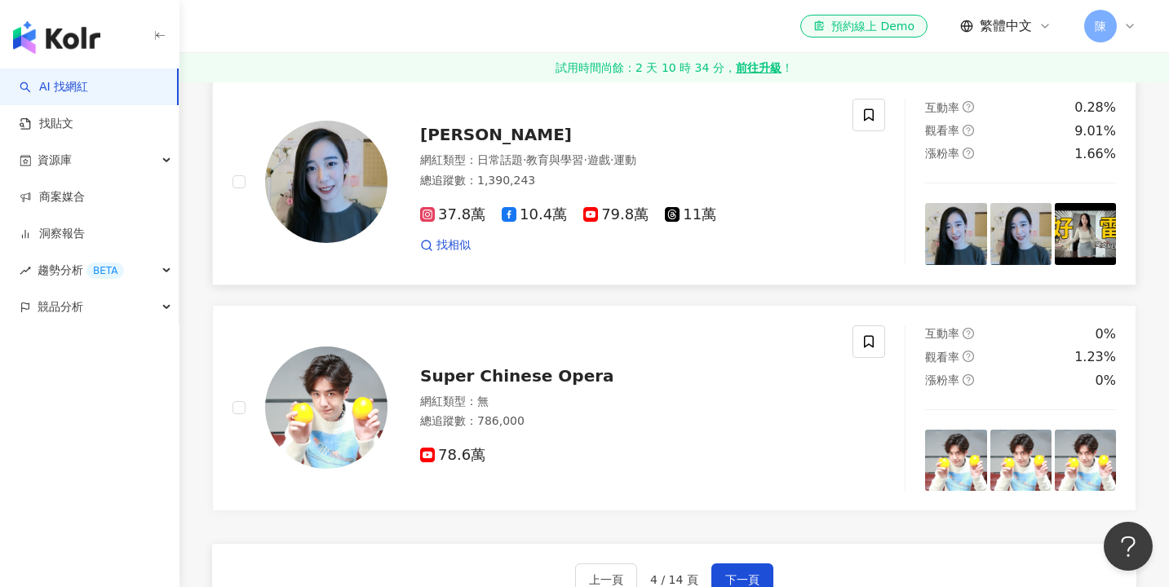
scroll to position [2666, 0]
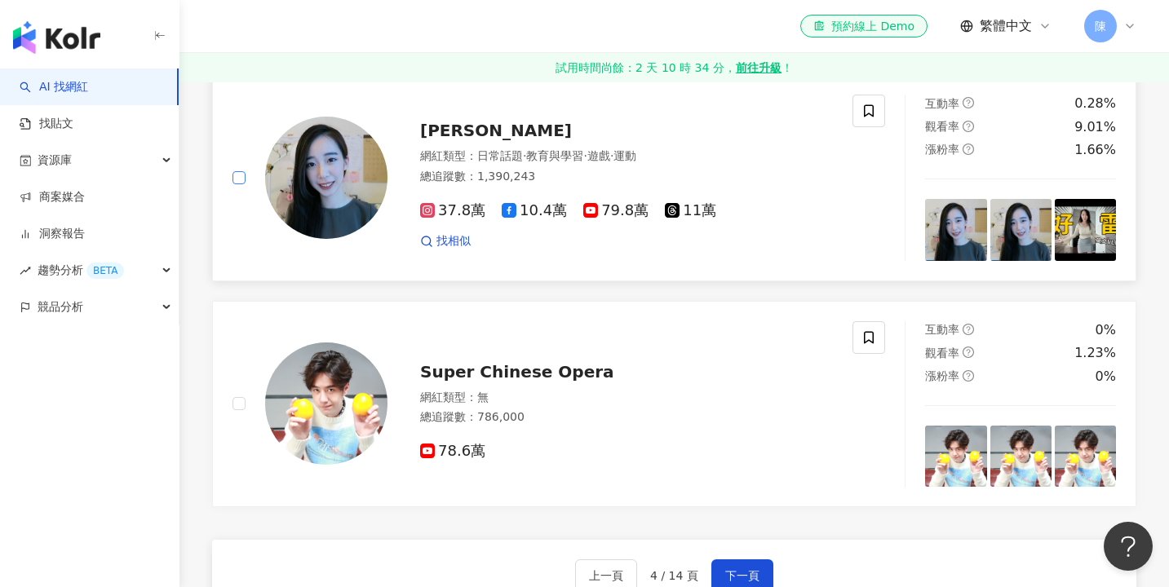
click at [239, 171] on span at bounding box center [238, 177] width 13 height 13
click at [744, 559] on button "下一頁" at bounding box center [742, 575] width 62 height 33
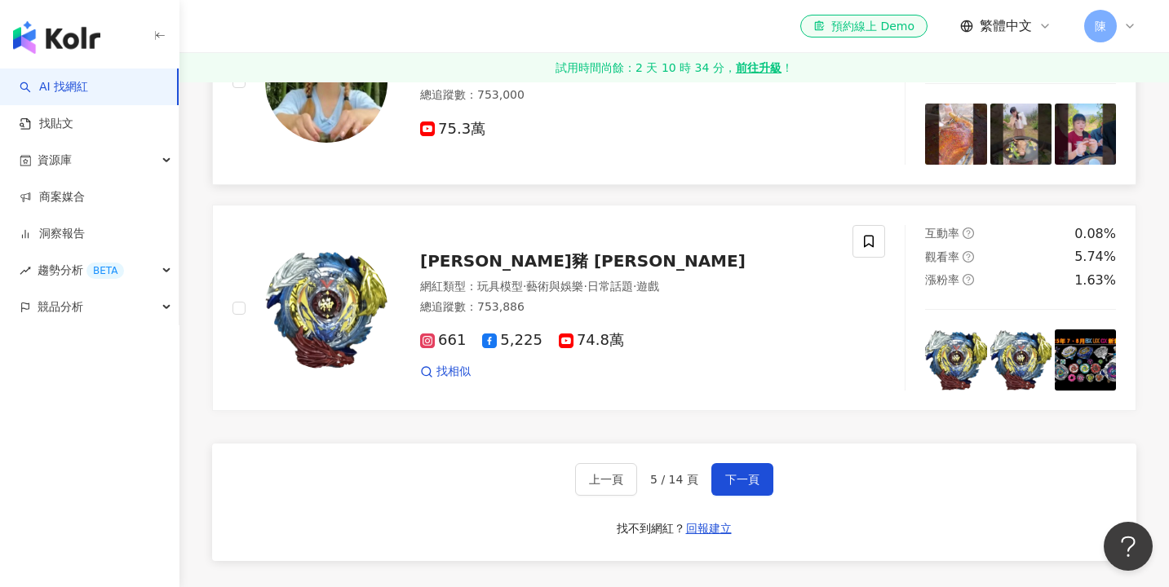
scroll to position [2877, 0]
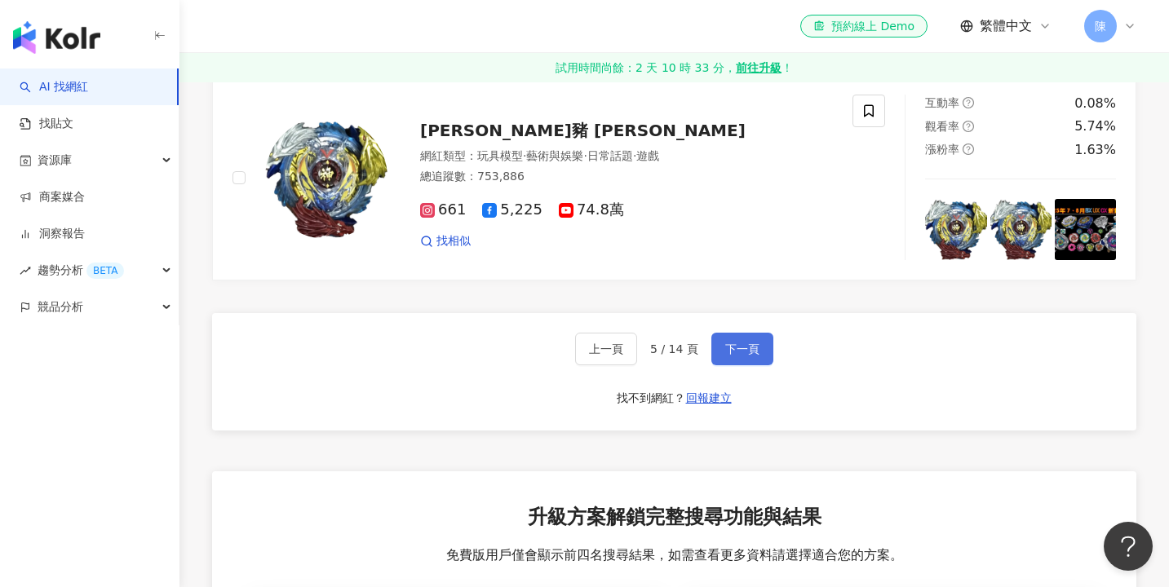
click at [744, 342] on span "下一頁" at bounding box center [742, 348] width 34 height 13
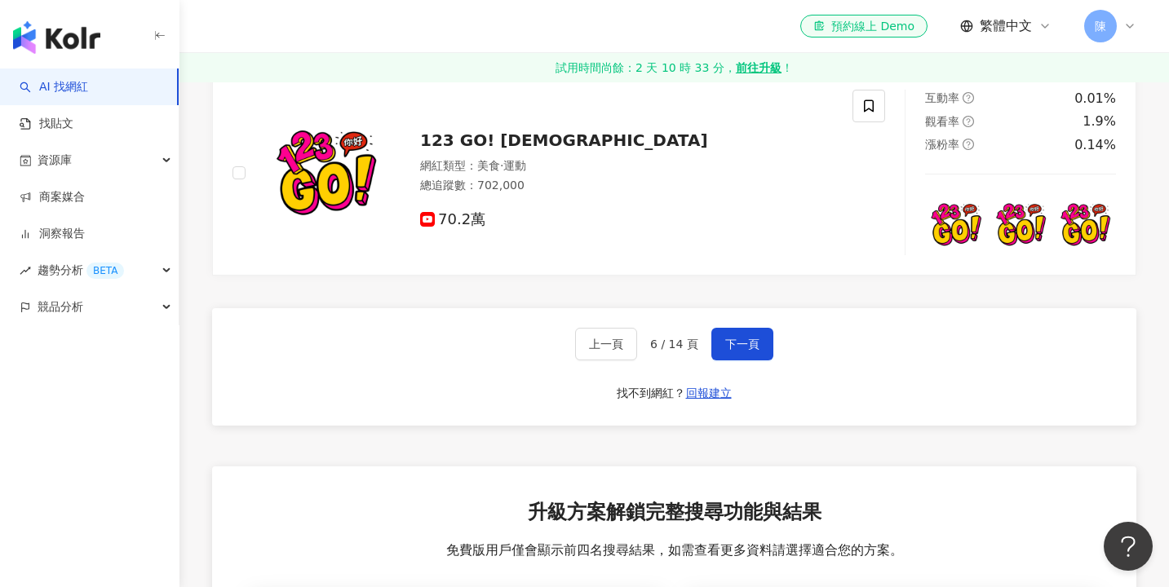
scroll to position [2896, 0]
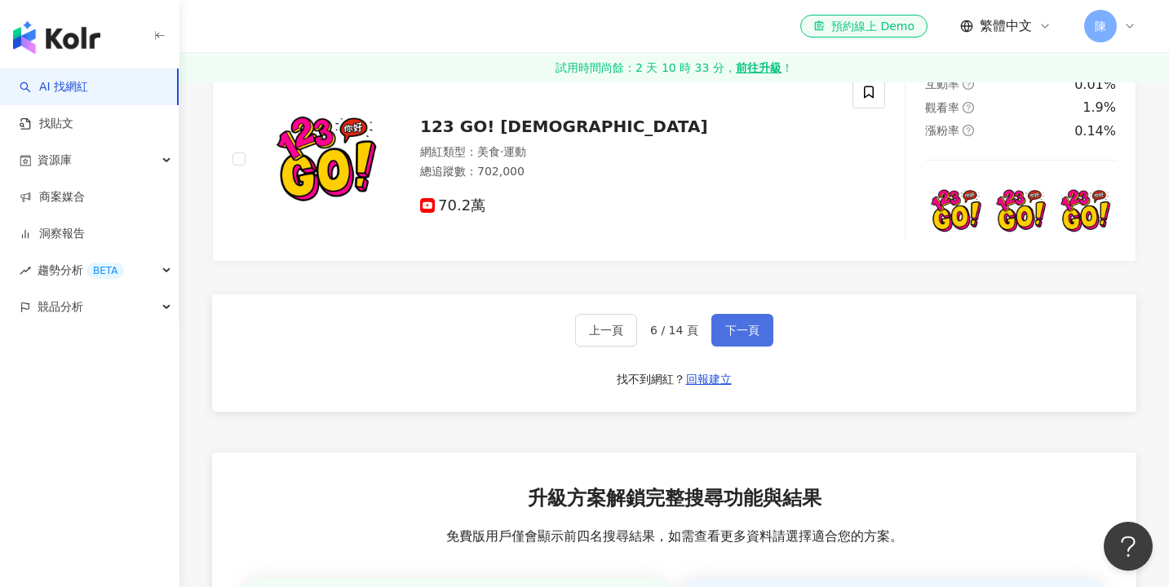
click at [729, 324] on span "下一頁" at bounding box center [742, 330] width 34 height 13
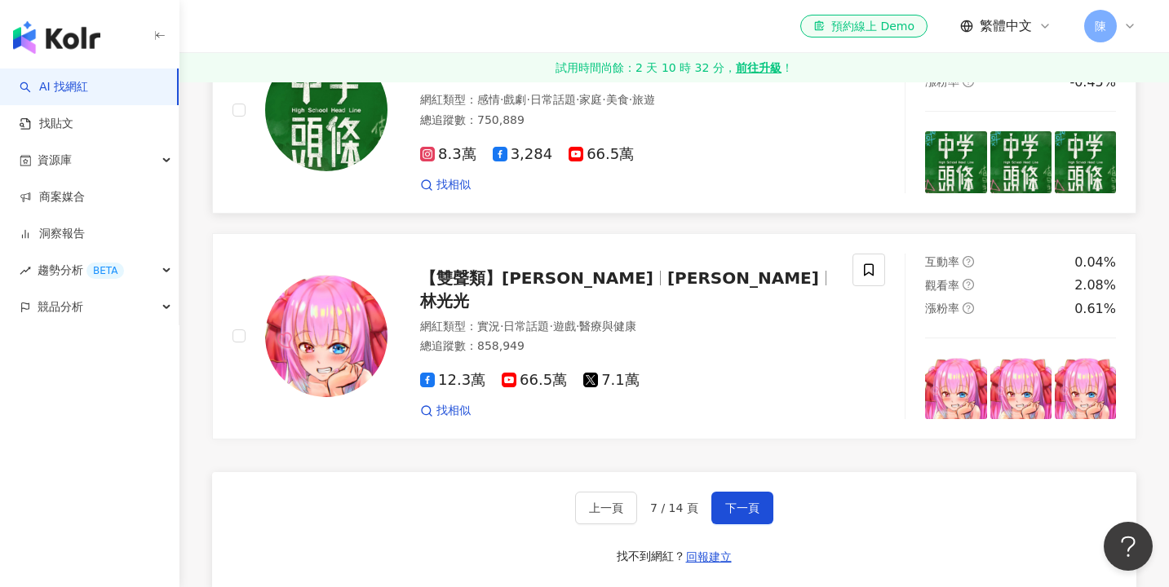
scroll to position [2747, 0]
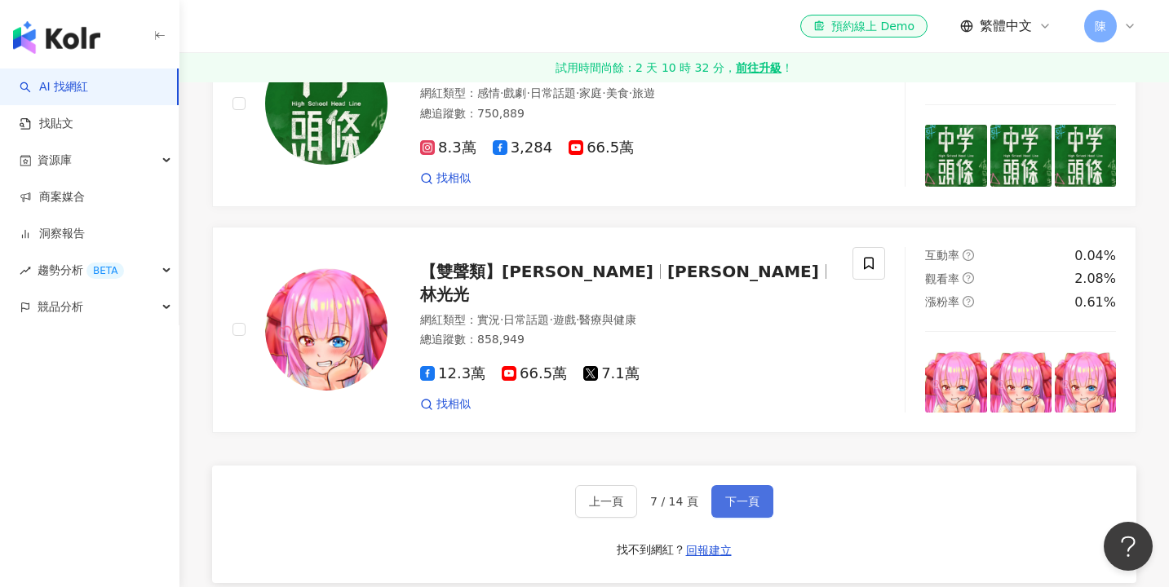
click at [732, 485] on button "下一頁" at bounding box center [742, 501] width 62 height 33
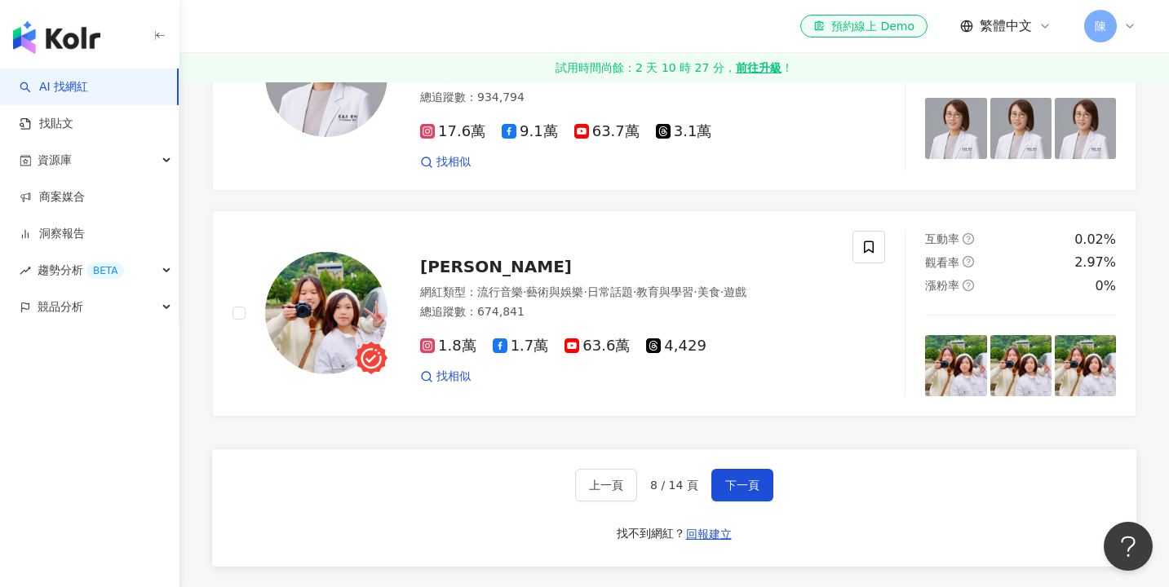
scroll to position [2765, 0]
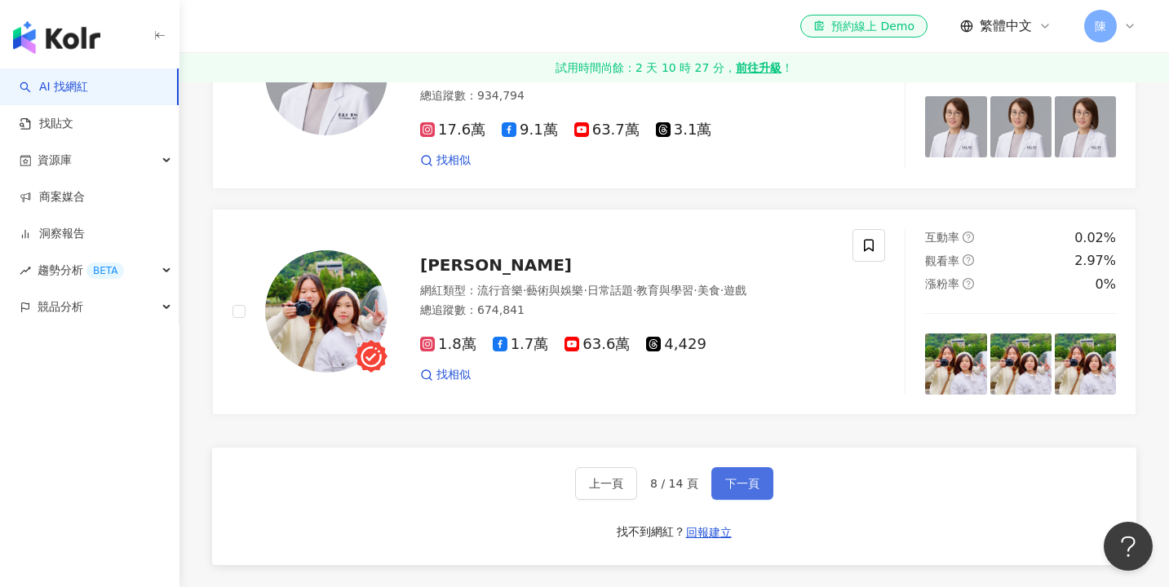
click at [715, 467] on button "下一頁" at bounding box center [742, 483] width 62 height 33
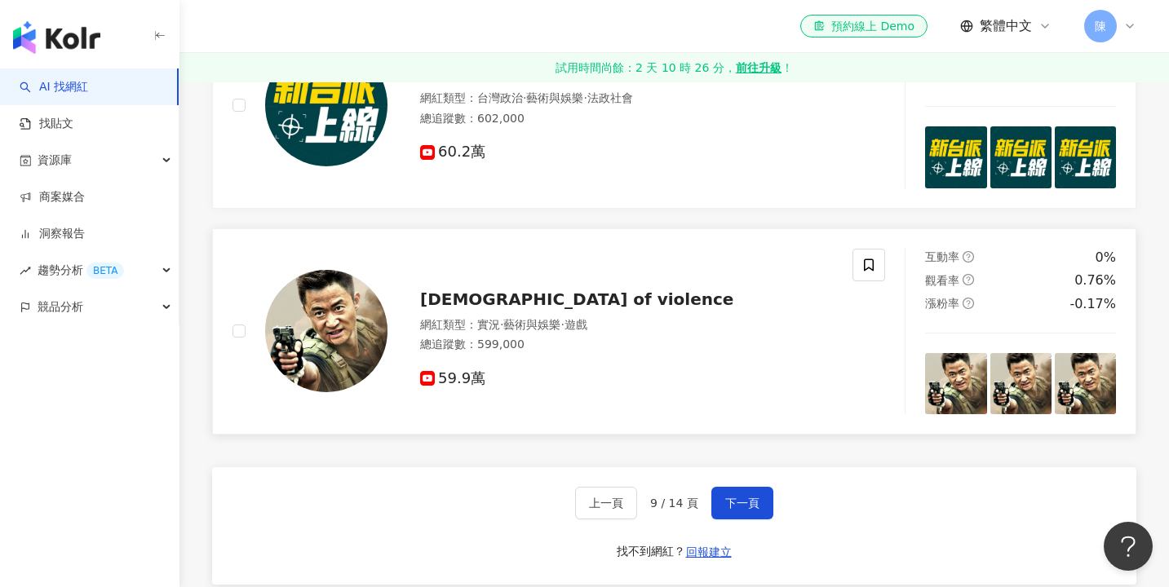
scroll to position [2763, 0]
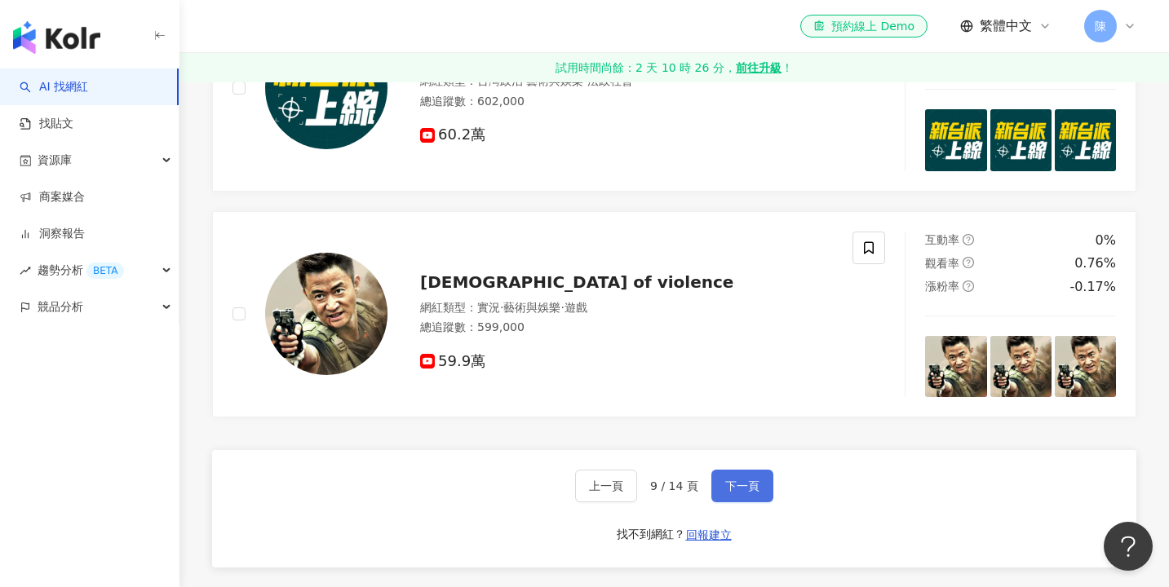
click at [725, 470] on button "下一頁" at bounding box center [742, 486] width 62 height 33
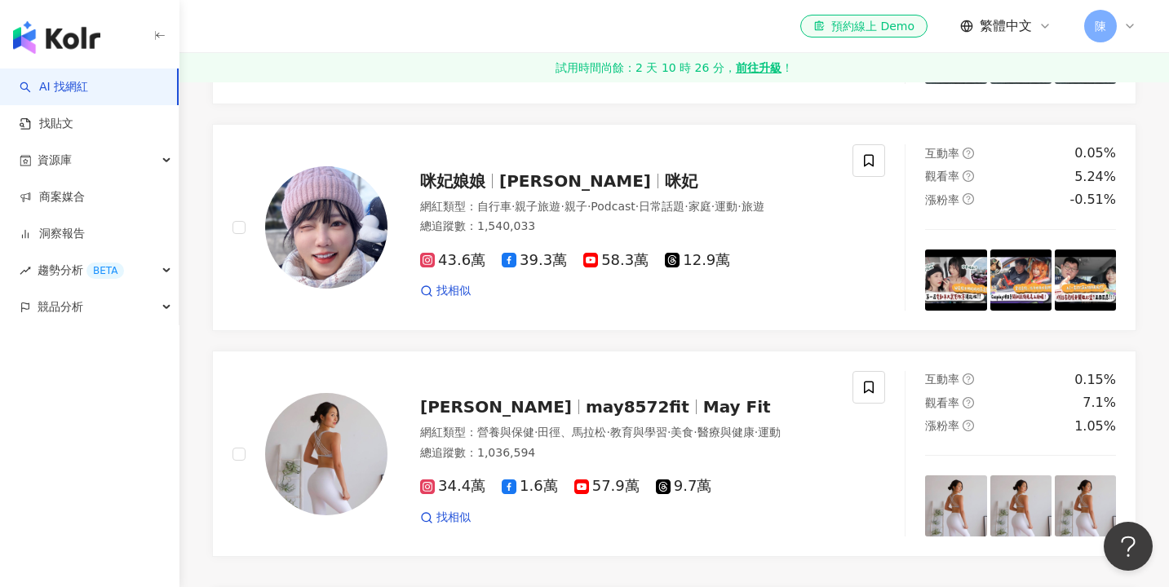
scroll to position [2676, 0]
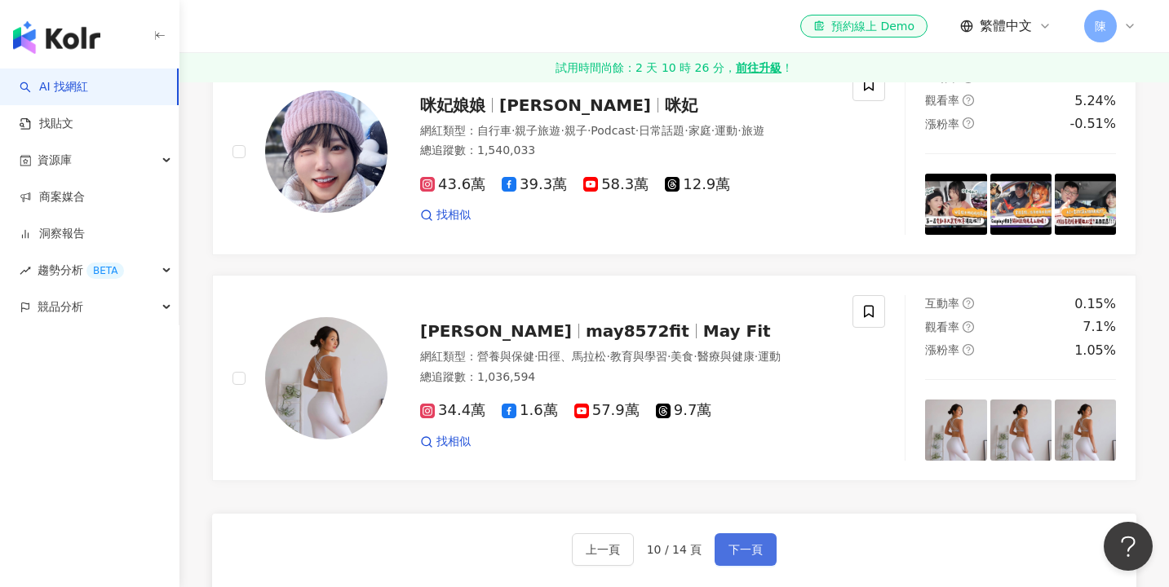
click at [749, 545] on button "下一頁" at bounding box center [745, 549] width 62 height 33
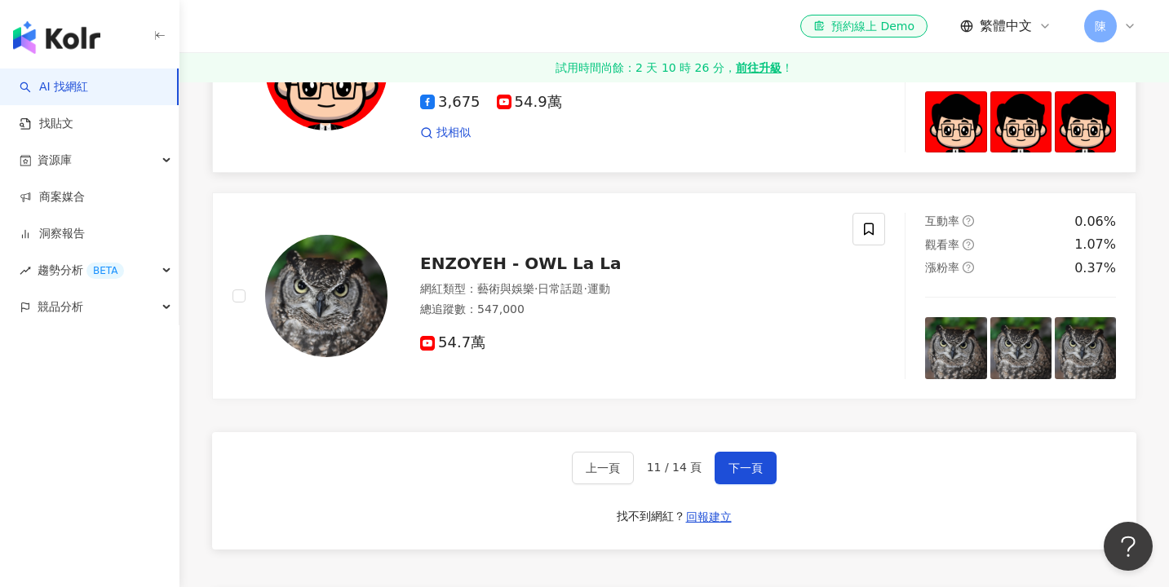
scroll to position [2827, 0]
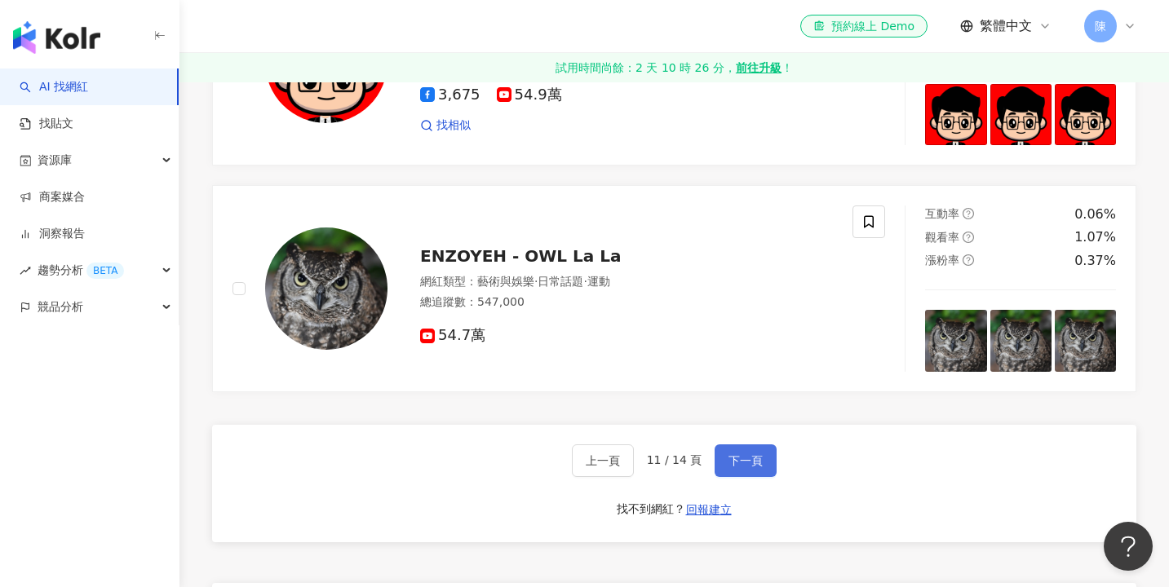
click at [728, 444] on button "下一頁" at bounding box center [745, 460] width 62 height 33
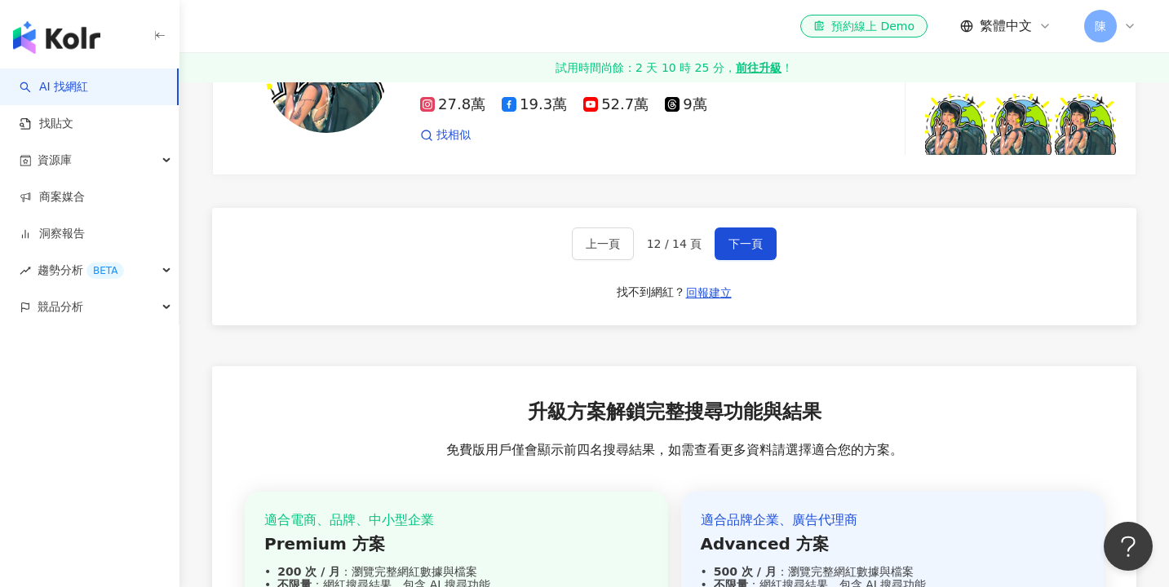
scroll to position [3009, 0]
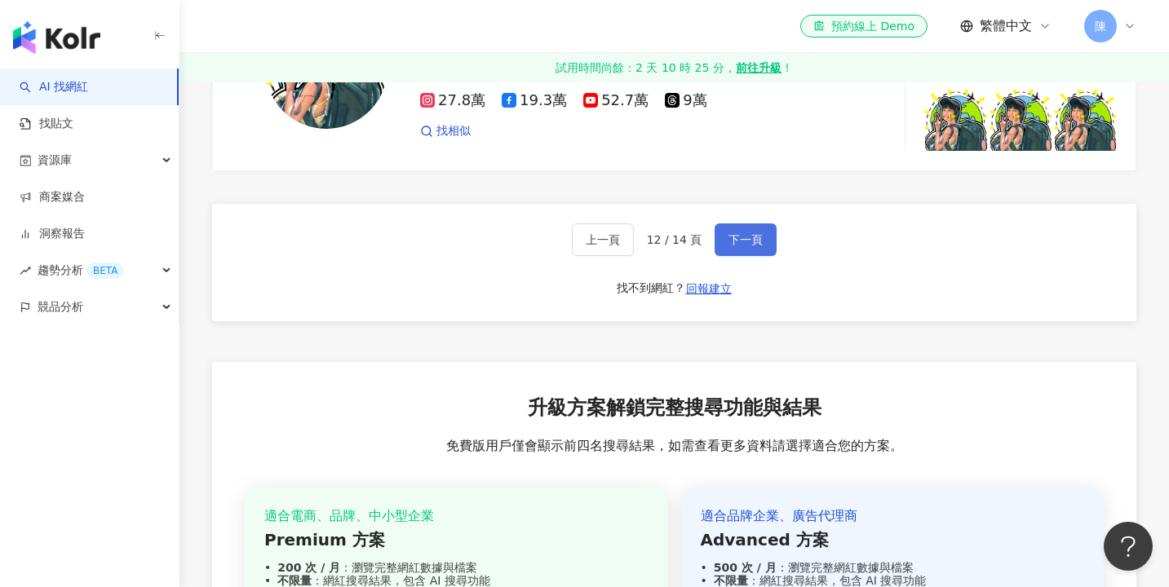
click at [745, 223] on button "下一頁" at bounding box center [745, 239] width 62 height 33
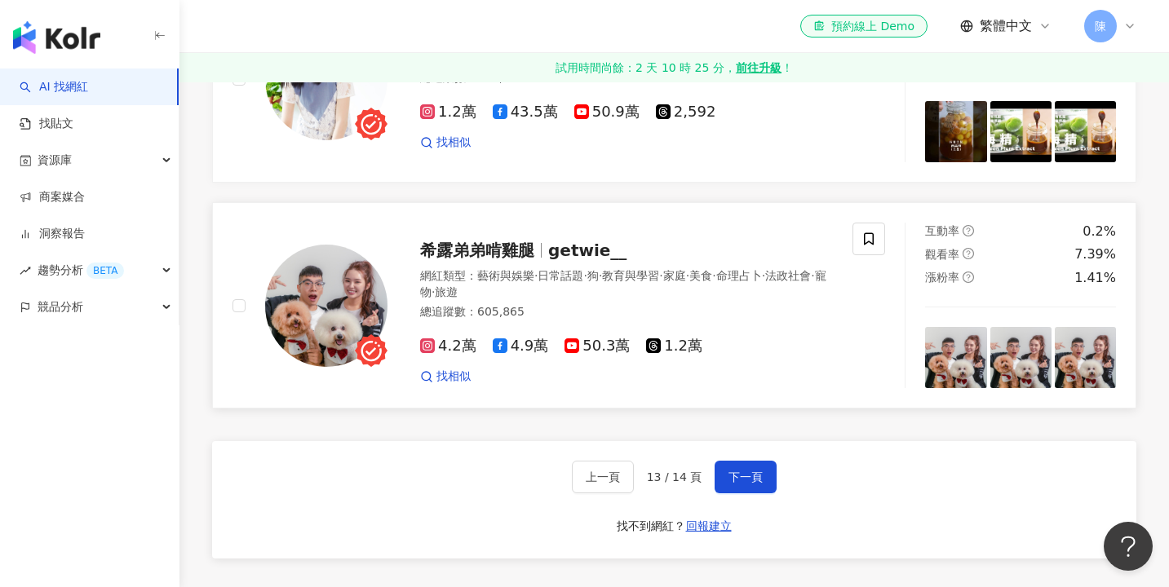
scroll to position [2539, 0]
click at [744, 460] on button "下一頁" at bounding box center [745, 476] width 62 height 33
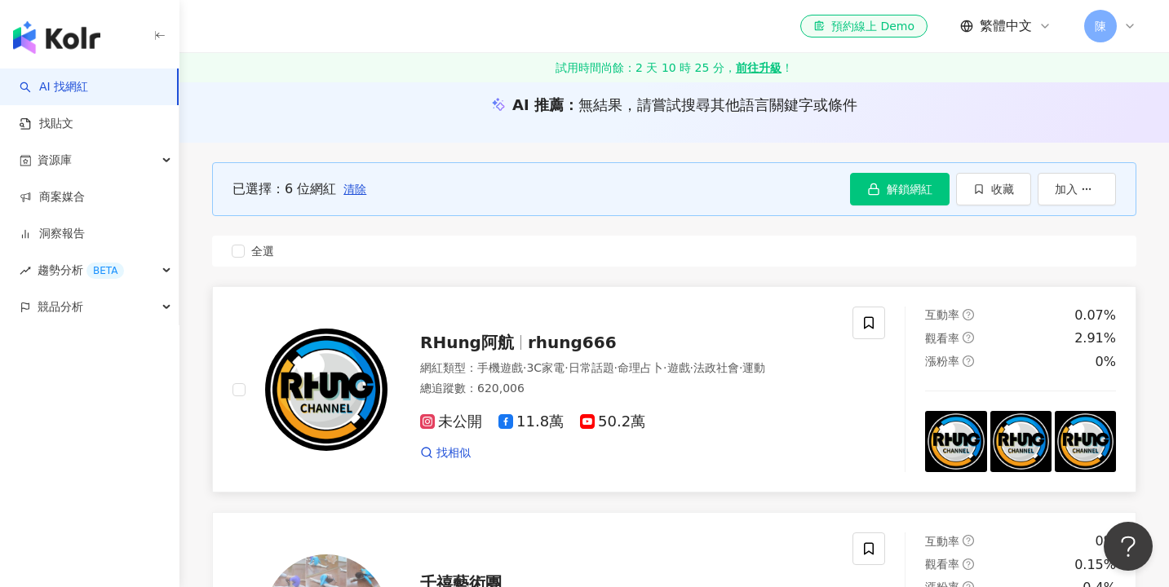
scroll to position [175, 0]
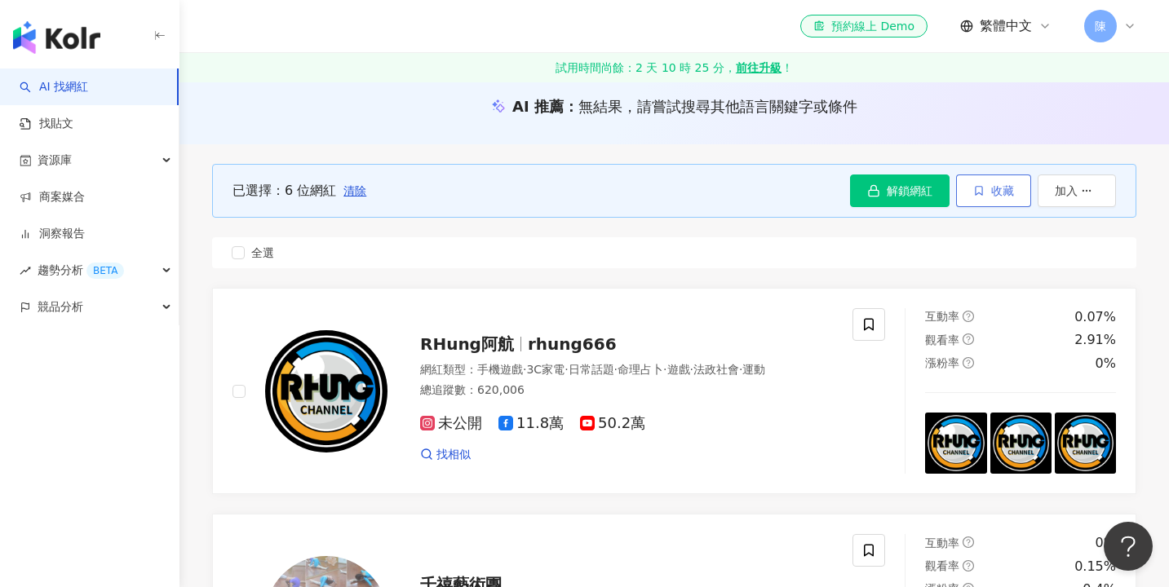
click at [983, 198] on button "收藏" at bounding box center [993, 191] width 75 height 33
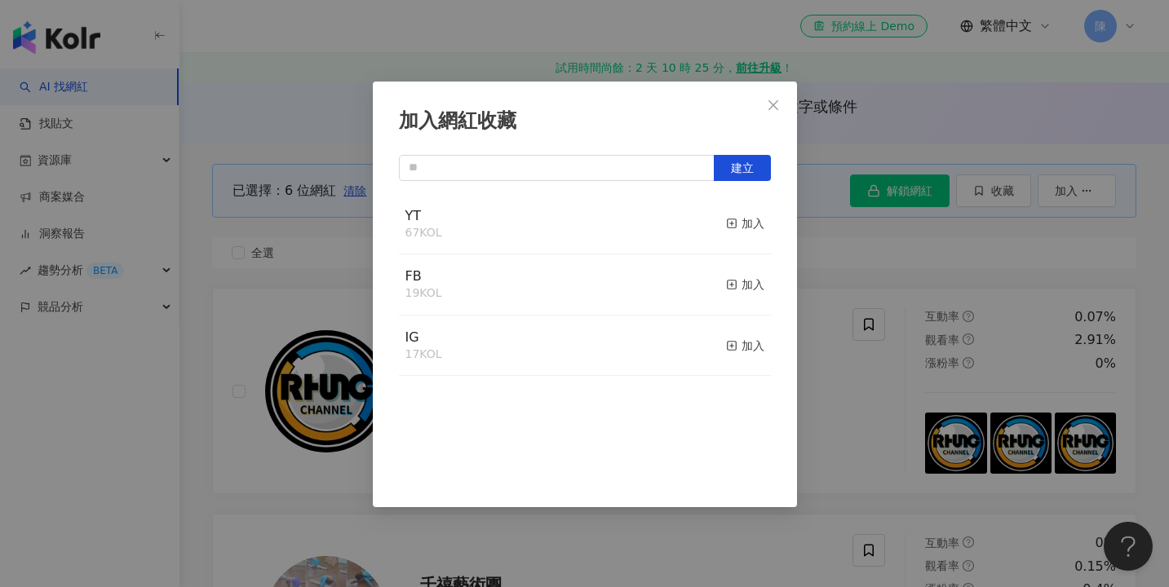
click at [752, 234] on button "加入" at bounding box center [745, 224] width 38 height 34
click at [855, 278] on div "加入網紅收藏 建立 YT 73 KOL 已加入 FB 19 KOL 加入 IG 17 KOL 加入" at bounding box center [584, 293] width 1169 height 587
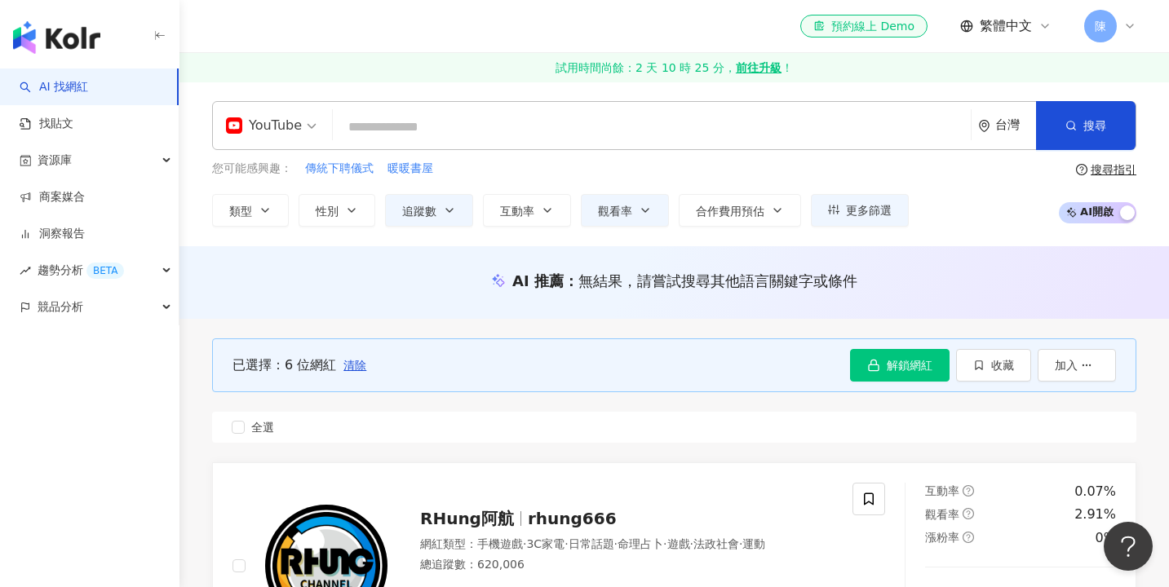
scroll to position [0, 0]
click at [621, 210] on span "觀看率" at bounding box center [615, 211] width 34 height 13
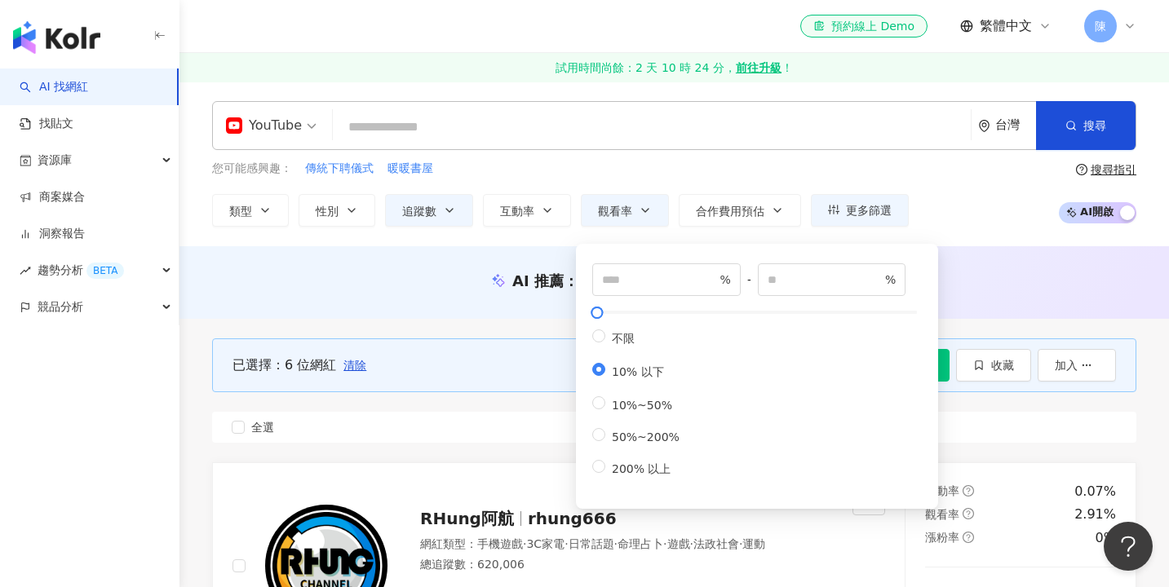
click at [687, 395] on div "不限 10% 以下 10%~50% 50%~200% 200% 以上" at bounding box center [642, 403] width 100 height 148
click at [608, 402] on span "10%~50%" at bounding box center [641, 405] width 73 height 13
type input "**"
click at [454, 286] on div "AI 推薦 ： 無結果，請嘗試搜尋其他語言關鍵字或條件" at bounding box center [674, 281] width 924 height 20
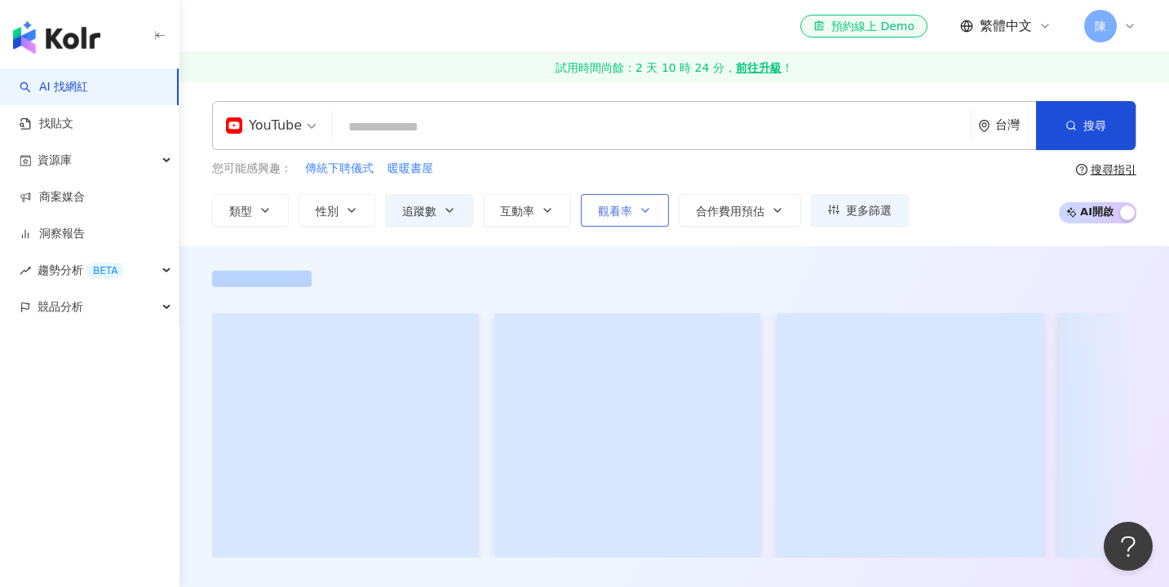
click at [599, 218] on button "觀看率" at bounding box center [625, 210] width 88 height 33
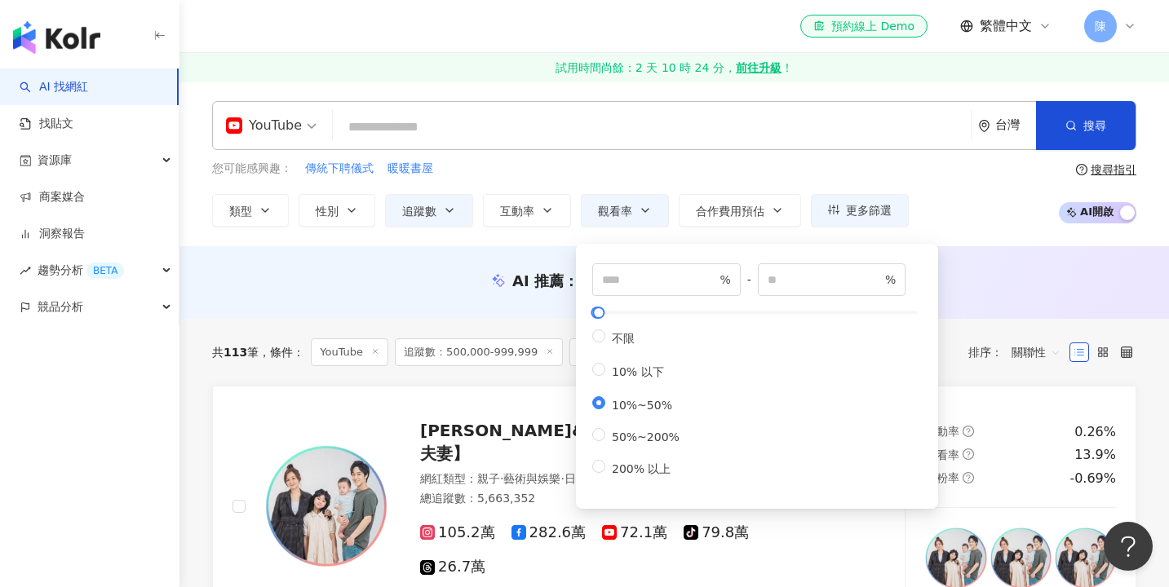
click at [378, 283] on div "AI 推薦 ： 無結果，請嘗試搜尋其他語言關鍵字或條件" at bounding box center [674, 281] width 924 height 20
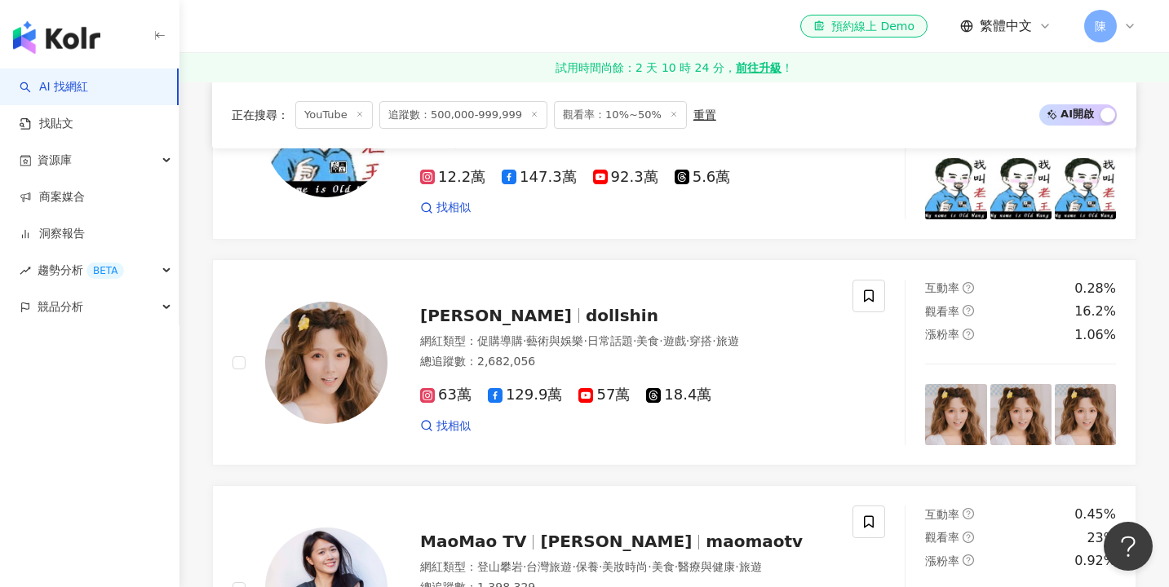
scroll to position [1069, 0]
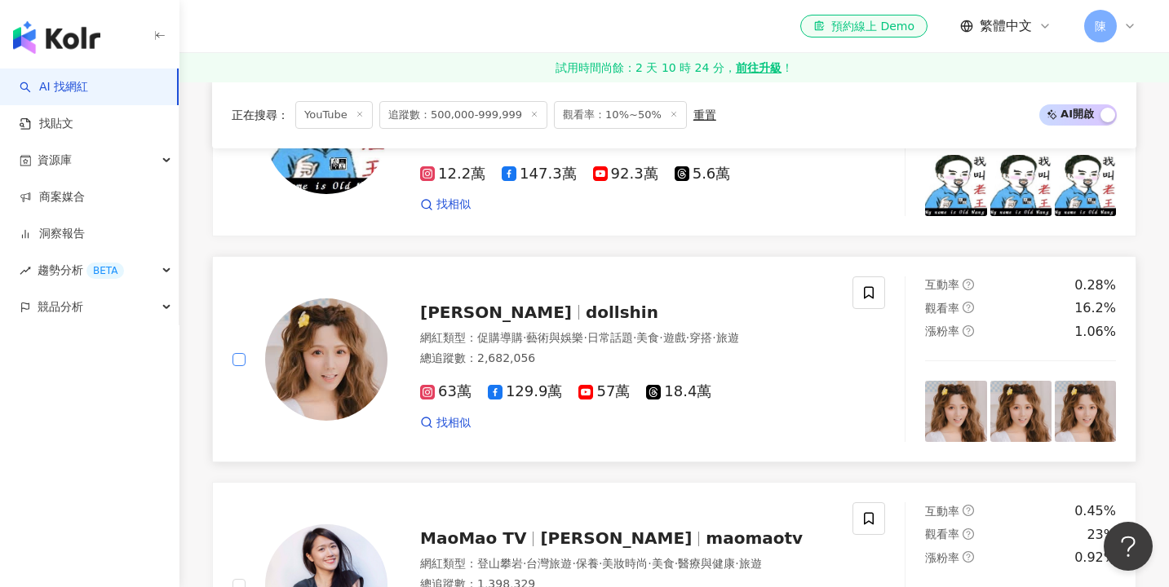
click at [241, 353] on span at bounding box center [238, 359] width 13 height 13
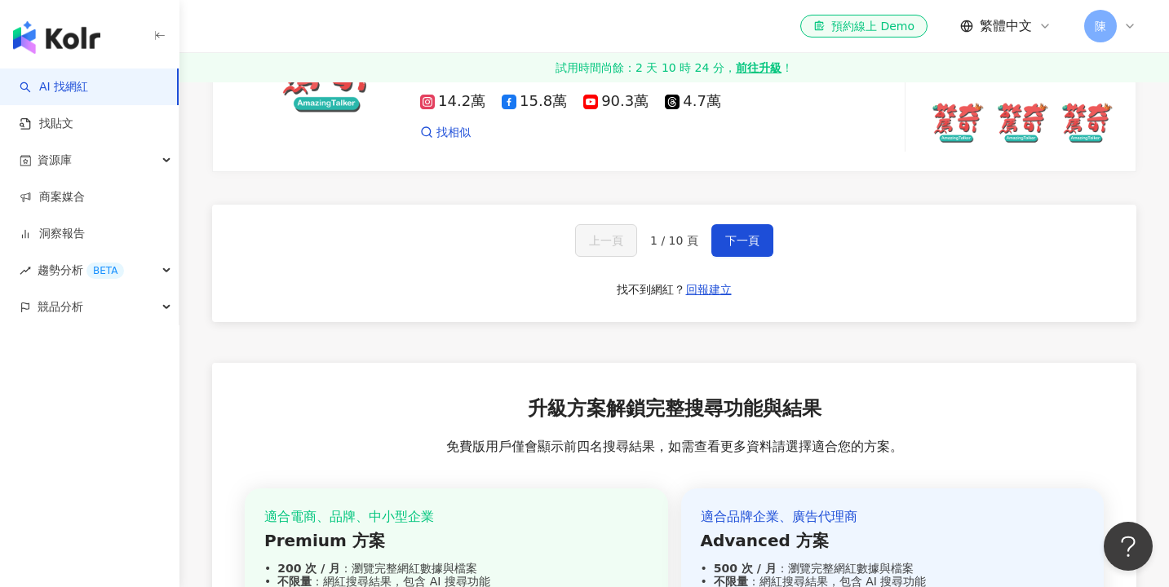
scroll to position [3053, 0]
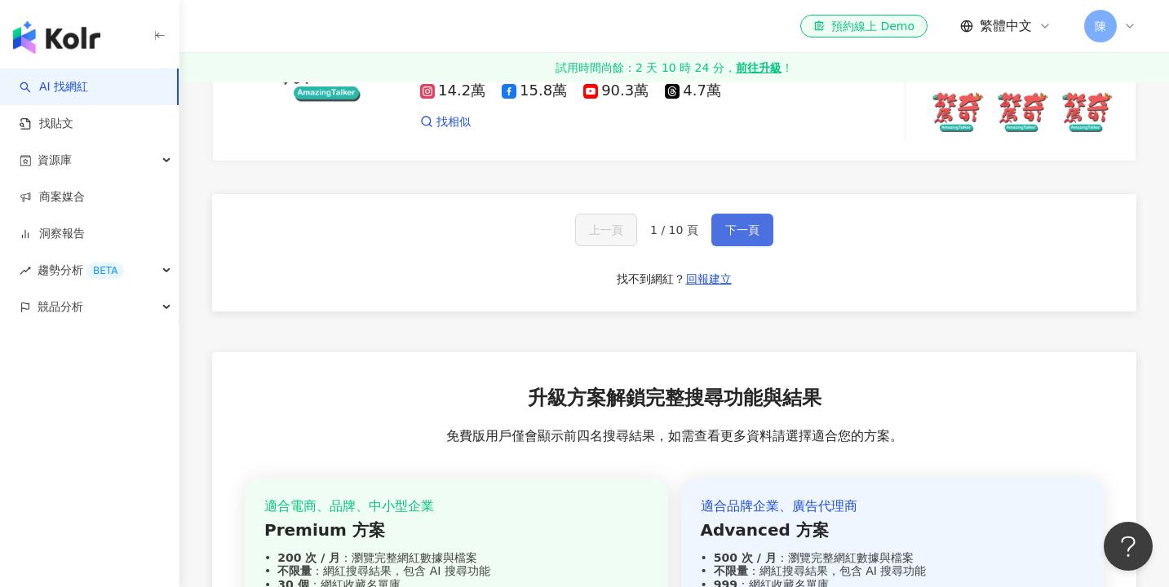
click at [726, 223] on span "下一頁" at bounding box center [742, 229] width 34 height 13
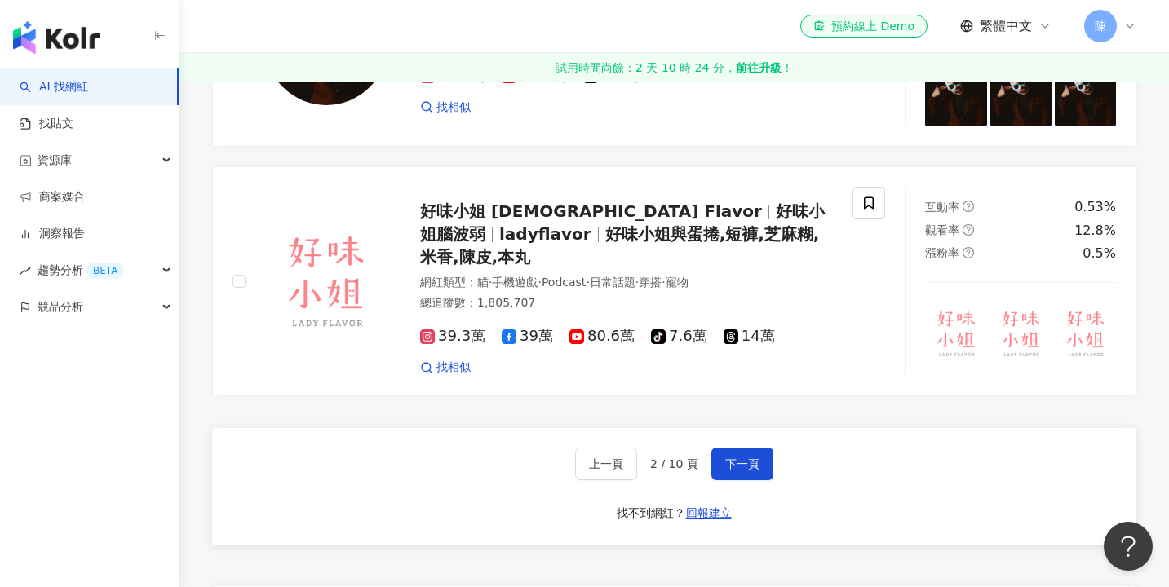
scroll to position [2851, 0]
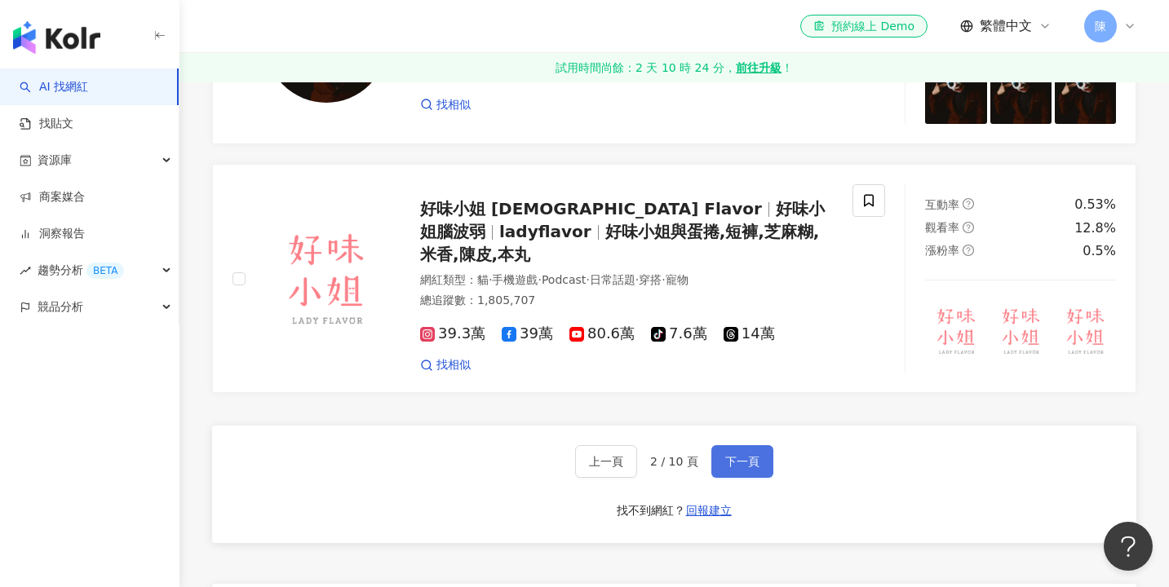
click at [747, 455] on span "下一頁" at bounding box center [742, 461] width 34 height 13
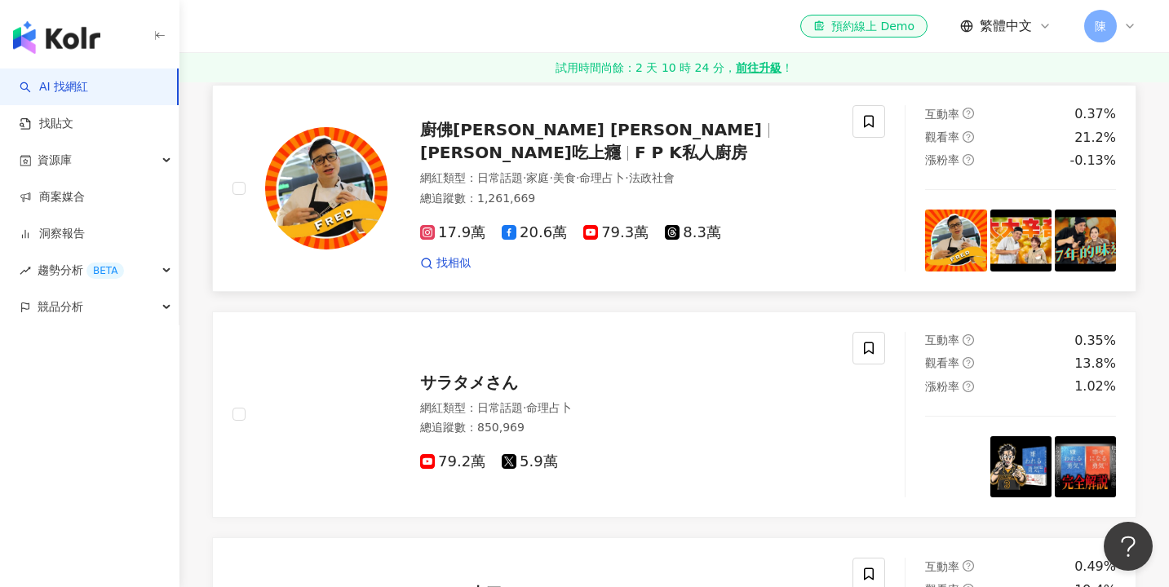
scroll to position [1052, 0]
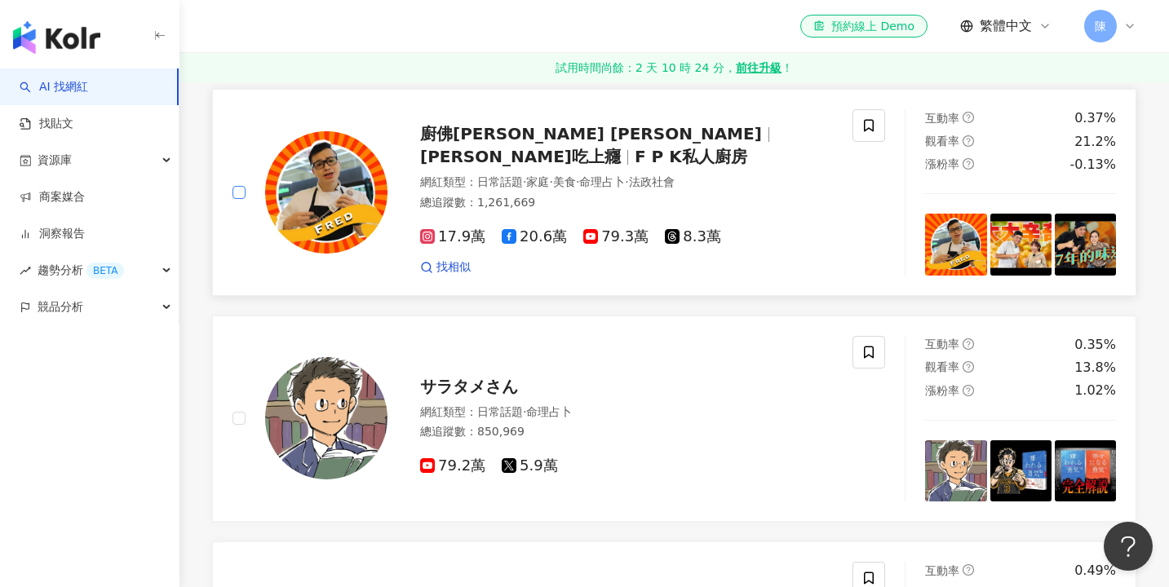
click at [244, 189] on span at bounding box center [238, 192] width 13 height 13
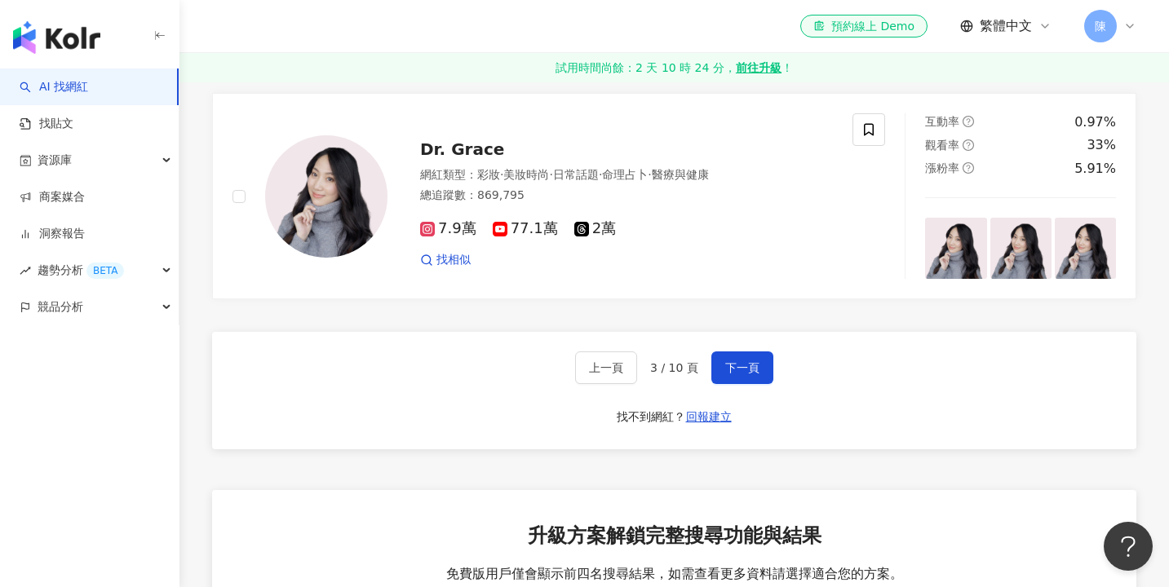
scroll to position [2848, 0]
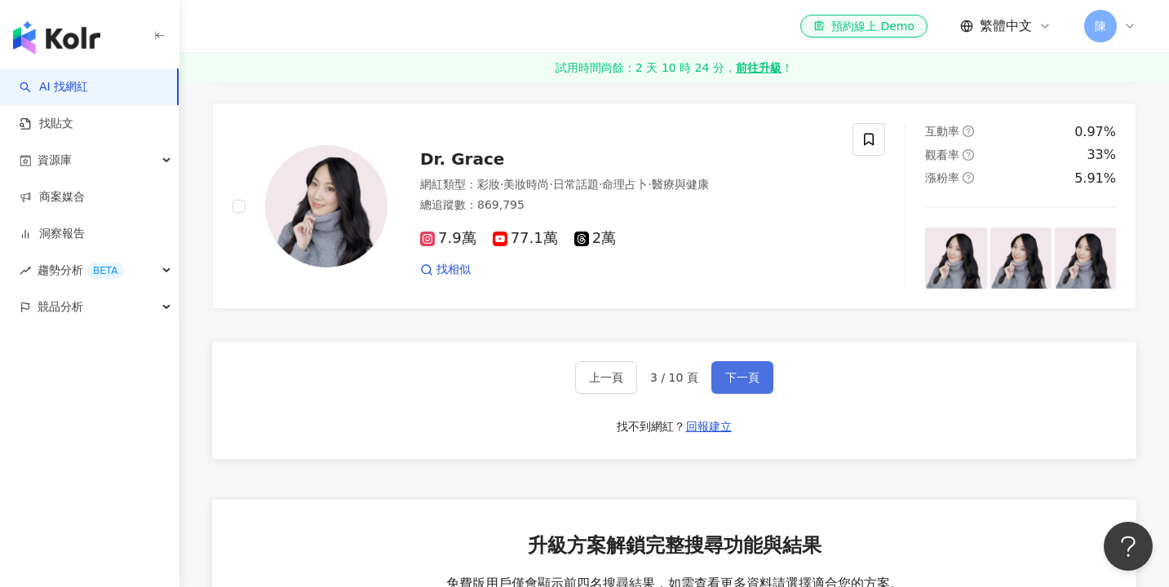
click at [725, 371] on span "下一頁" at bounding box center [742, 377] width 34 height 13
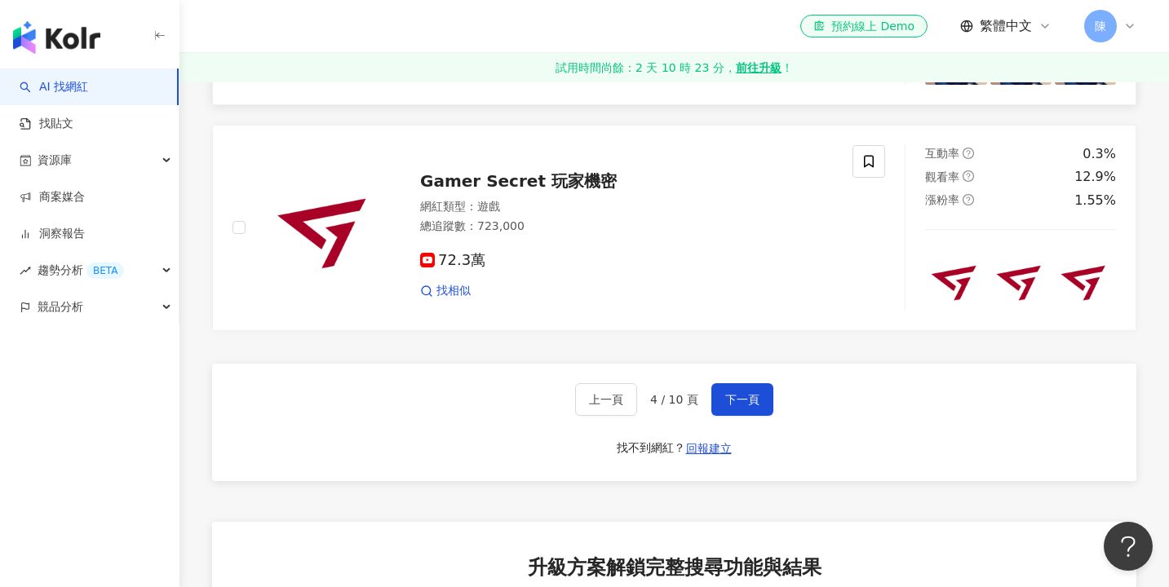
scroll to position [2883, 0]
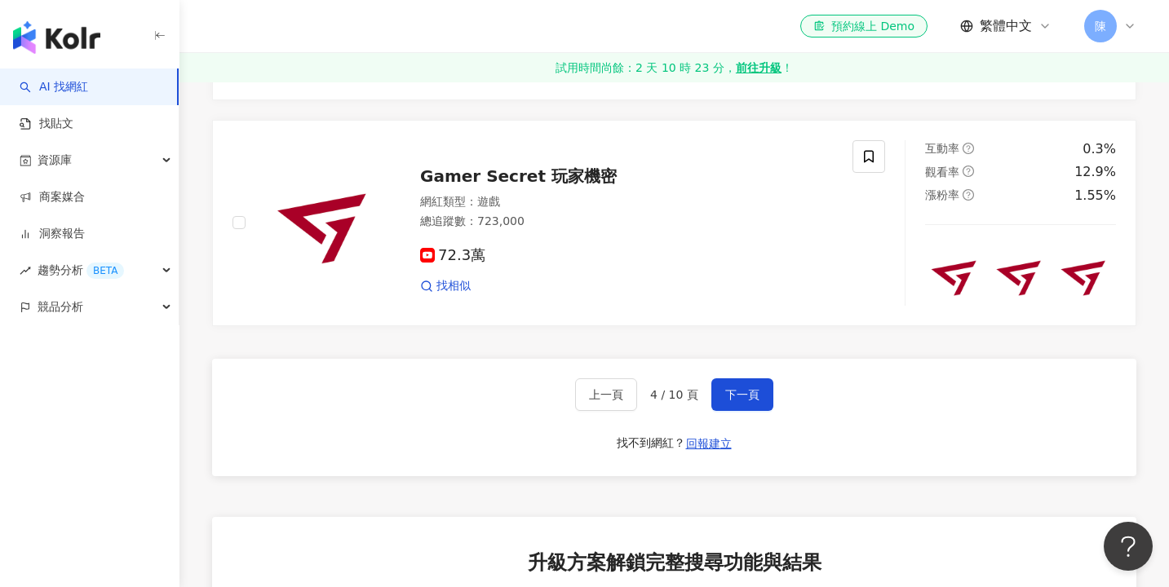
click at [734, 415] on div "上一頁 4 / 10 頁 下一頁 找不到網紅？ 回報建立" at bounding box center [674, 417] width 924 height 117
click at [738, 388] on span "下一頁" at bounding box center [742, 394] width 34 height 13
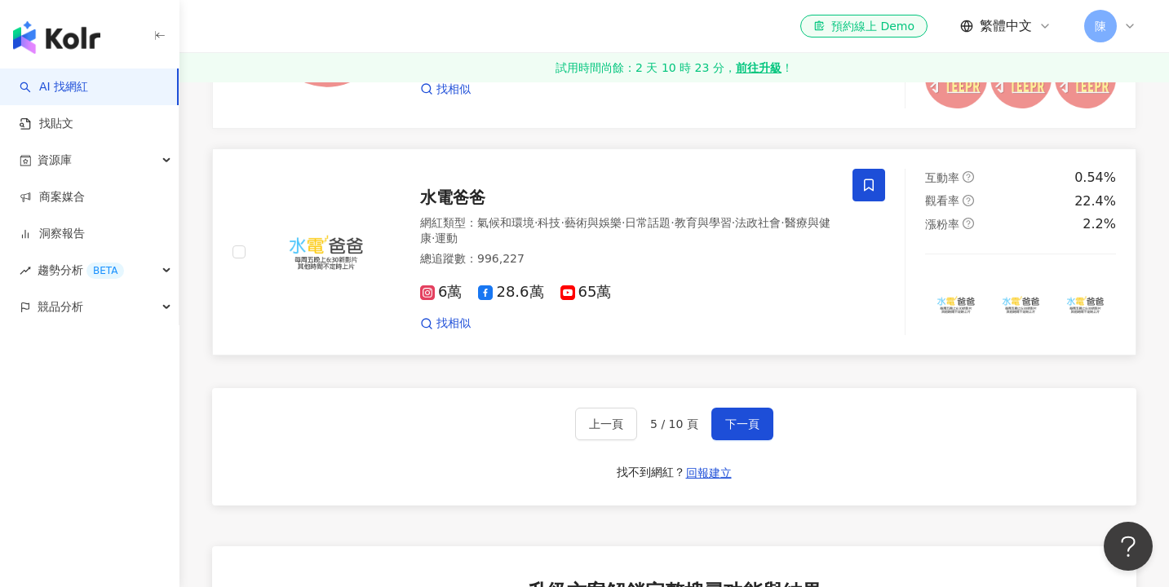
scroll to position [2817, 0]
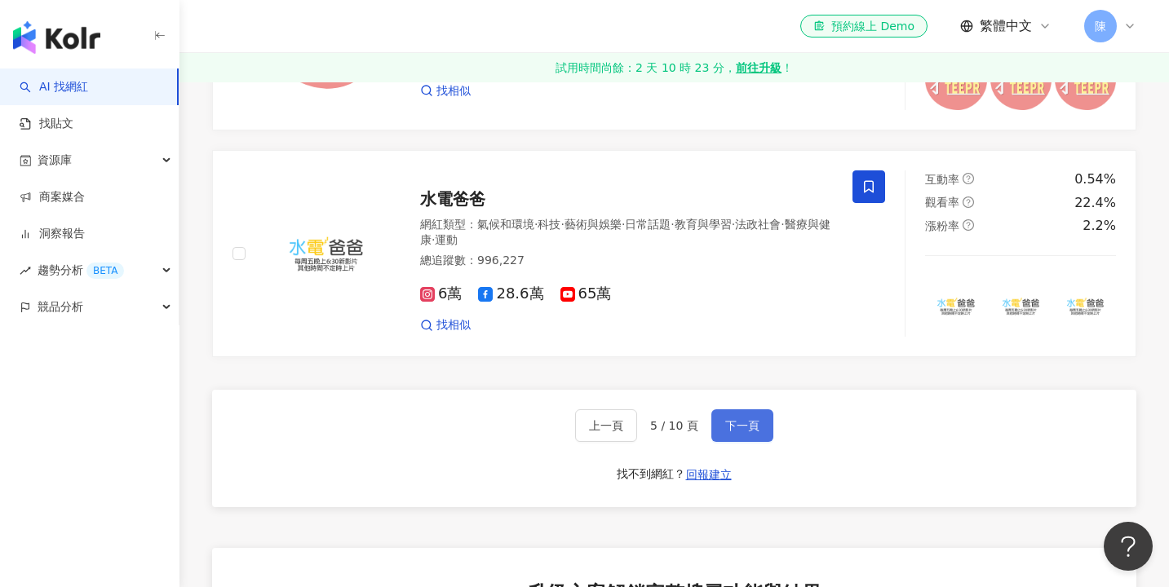
click at [738, 409] on button "下一頁" at bounding box center [742, 425] width 62 height 33
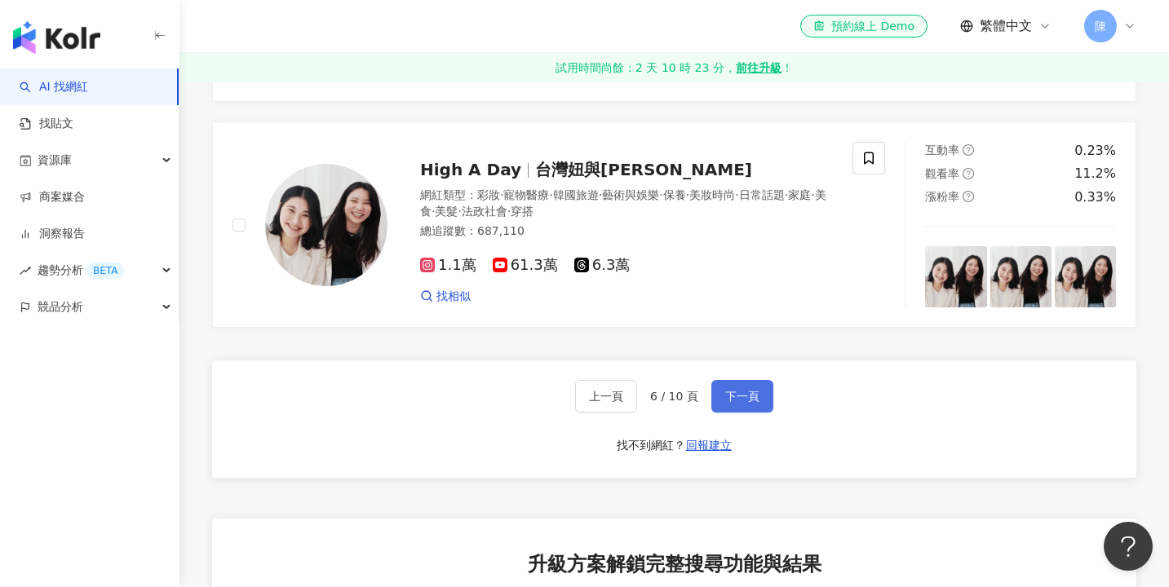
scroll to position [2831, 0]
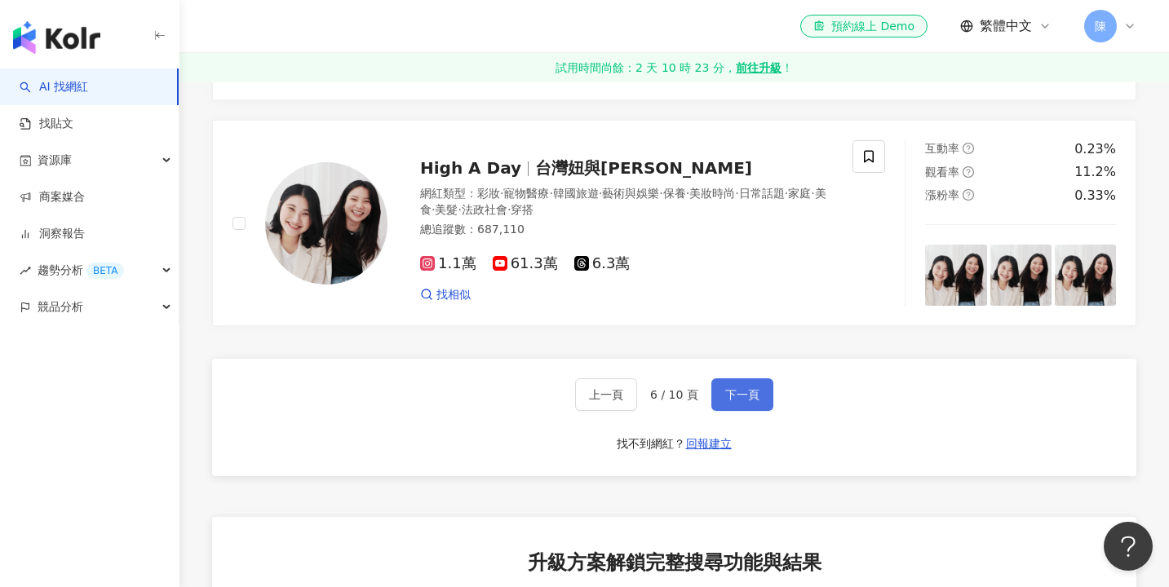
click at [743, 378] on button "下一頁" at bounding box center [742, 394] width 62 height 33
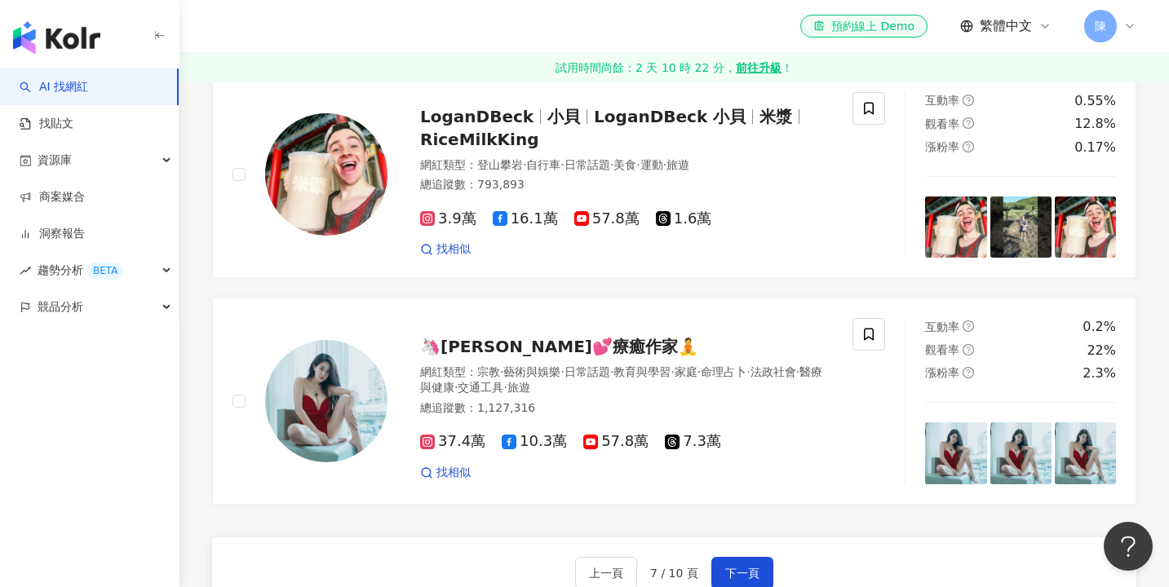
scroll to position [2728, 0]
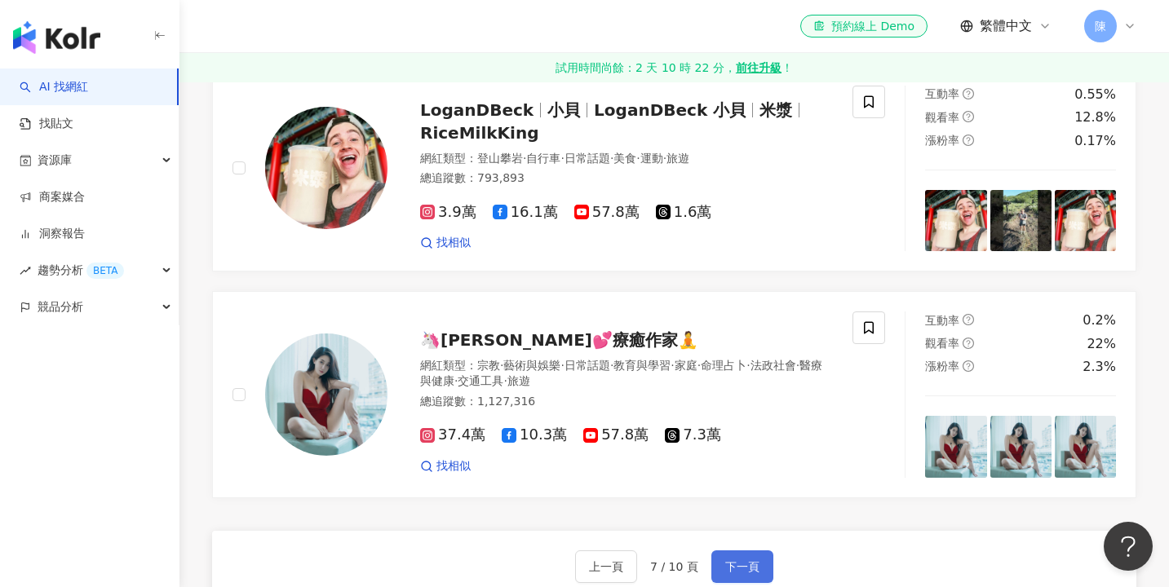
click at [728, 550] on button "下一頁" at bounding box center [742, 566] width 62 height 33
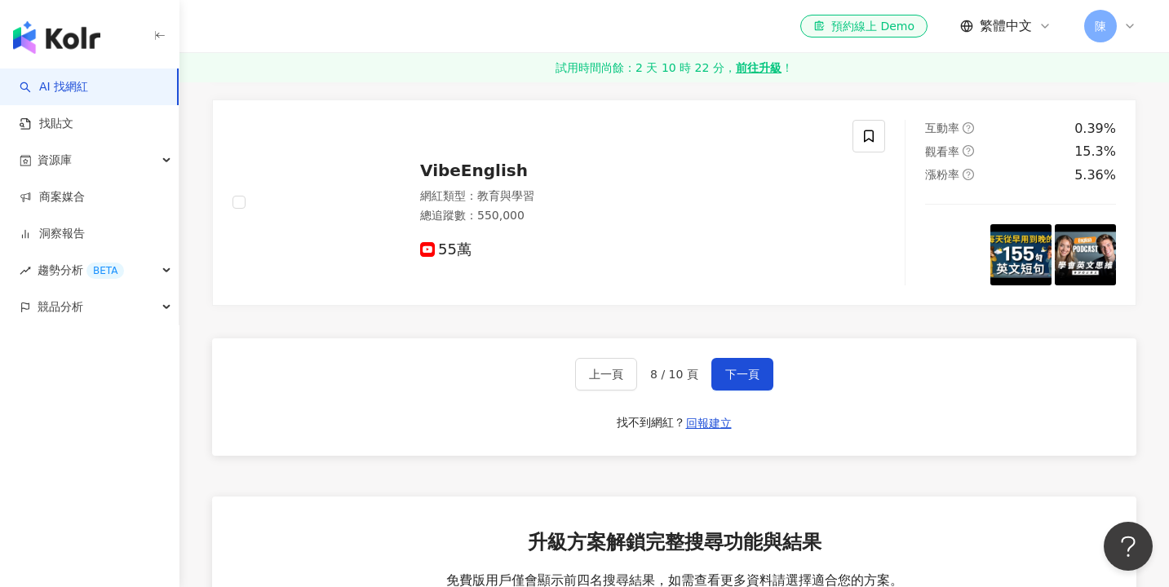
scroll to position [2875, 0]
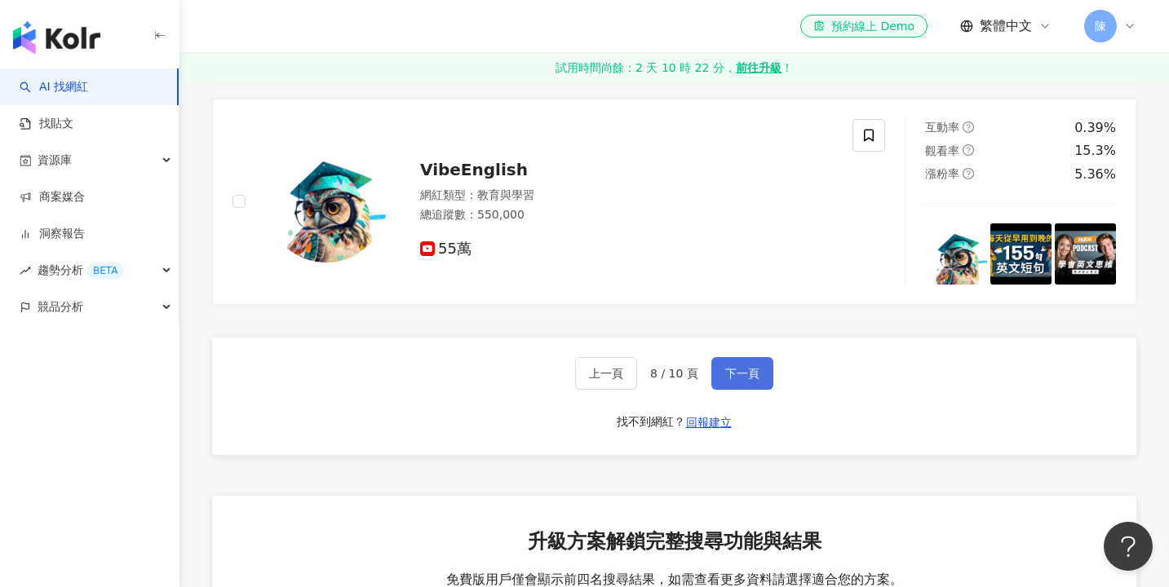
click at [759, 357] on button "下一頁" at bounding box center [742, 373] width 62 height 33
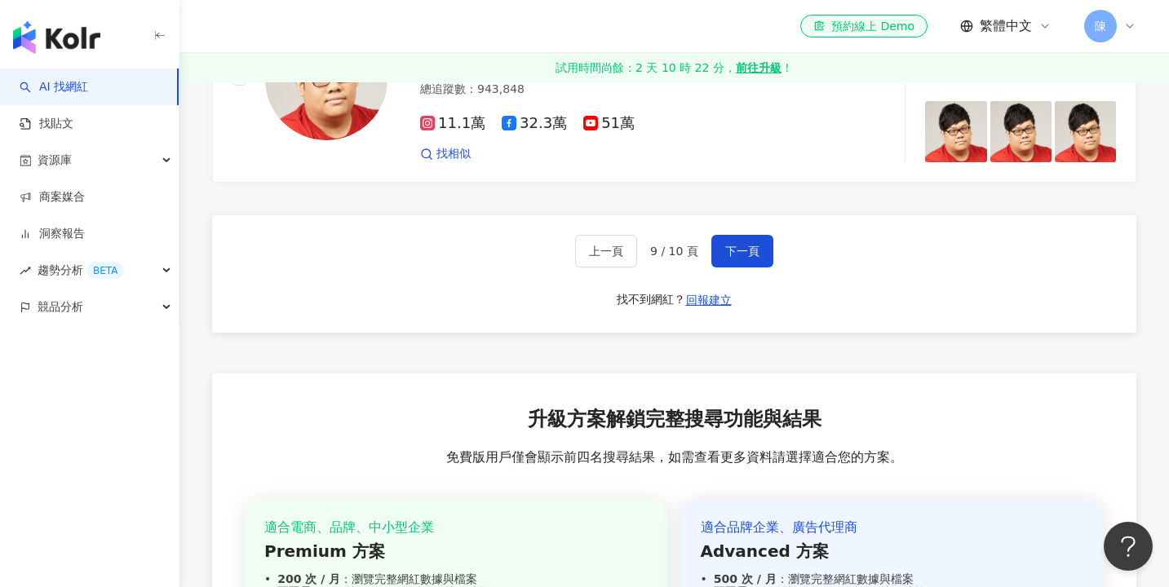
scroll to position [3020, 0]
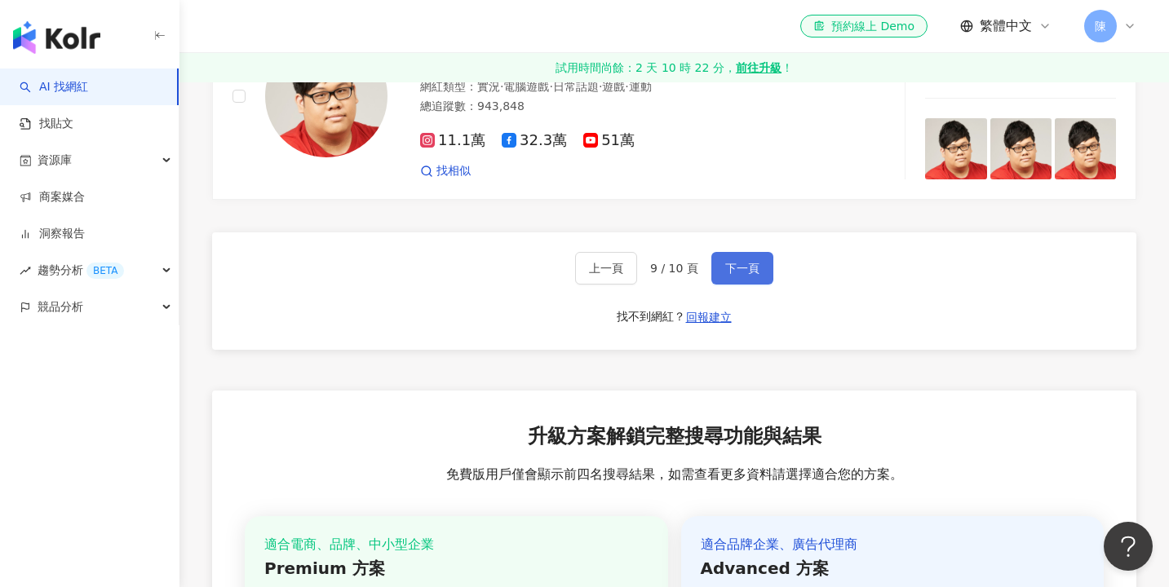
click at [737, 252] on button "下一頁" at bounding box center [742, 268] width 62 height 33
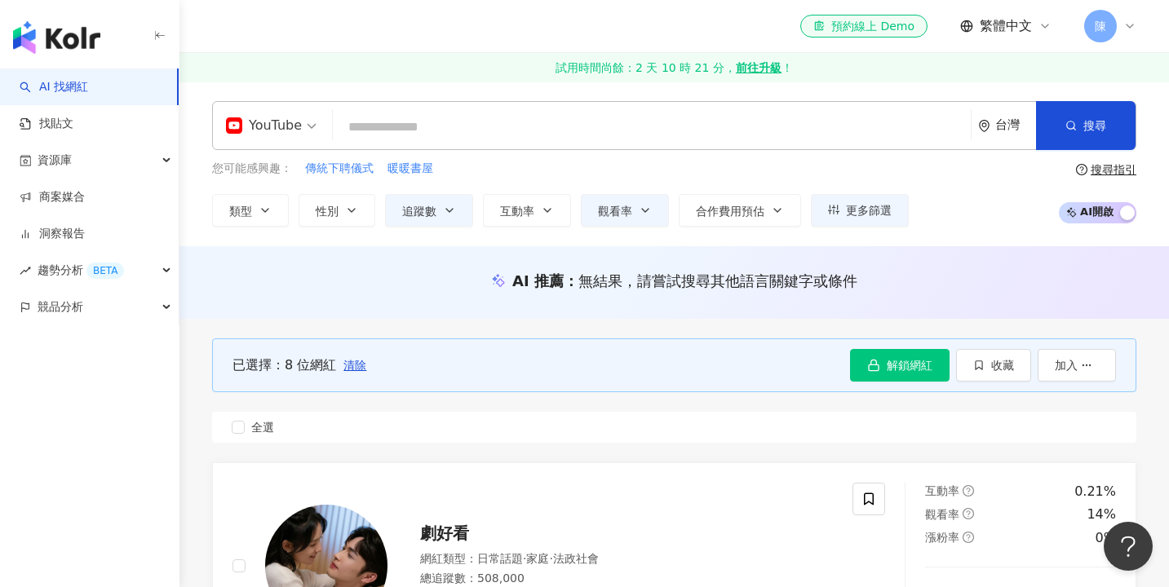
scroll to position [0, 0]
click at [982, 366] on icon "button" at bounding box center [978, 365] width 7 height 9
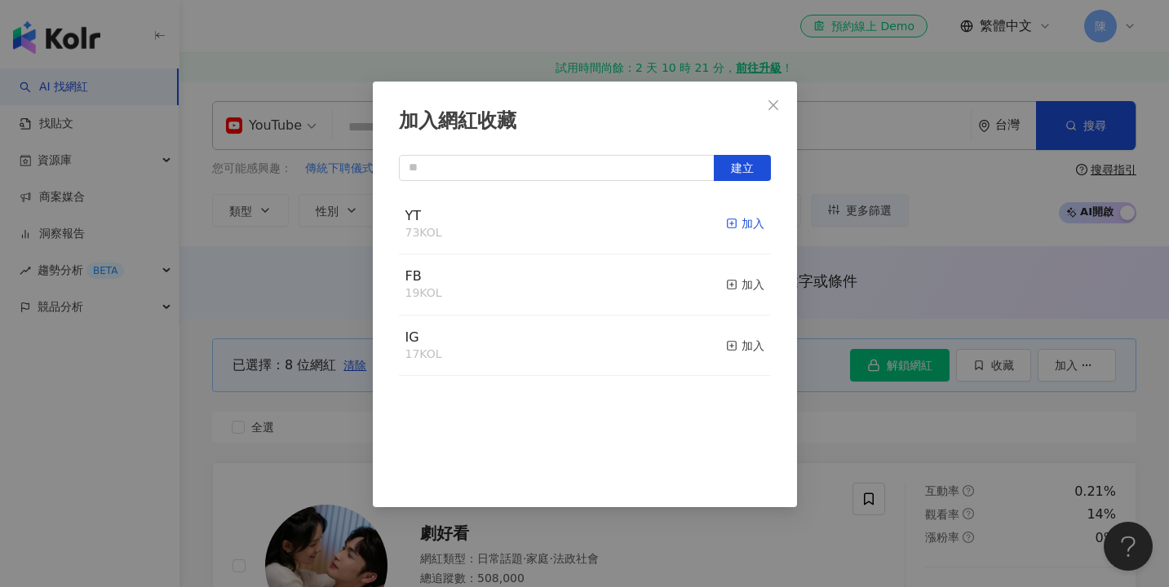
click at [730, 222] on icon "button" at bounding box center [731, 223] width 11 height 11
click at [772, 107] on icon "close" at bounding box center [773, 105] width 13 height 13
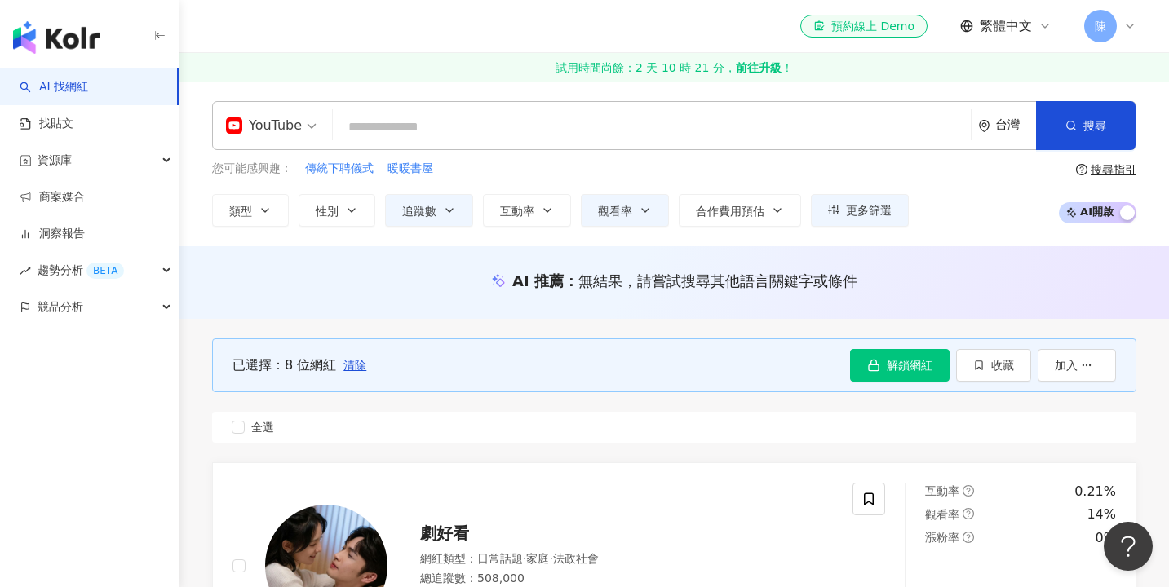
click at [304, 126] on span "YouTube" at bounding box center [271, 126] width 91 height 26
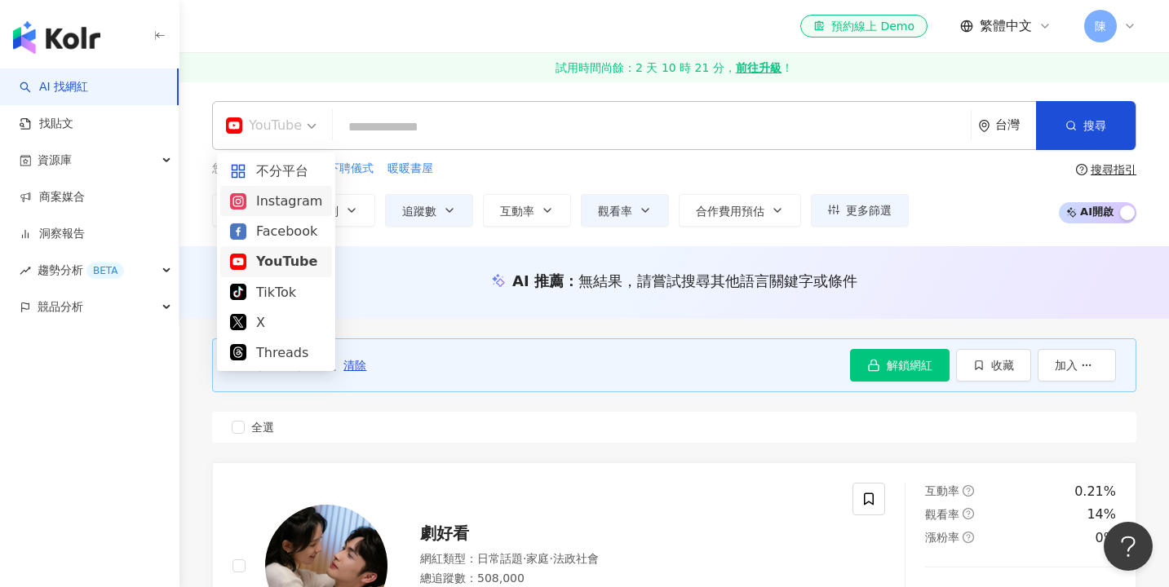
click at [311, 192] on div "Instagram" at bounding box center [276, 201] width 92 height 20
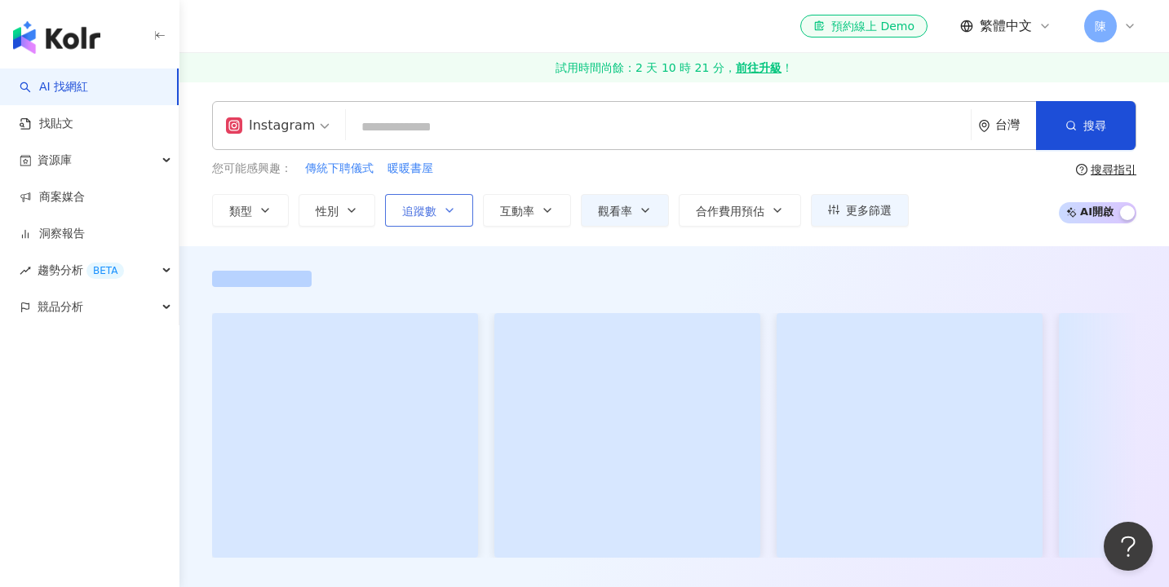
click at [412, 211] on span "追蹤數" at bounding box center [419, 211] width 34 height 13
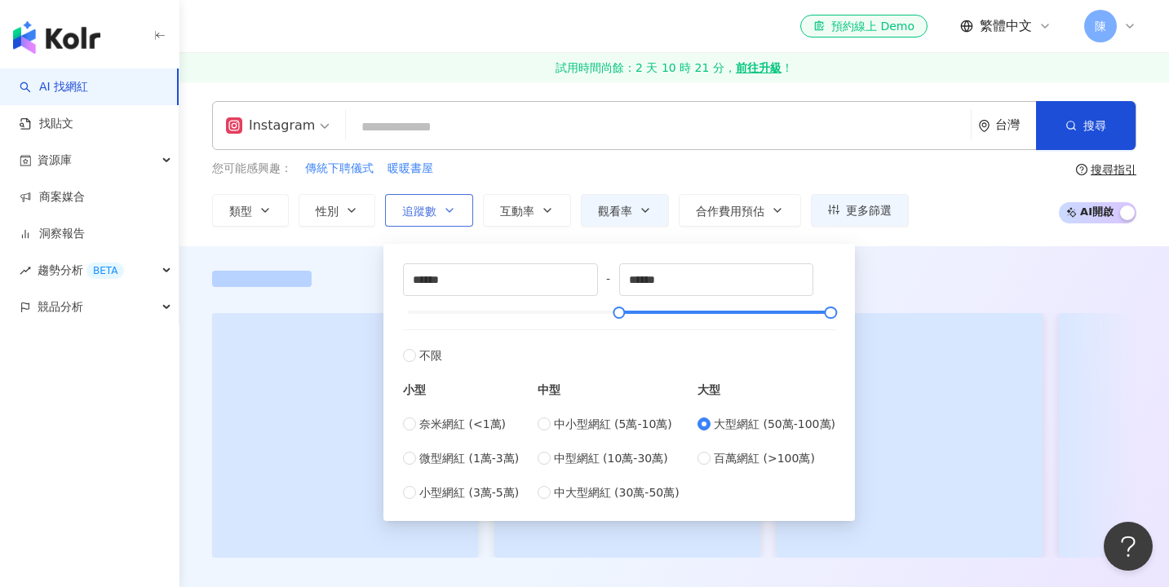
click at [413, 211] on span "追蹤數" at bounding box center [419, 211] width 34 height 13
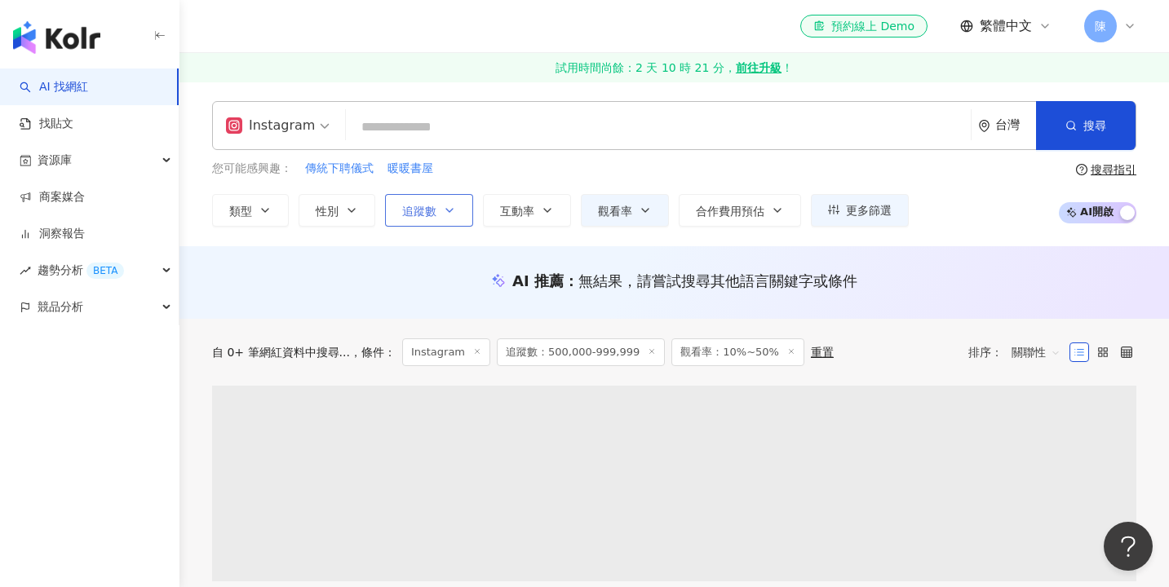
click at [413, 211] on span "追蹤數" at bounding box center [419, 211] width 34 height 13
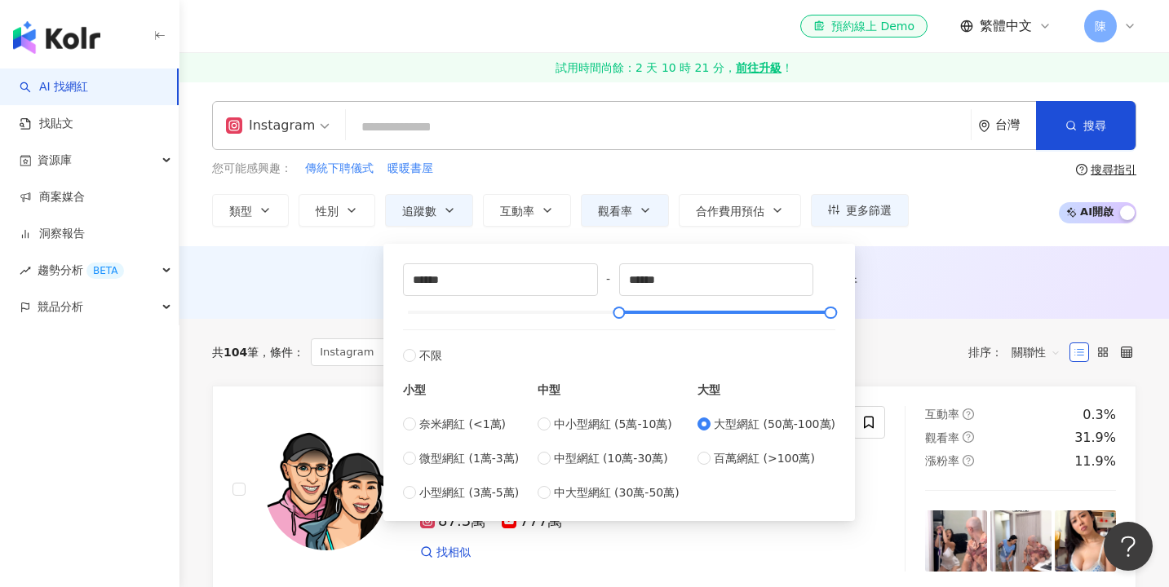
click at [731, 467] on div "大型 大型網紅 (50萬-100萬) 百萬網紅 (>100萬)" at bounding box center [766, 433] width 138 height 137
click at [320, 298] on div "AI 推薦 ： 無結果，請嘗試搜尋其他語言關鍵字或條件" at bounding box center [673, 286] width 989 height 30
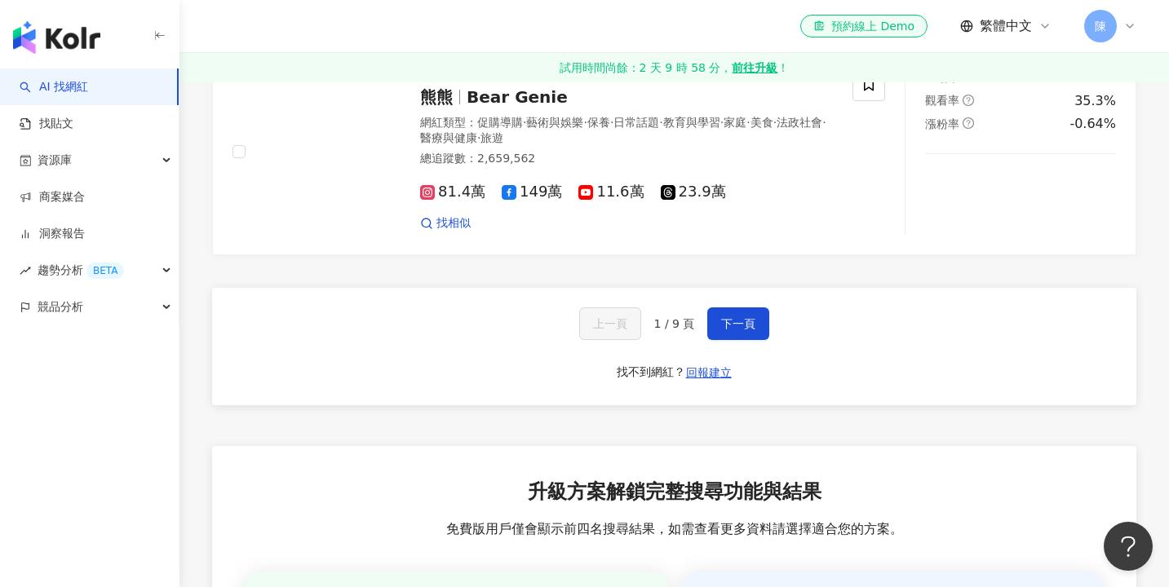
scroll to position [2929, 0]
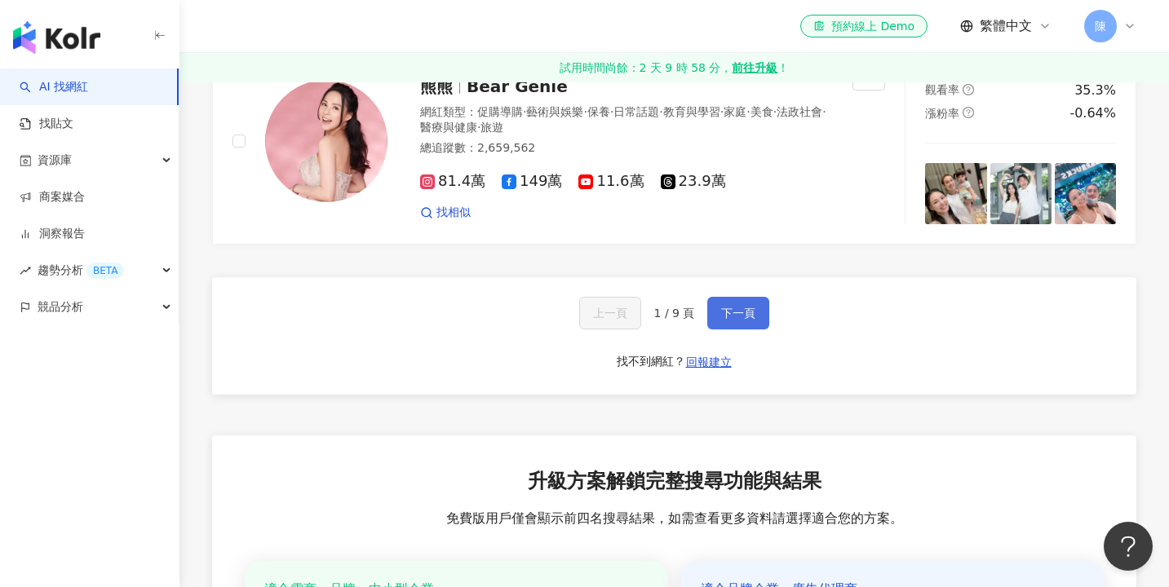
click at [747, 307] on span "下一頁" at bounding box center [738, 313] width 34 height 13
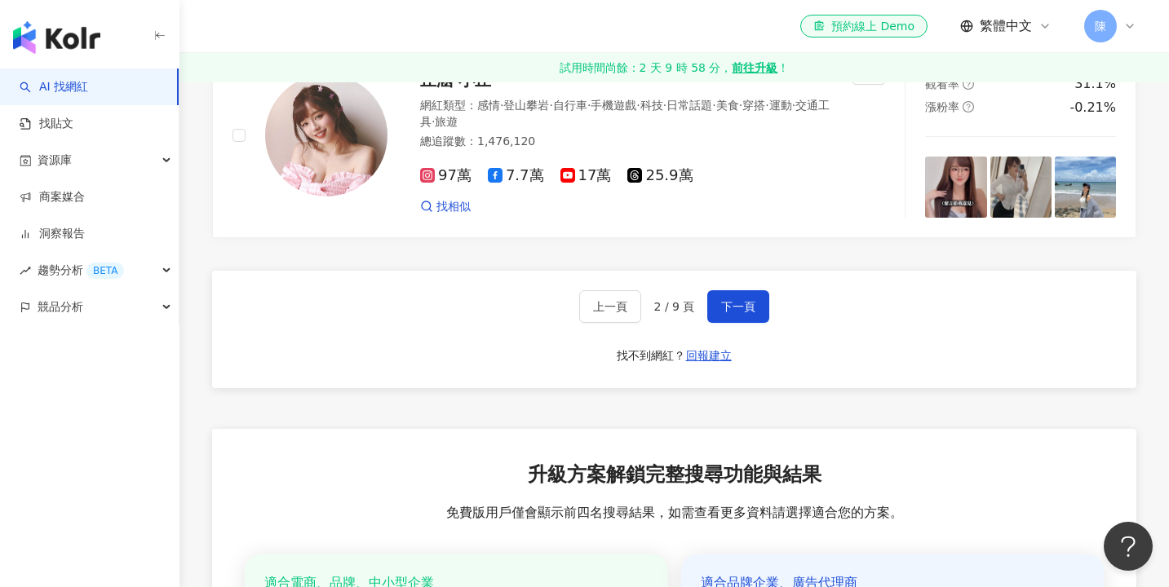
scroll to position [2911, 0]
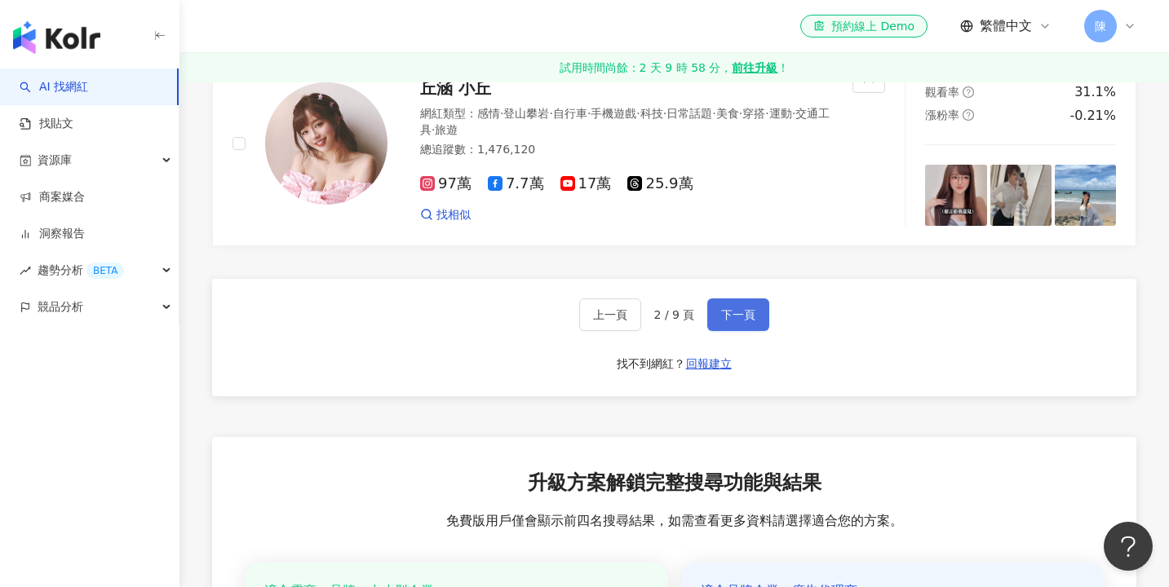
click at [747, 298] on button "下一頁" at bounding box center [738, 314] width 62 height 33
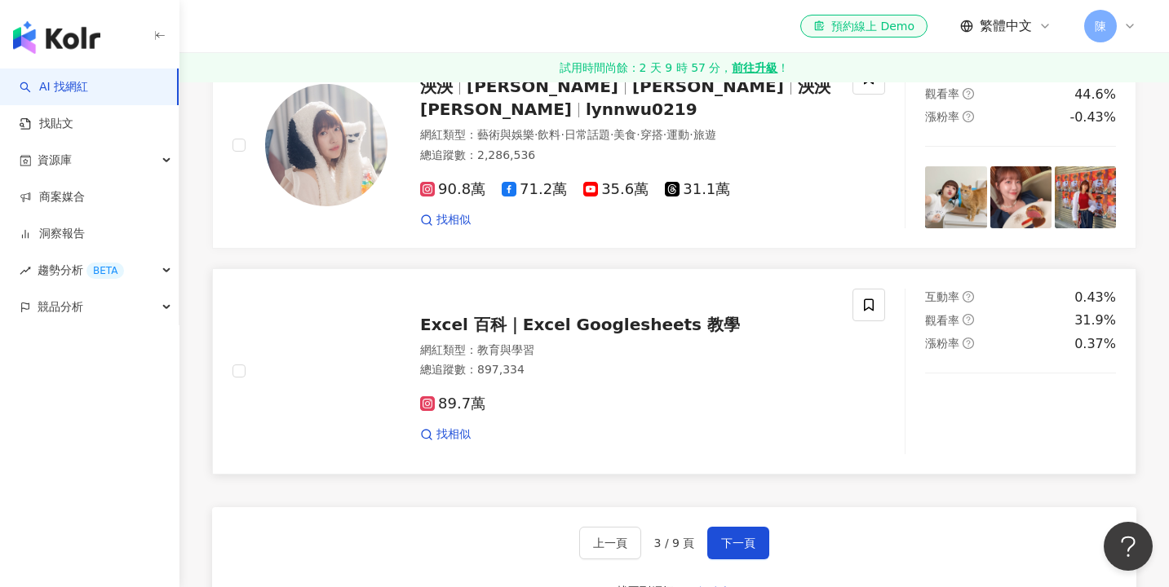
scroll to position [2720, 0]
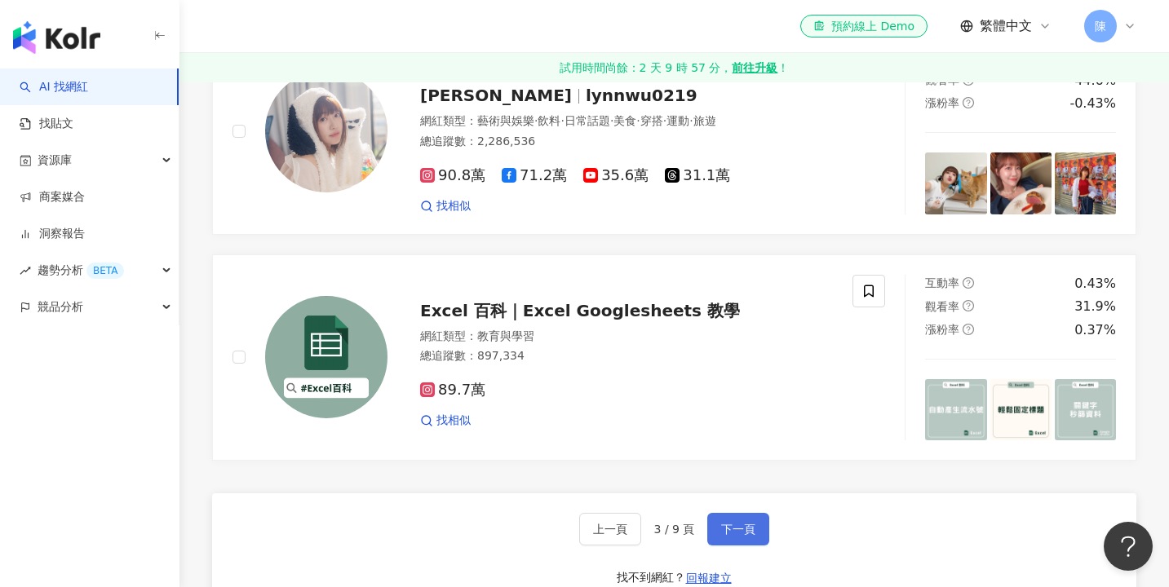
click at [722, 513] on button "下一頁" at bounding box center [738, 529] width 62 height 33
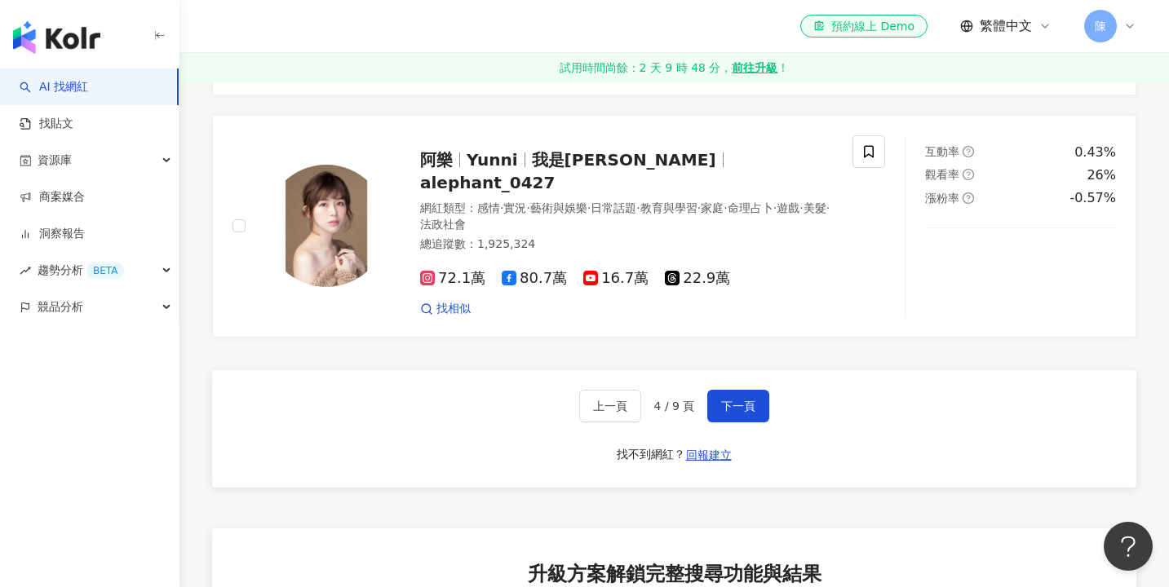
scroll to position [2837, 0]
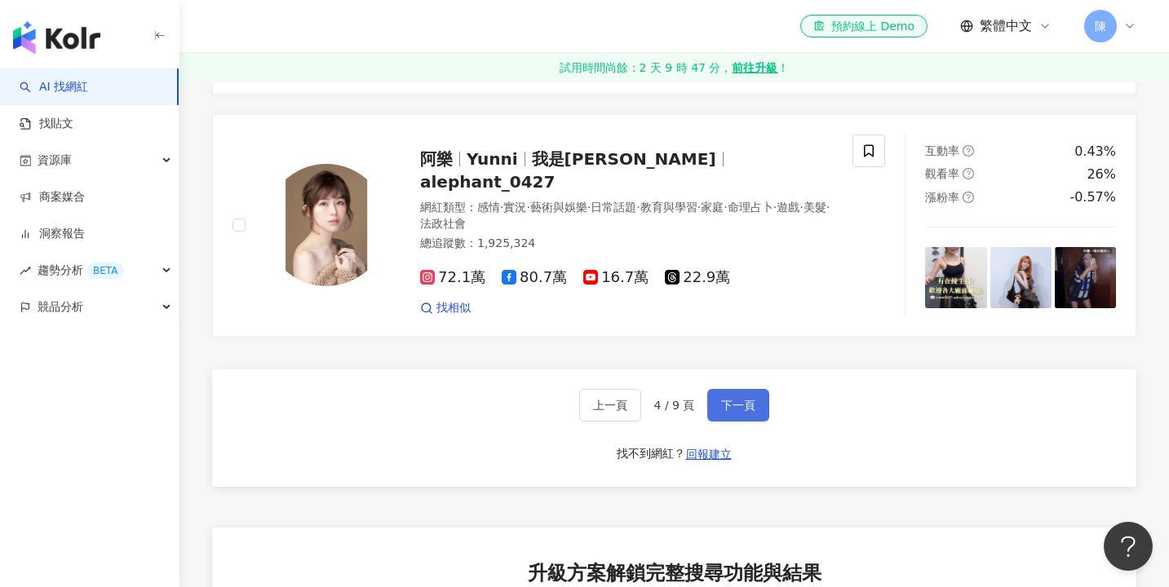
click at [737, 399] on span "下一頁" at bounding box center [738, 405] width 34 height 13
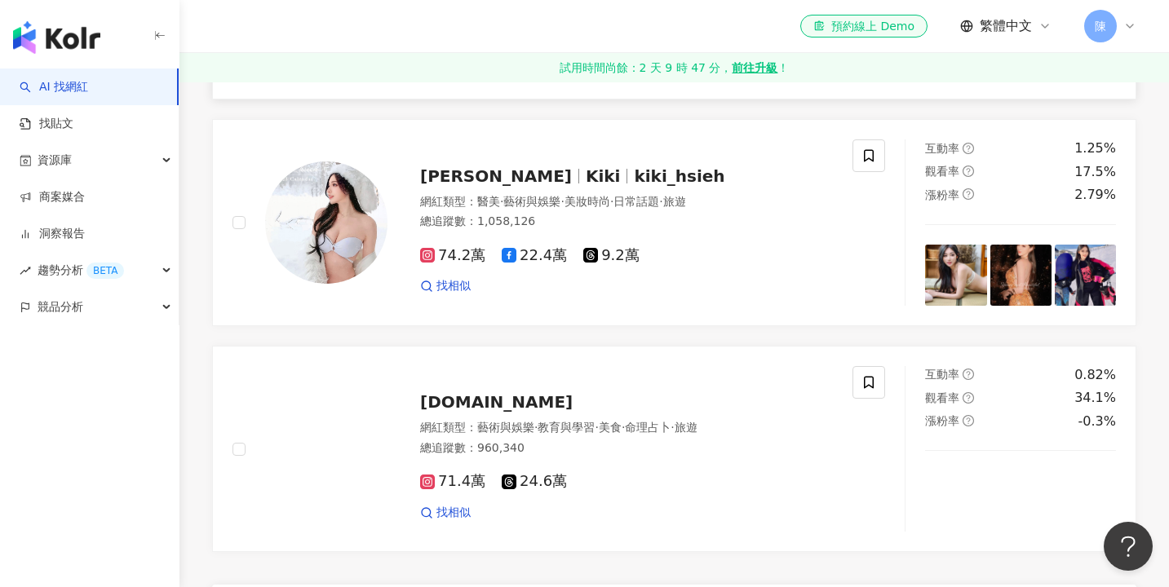
scroll to position [2636, 0]
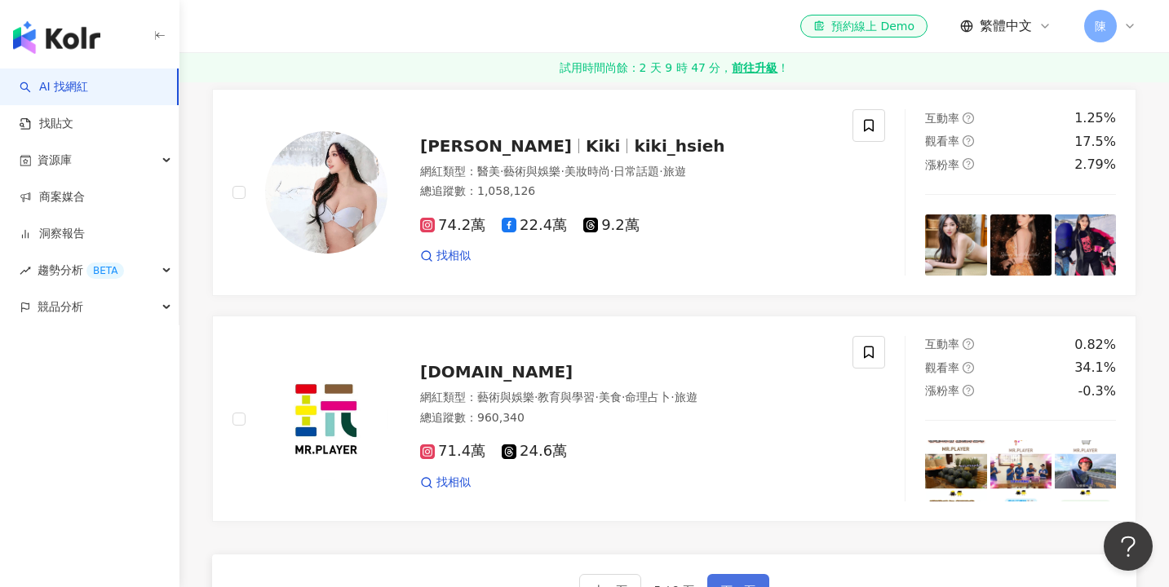
click at [744, 574] on button "下一頁" at bounding box center [738, 590] width 62 height 33
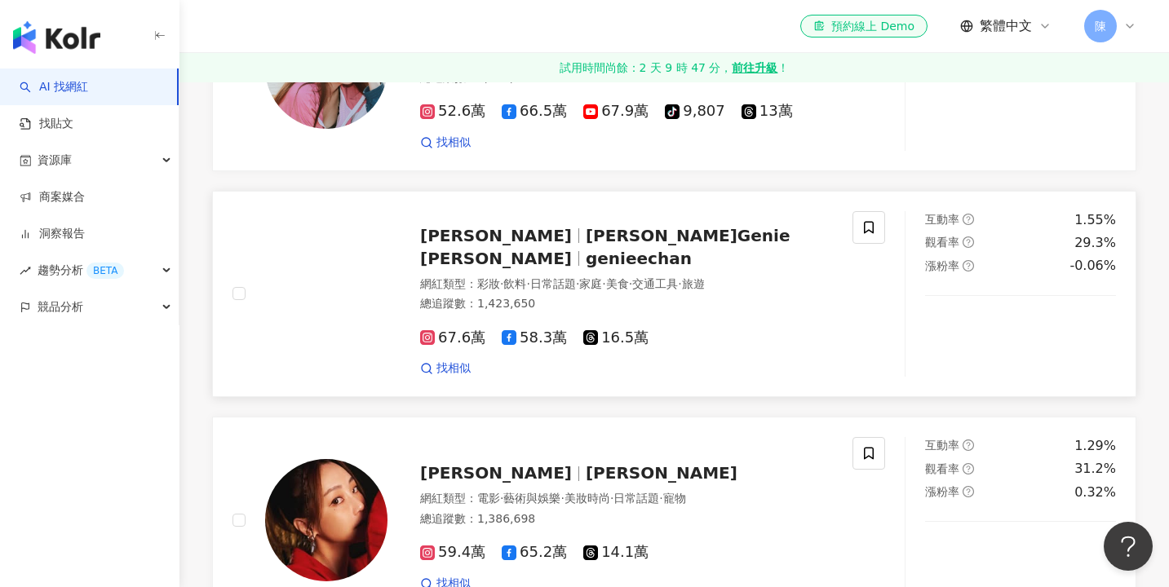
scroll to position [1638, 0]
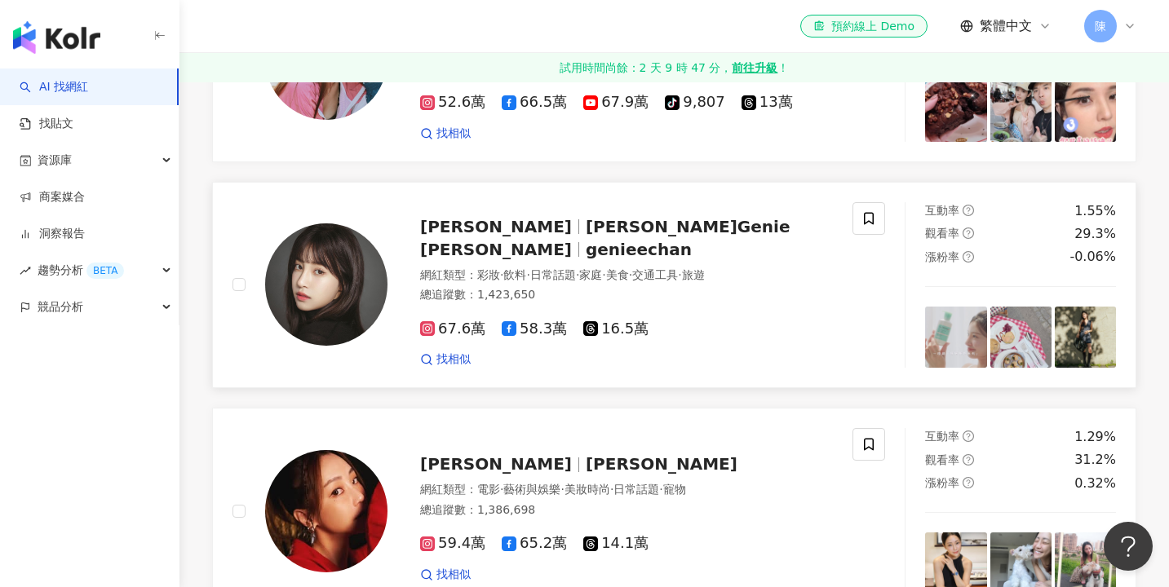
click at [230, 280] on div "陳敬宣 陳敬宣 Genie Chen genieechan 網紅類型 ： 彩妝 · 飲料 · 日常話題 · 家庭 · 美食 · 交通工具 · 旅遊 總追蹤數 …" at bounding box center [558, 285] width 691 height 166
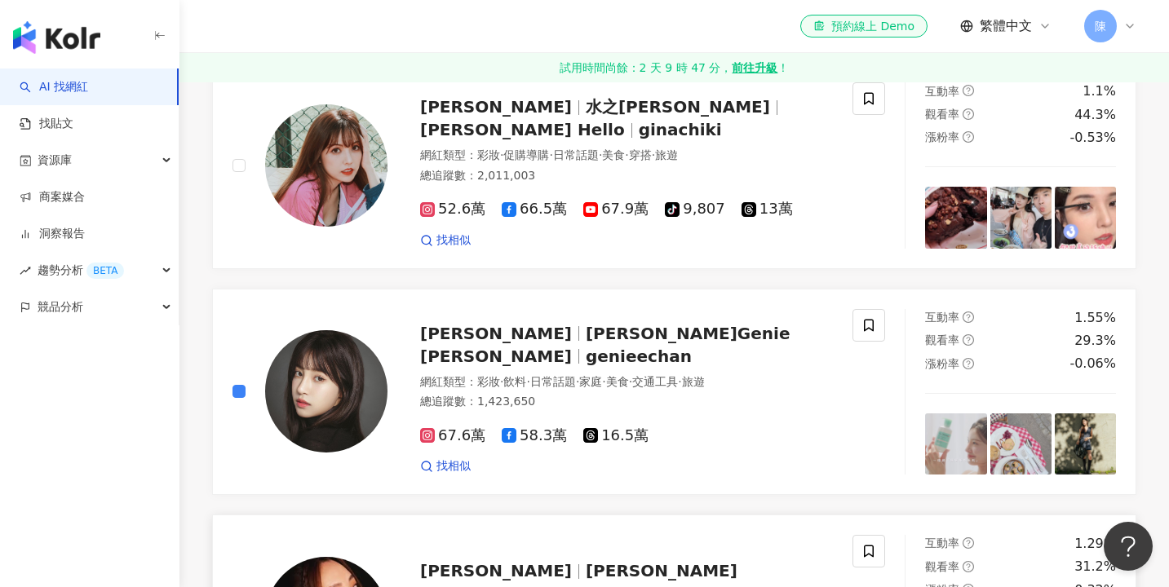
scroll to position [1529, 0]
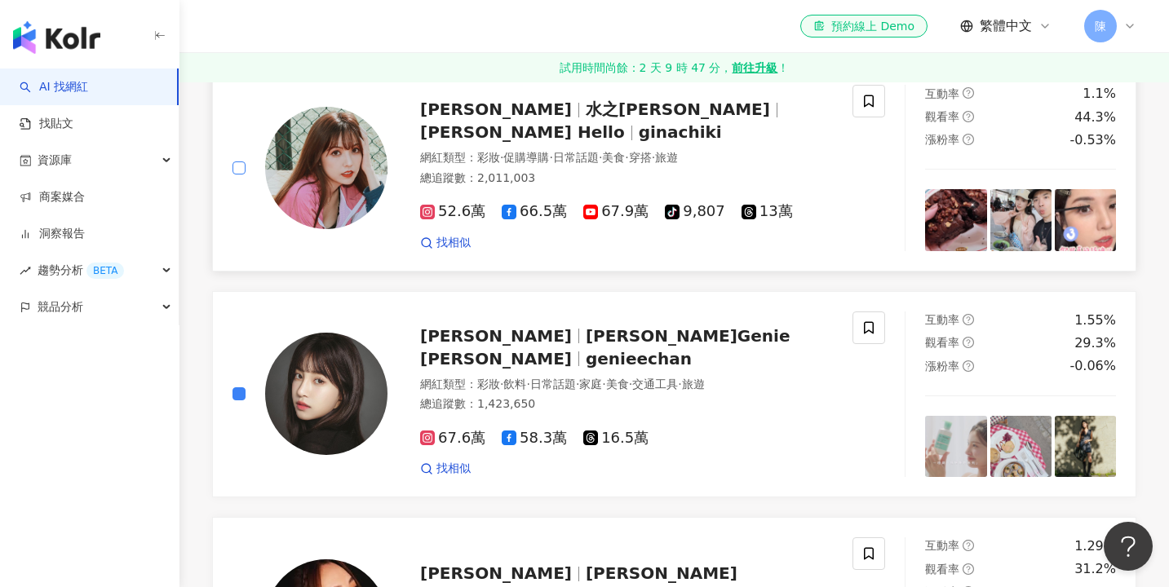
click at [245, 161] on span at bounding box center [238, 167] width 13 height 13
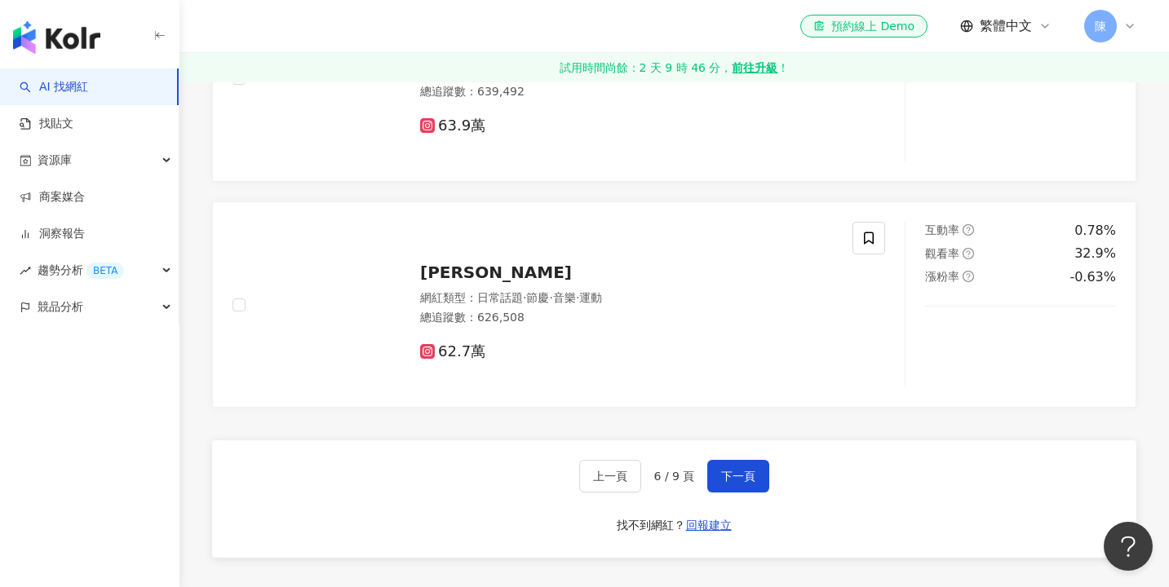
scroll to position [2750, 0]
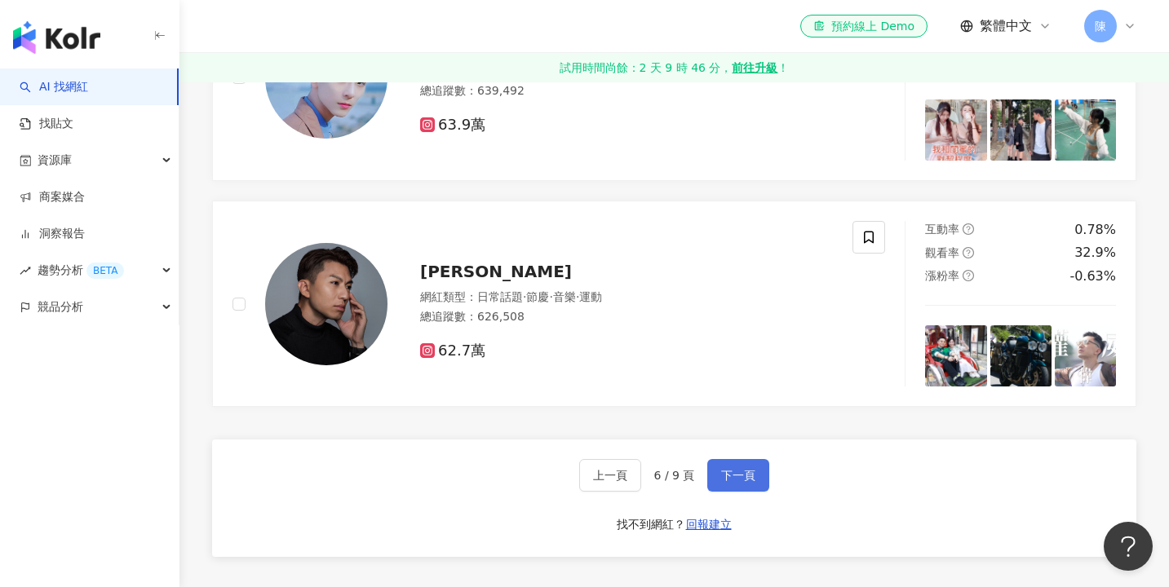
click at [721, 469] on span "下一頁" at bounding box center [738, 475] width 34 height 13
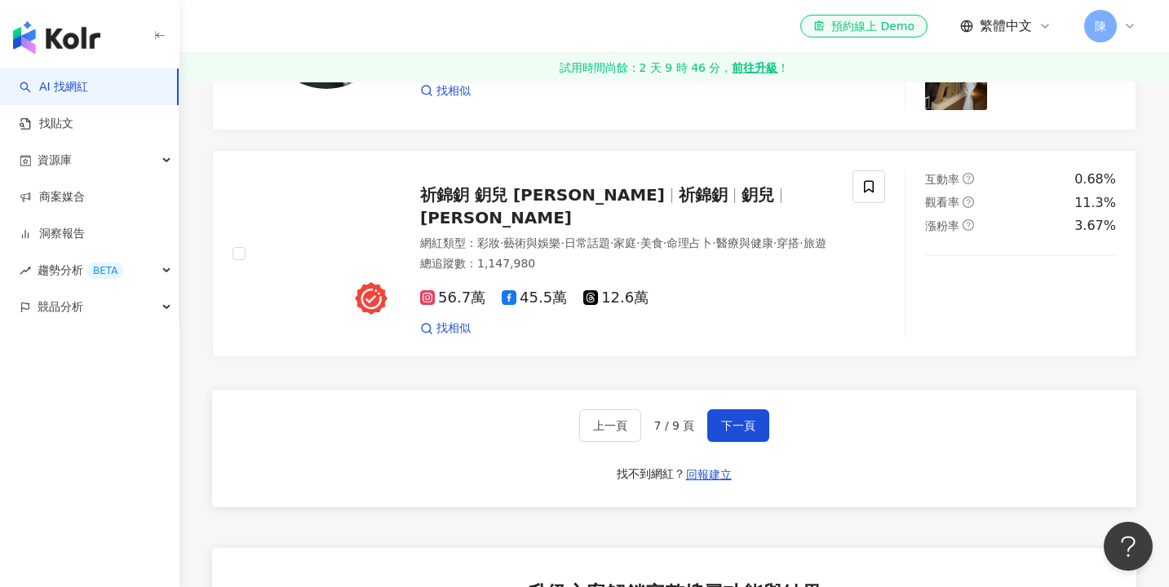
scroll to position [2819, 0]
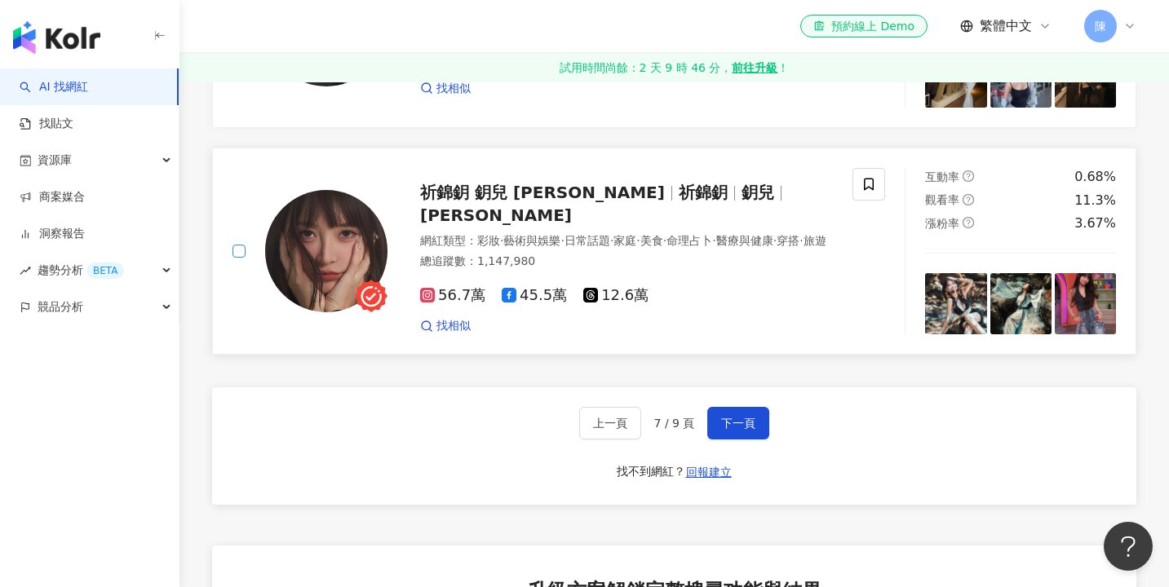
click at [240, 245] on span at bounding box center [238, 251] width 13 height 13
click at [747, 417] on span "下一頁" at bounding box center [738, 423] width 34 height 13
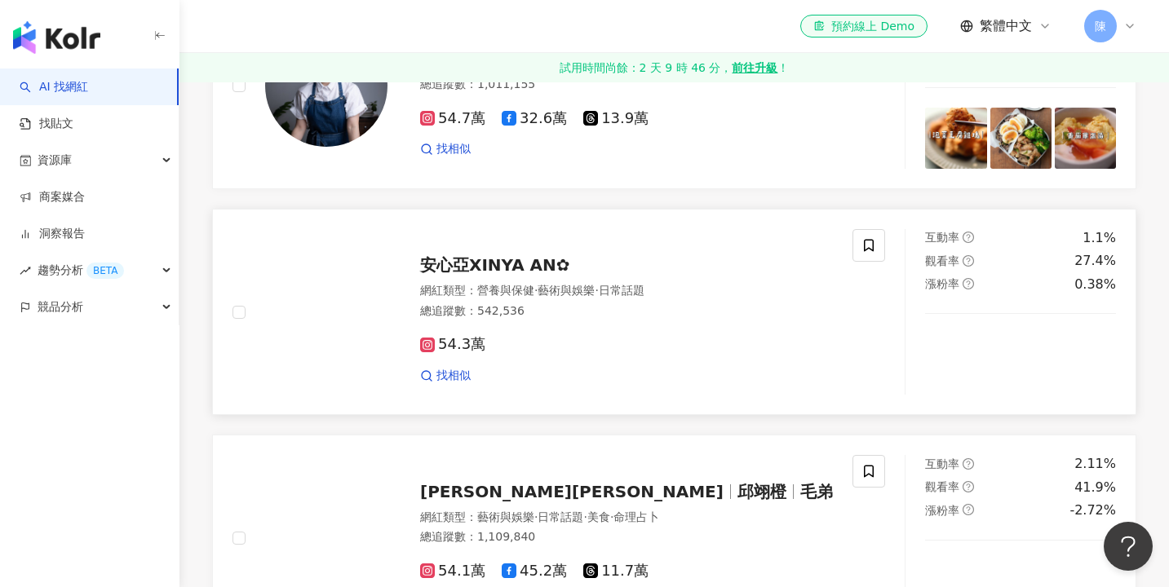
scroll to position [1627, 0]
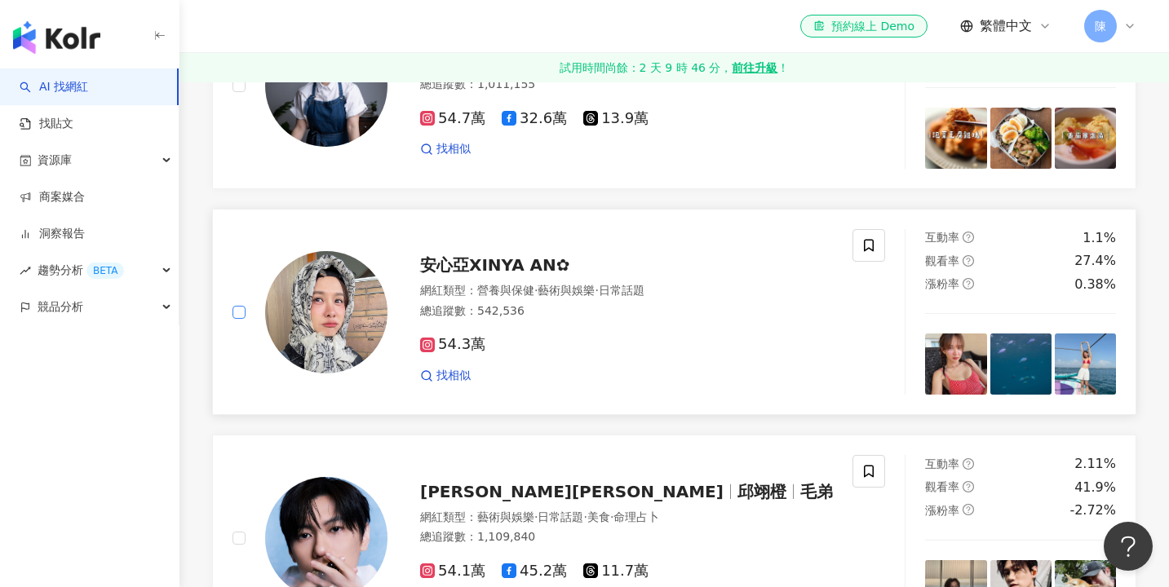
click at [241, 306] on span at bounding box center [238, 312] width 13 height 13
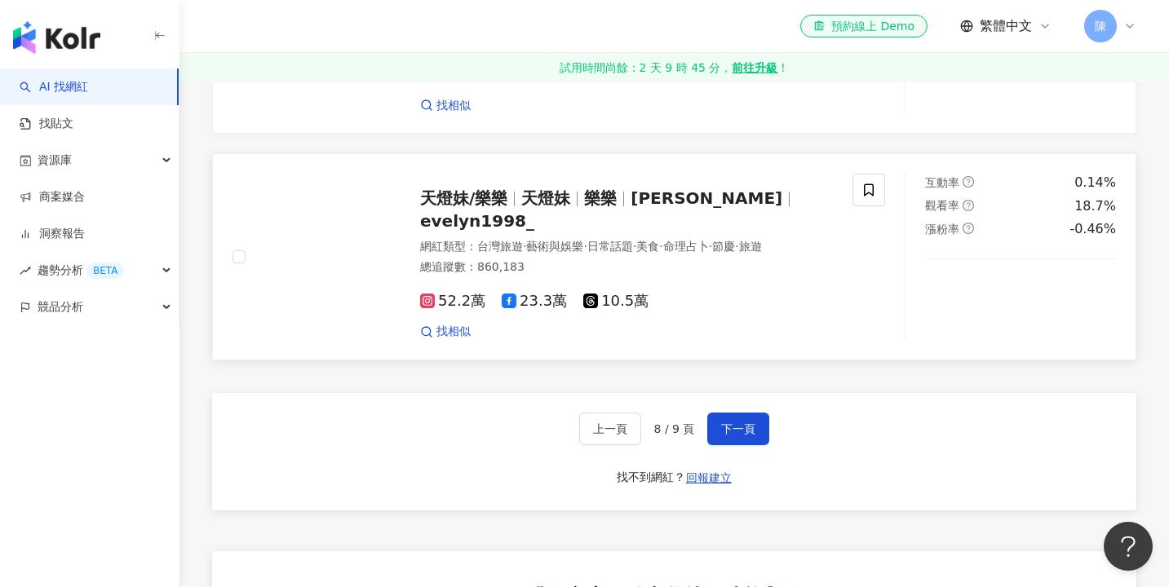
scroll to position [2831, 0]
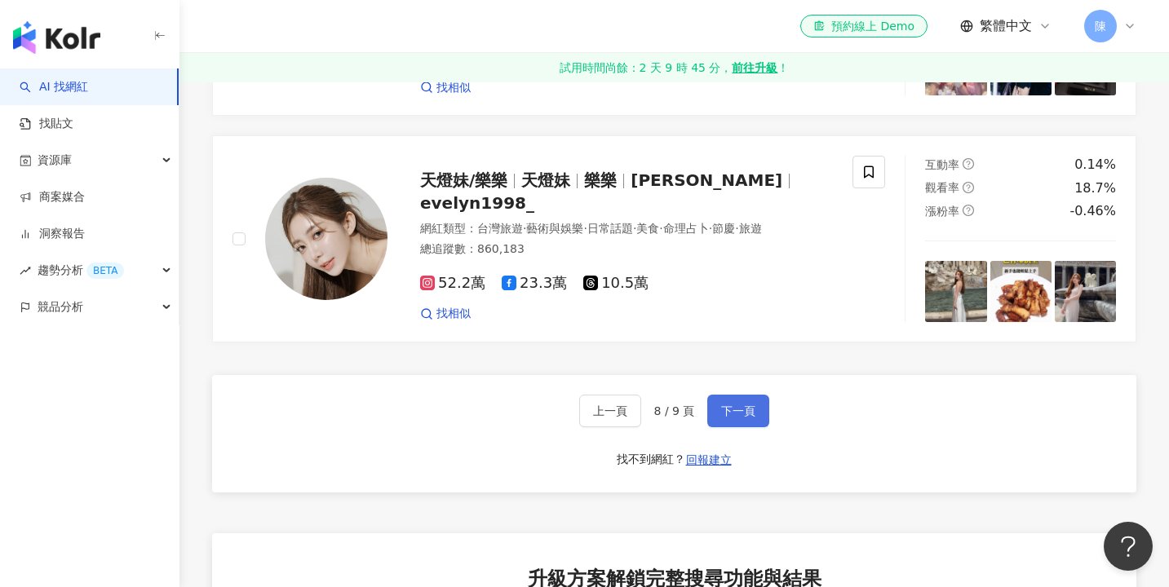
click at [730, 395] on button "下一頁" at bounding box center [738, 411] width 62 height 33
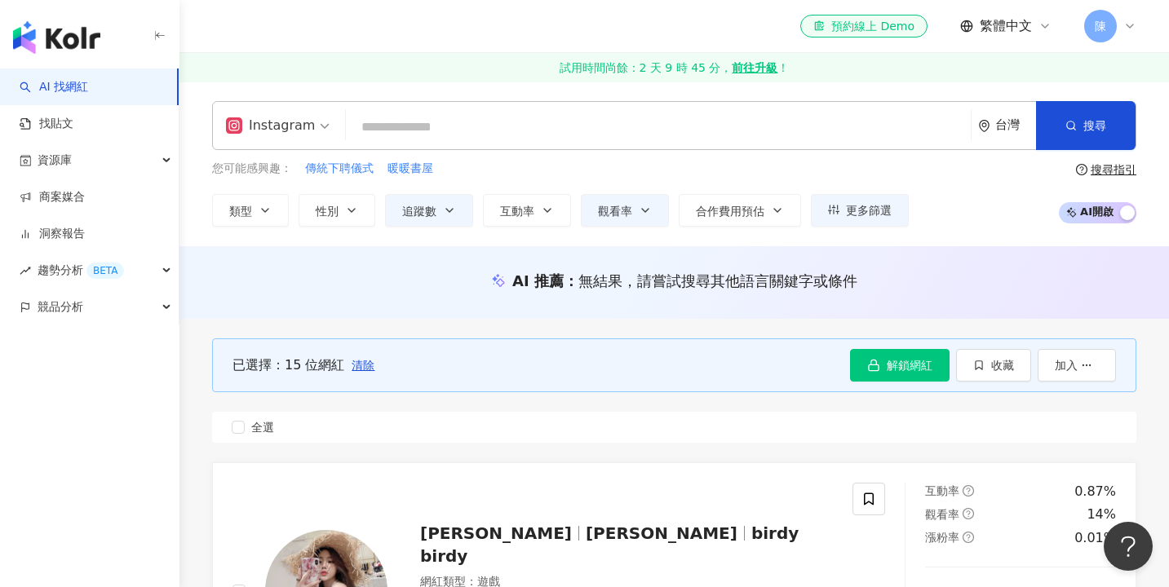
scroll to position [0, 0]
click at [996, 373] on button "收藏" at bounding box center [993, 365] width 75 height 33
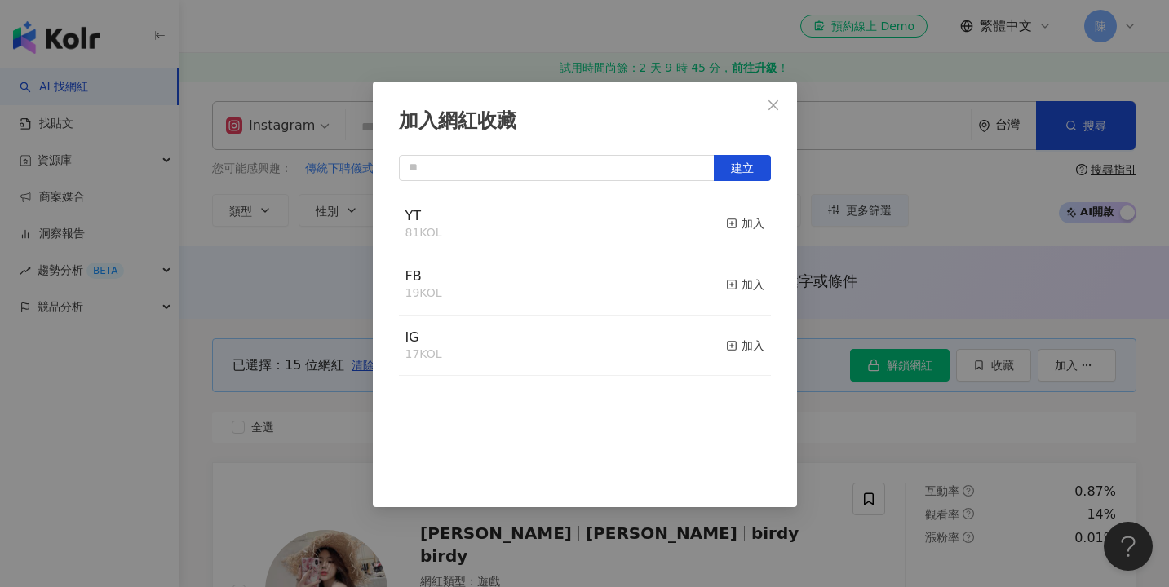
click at [738, 355] on button "加入" at bounding box center [745, 346] width 38 height 34
click at [820, 270] on div "加入網紅收藏 建立" at bounding box center [584, 293] width 1169 height 587
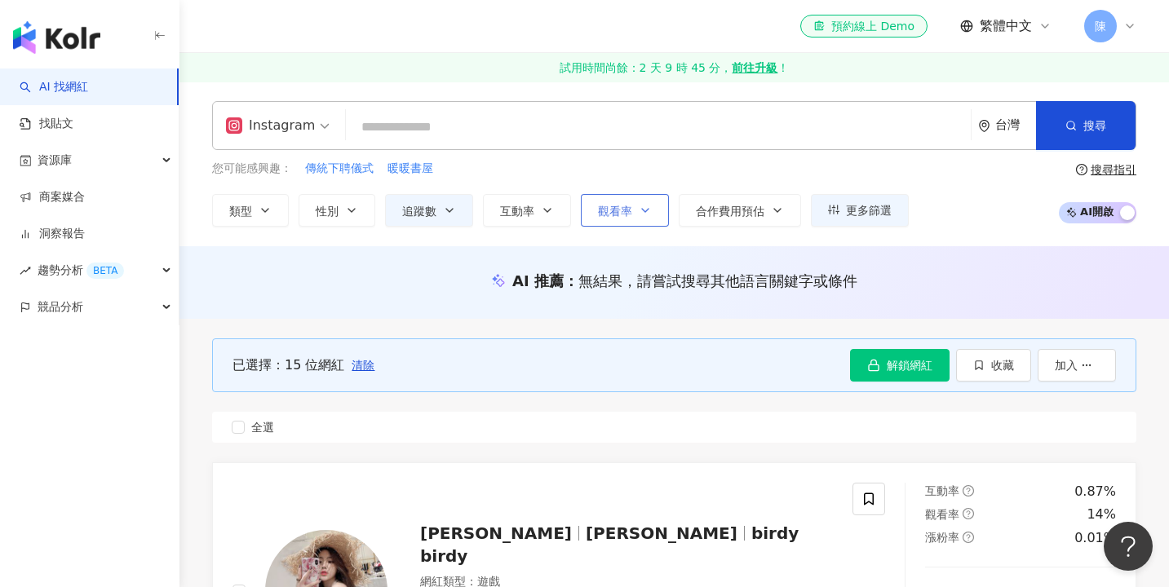
click at [635, 219] on button "觀看率" at bounding box center [625, 210] width 88 height 33
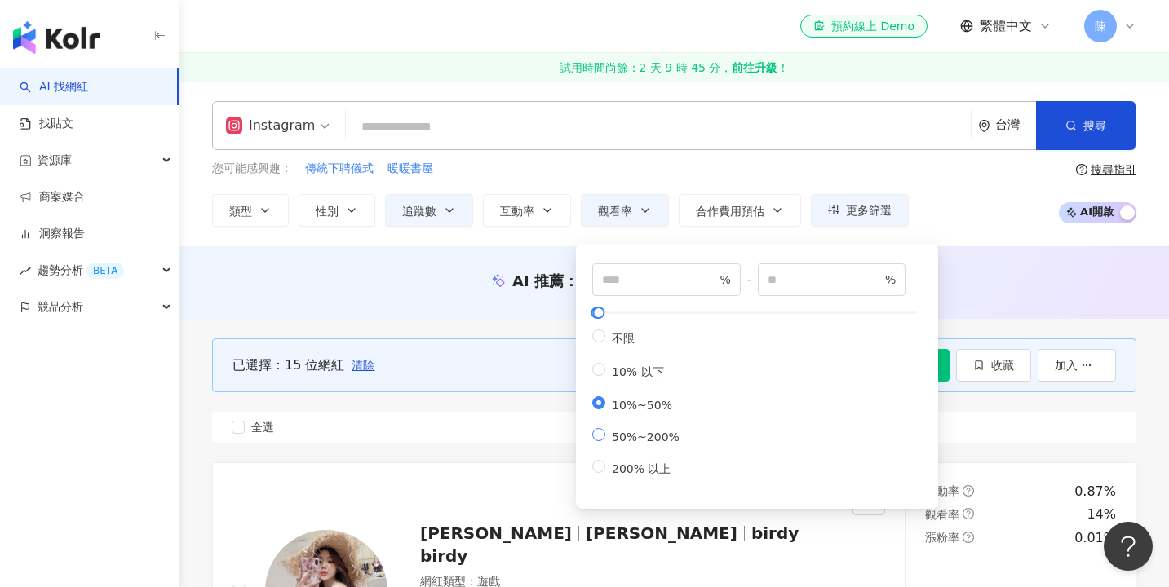
click at [627, 440] on span "50%~200%" at bounding box center [645, 437] width 81 height 13
type input "**"
type input "***"
click at [515, 338] on div "已選擇：15 位網紅 清除 解鎖網紅 收藏 加入" at bounding box center [674, 365] width 924 height 54
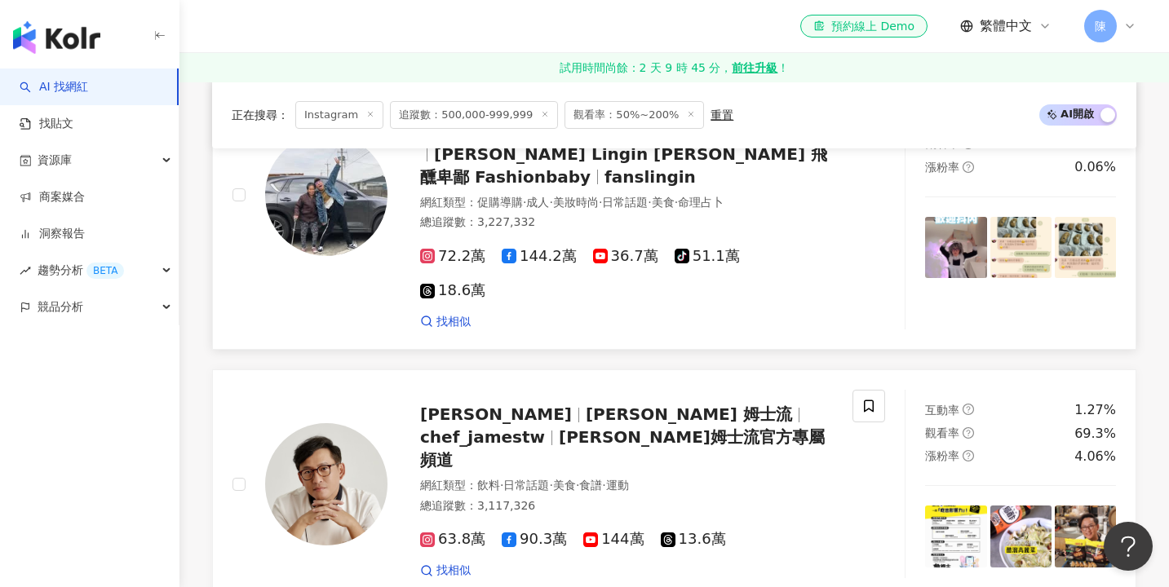
scroll to position [2651, 0]
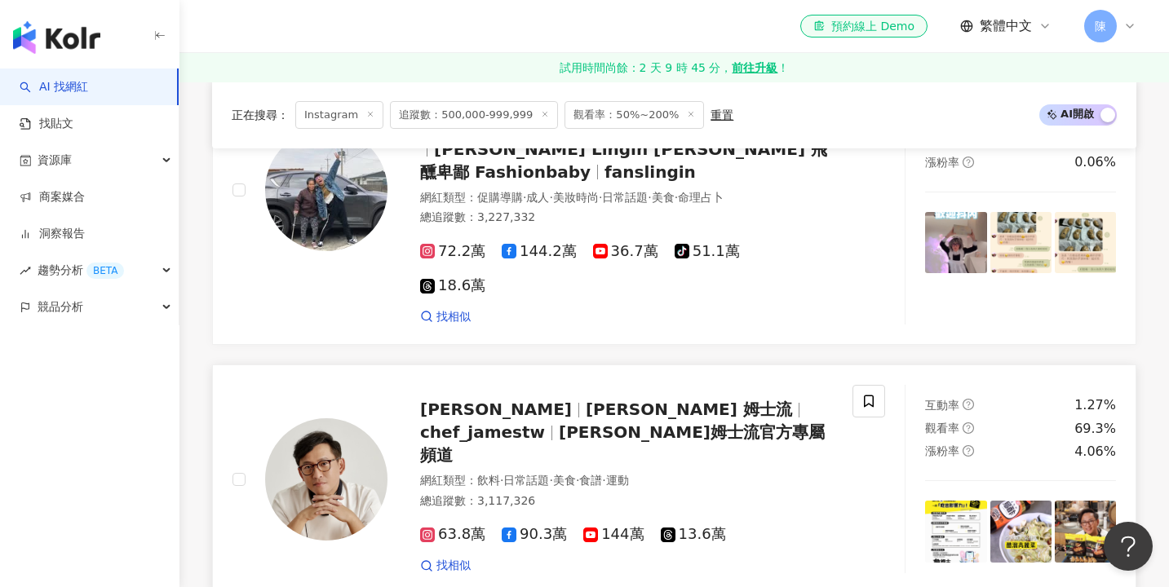
click at [253, 385] on div at bounding box center [309, 479] width 155 height 188
click at [242, 473] on span at bounding box center [238, 479] width 13 height 13
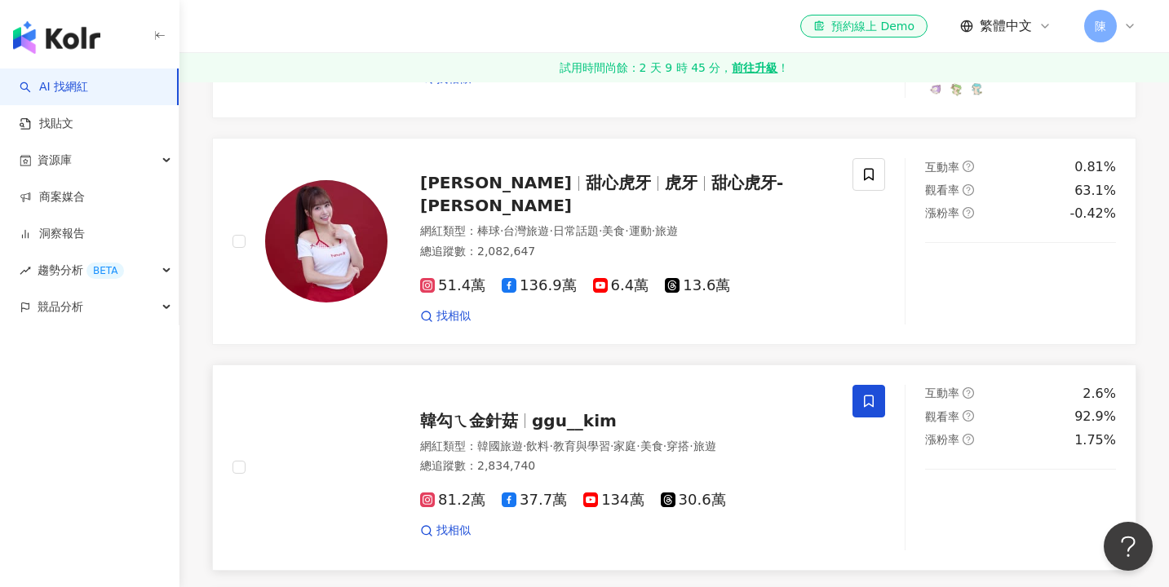
scroll to position [550, 0]
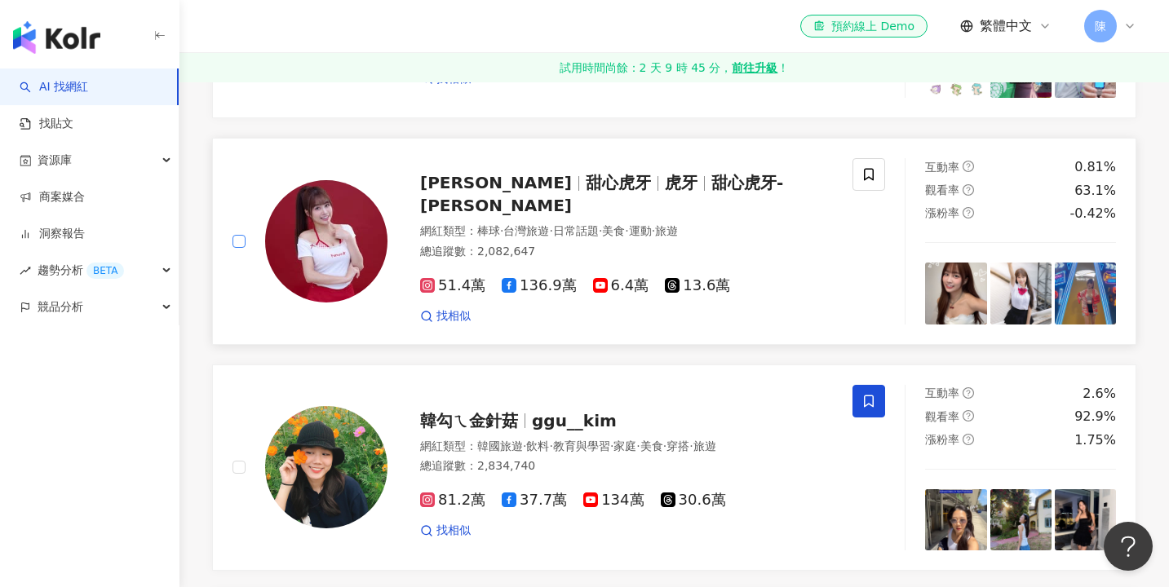
click at [242, 242] on span at bounding box center [238, 241] width 13 height 13
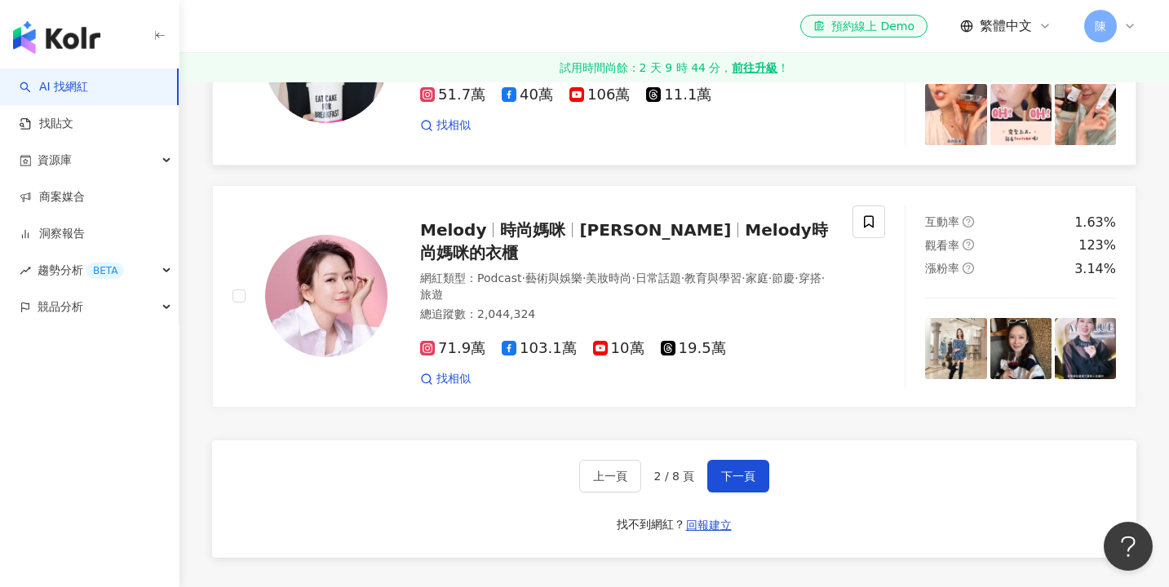
scroll to position [3055, 0]
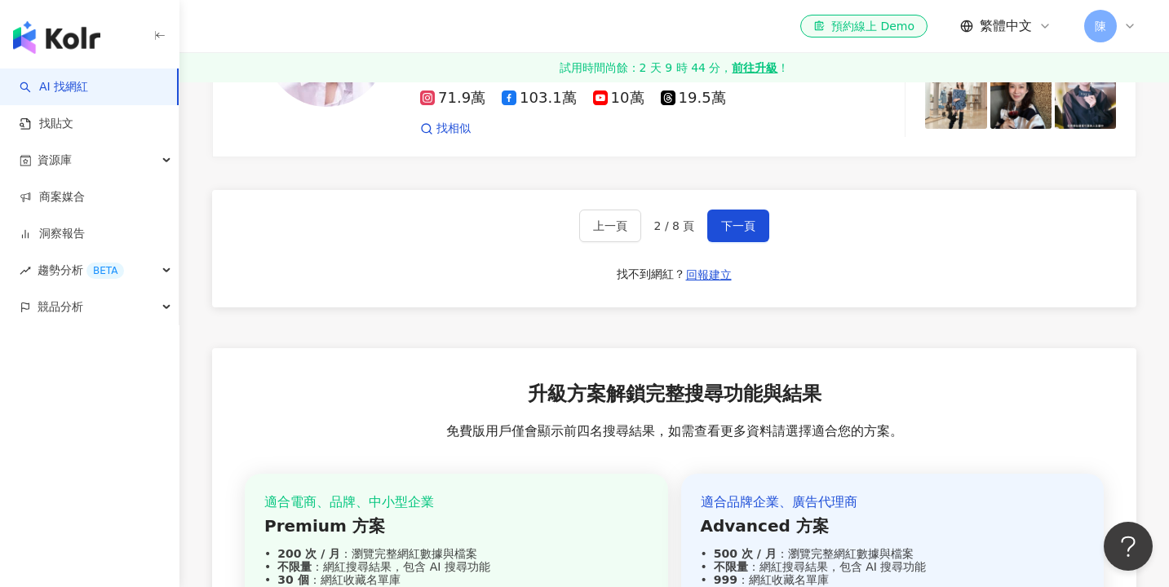
click at [727, 191] on div "上一頁 2 / 8 頁 下一頁 找不到網紅？ 回報建立" at bounding box center [674, 248] width 924 height 117
click at [736, 219] on span "下一頁" at bounding box center [738, 225] width 34 height 13
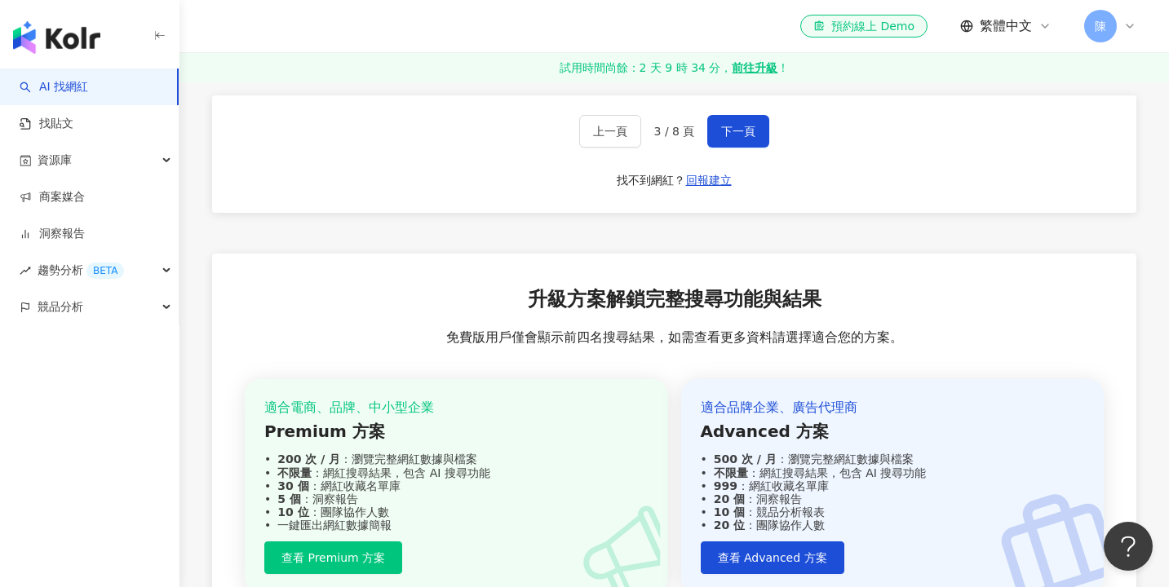
scroll to position [3094, 0]
click at [740, 126] on span "下一頁" at bounding box center [738, 132] width 34 height 13
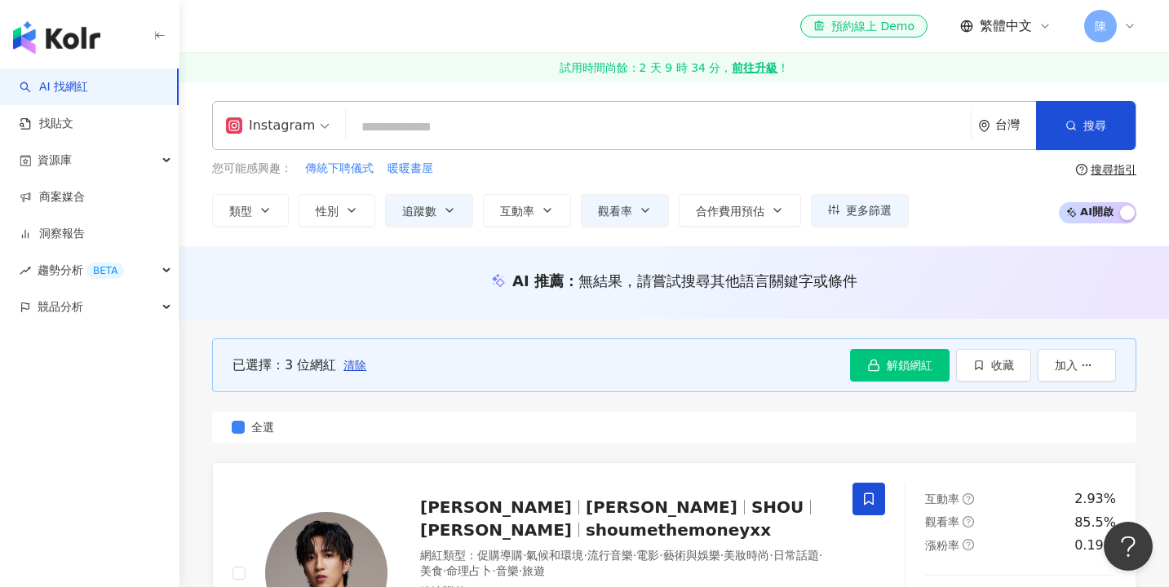
scroll to position [0, 0]
click at [1003, 361] on span "收藏" at bounding box center [1002, 365] width 23 height 13
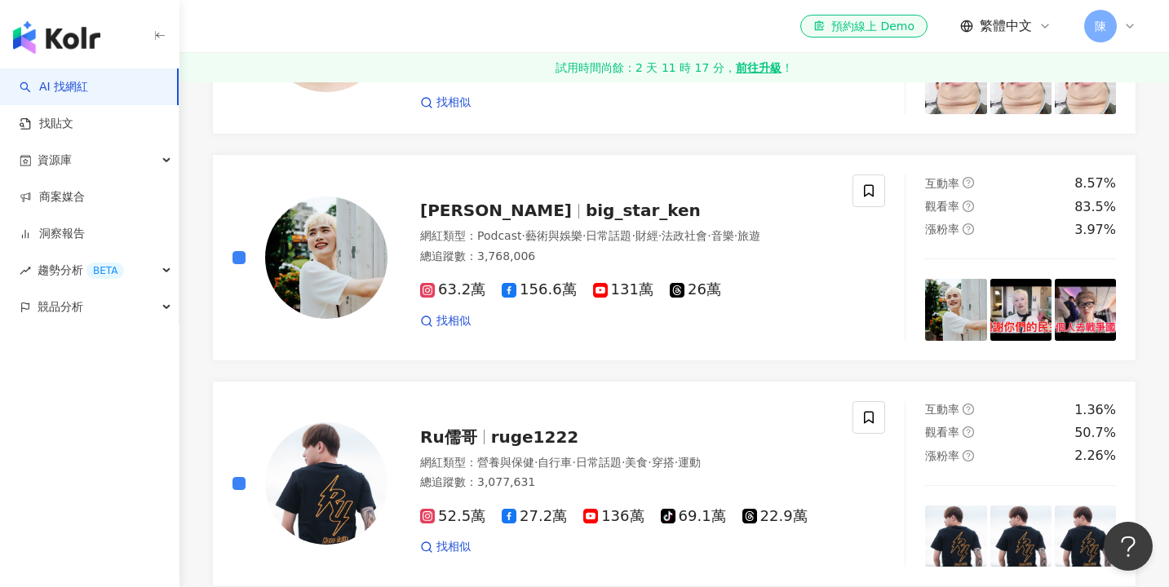
scroll to position [1440, 0]
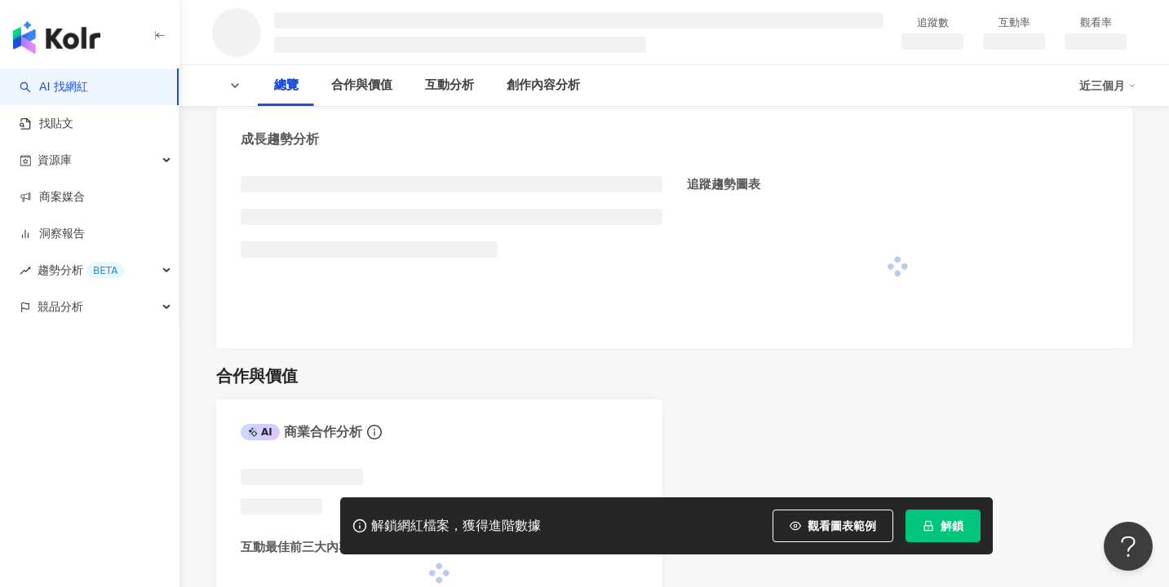
scroll to position [618, 0]
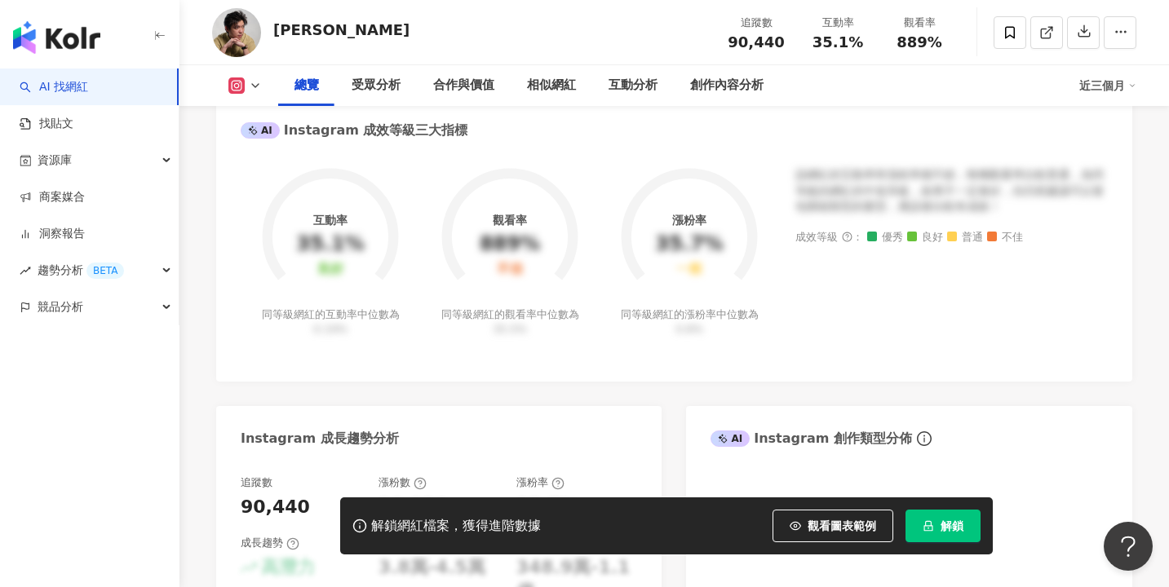
scroll to position [2269, 0]
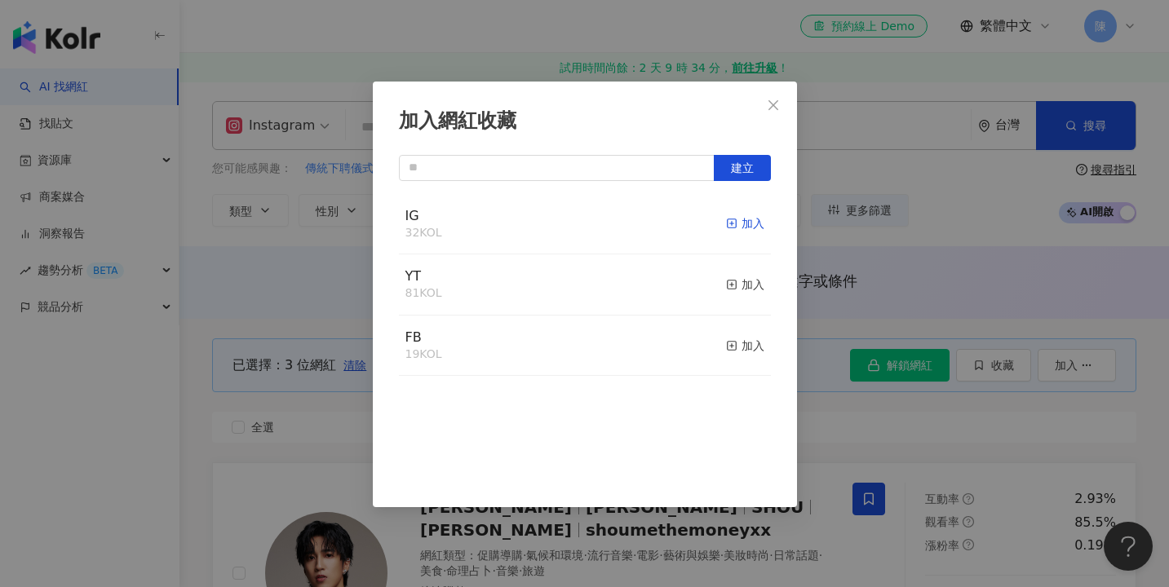
click at [740, 223] on div "加入" at bounding box center [745, 223] width 38 height 18
click at [958, 302] on div "加入網紅收藏 建立" at bounding box center [584, 293] width 1169 height 587
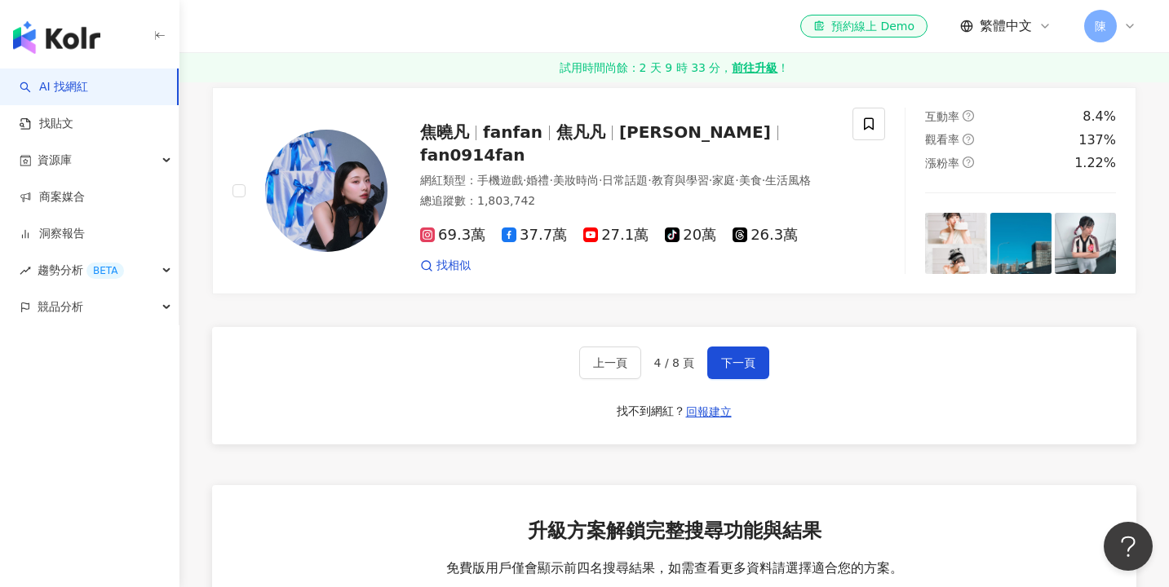
scroll to position [2876, 0]
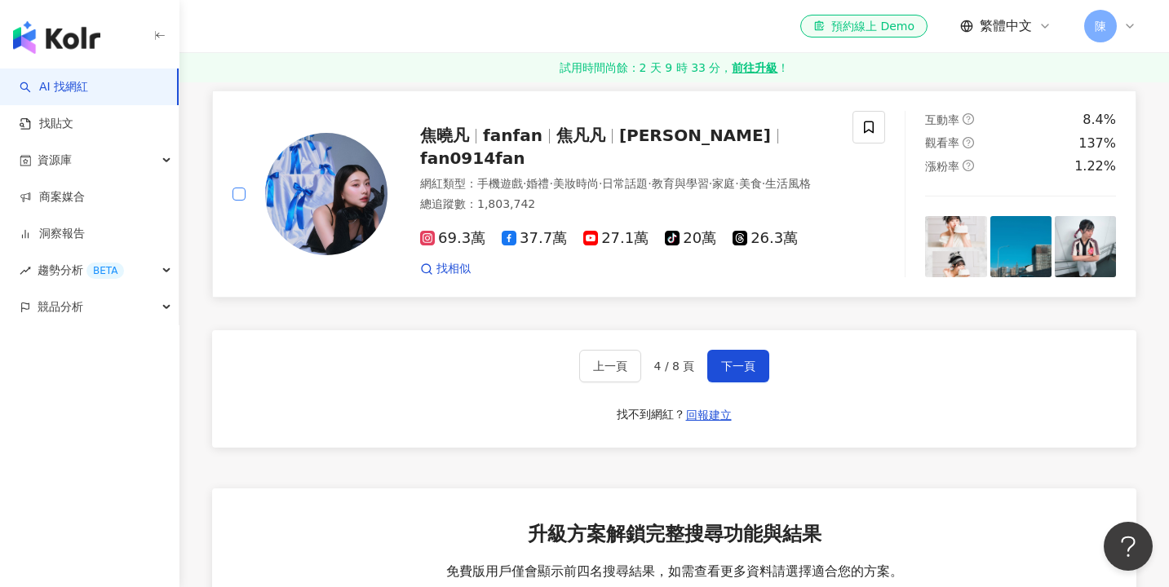
click at [242, 188] on span at bounding box center [238, 194] width 13 height 13
click at [753, 350] on button "下一頁" at bounding box center [738, 366] width 62 height 33
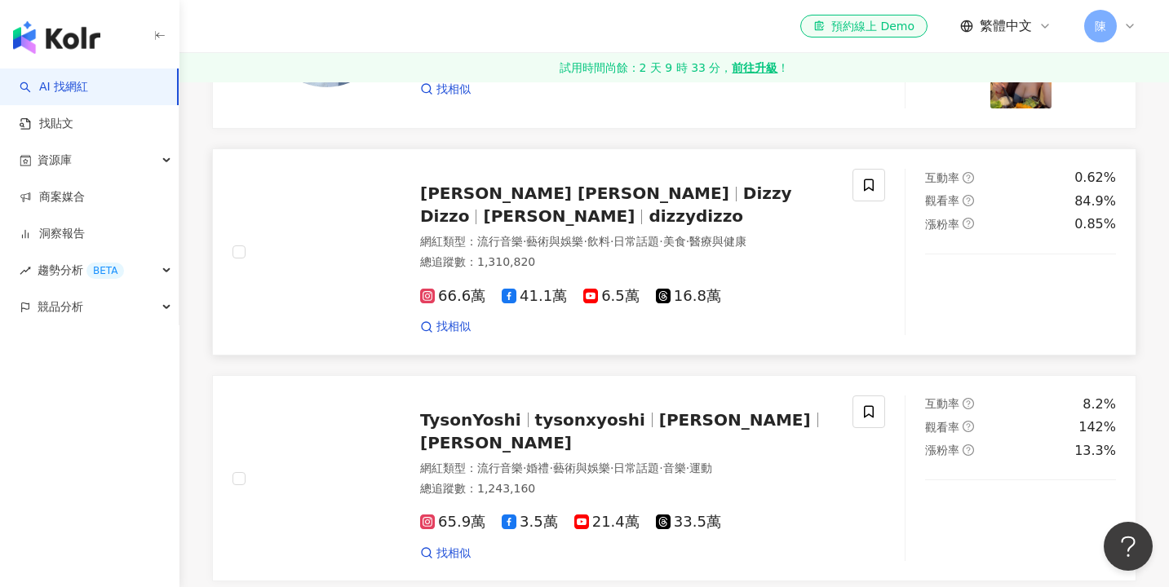
scroll to position [1695, 0]
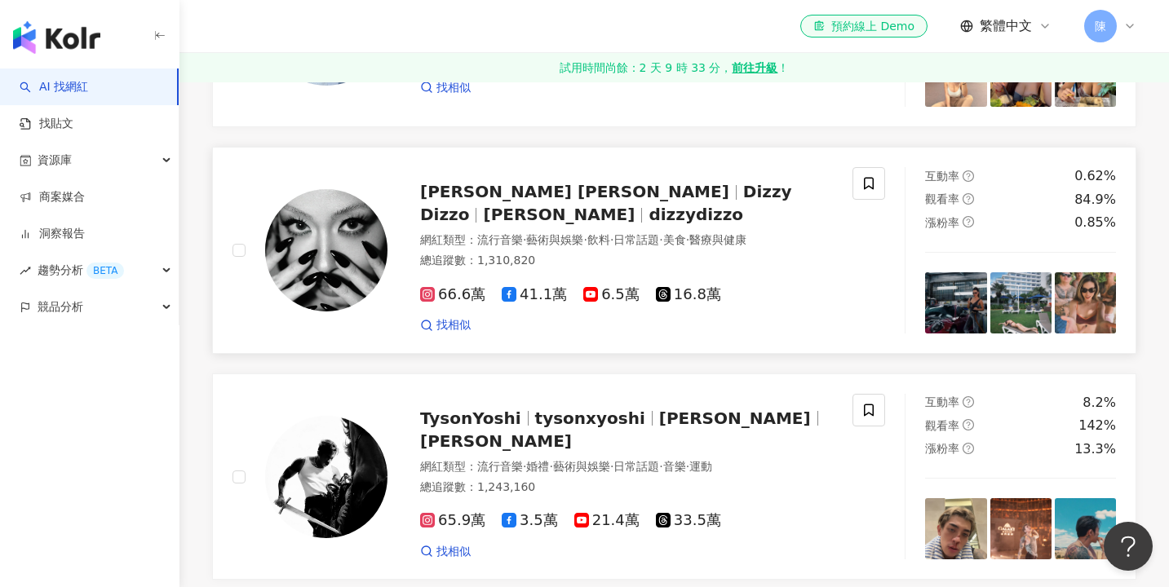
click at [232, 219] on div "Dizzy Dizzo 蔡詩芸 Dizzy Dizzo 蔡詩芸 dizzydizzo 網紅類型 ： 流行音樂 · 藝術與娛樂 · 飲料 · 日常話題 · 美食…" at bounding box center [558, 250] width 691 height 166
click at [244, 244] on span at bounding box center [238, 250] width 13 height 13
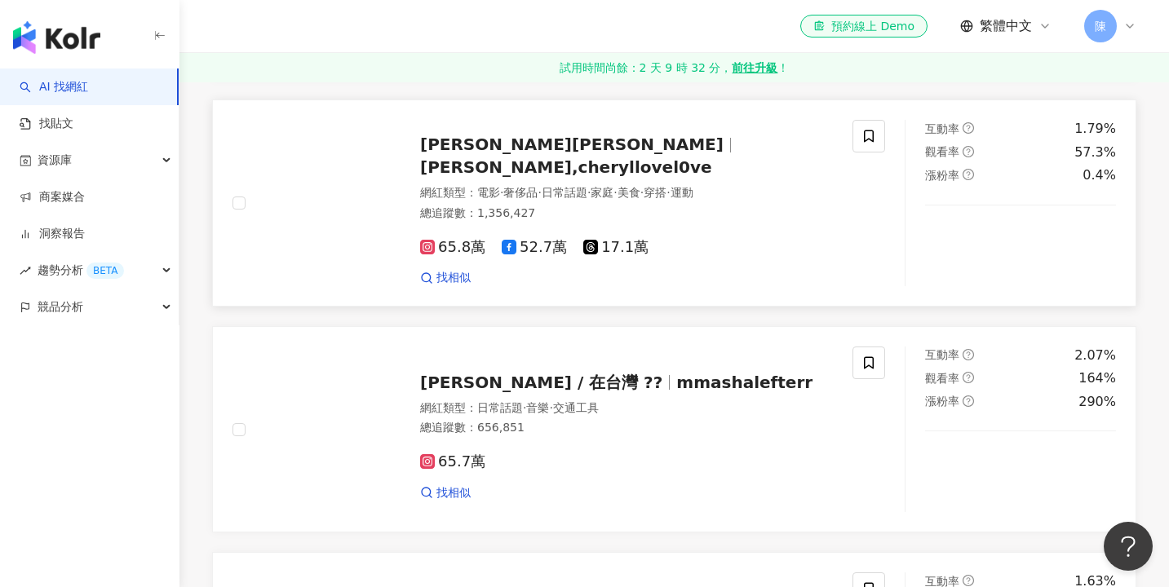
scroll to position [2212, 0]
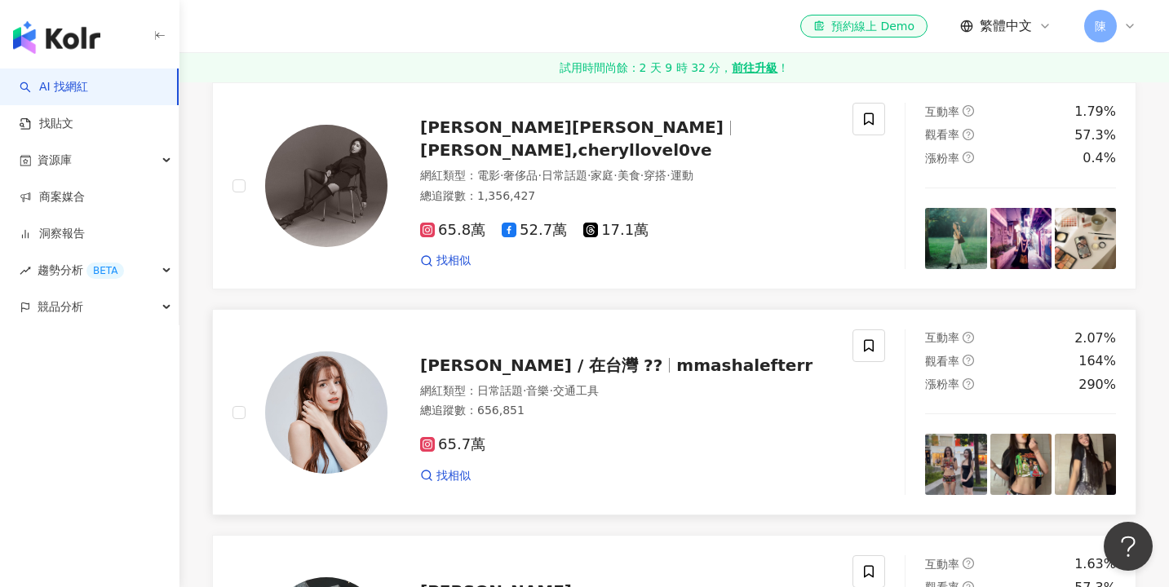
click at [287, 309] on link "Lefter Mariya / 在台灣 ?? mmashalefterr 網紅類型 ： 日常話題 · 音樂 · 交通工具 總追蹤數 ： 656,851 65.…" at bounding box center [674, 412] width 924 height 206
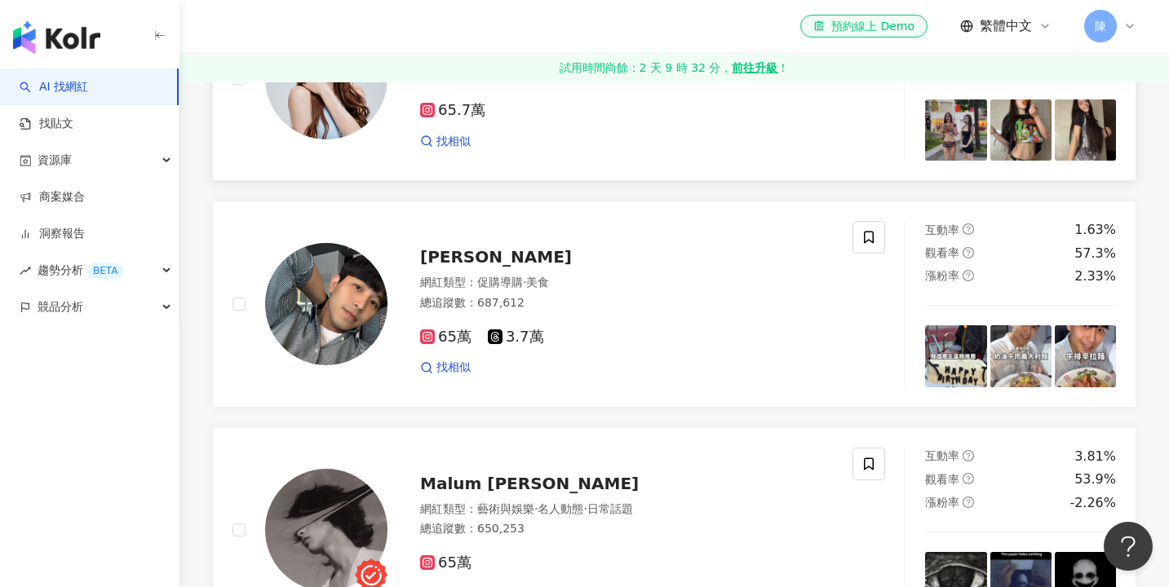
scroll to position [2786, 0]
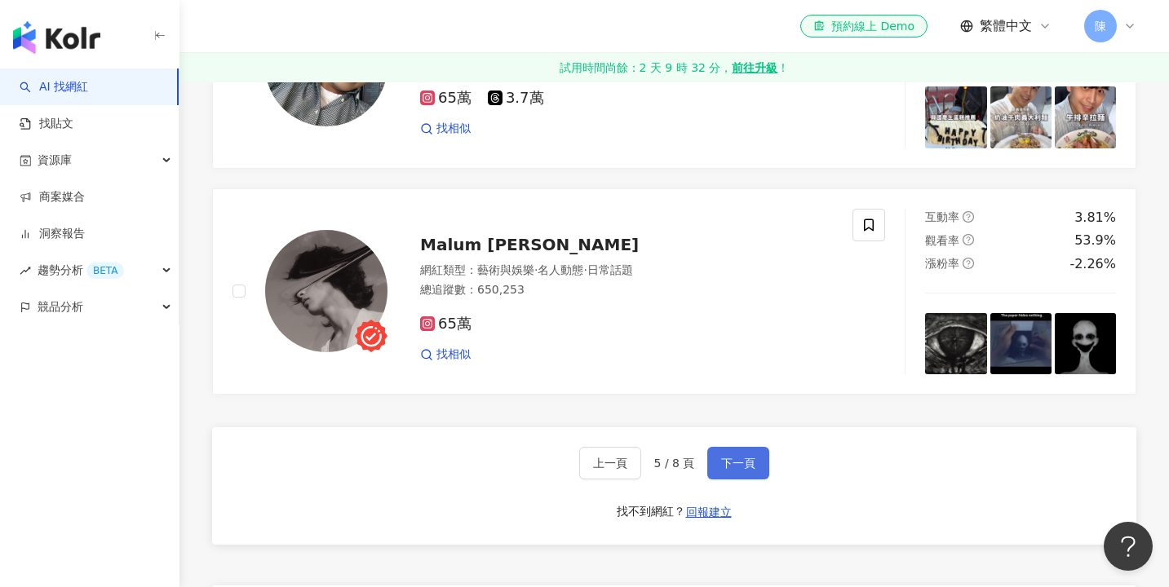
click at [753, 447] on button "下一頁" at bounding box center [738, 463] width 62 height 33
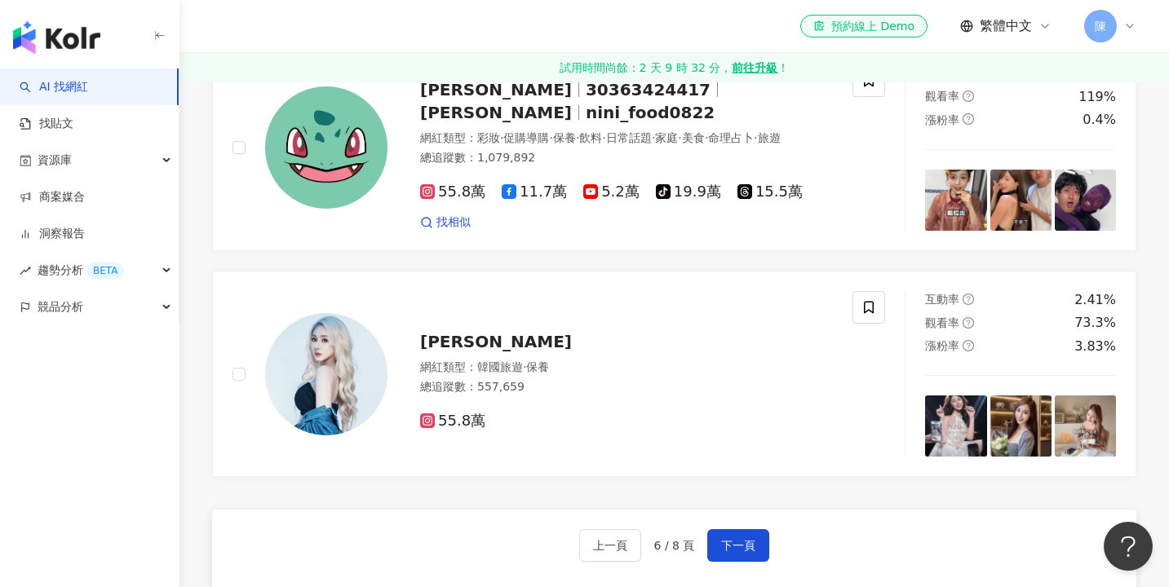
scroll to position [2676, 0]
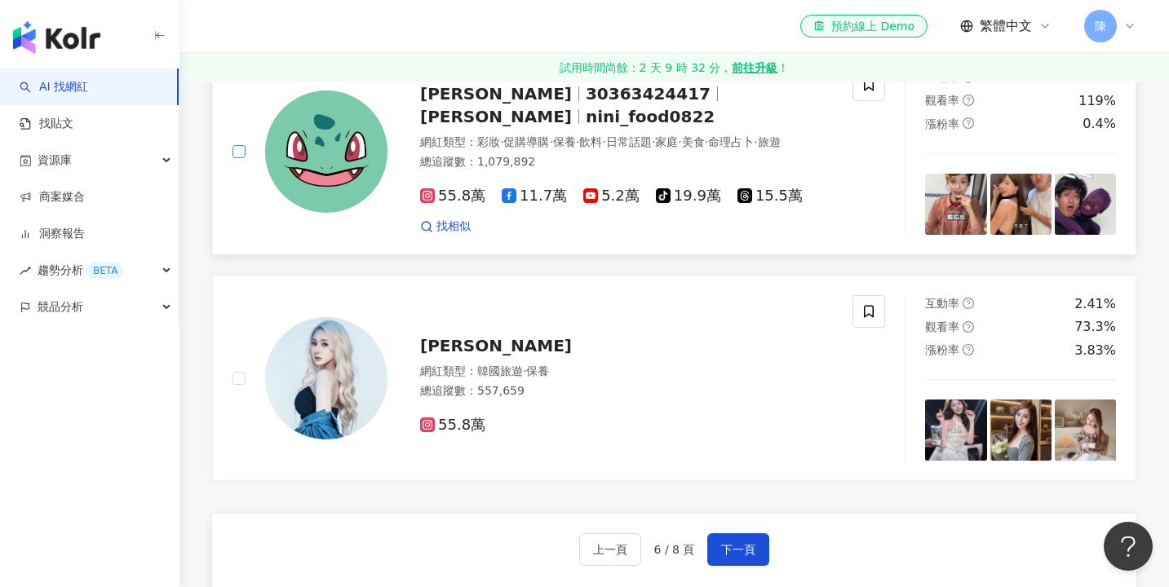
click at [243, 145] on span at bounding box center [238, 151] width 13 height 13
click at [730, 543] on span "下一頁" at bounding box center [738, 549] width 34 height 13
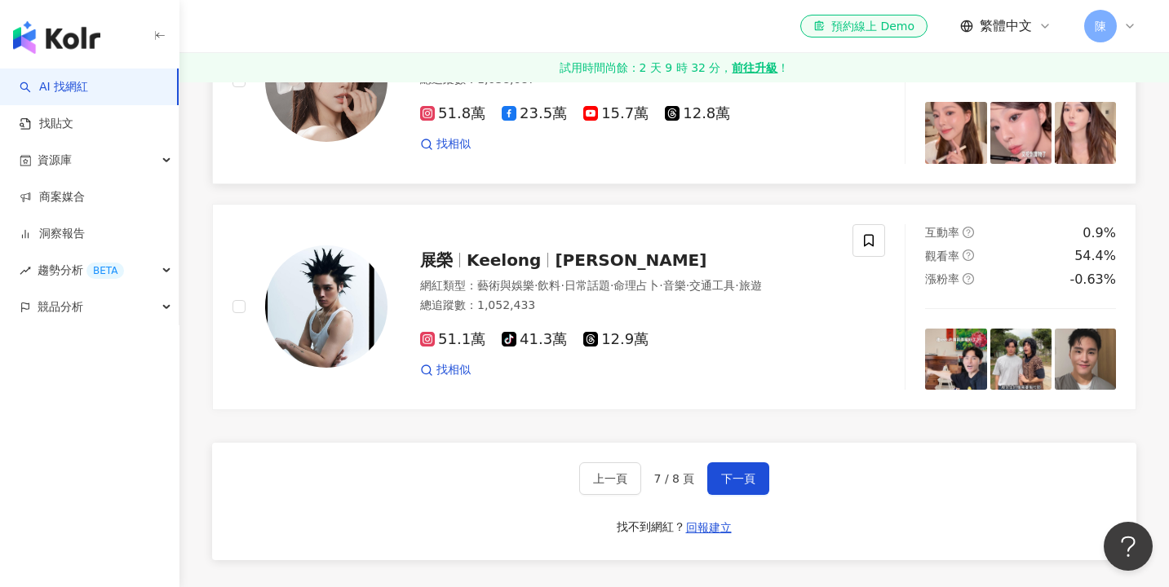
scroll to position [2839, 0]
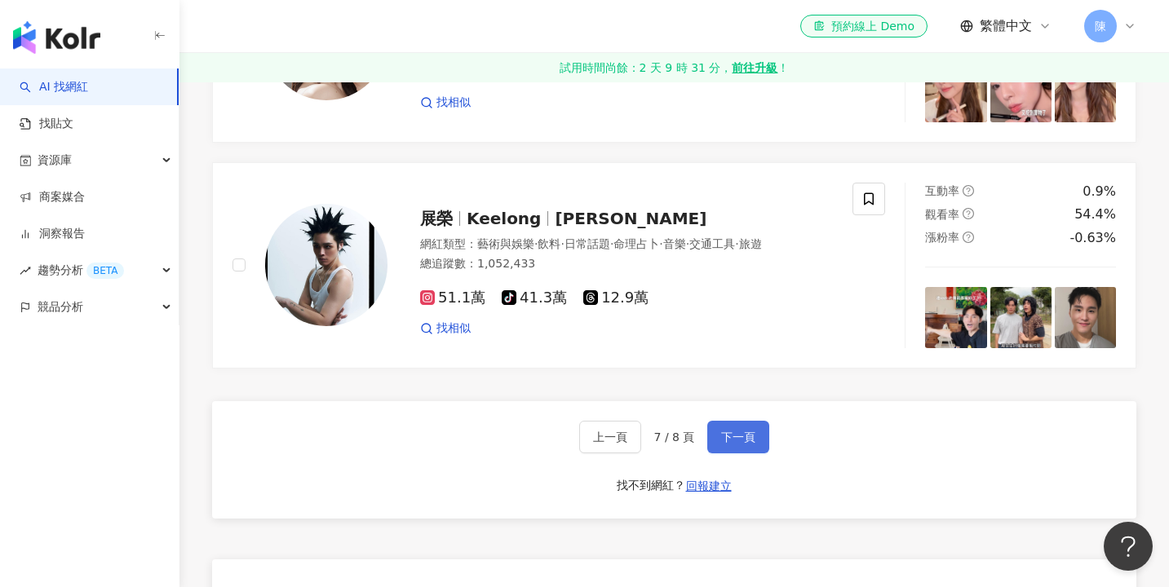
click at [721, 431] on span "下一頁" at bounding box center [738, 437] width 34 height 13
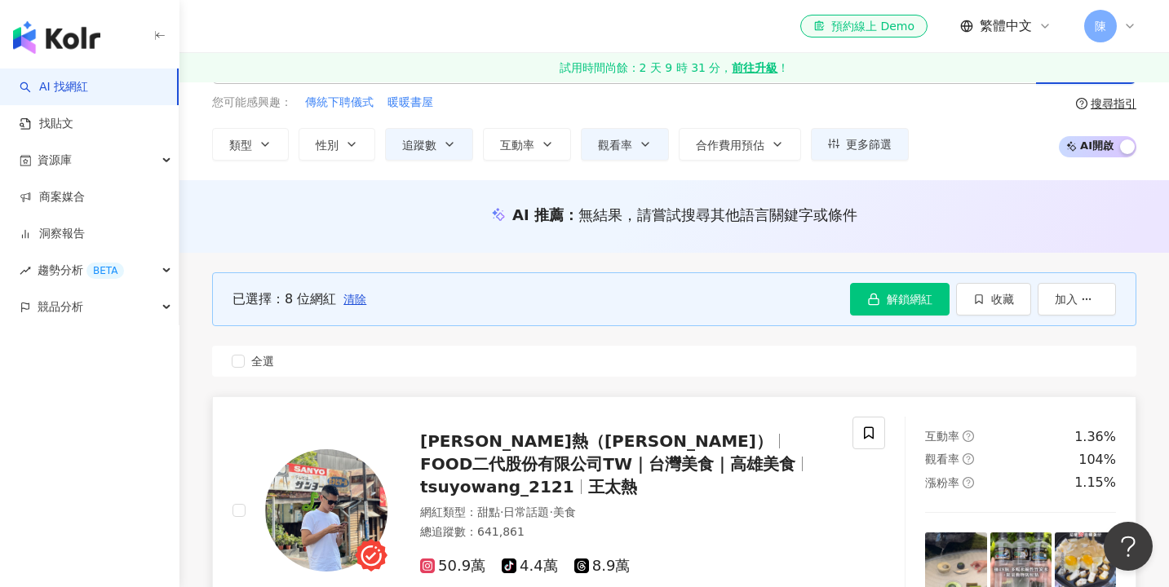
scroll to position [65, 0]
click at [988, 299] on button "收藏" at bounding box center [993, 300] width 75 height 33
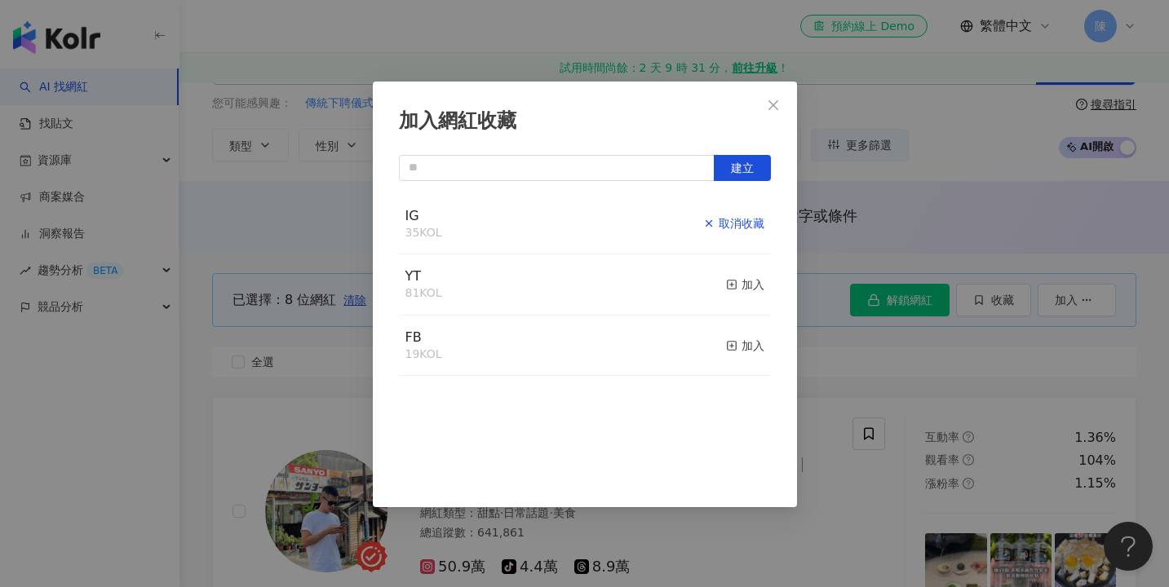
click at [744, 225] on div "取消收藏" at bounding box center [733, 223] width 61 height 18
click at [744, 223] on div "加入" at bounding box center [745, 223] width 38 height 18
click at [833, 223] on div "加入網紅收藏 建立 IG 40 KOL 已加入 YT 81 KOL 加入 FB 19 KOL 加入" at bounding box center [584, 293] width 1169 height 587
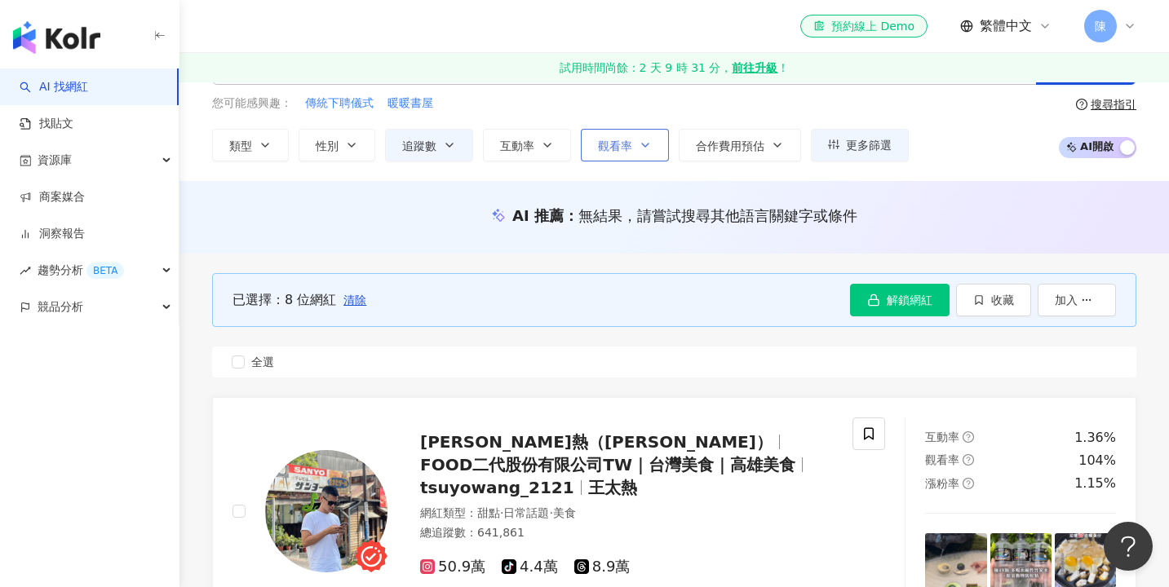
click at [655, 141] on button "觀看率" at bounding box center [625, 145] width 88 height 33
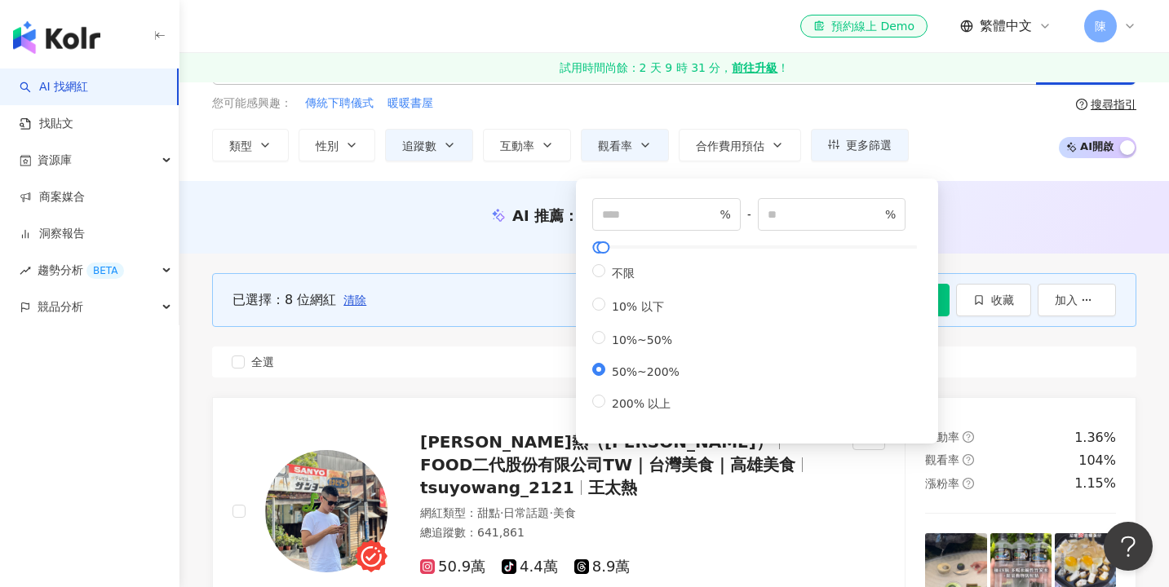
click at [628, 419] on div "** % - *** % 不限 10% 以下 10%~50% 50%~200% 200% 以上" at bounding box center [756, 310] width 342 height 245
click at [630, 409] on span "200% 以上" at bounding box center [641, 403] width 72 height 13
type input "***"
click at [501, 260] on div "已選擇：8 位網紅 清除 解鎖網紅 收藏 加入 全選" at bounding box center [674, 326] width 924 height 144
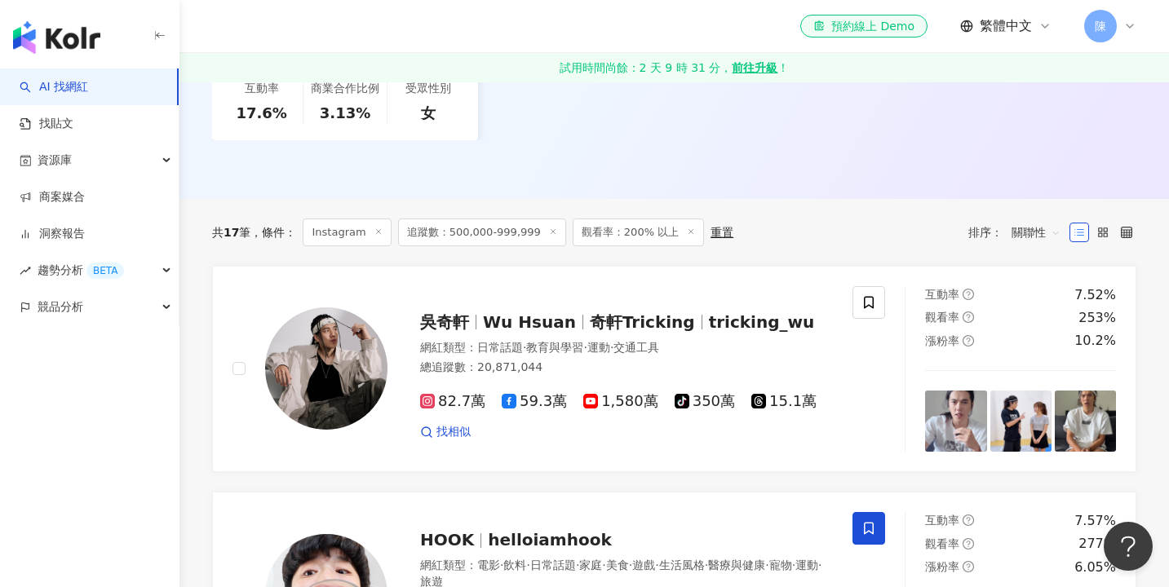
scroll to position [506, 0]
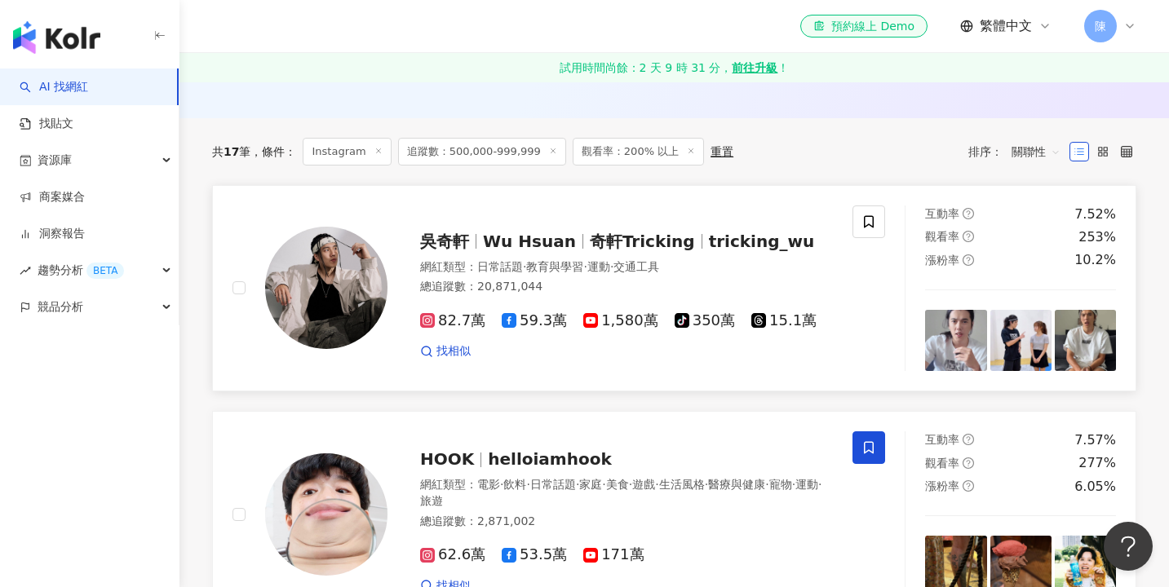
click at [501, 260] on span "日常話題" at bounding box center [500, 266] width 46 height 13
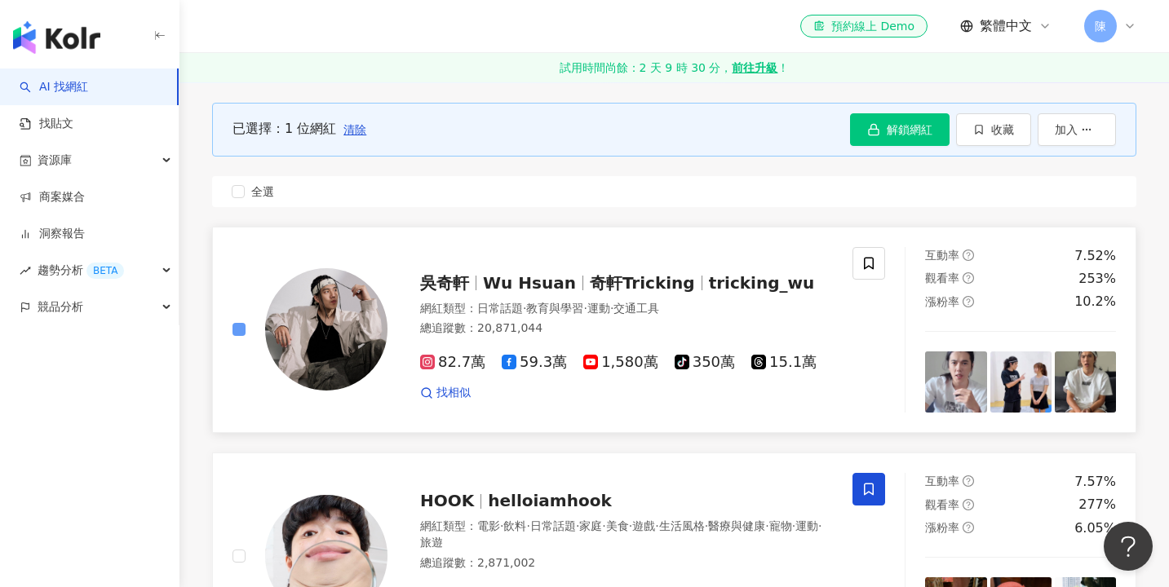
scroll to position [544, 0]
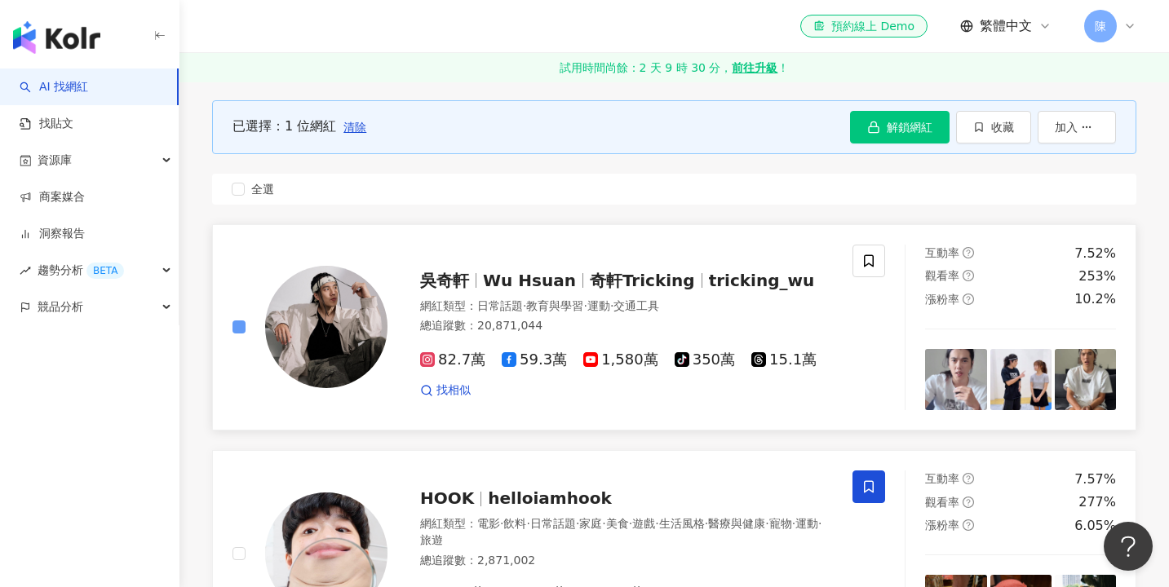
click at [243, 325] on span at bounding box center [238, 326] width 13 height 13
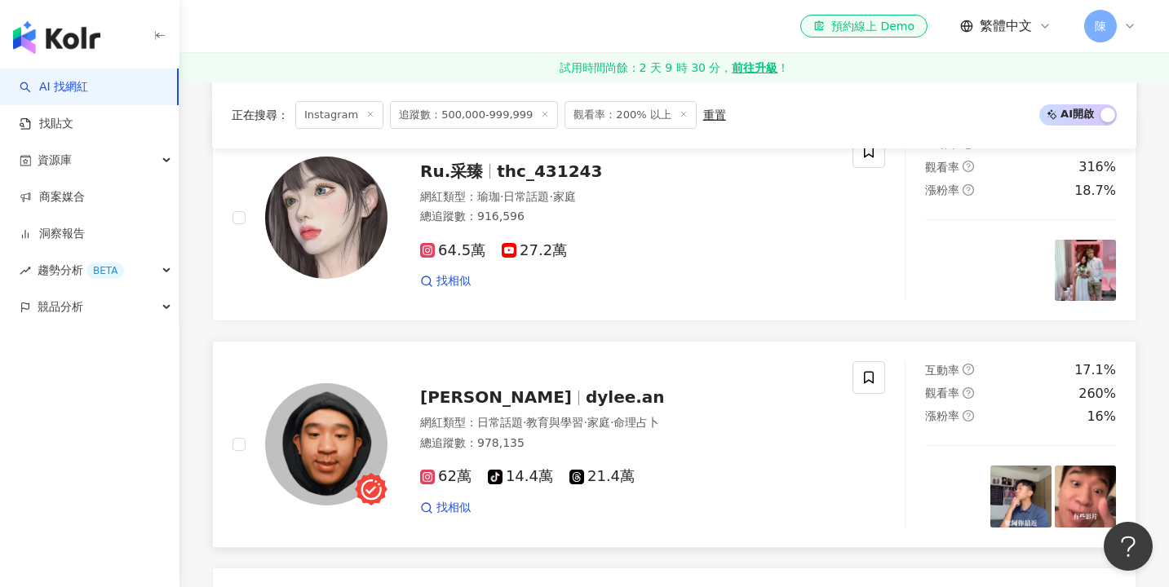
scroll to position [2404, 0]
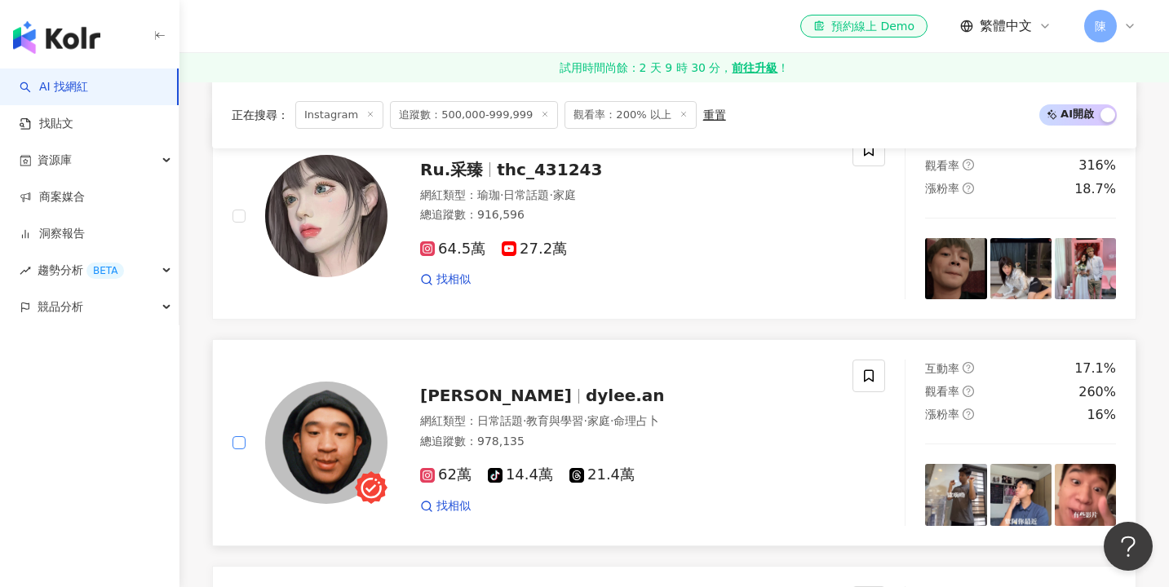
click at [237, 436] on span at bounding box center [238, 442] width 13 height 13
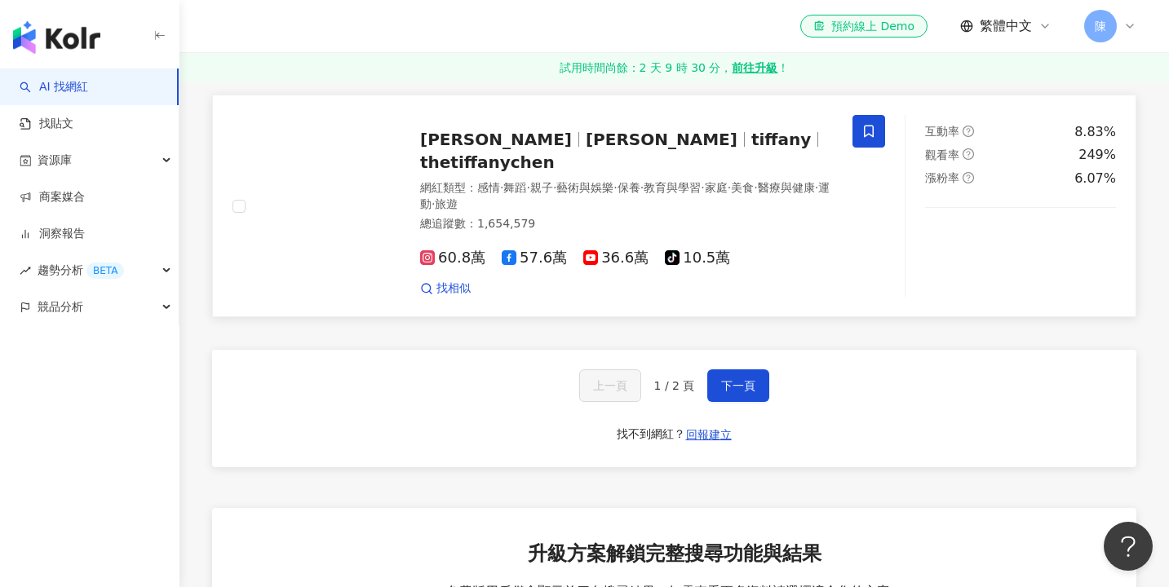
scroll to position [3181, 0]
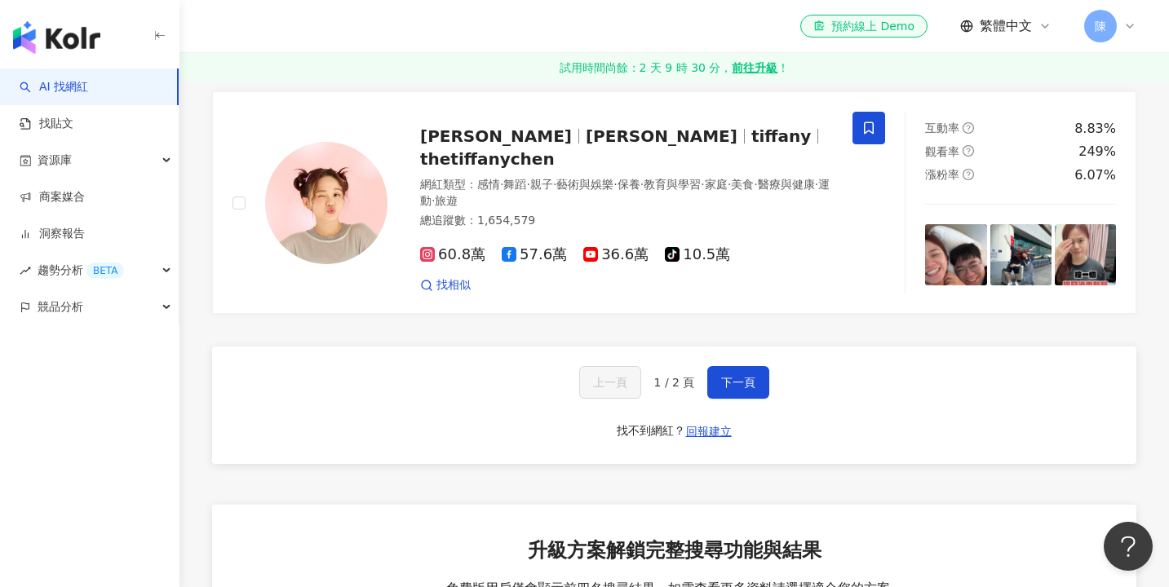
click at [702, 366] on div "上一頁 1 / 2 頁 下一頁" at bounding box center [674, 382] width 191 height 33
click at [707, 366] on button "下一頁" at bounding box center [738, 382] width 62 height 33
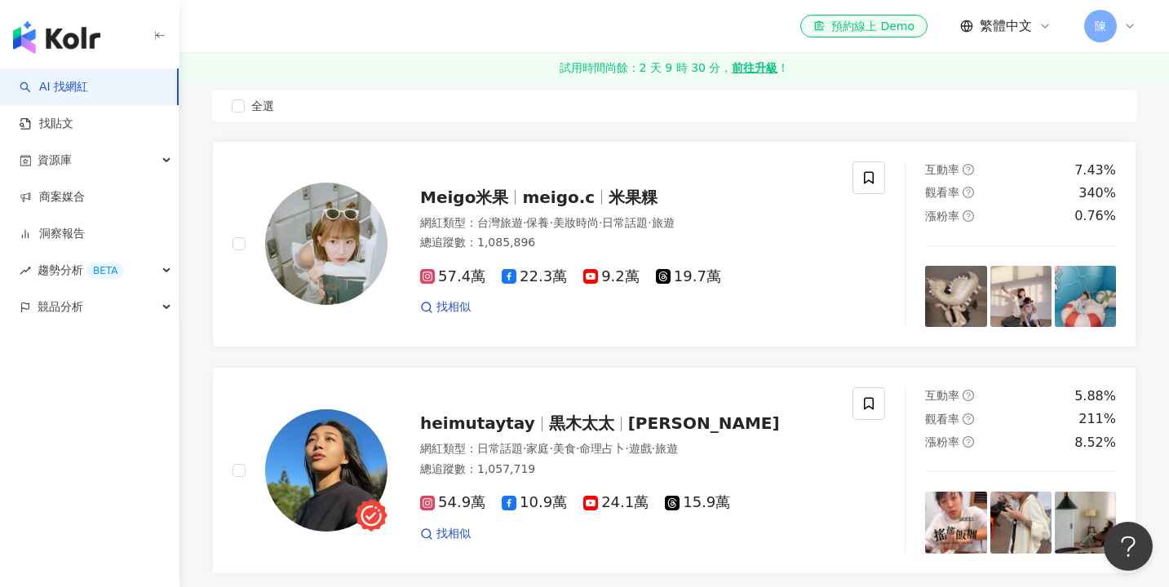
scroll to position [630, 0]
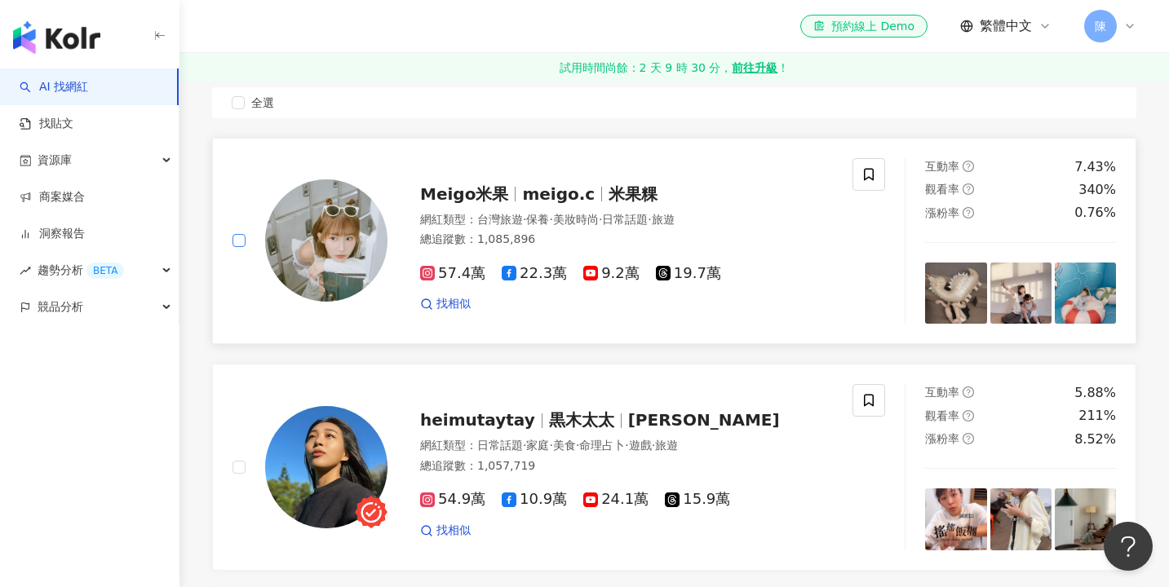
click at [242, 239] on span at bounding box center [238, 240] width 13 height 13
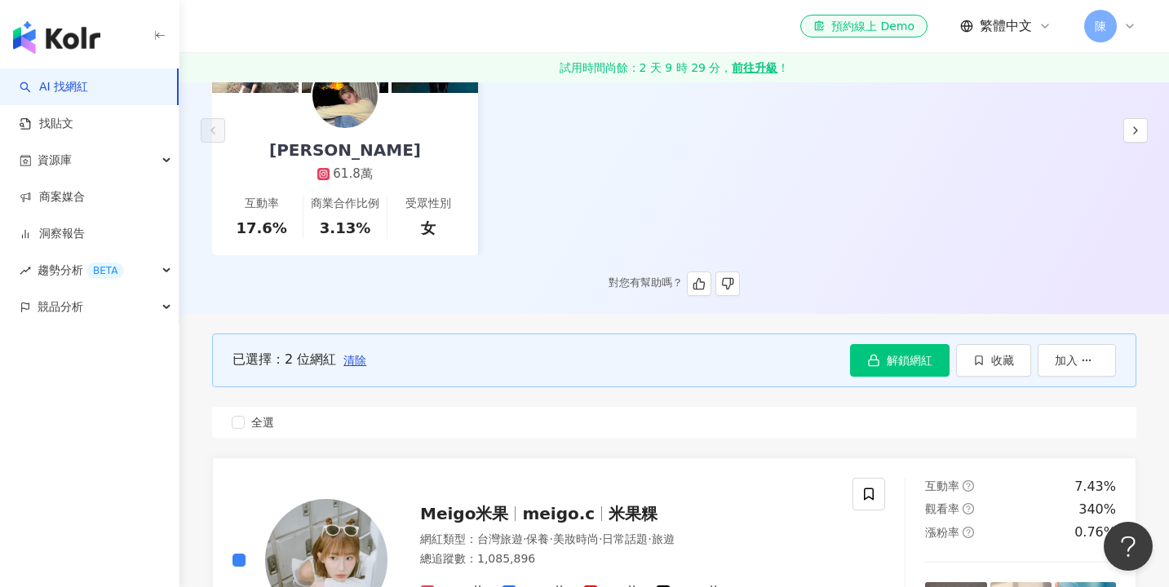
scroll to position [314, 0]
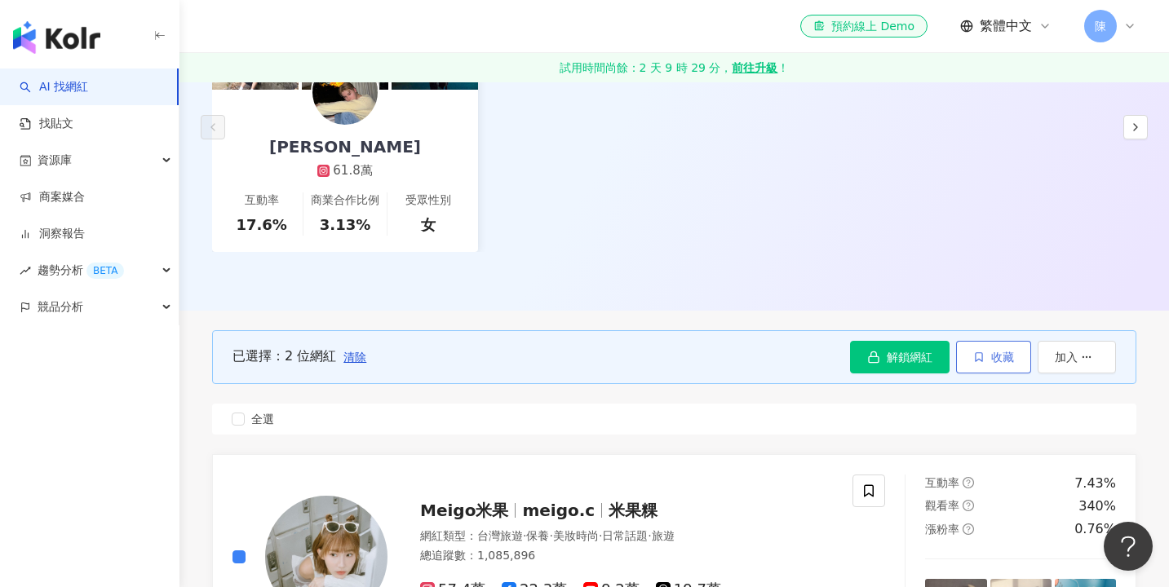
click at [996, 365] on button "收藏" at bounding box center [993, 357] width 75 height 33
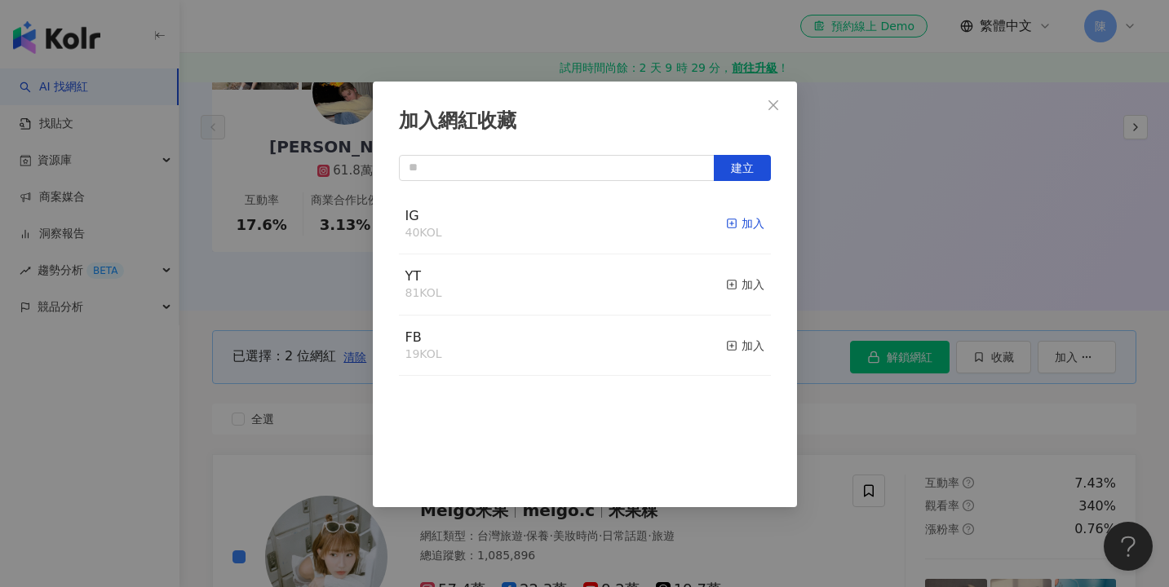
click at [741, 220] on div "加入" at bounding box center [745, 223] width 38 height 18
click at [869, 228] on div "加入網紅收藏 建立" at bounding box center [584, 293] width 1169 height 587
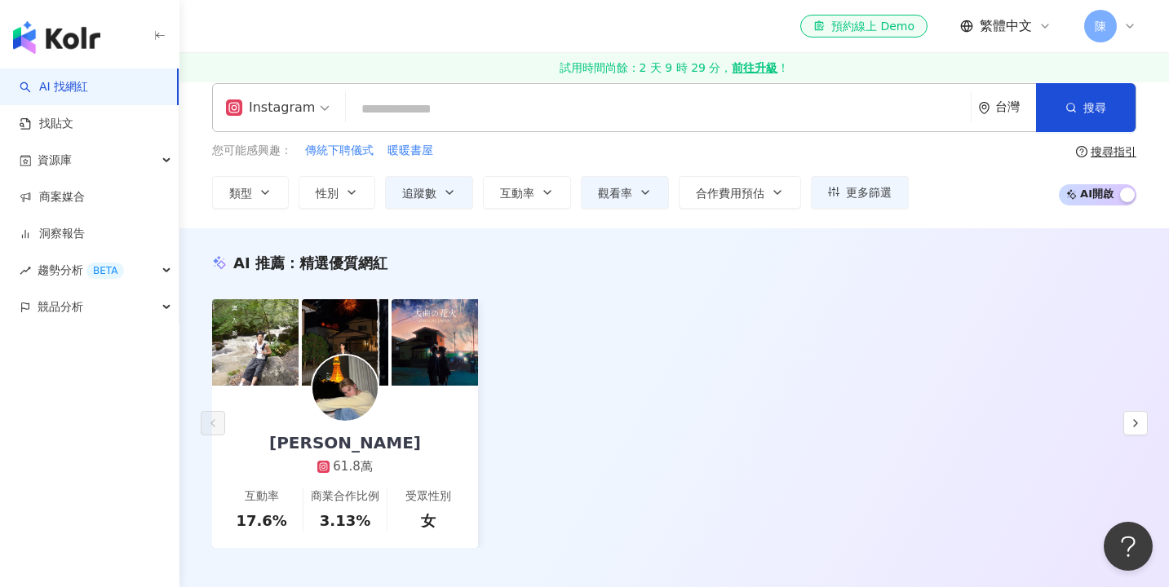
scroll to position [19, 0]
click at [615, 186] on span "觀看率" at bounding box center [615, 192] width 34 height 13
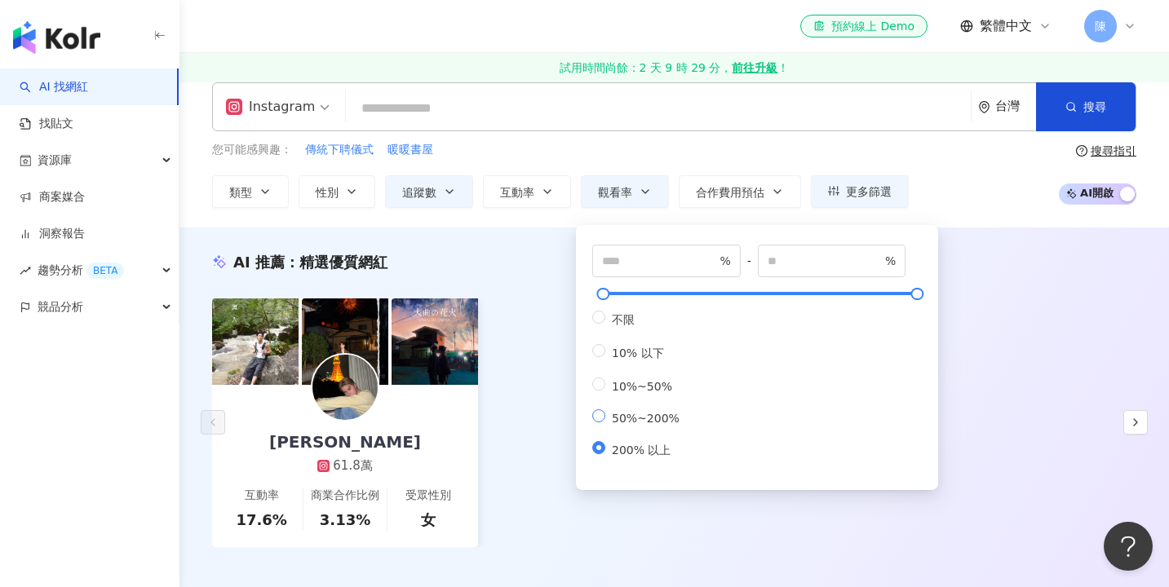
click at [616, 414] on span "50%~200%" at bounding box center [645, 418] width 81 height 13
type input "**"
type input "***"
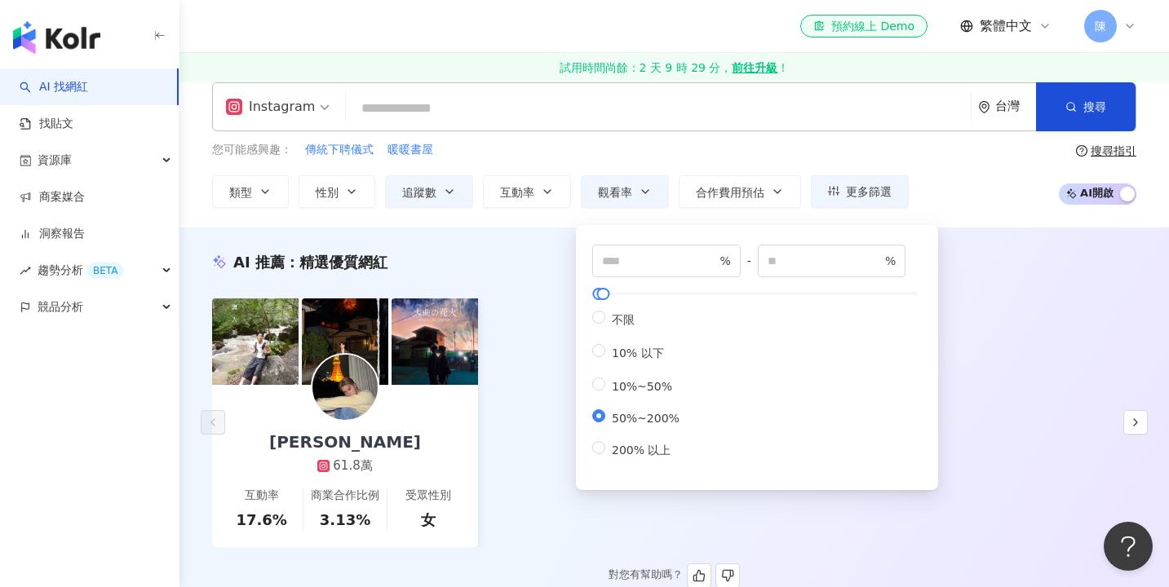
click at [587, 510] on div "Jasper Chuang 61.8萬 互動率 17.6% 商業合作比例 3.13% 受眾性別 女" at bounding box center [674, 422] width 924 height 249
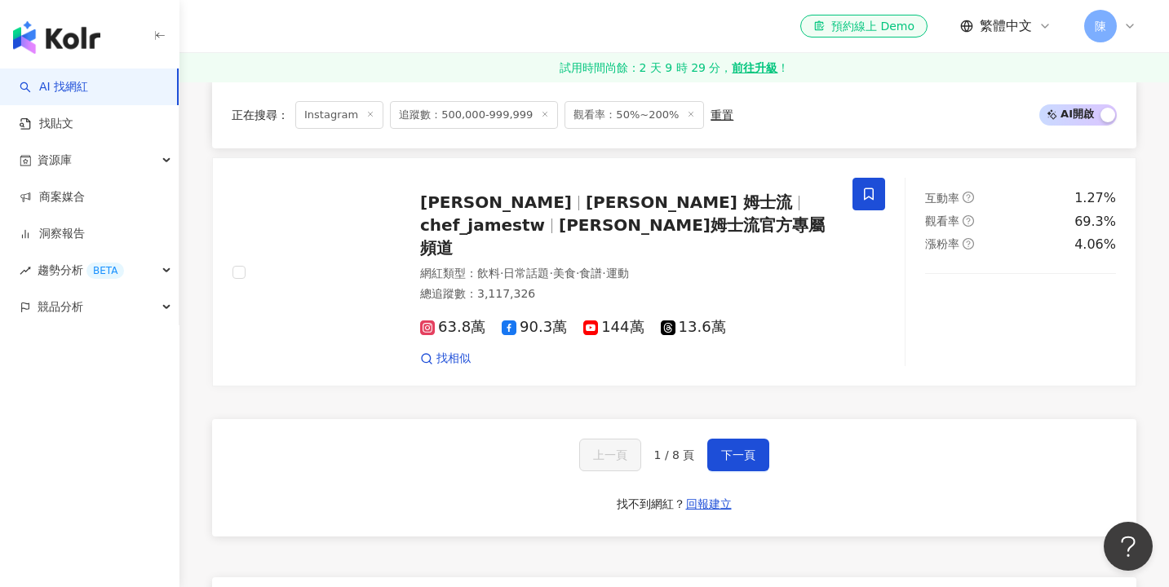
scroll to position [2864, 0]
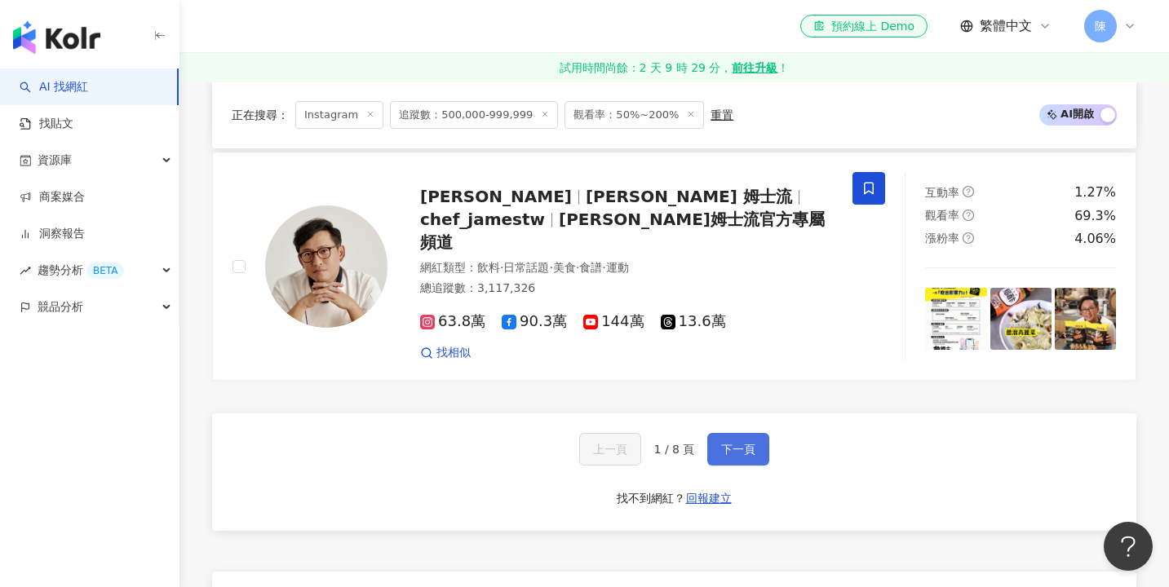
click at [720, 433] on button "下一頁" at bounding box center [738, 449] width 62 height 33
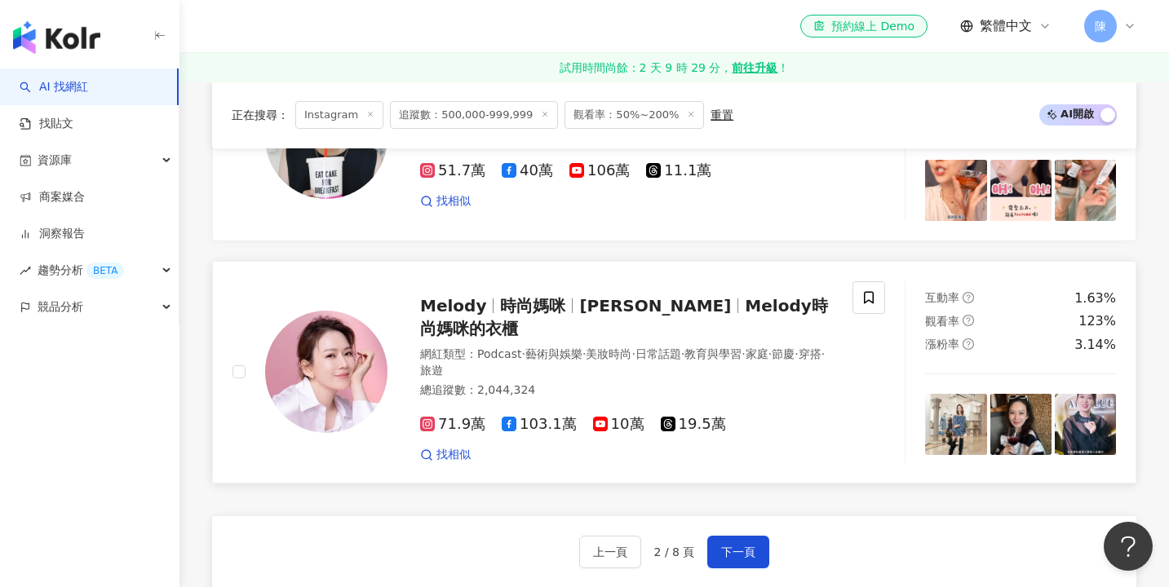
scroll to position [2658, 0]
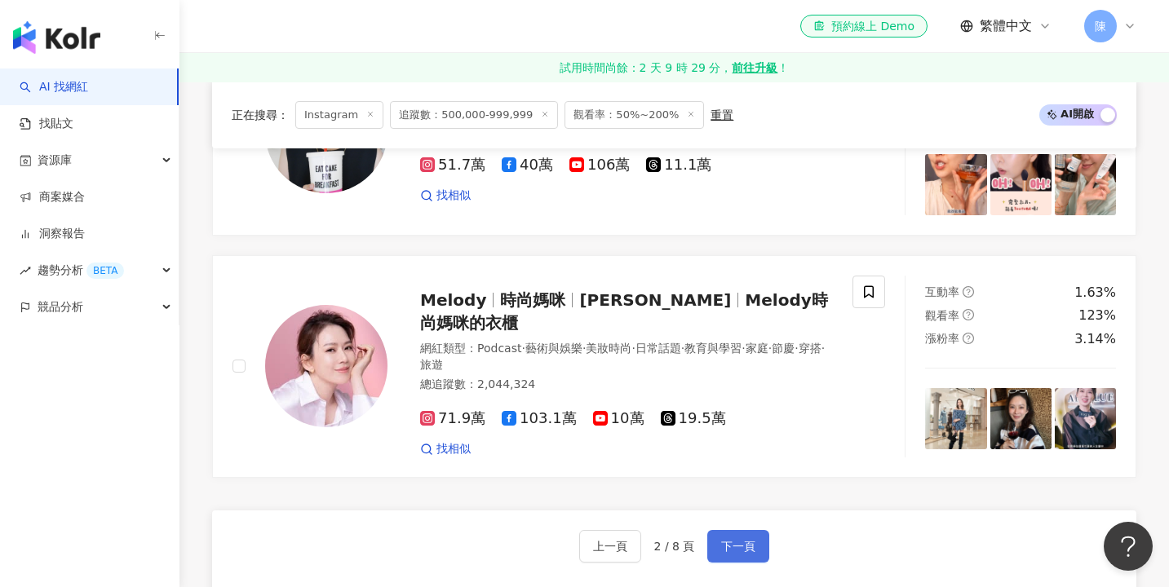
click at [752, 540] on span "下一頁" at bounding box center [738, 546] width 34 height 13
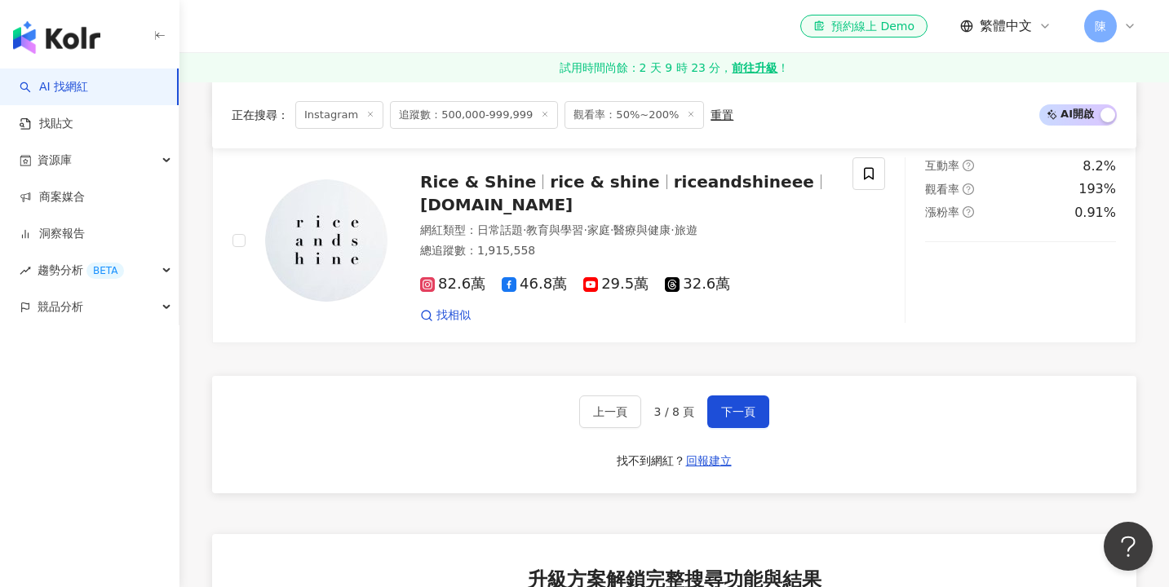
scroll to position [2745, 0]
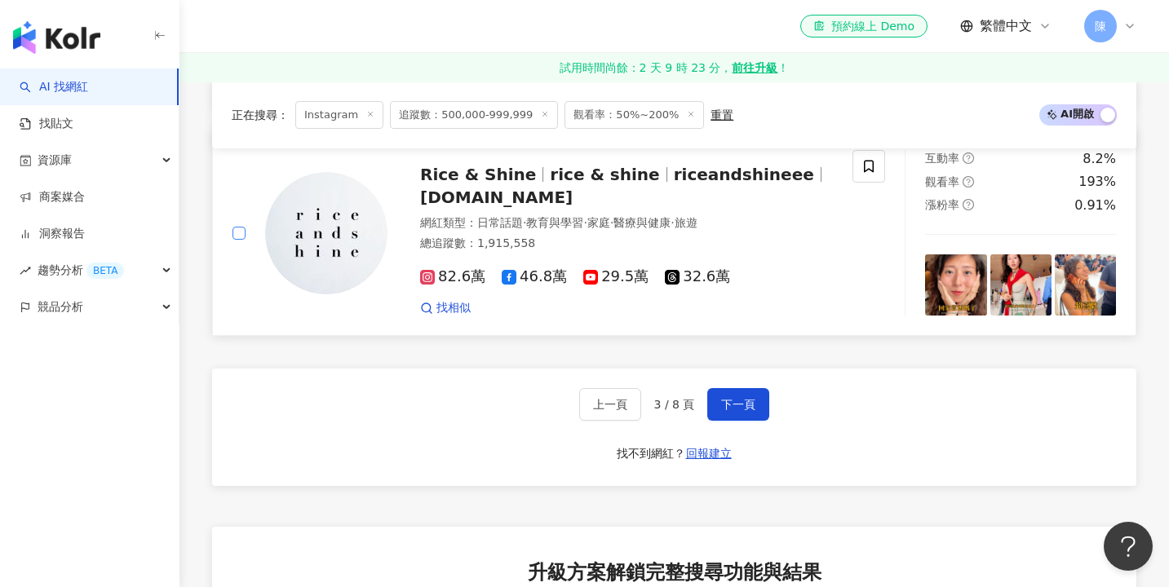
click at [242, 227] on span at bounding box center [238, 233] width 13 height 13
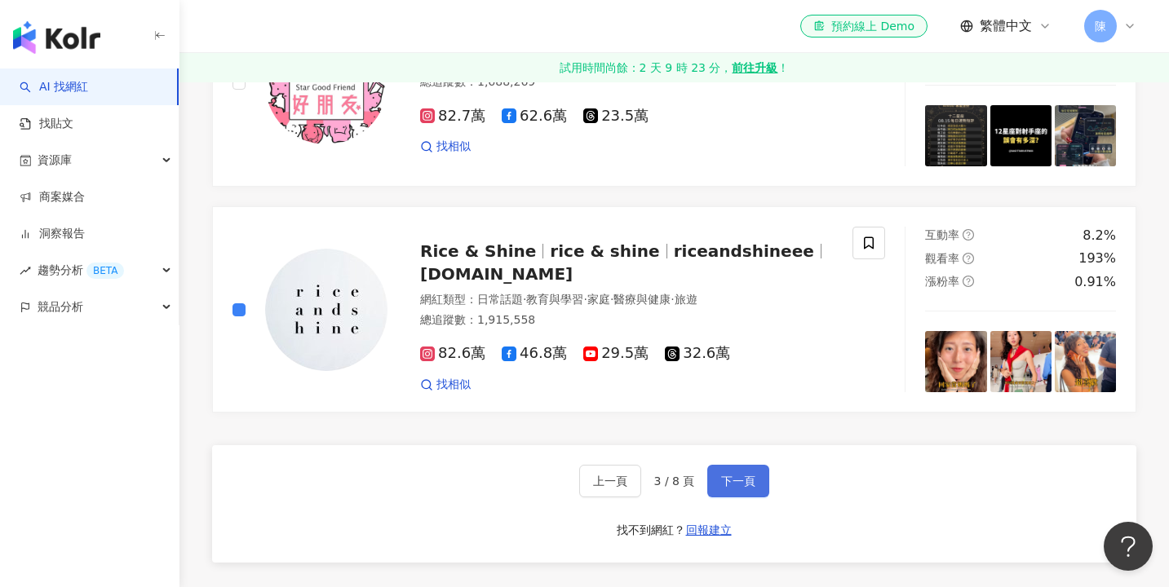
click at [712, 465] on button "下一頁" at bounding box center [738, 481] width 62 height 33
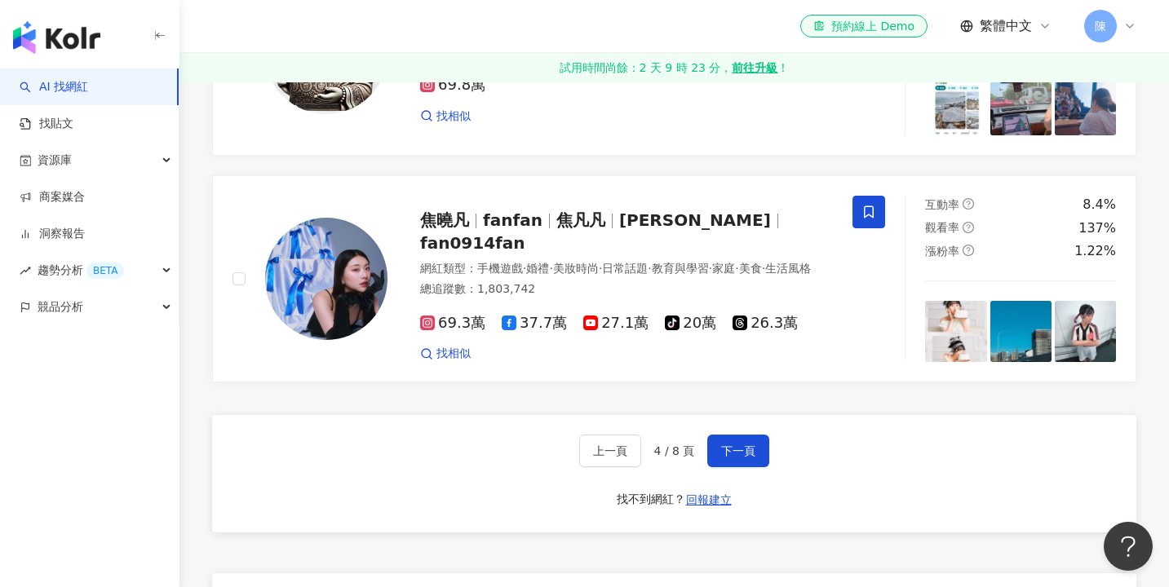
scroll to position [2803, 0]
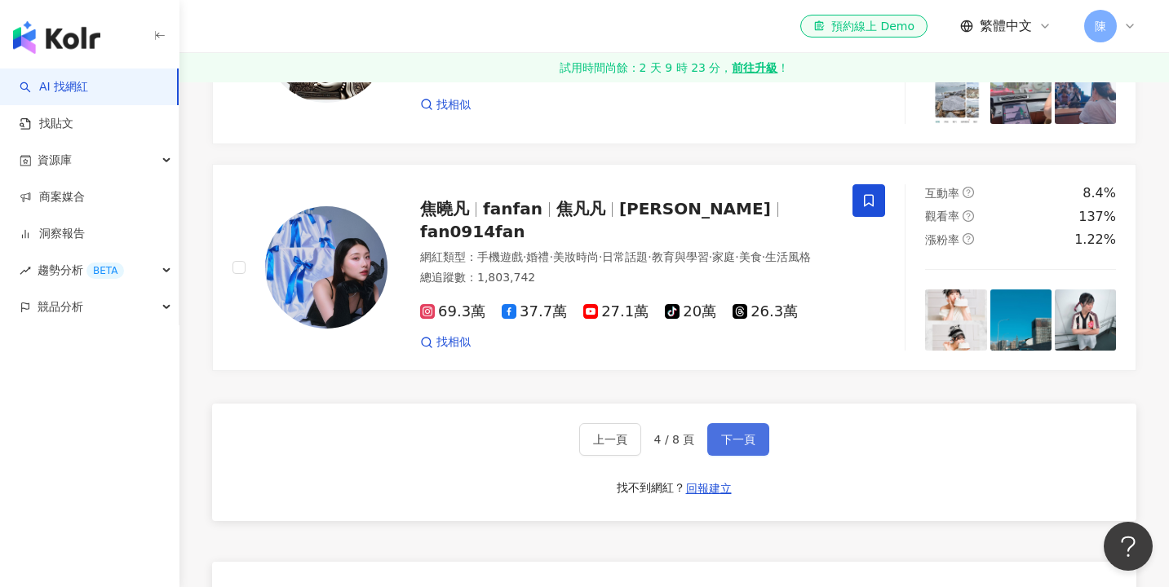
click at [731, 433] on span "下一頁" at bounding box center [738, 439] width 34 height 13
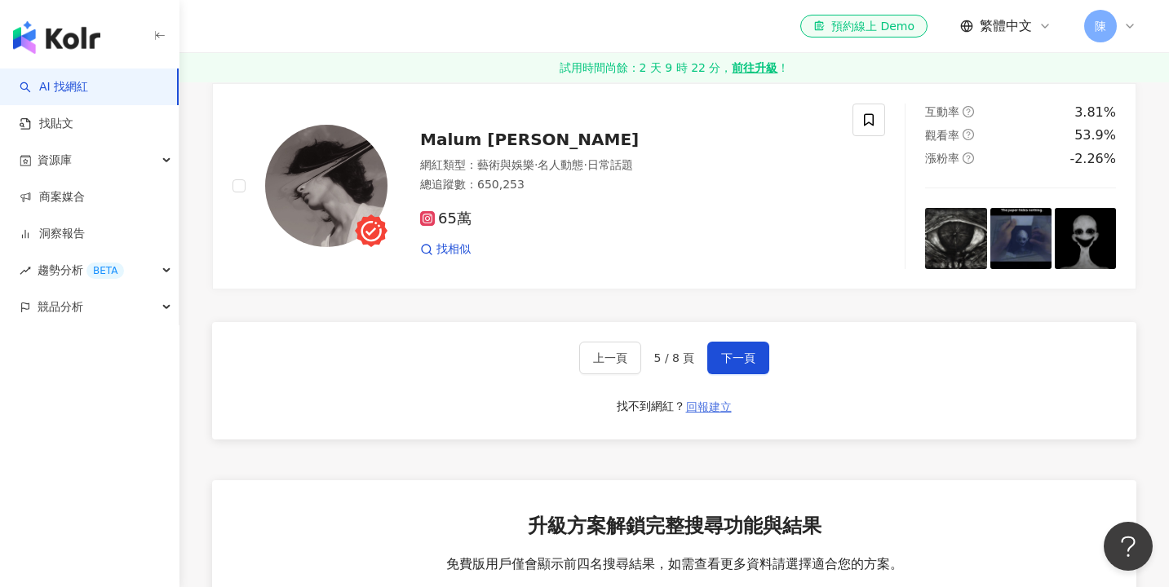
scroll to position [2891, 0]
click at [738, 351] on span "下一頁" at bounding box center [738, 357] width 34 height 13
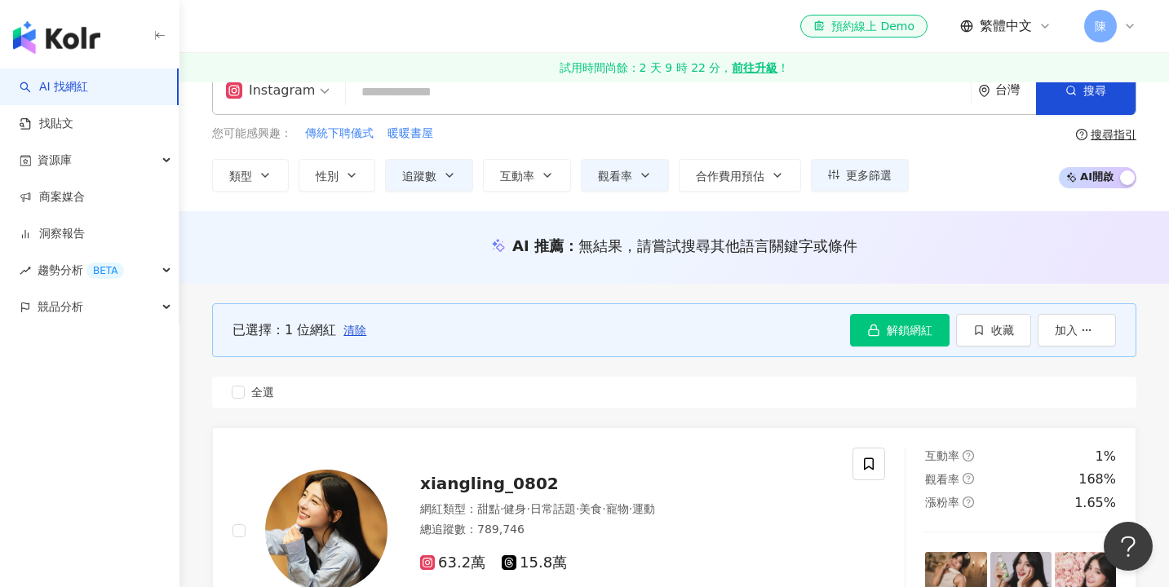
scroll to position [17, 0]
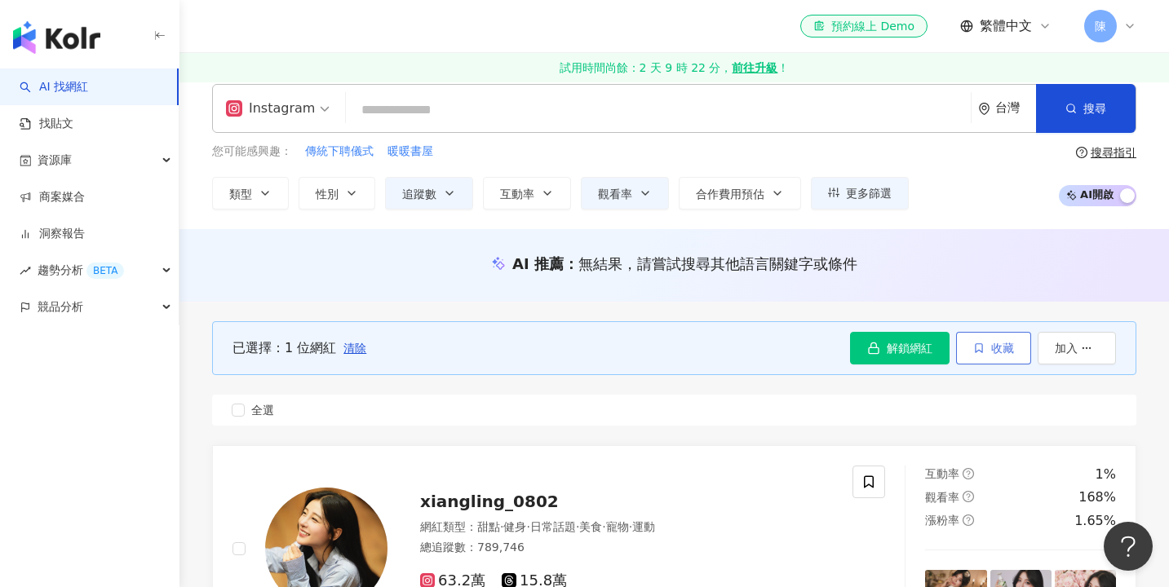
click at [1017, 339] on button "收藏" at bounding box center [993, 348] width 75 height 33
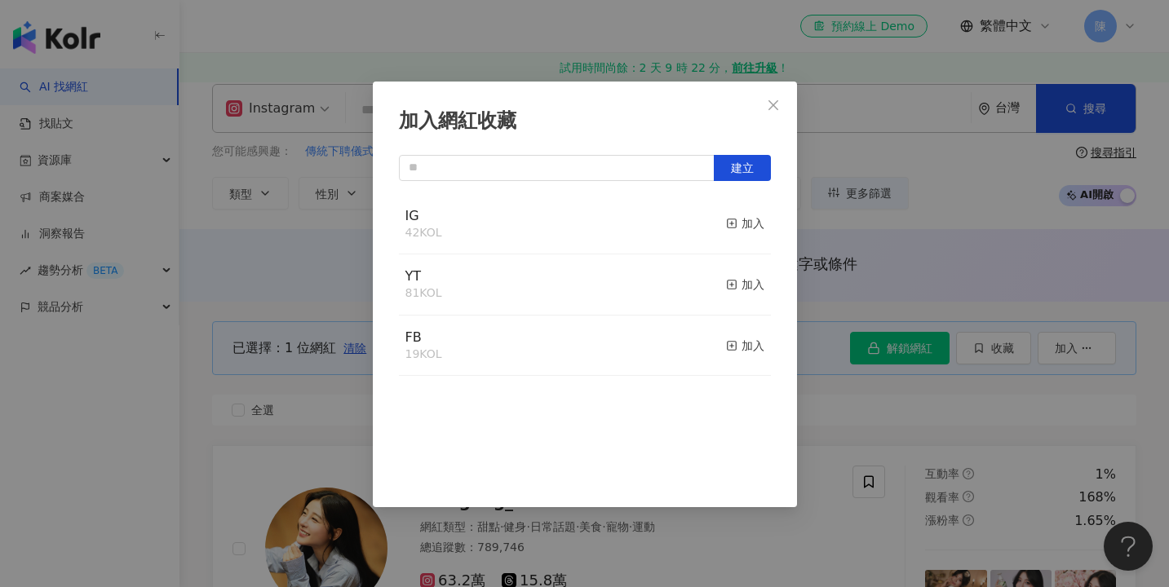
click at [738, 210] on button "加入" at bounding box center [745, 224] width 38 height 34
click at [292, 255] on div "加入網紅收藏 建立 IG 43 KOL 已加入 YT 81 KOL 加入 FB 19 KOL 加入" at bounding box center [584, 293] width 1169 height 587
